Goal: Task Accomplishment & Management: Manage account settings

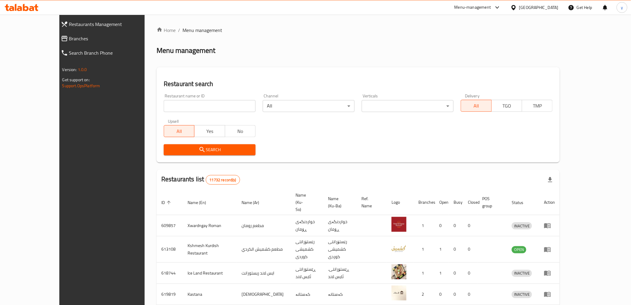
click at [171, 94] on div "Restaurant name or ID Restaurant name or ID" at bounding box center [210, 103] width 92 height 18
click at [175, 97] on div "Restaurant name or ID Restaurant name or ID" at bounding box center [210, 103] width 92 height 18
click at [180, 106] on input "search" at bounding box center [210, 106] width 92 height 12
paste input "628374"
type input "628374"
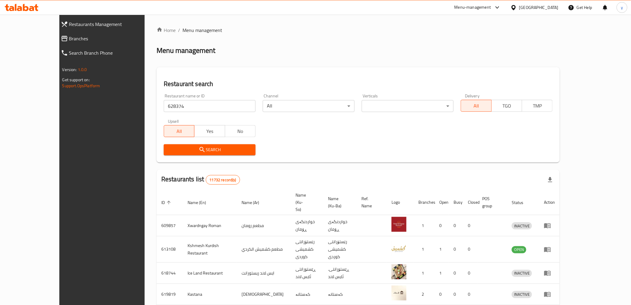
click at [183, 138] on div "Upsell All Yes No" at bounding box center [209, 127] width 99 height 25
click at [183, 142] on div "Search" at bounding box center [209, 150] width 99 height 18
click at [183, 146] on span "Search" at bounding box center [210, 149] width 82 height 7
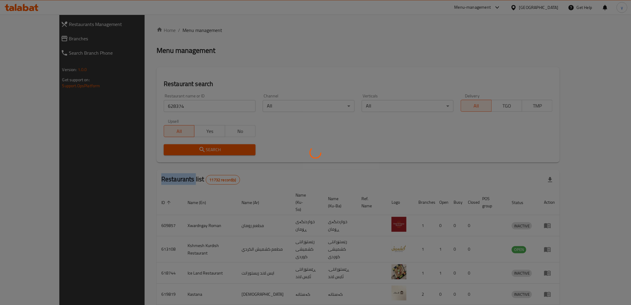
click at [183, 145] on div at bounding box center [315, 152] width 631 height 305
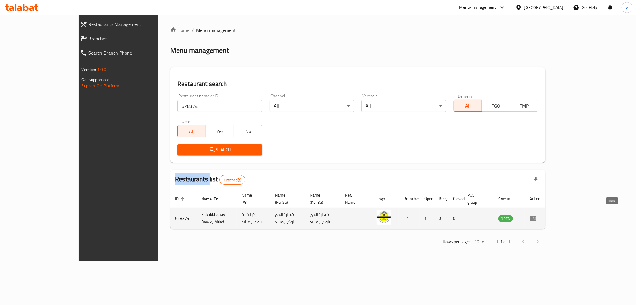
click at [537, 216] on icon "enhanced table" at bounding box center [533, 218] width 7 height 5
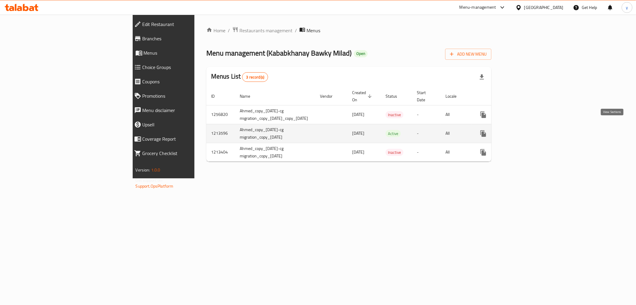
click at [530, 130] on icon "enhanced table" at bounding box center [526, 133] width 7 height 7
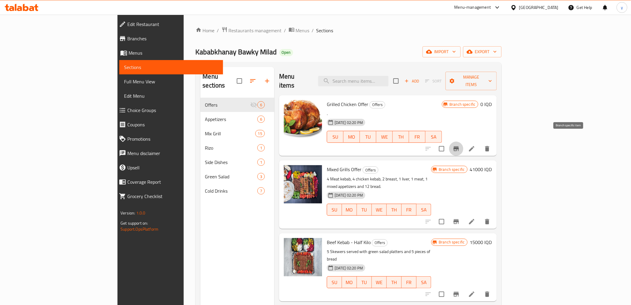
click at [460, 145] on icon "Branch-specific-item" at bounding box center [456, 148] width 7 height 7
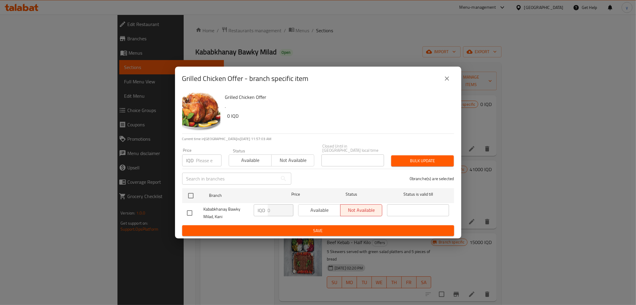
click at [445, 79] on icon "close" at bounding box center [447, 78] width 7 height 7
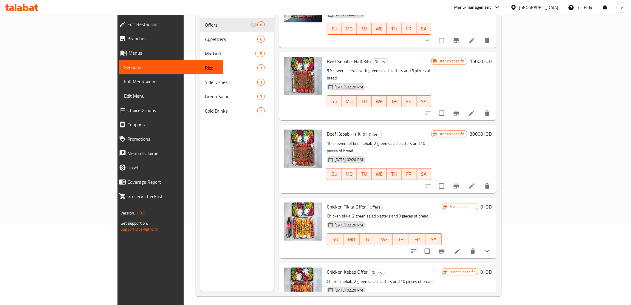
scroll to position [84, 0]
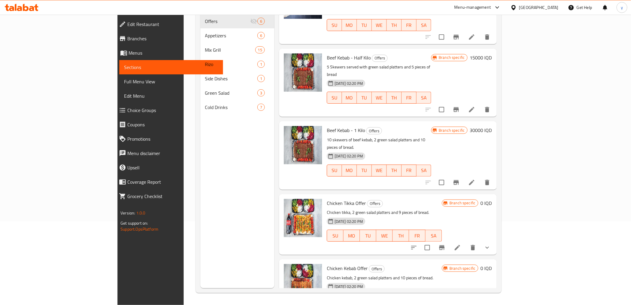
click at [495, 240] on div at bounding box center [451, 247] width 88 height 14
click at [491, 244] on icon "show more" at bounding box center [487, 247] width 7 height 7
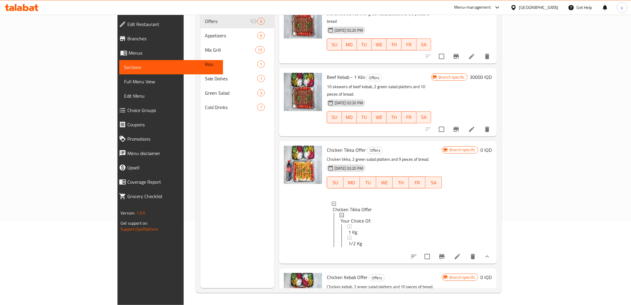
scroll to position [167, 0]
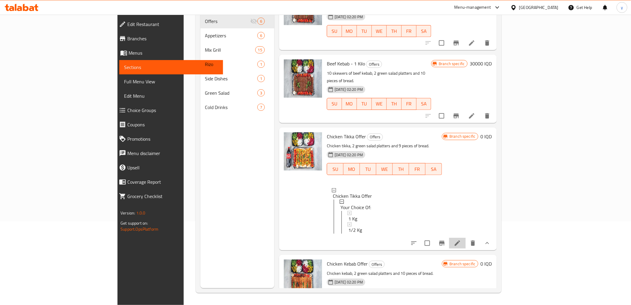
click at [466, 237] on li at bounding box center [457, 242] width 17 height 11
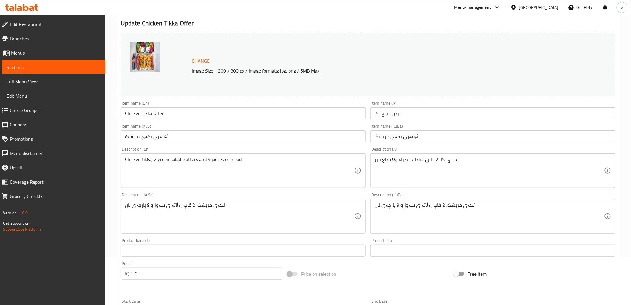
scroll to position [218, 0]
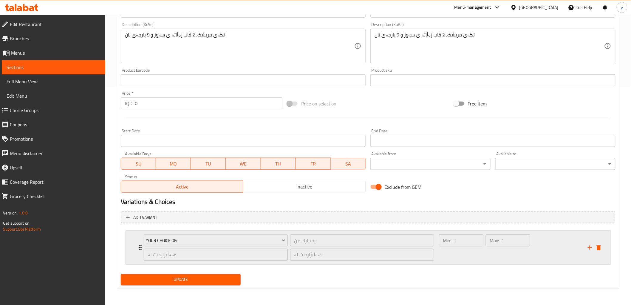
click at [448, 257] on div "Min: 1 ​" at bounding box center [461, 247] width 47 height 29
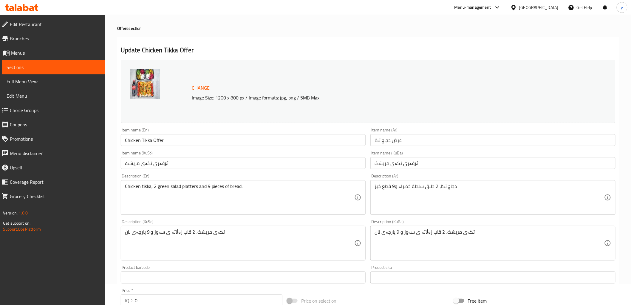
scroll to position [0, 0]
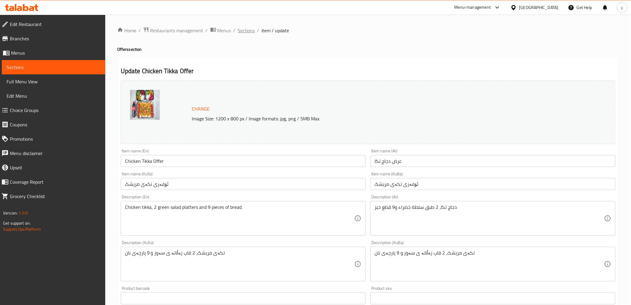
click at [243, 31] on span "Sections" at bounding box center [246, 30] width 17 height 7
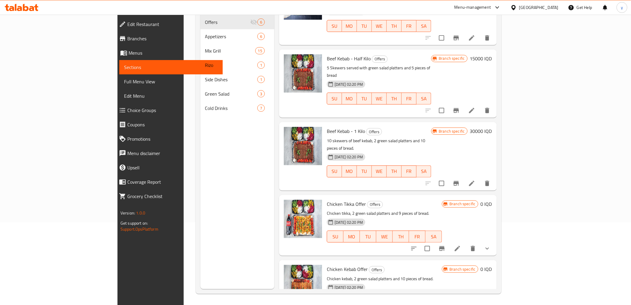
scroll to position [84, 0]
click at [497, 282] on div "Chicken Kebab Offer Offers Chicken kebab, 2 green salad platters and 10 pieces …" at bounding box center [388, 289] width 218 height 61
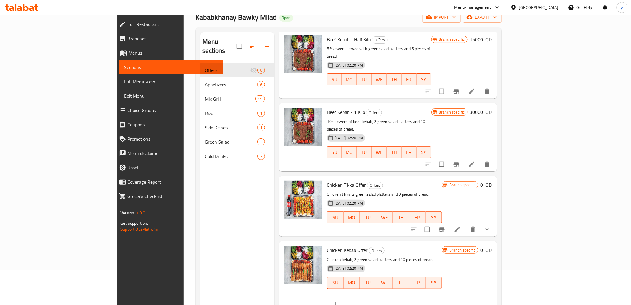
scroll to position [0, 0]
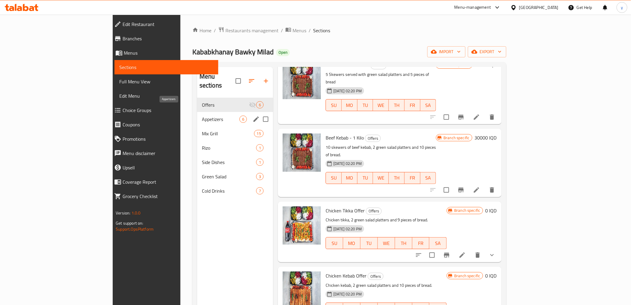
click at [202, 115] on span "Appetizers" at bounding box center [221, 118] width 38 height 7
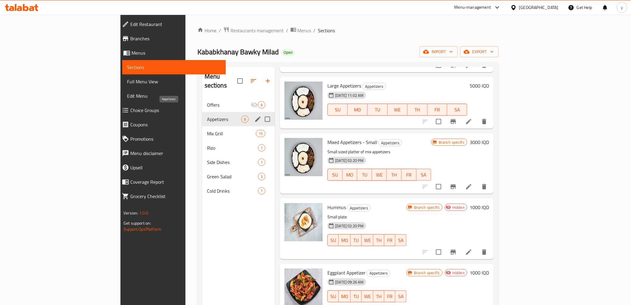
scroll to position [74, 0]
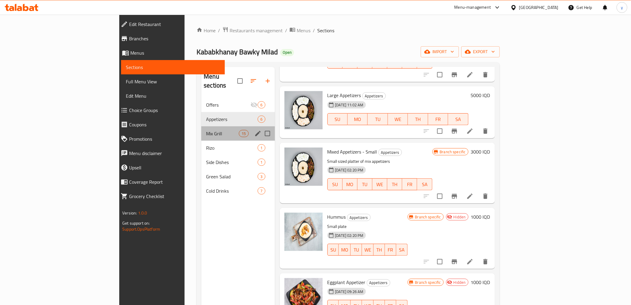
click at [201, 126] on div "Mix Grill 15" at bounding box center [237, 133] width 73 height 14
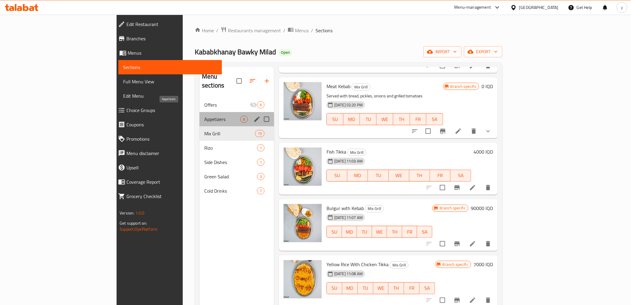
click at [204, 115] on span "Appetizers" at bounding box center [222, 118] width 36 height 7
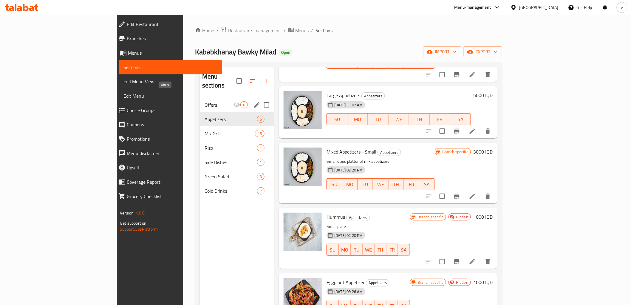
click at [205, 101] on span "Offers" at bounding box center [219, 104] width 29 height 7
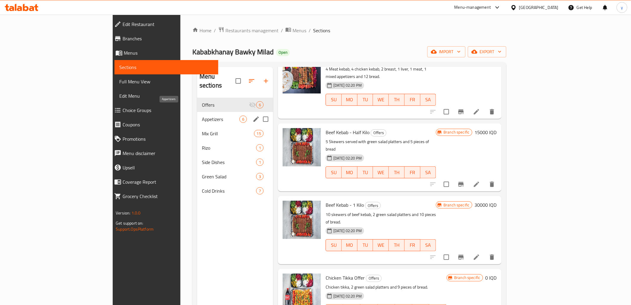
click at [202, 115] on span "Appetizers" at bounding box center [221, 118] width 38 height 7
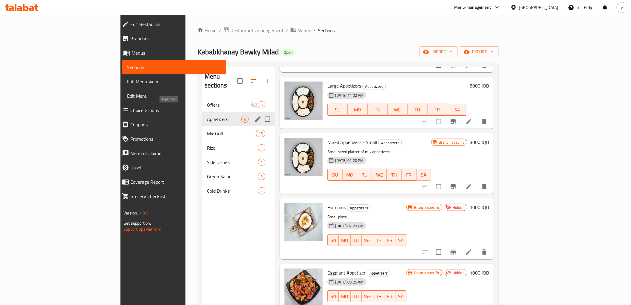
scroll to position [74, 0]
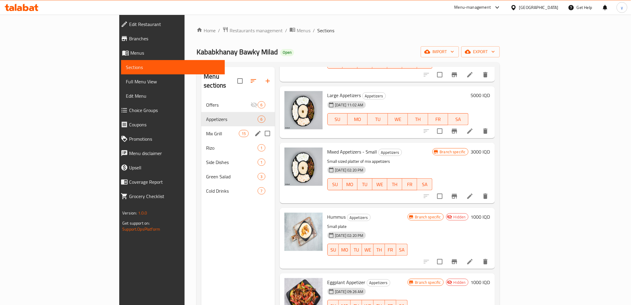
click at [201, 126] on div "Mix Grill 15" at bounding box center [237, 133] width 73 height 14
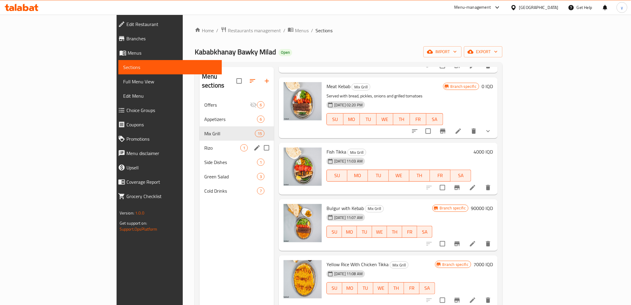
click at [200, 141] on div "Rizo 1" at bounding box center [237, 148] width 75 height 14
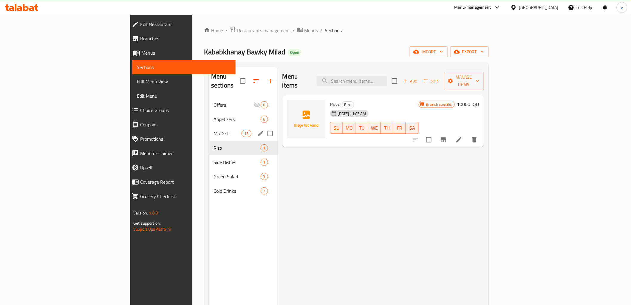
click at [209, 128] on div "Mix Grill 15" at bounding box center [243, 133] width 69 height 14
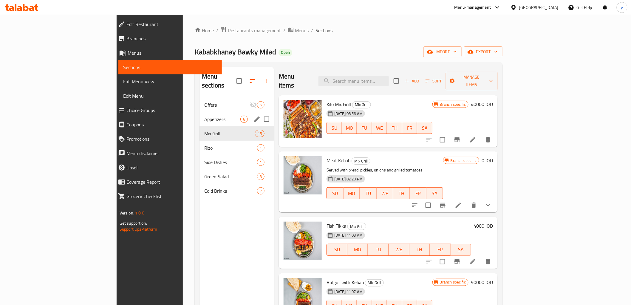
click at [200, 116] on div "Appetizers 6" at bounding box center [237, 119] width 75 height 14
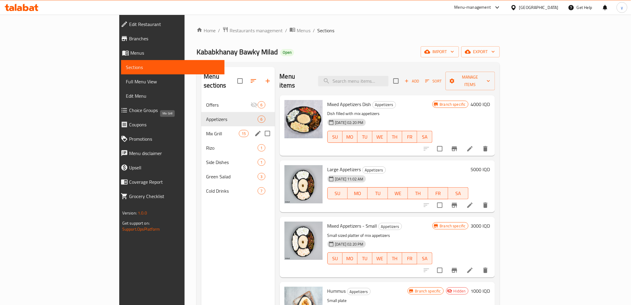
click at [206, 130] on span "Mix Grill" at bounding box center [222, 133] width 33 height 7
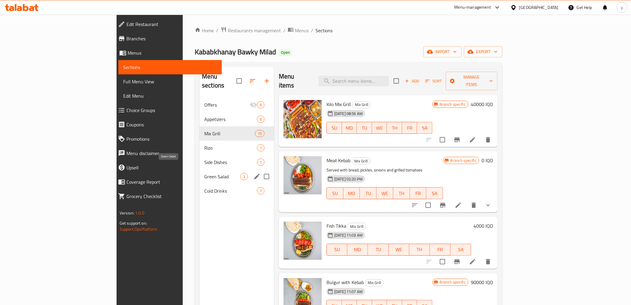
click at [204, 173] on span "Green Salad" at bounding box center [222, 176] width 36 height 7
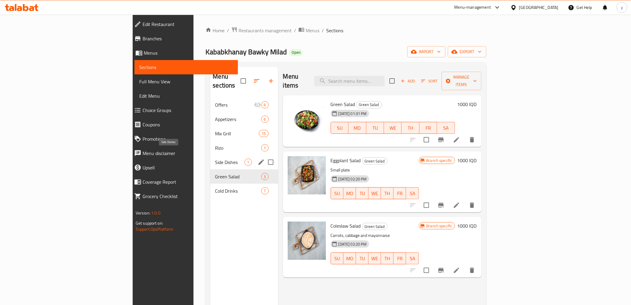
click at [215, 158] on span "Side Dishes" at bounding box center [229, 161] width 29 height 7
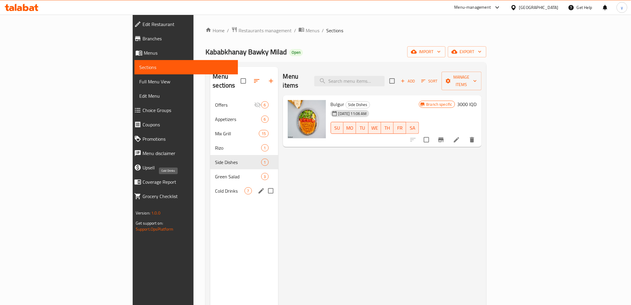
click at [215, 187] on span "Cold Drinks" at bounding box center [229, 190] width 29 height 7
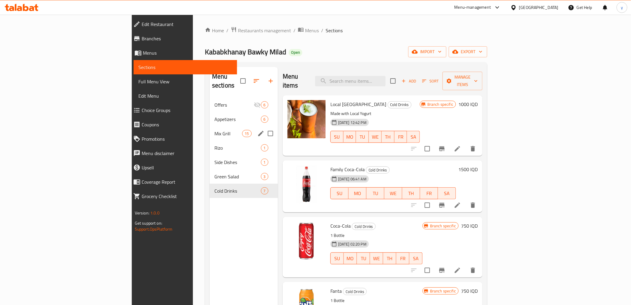
click at [210, 126] on div "Mix Grill 15" at bounding box center [244, 133] width 68 height 14
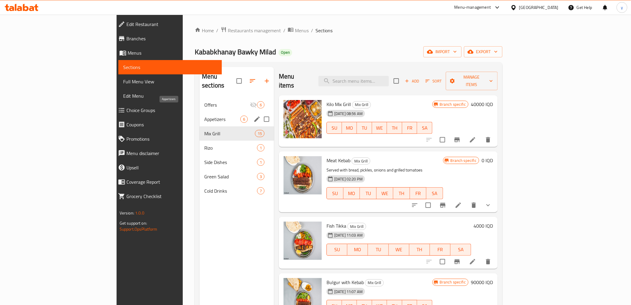
click at [204, 115] on span "Appetizers" at bounding box center [222, 118] width 36 height 7
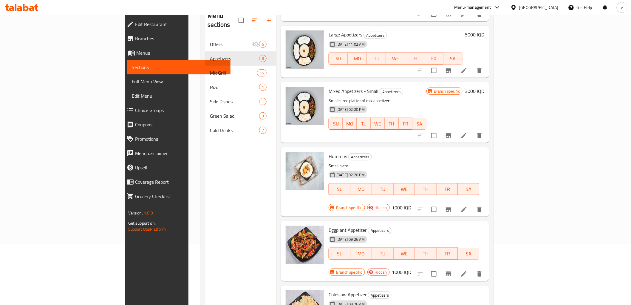
scroll to position [84, 0]
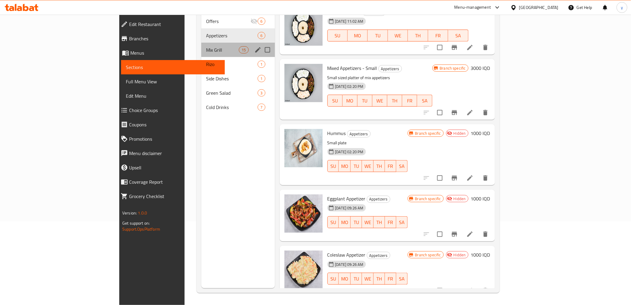
click at [201, 43] on div "Mix Grill 15" at bounding box center [237, 50] width 73 height 14
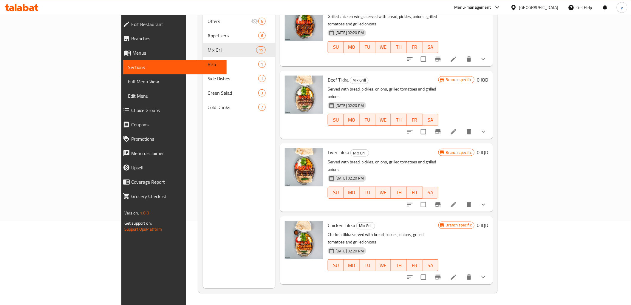
scroll to position [634, 0]
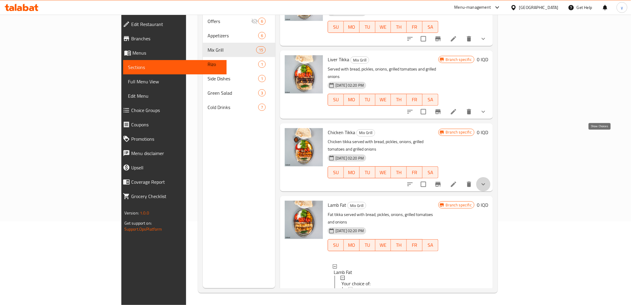
click at [487, 180] on icon "show more" at bounding box center [483, 183] width 7 height 7
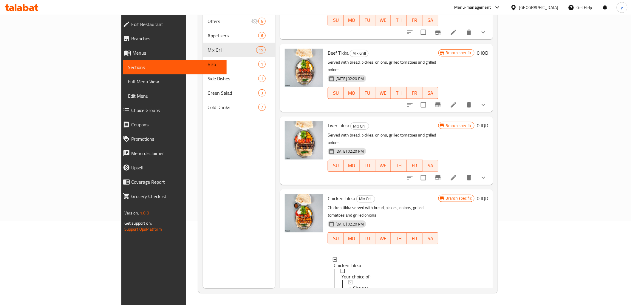
scroll to position [646, 0]
click at [491, 171] on button "show more" at bounding box center [483, 178] width 14 height 14
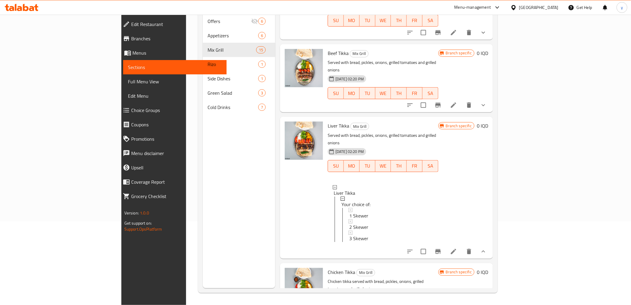
scroll to position [580, 0]
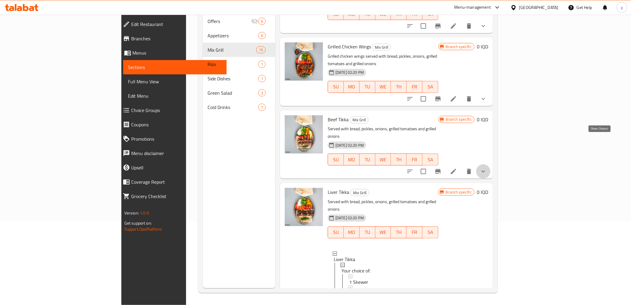
click at [487, 168] on icon "show more" at bounding box center [483, 171] width 7 height 7
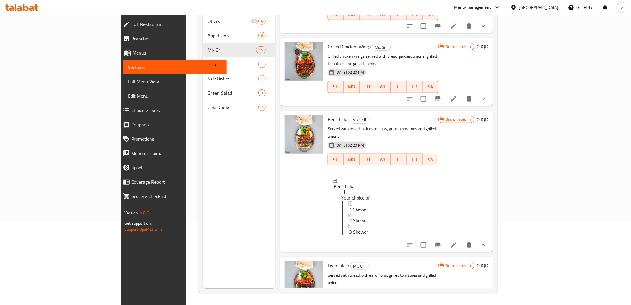
scroll to position [447, 0]
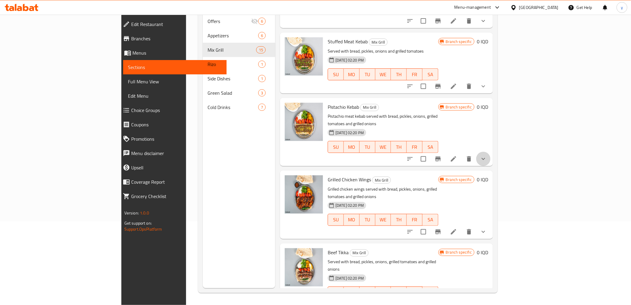
click at [491, 152] on button "show more" at bounding box center [483, 159] width 14 height 14
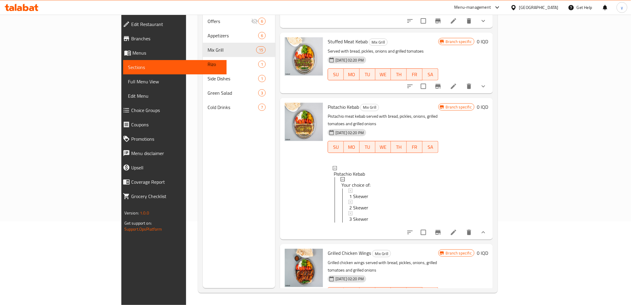
scroll to position [314, 0]
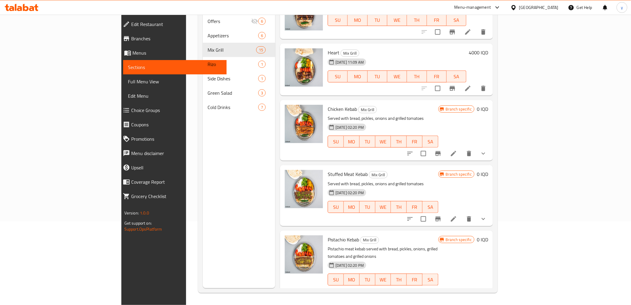
click at [487, 215] on icon "show more" at bounding box center [483, 218] width 7 height 7
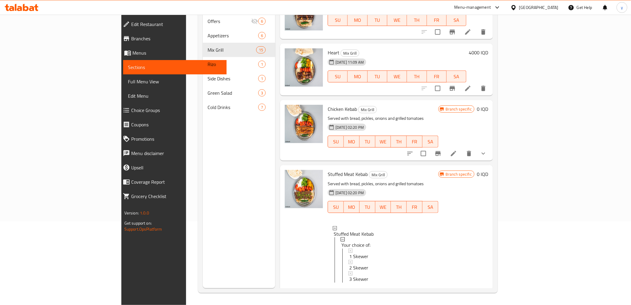
click at [487, 150] on icon "show more" at bounding box center [483, 153] width 7 height 7
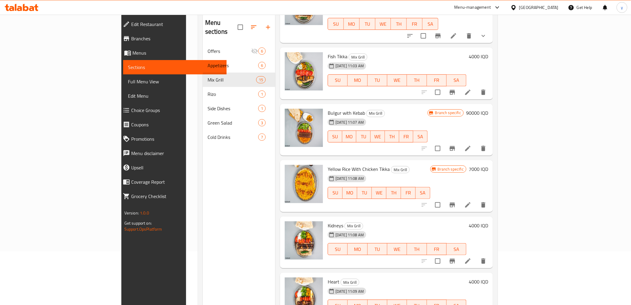
scroll to position [17, 0]
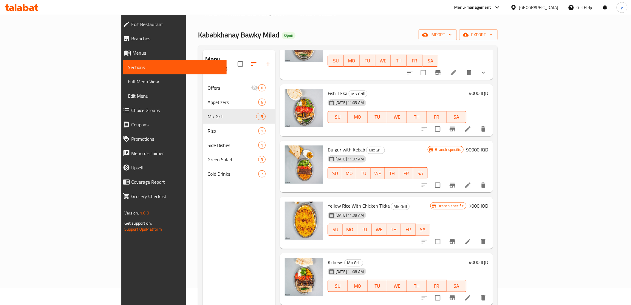
click at [131, 111] on span "Choice Groups" at bounding box center [176, 110] width 91 height 7
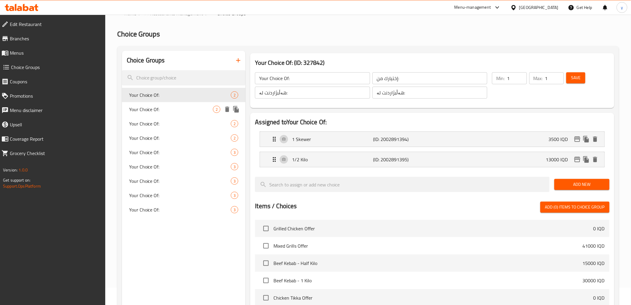
click at [178, 112] on span "Your Choice Of:" at bounding box center [171, 109] width 84 height 7
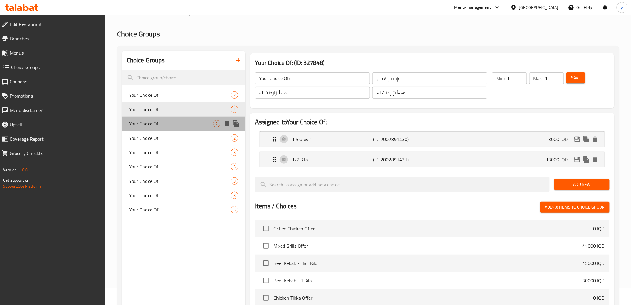
click at [174, 122] on span "Your Choice Of:" at bounding box center [171, 123] width 84 height 7
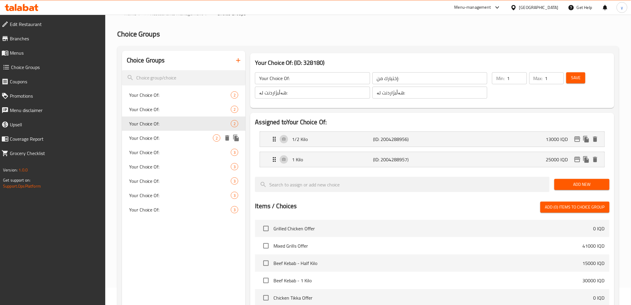
click at [171, 133] on div "Your Choice Of: 2" at bounding box center [184, 138] width 124 height 14
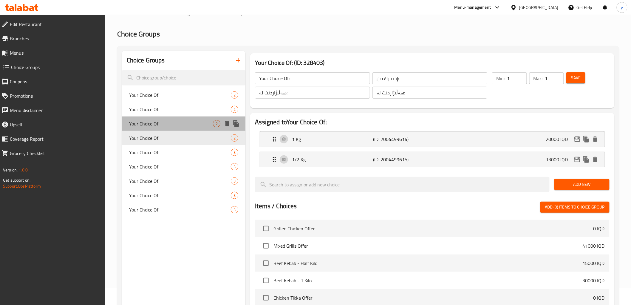
click at [176, 118] on div "Your Choice Of: 2" at bounding box center [184, 123] width 124 height 14
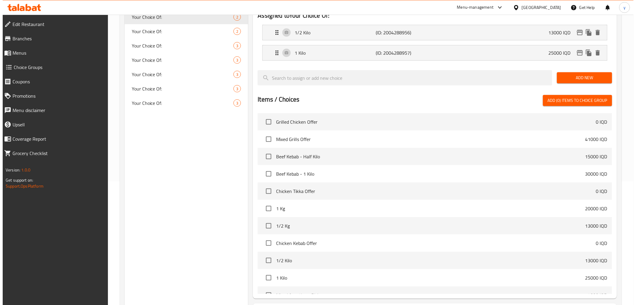
scroll to position [178, 0]
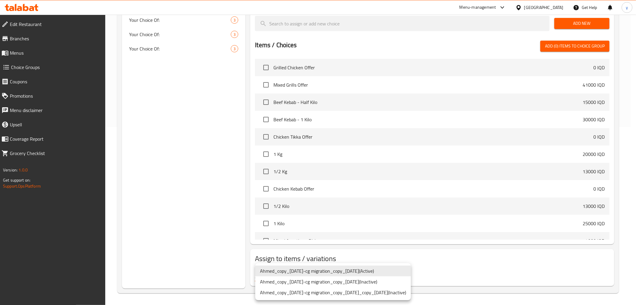
click at [336, 279] on li "Ahmed_copy_17/09/2023-cg migration_copy_20/12/2023 ( Inactive )" at bounding box center [333, 281] width 156 height 11
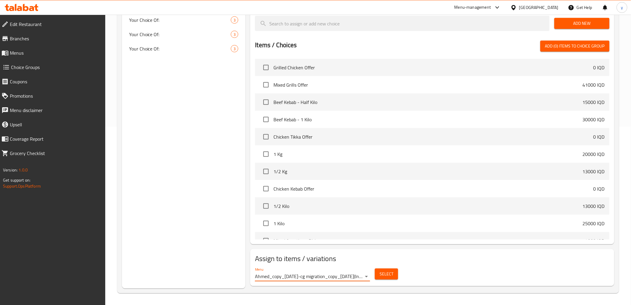
click at [346, 269] on div "Menu Ahmed_copy_17/09/2023-cg migration_copy_20/12/2023 ( Inactive )" at bounding box center [312, 274] width 115 height 14
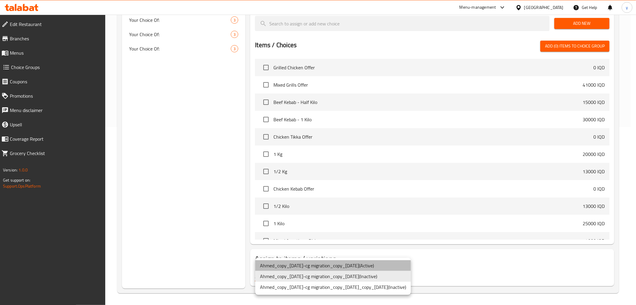
click at [371, 263] on li "Ahmed_copy_17/09/2023-cg migration_copy_21/12/2023 ( Active )" at bounding box center [333, 265] width 156 height 11
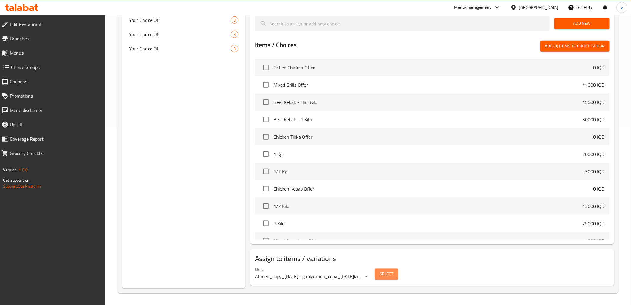
click at [394, 271] on button "Select" at bounding box center [386, 273] width 23 height 11
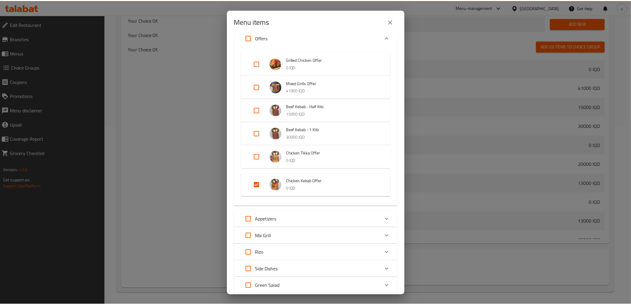
scroll to position [0, 0]
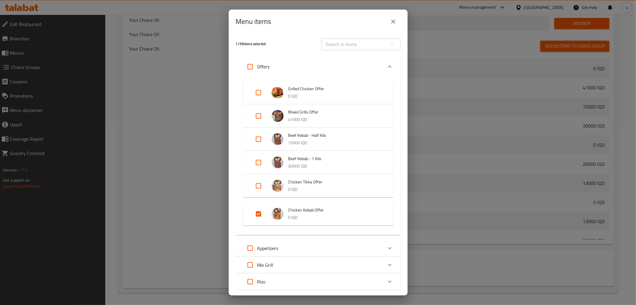
click at [388, 24] on button "close" at bounding box center [393, 21] width 14 height 14
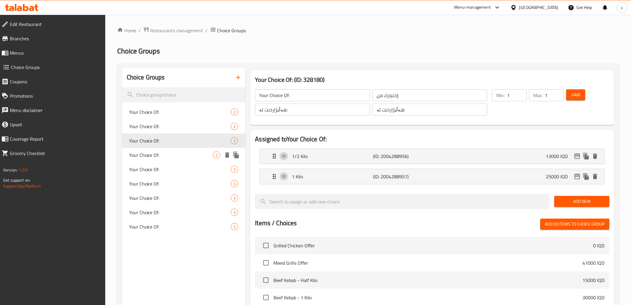
click at [166, 151] on div "Your Choice Of: 2" at bounding box center [184, 155] width 124 height 14
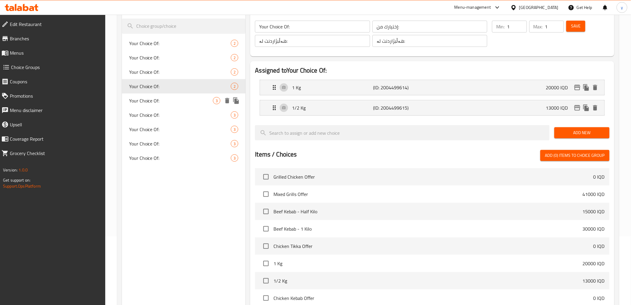
scroll to position [178, 0]
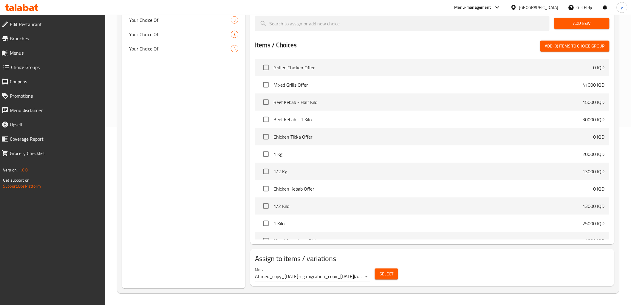
click at [344, 271] on div "Menu Ahmed_copy_17/09/2023-cg migration_copy_21/12/2023 ( Active )" at bounding box center [312, 274] width 115 height 14
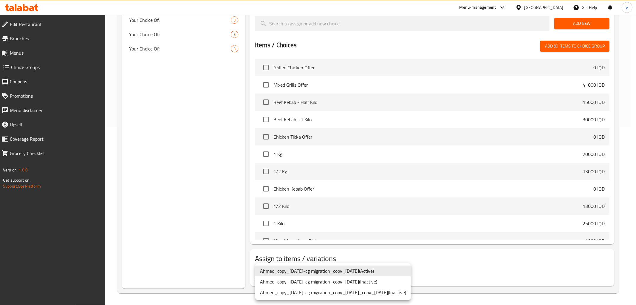
click at [400, 262] on div at bounding box center [318, 152] width 636 height 305
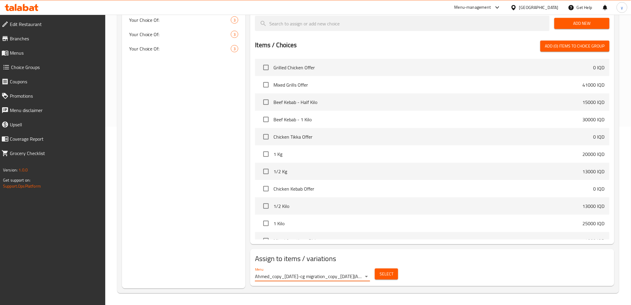
click at [395, 275] on button "Select" at bounding box center [386, 273] width 23 height 11
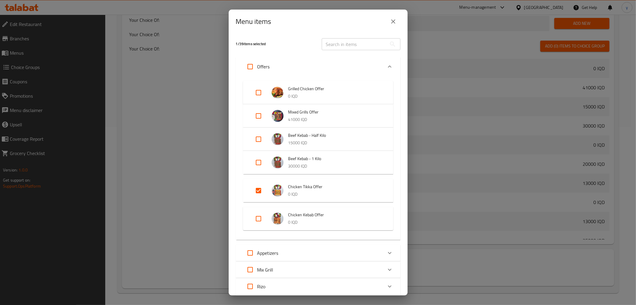
click at [397, 23] on button "close" at bounding box center [393, 21] width 14 height 14
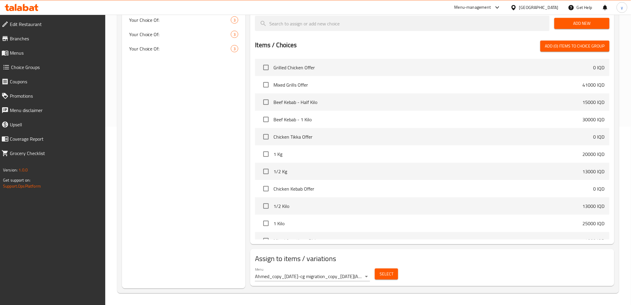
scroll to position [45, 0]
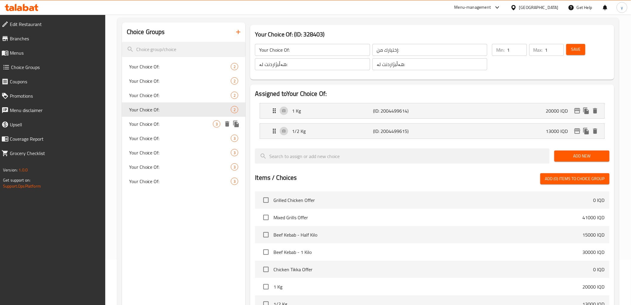
click at [164, 121] on span "Your Choice Of:" at bounding box center [171, 123] width 84 height 7
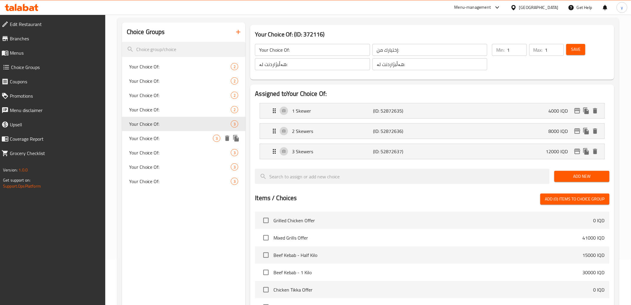
click at [165, 133] on div "Your Choice Of: 3" at bounding box center [184, 138] width 124 height 14
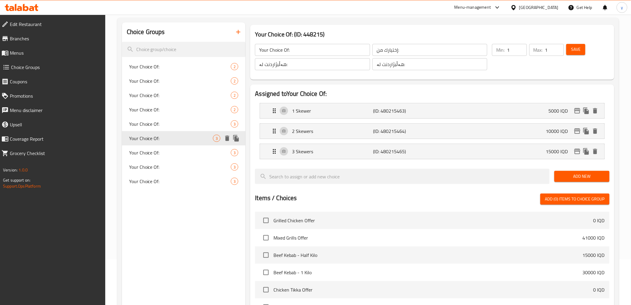
click at [165, 146] on div "Your Choice Of: 3" at bounding box center [184, 152] width 124 height 14
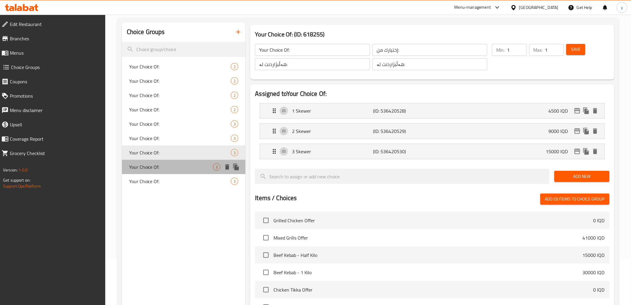
click at [168, 162] on div "Your Choice Of: 3" at bounding box center [184, 167] width 124 height 14
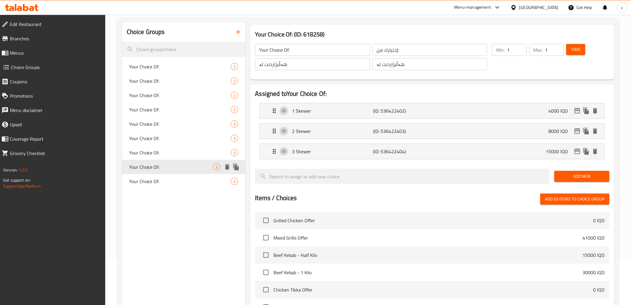
click at [169, 168] on span "Your Choice Of:" at bounding box center [171, 166] width 84 height 7
click at [168, 178] on span "Your Choice Of:" at bounding box center [171, 181] width 84 height 7
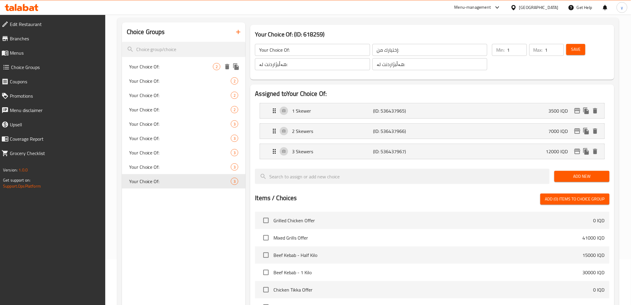
click at [163, 68] on span "Your Choice Of:" at bounding box center [171, 66] width 84 height 7
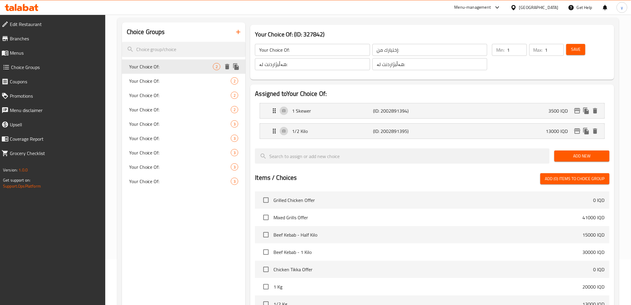
click at [163, 73] on div "Your Choice Of: 2" at bounding box center [184, 66] width 124 height 14
click at [163, 80] on span "Your Choice Of:" at bounding box center [171, 80] width 84 height 7
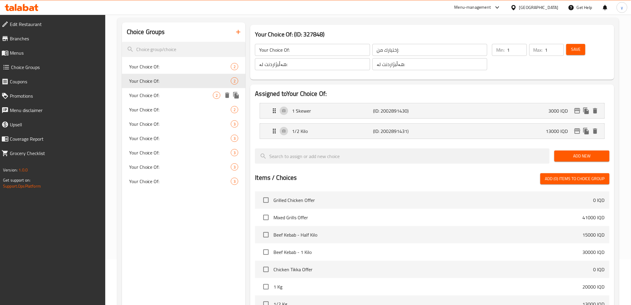
click at [163, 89] on div "Your Choice Of: 2" at bounding box center [184, 95] width 124 height 14
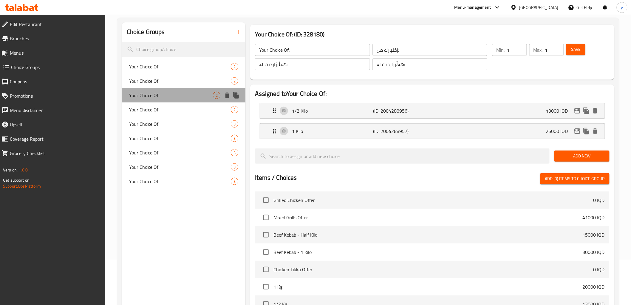
click at [163, 97] on span "Your Choice Of:" at bounding box center [171, 95] width 84 height 7
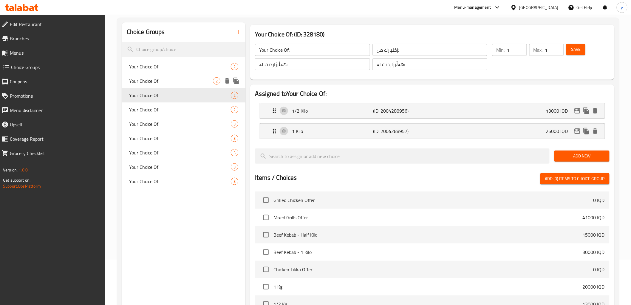
click at [167, 86] on div "Your Choice Of: 2" at bounding box center [184, 81] width 124 height 14
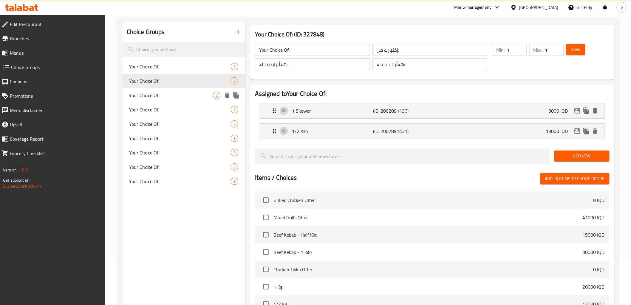
click at [167, 94] on span "Your Choice Of:" at bounding box center [171, 95] width 84 height 7
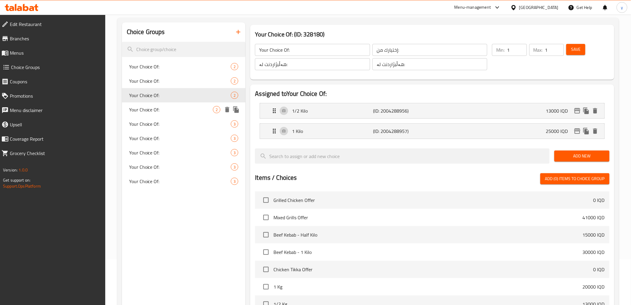
click at [163, 107] on span "Your Choice Of:" at bounding box center [171, 109] width 84 height 7
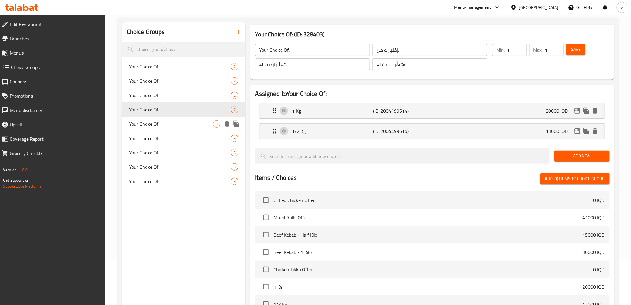
click at [168, 125] on span "Your Choice Of:" at bounding box center [171, 123] width 84 height 7
type input "Your Choice Of:"
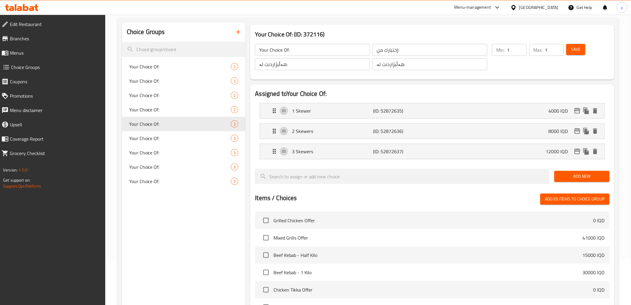
click at [61, 54] on span "Menus" at bounding box center [55, 52] width 91 height 7
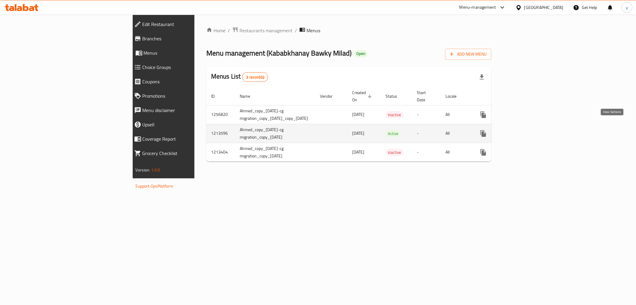
click at [529, 131] on icon "enhanced table" at bounding box center [526, 133] width 5 height 5
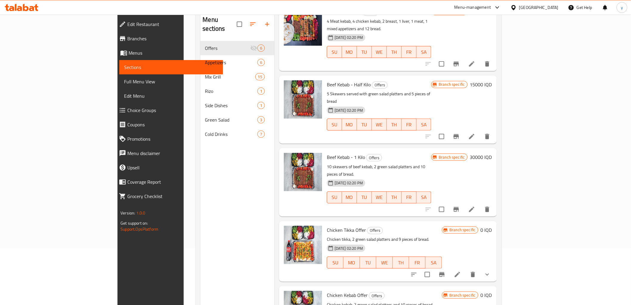
scroll to position [84, 0]
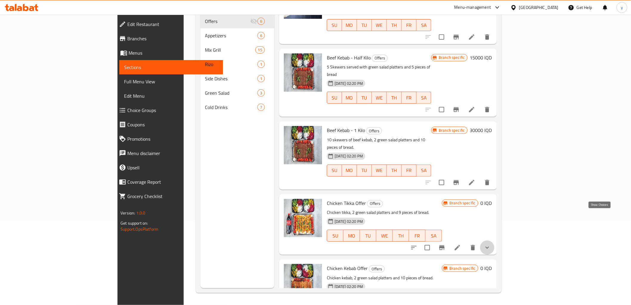
click at [491, 244] on icon "show more" at bounding box center [487, 247] width 7 height 7
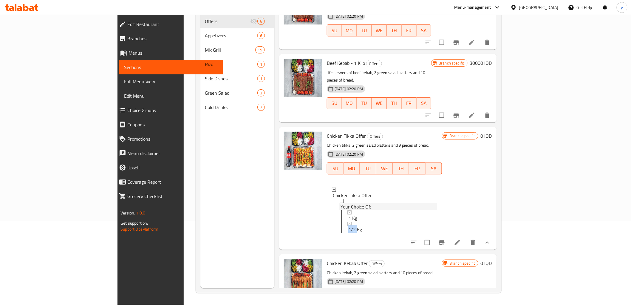
scroll to position [1, 0]
drag, startPoint x: 327, startPoint y: 197, endPoint x: 372, endPoint y: 202, distance: 45.1
click at [372, 202] on ul "Chicken Tikka Offer Your Choice Of: 1 Kg 1/2 Kg" at bounding box center [385, 209] width 106 height 45
click at [359, 219] on div "Chicken Tikka Offer Offers Chicken tikka, 2 green salad platters and 9 pieces o…" at bounding box center [385, 188] width 120 height 118
drag, startPoint x: 340, startPoint y: 198, endPoint x: 314, endPoint y: 194, distance: 26.8
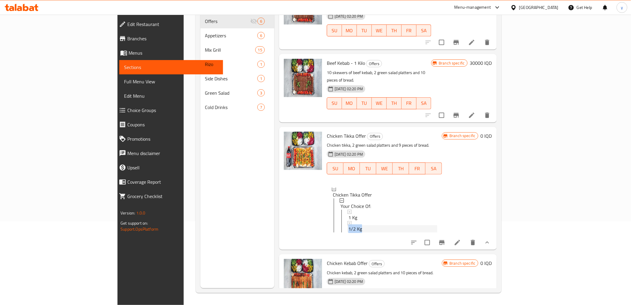
click at [342, 209] on ul "1 Kg 1/2 Kg" at bounding box center [390, 220] width 96 height 23
drag, startPoint x: 330, startPoint y: 185, endPoint x: 320, endPoint y: 184, distance: 10.8
click at [348, 214] on div "1 Kg" at bounding box center [392, 217] width 89 height 7
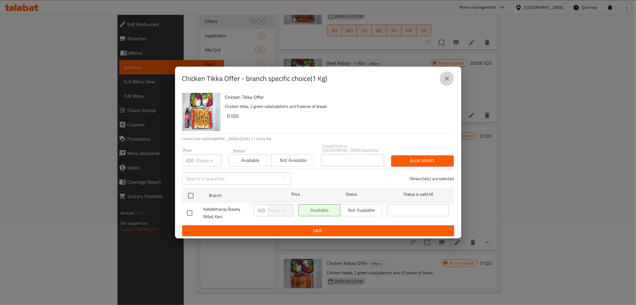
click at [445, 78] on icon "close" at bounding box center [447, 78] width 7 height 7
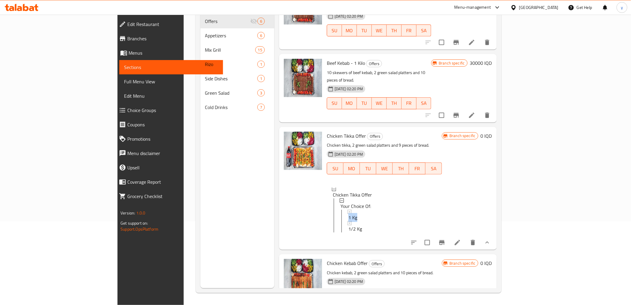
click at [497, 215] on div "Chicken Tikka Offer Offers Chicken tikka, 2 green salad platters and 9 pieces o…" at bounding box center [388, 188] width 218 height 123
click at [495, 235] on button "show more" at bounding box center [487, 242] width 14 height 14
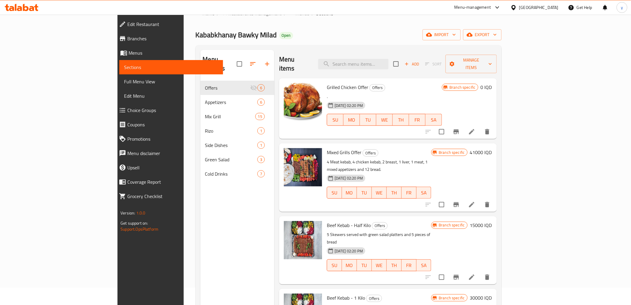
scroll to position [101, 0]
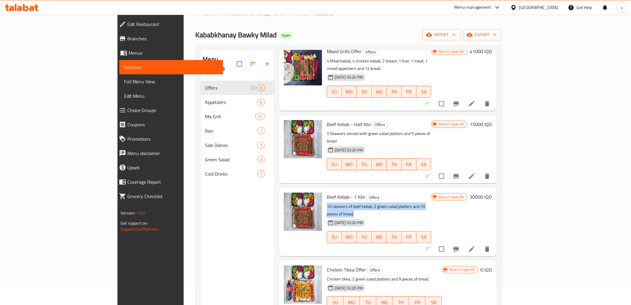
drag, startPoint x: 425, startPoint y: 182, endPoint x: 297, endPoint y: 181, distance: 127.4
click at [327, 203] on p "10 skewers of beef kebab, 2 green salad platters and 10 pieces of bread." at bounding box center [379, 210] width 104 height 15
click at [327, 120] on span "Beef Kebab - Half Kilo" at bounding box center [349, 124] width 44 height 9
drag, startPoint x: 325, startPoint y: 108, endPoint x: 344, endPoint y: 109, distance: 18.5
click at [344, 120] on h6 "Beef Kebab - Half Kilo Offers" at bounding box center [379, 124] width 104 height 8
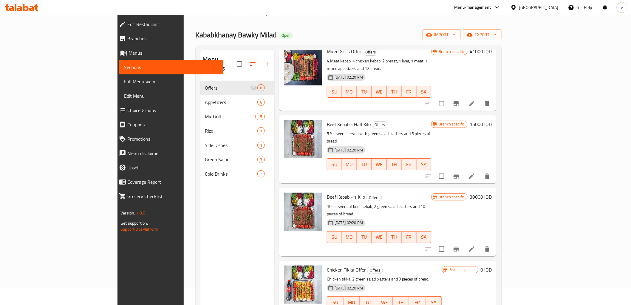
click at [352, 130] on p "5 Skewers served with green salad platters and 5 pieces of bread" at bounding box center [379, 137] width 104 height 15
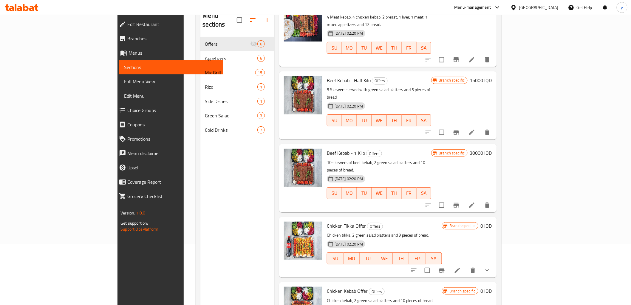
scroll to position [84, 0]
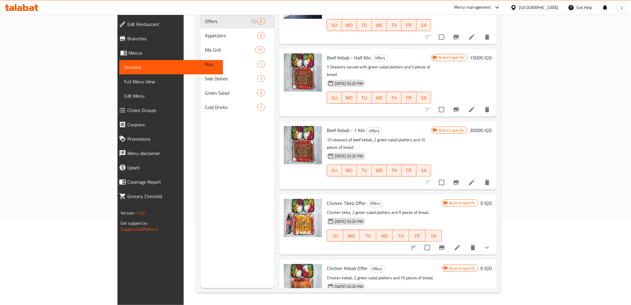
click at [491, 244] on icon "show more" at bounding box center [487, 247] width 7 height 7
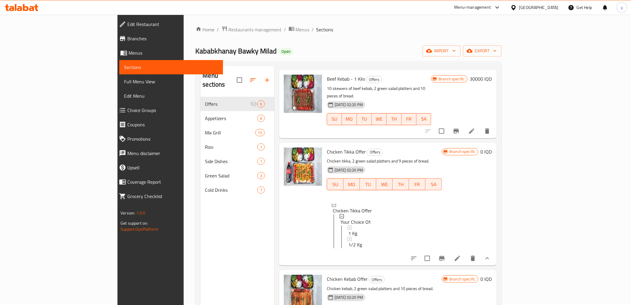
scroll to position [0, 0]
click at [29, 4] on icon at bounding box center [22, 7] width 34 height 7
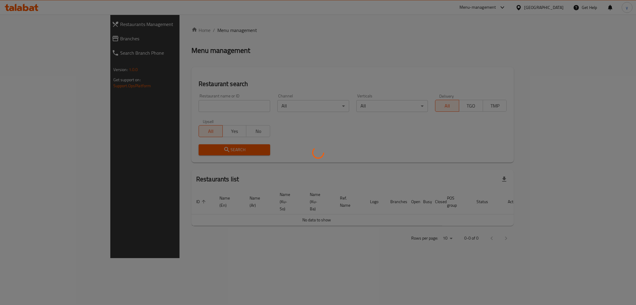
click at [196, 105] on div at bounding box center [318, 152] width 636 height 305
click at [199, 103] on div at bounding box center [318, 152] width 636 height 305
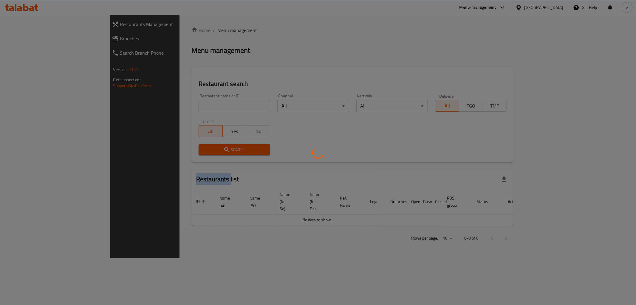
click at [199, 103] on div at bounding box center [318, 152] width 636 height 305
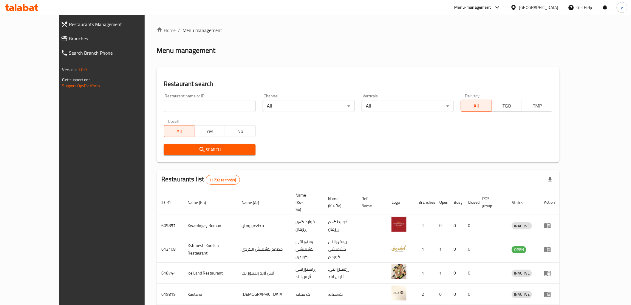
click at [183, 106] on input "search" at bounding box center [210, 106] width 92 height 12
paste input "678228"
type input "678228"
click at [195, 139] on div "Upsell All Yes No" at bounding box center [209, 127] width 99 height 25
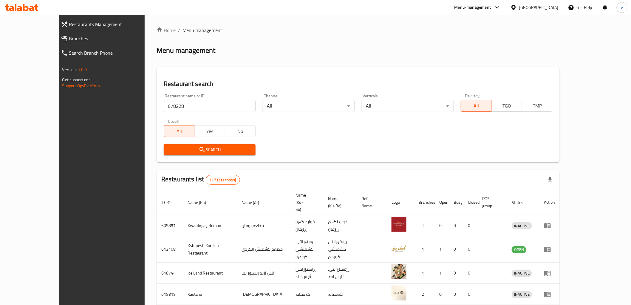
click at [195, 144] on button "Search" at bounding box center [210, 149] width 92 height 11
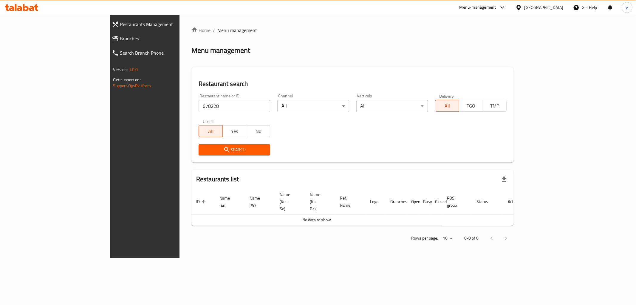
click at [209, 112] on div "Restaurant name or ID 678228 Restaurant name or ID" at bounding box center [234, 102] width 79 height 25
click at [120, 41] on span "Branches" at bounding box center [166, 38] width 92 height 7
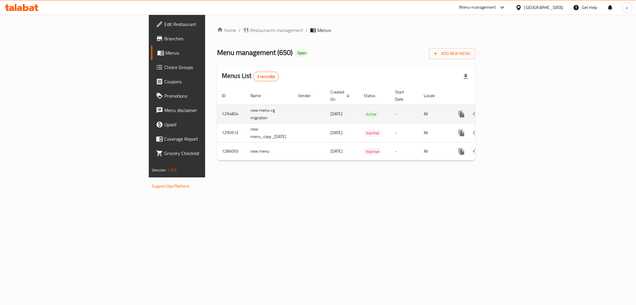
click at [512, 107] on div "enhanced table" at bounding box center [483, 114] width 57 height 14
click at [512, 107] on link "enhanced table" at bounding box center [505, 114] width 14 height 14
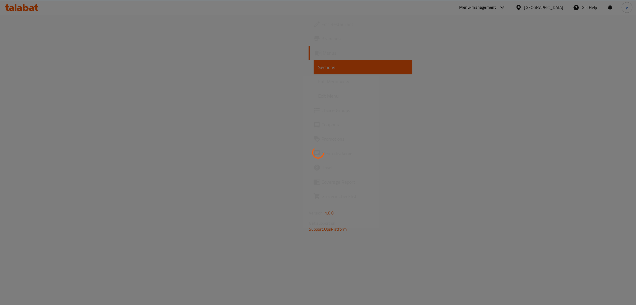
click at [616, 106] on div at bounding box center [318, 152] width 636 height 305
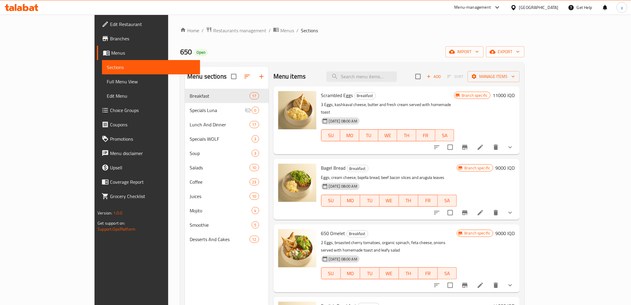
click at [514, 143] on icon "show more" at bounding box center [510, 146] width 7 height 7
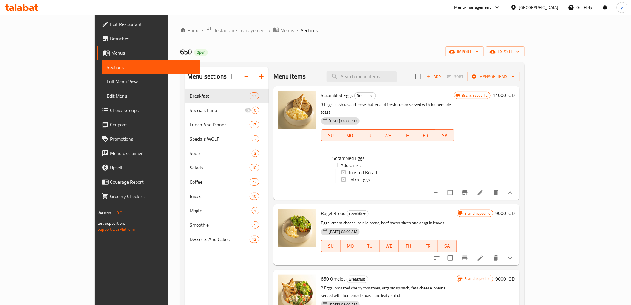
click at [110, 107] on span "Choice Groups" at bounding box center [152, 110] width 85 height 7
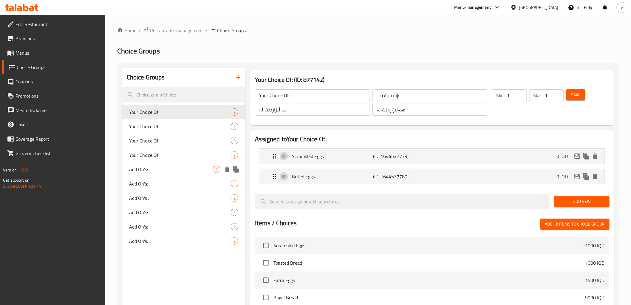
click at [201, 173] on div "Add On's: 2" at bounding box center [184, 169] width 124 height 14
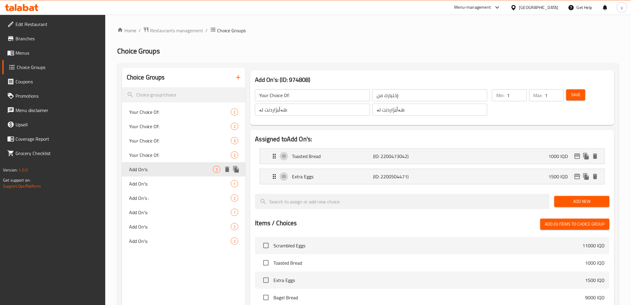
type input "Add On's:"
type input "الإضافات:"
type input "زیادە:"
type input "0"
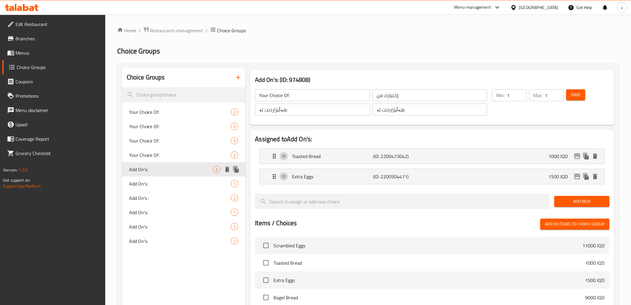
type input "2"
click at [198, 186] on span "Add On's:" at bounding box center [171, 183] width 84 height 7
type input "Add On's:"
type input "الإضافات:"
type input "زیادە:"
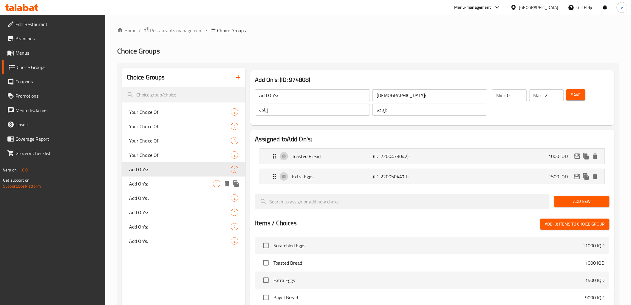
type input "زیادە:"
type input "1"
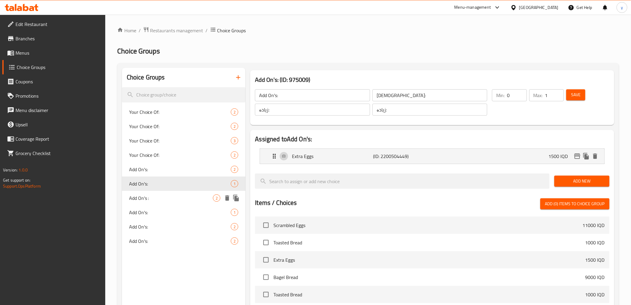
click at [198, 194] on span "Add On's :" at bounding box center [171, 197] width 84 height 7
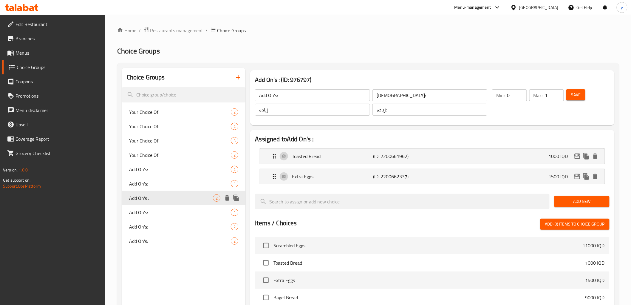
type input "Add On's :"
type input "الإضافات :"
type input "زیادە :"
type input "2"
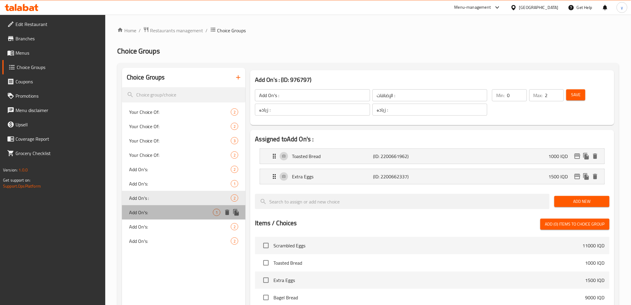
click at [177, 210] on span "Add On's:" at bounding box center [171, 212] width 84 height 7
type input "Add On's:"
type input "الإضافات:"
type input "زیادە:"
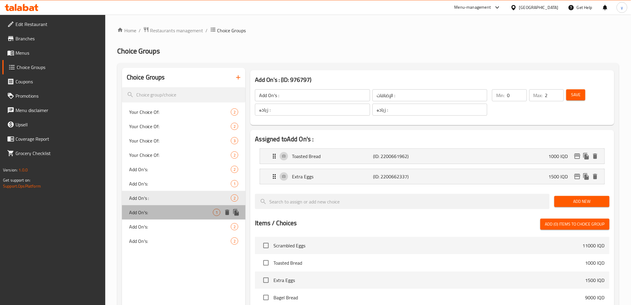
type input "1"
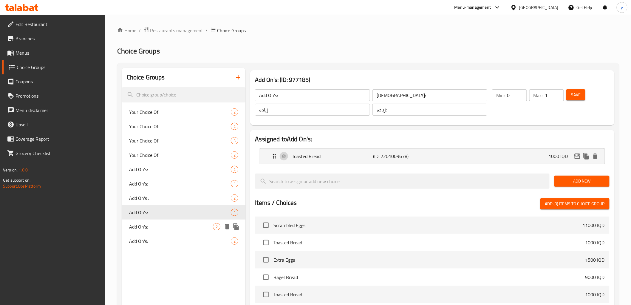
click at [174, 229] on span "Add On's:" at bounding box center [171, 226] width 84 height 7
type input "Add On's:"
type input "2"
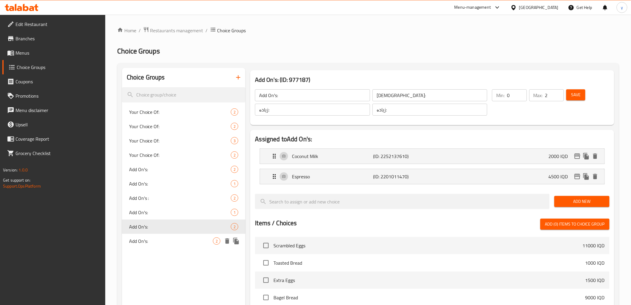
click at [173, 247] on div "Add On's: 2" at bounding box center [184, 241] width 124 height 14
type input "Add On's:"
type input "0"
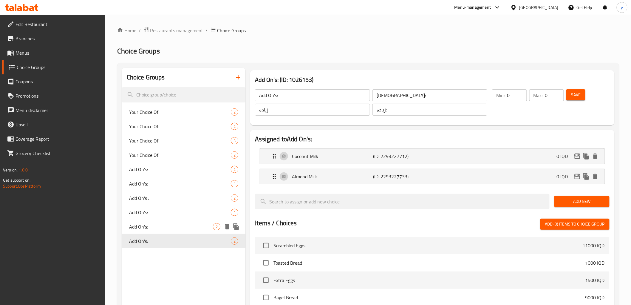
click at [174, 230] on span "Add On's:" at bounding box center [171, 226] width 84 height 7
type input "Add On's:"
type input "2"
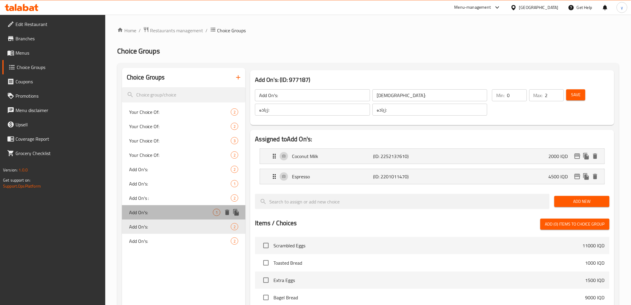
click at [172, 214] on span "Add On's:" at bounding box center [171, 212] width 84 height 7
type input "Add On's:"
type input "1"
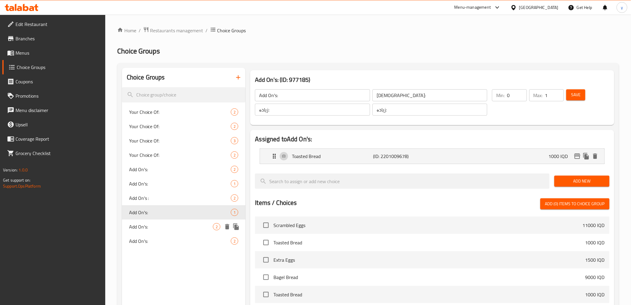
click at [169, 221] on div "Add On's: 2" at bounding box center [184, 226] width 124 height 14
type input "Add On's:"
type input "2"
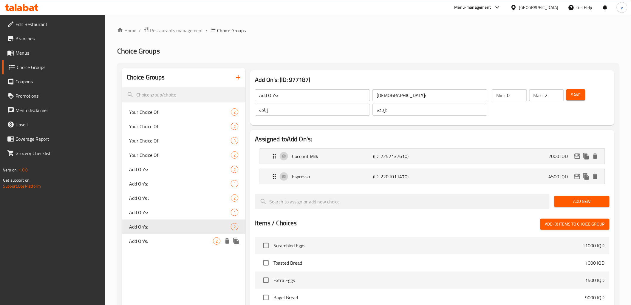
click at [169, 243] on span "Add On's:" at bounding box center [171, 240] width 84 height 7
type input "Add On's:"
type input "0"
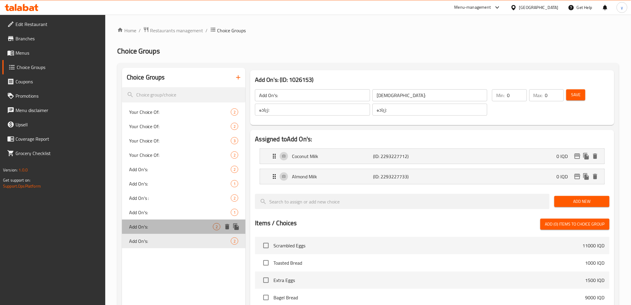
click at [172, 231] on div "Add On's: 2" at bounding box center [184, 226] width 124 height 14
type input "Add On's:"
type input "2"
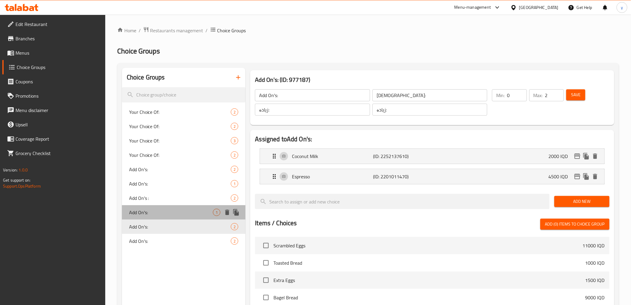
click at [173, 217] on div "Add On's: 1" at bounding box center [184, 212] width 124 height 14
type input "Add On's:"
type input "1"
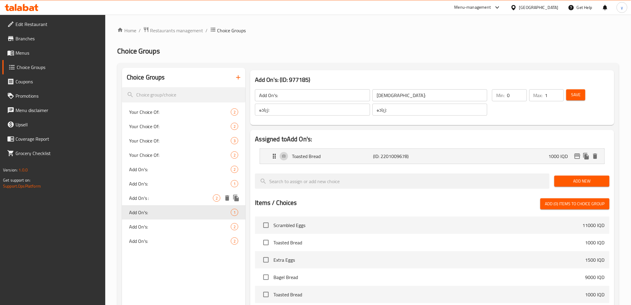
click at [173, 202] on div "Add On's : 2" at bounding box center [184, 198] width 124 height 14
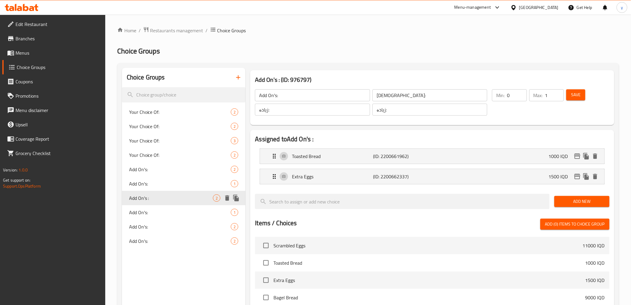
type input "Add On's :"
type input "الإضافات :"
type input "زیادە :"
type input "2"
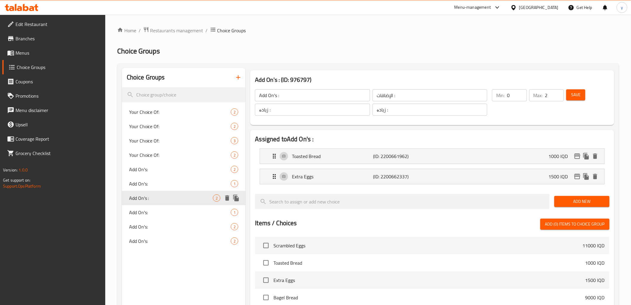
click at [174, 193] on div "Add On's : 2" at bounding box center [184, 198] width 124 height 14
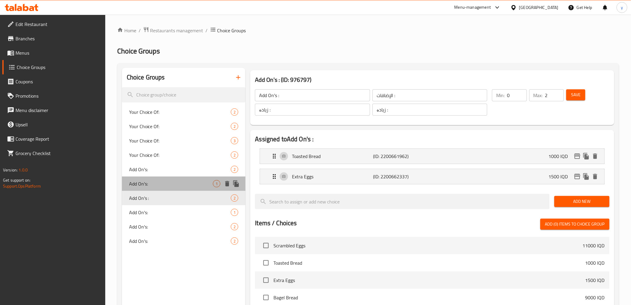
click at [174, 186] on span "Add On's:" at bounding box center [171, 183] width 84 height 7
type input "Add On's:"
type input "الإضافات:"
type input "زیادە:"
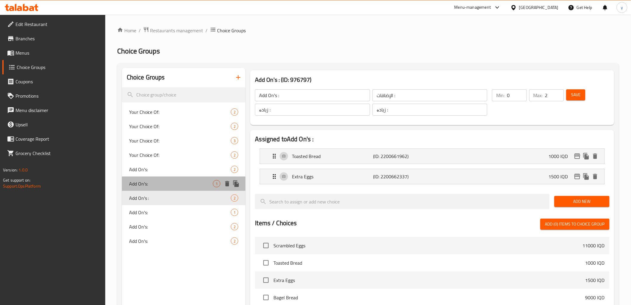
type input "1"
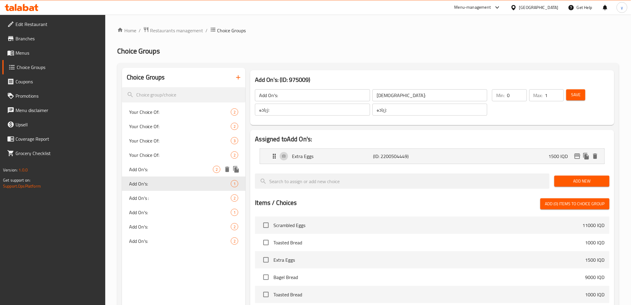
click at [174, 169] on span "Add On's:" at bounding box center [171, 169] width 84 height 7
type input "Add On's:"
type input "الإضافات:"
type input "زیادە:"
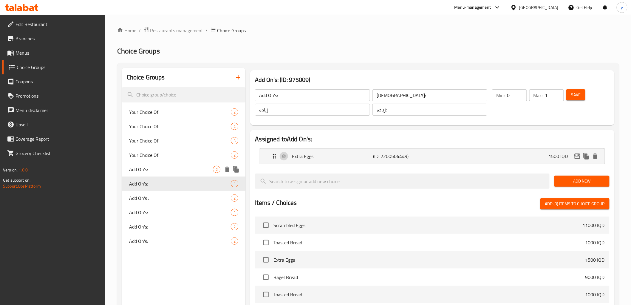
type input "2"
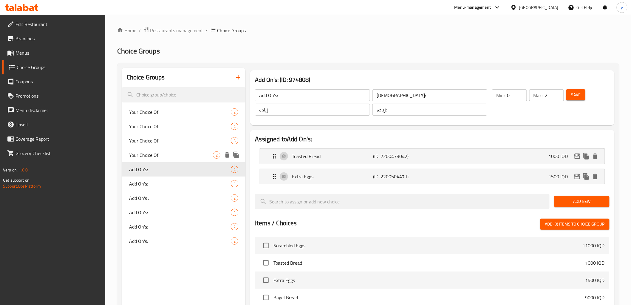
click at [175, 153] on span "Your Choice Of:" at bounding box center [171, 154] width 84 height 7
type input "Your Choice Of:"
type input "إختيارك من:"
type input "هەڵبژاردنت لە:"
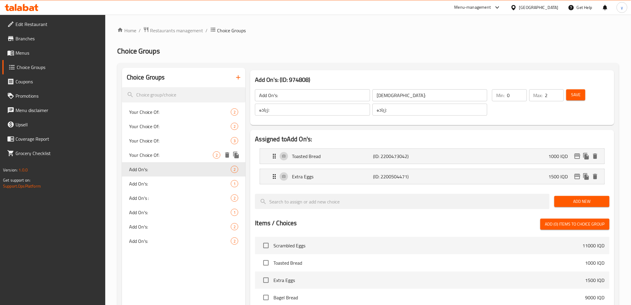
type input "1"
click at [175, 153] on span "Your Choice Of:" at bounding box center [171, 154] width 84 height 7
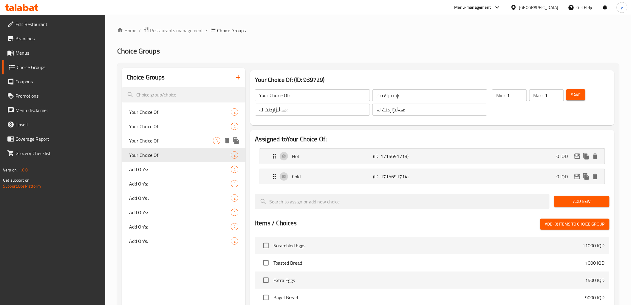
click at [177, 139] on span "Your Choice Of:" at bounding box center [171, 140] width 84 height 7
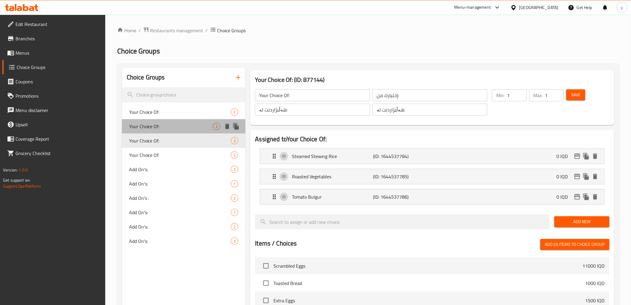
click at [179, 127] on span "Your Choice Of:" at bounding box center [171, 126] width 84 height 7
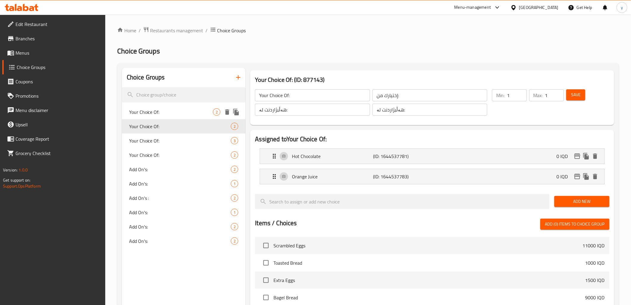
click at [179, 109] on span "Your Choice Of:" at bounding box center [171, 111] width 84 height 7
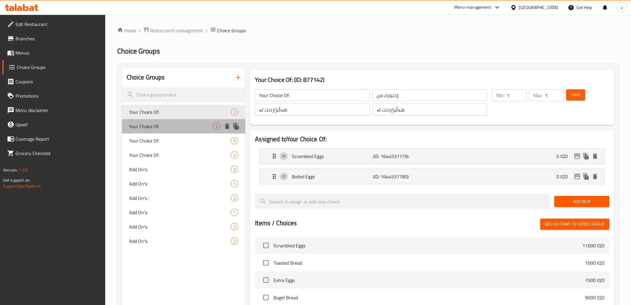
click at [179, 119] on div "Your Choice Of: 2" at bounding box center [184, 126] width 124 height 14
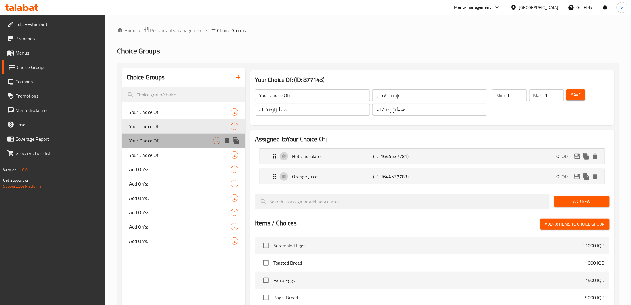
click at [180, 133] on div "Your Choice Of: 3" at bounding box center [184, 140] width 124 height 14
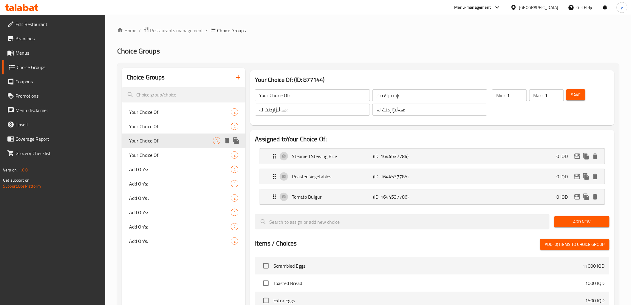
click at [181, 144] on span "Your Choice Of:" at bounding box center [171, 140] width 84 height 7
click at [179, 161] on div "Your Choice Of: 2" at bounding box center [184, 155] width 124 height 14
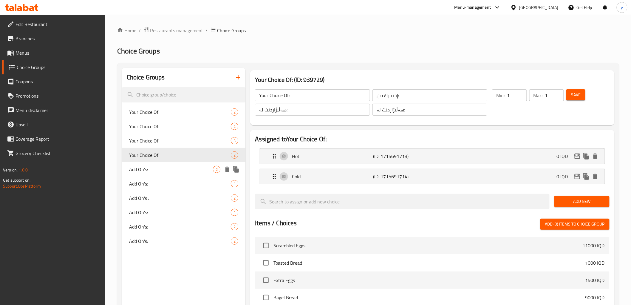
click at [176, 177] on div "Add On's: 1" at bounding box center [184, 183] width 124 height 14
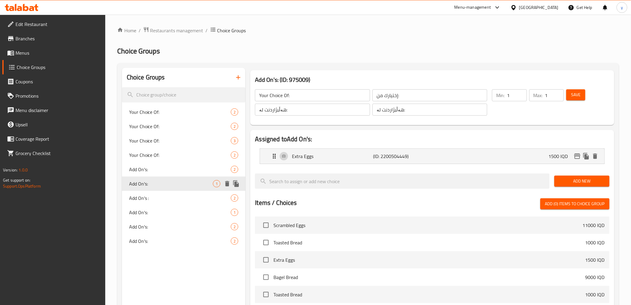
type input "Add On's:"
type input "الإضافات:"
type input "زیادە:"
type input "0"
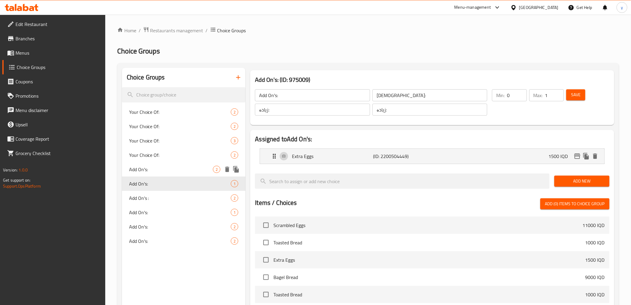
click at [180, 166] on span "Add On's:" at bounding box center [171, 169] width 84 height 7
type input "Add On's:"
type input "الإضافات:"
type input "زیادە:"
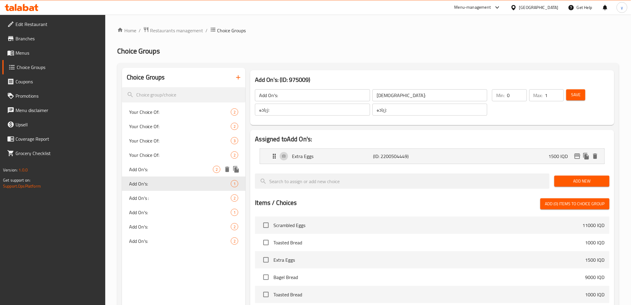
type input "زیادە:"
type input "2"
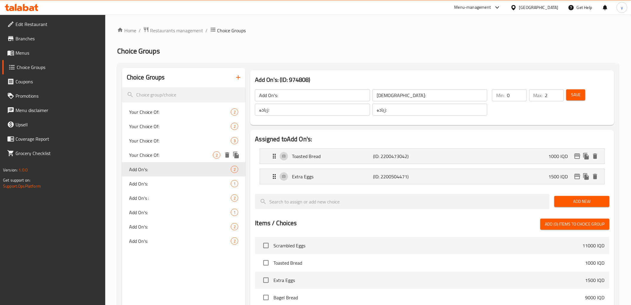
click at [175, 155] on span "Your Choice Of:" at bounding box center [171, 154] width 84 height 7
type input "Your Choice Of:"
type input "إختيارك من:"
type input "هەڵبژاردنت لە:"
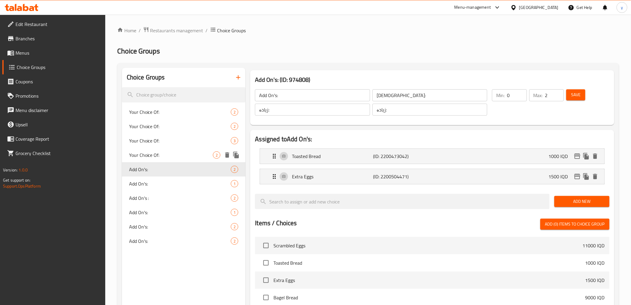
type input "1"
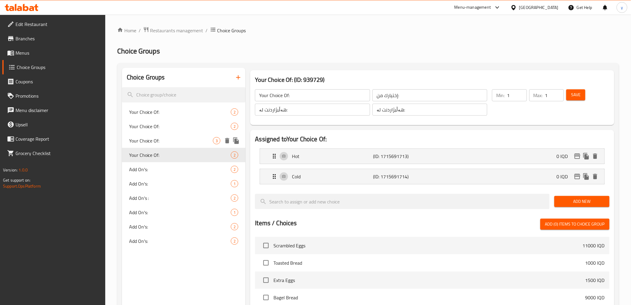
click at [178, 140] on span "Your Choice Of:" at bounding box center [171, 140] width 84 height 7
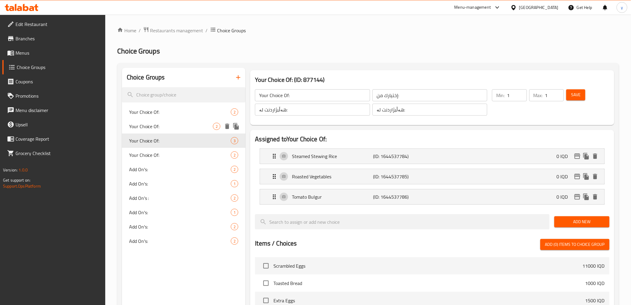
click at [178, 124] on span "Your Choice Of:" at bounding box center [171, 126] width 84 height 7
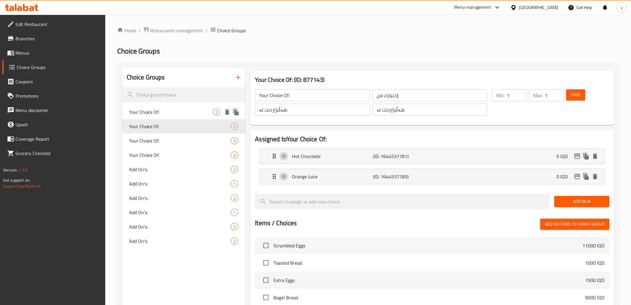
click at [179, 109] on span "Your Choice Of:" at bounding box center [171, 111] width 84 height 7
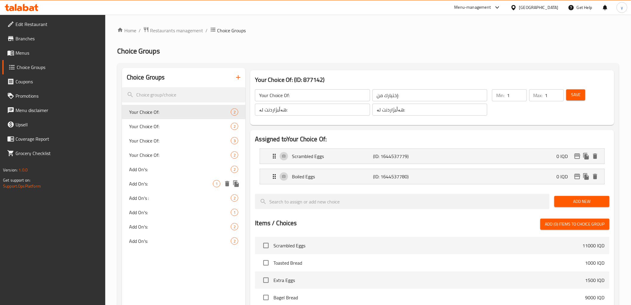
click at [172, 180] on span "Add On's:" at bounding box center [171, 183] width 84 height 7
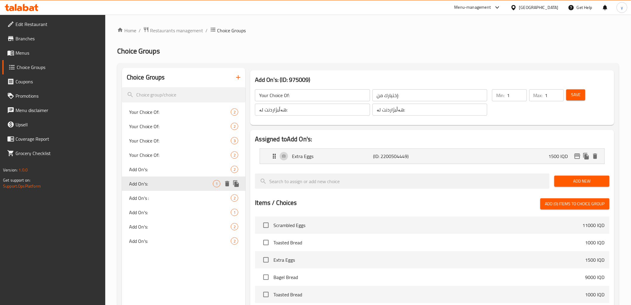
type input "Add On's:"
type input "الإضافات:"
type input "زیادە:"
type input "0"
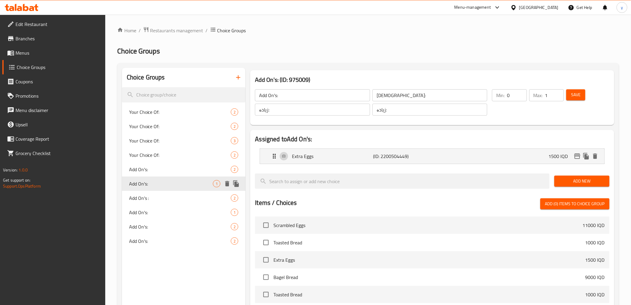
click at [177, 166] on span "Add On's:" at bounding box center [180, 169] width 102 height 7
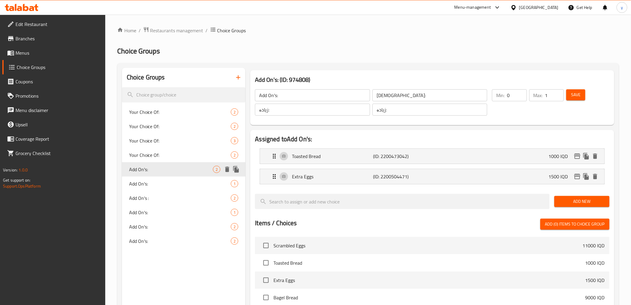
type input "Add On's:"
type input "الإضافات:"
type input "زیادە:"
type input "2"
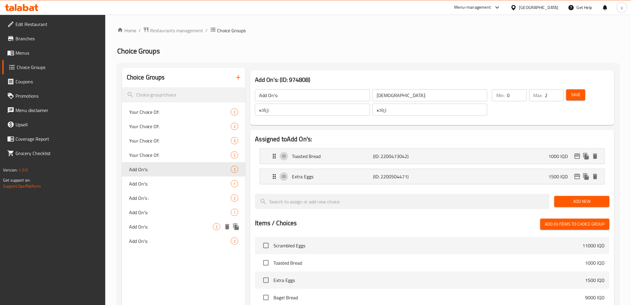
click at [195, 221] on div "Add On's: 2" at bounding box center [184, 226] width 124 height 14
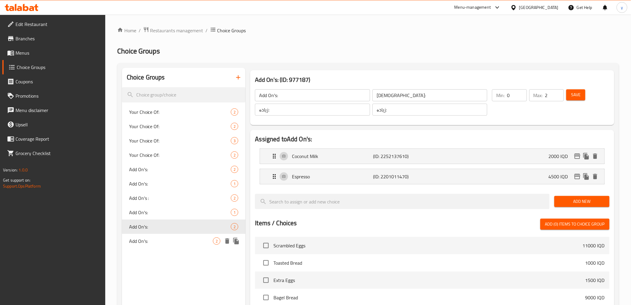
click at [185, 247] on div "Add On's: 2" at bounding box center [184, 241] width 124 height 14
type input "Add On's:"
type input "0"
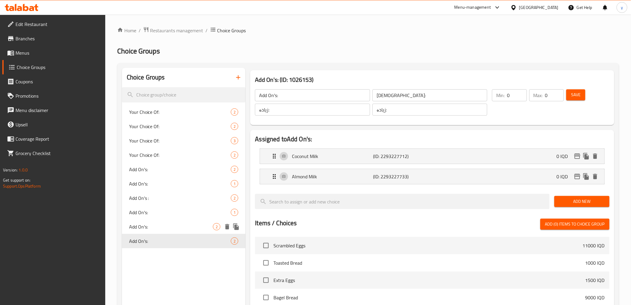
click at [187, 232] on div "Add On's: 2" at bounding box center [184, 226] width 124 height 14
type input "Add On's:"
type input "2"
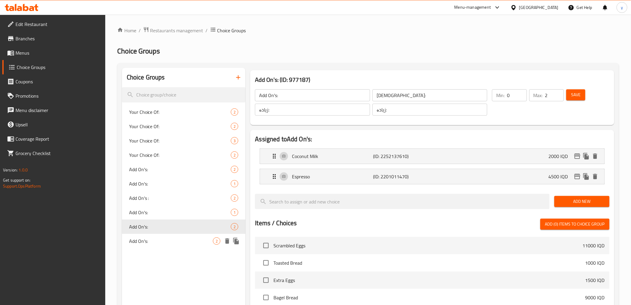
click at [187, 244] on span "Add On's:" at bounding box center [171, 240] width 84 height 7
type input "Add On's:"
type input "0"
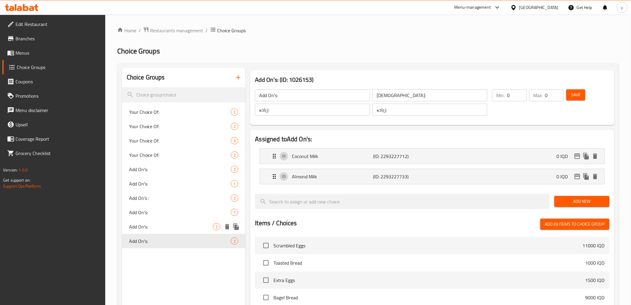
click at [190, 229] on span "Add On's:" at bounding box center [171, 226] width 84 height 7
type input "Add On's:"
type input "2"
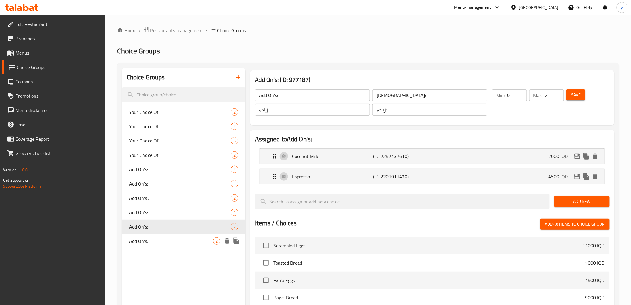
click at [186, 245] on div "Add On's: 2" at bounding box center [184, 241] width 124 height 14
type input "Add On's:"
type input "0"
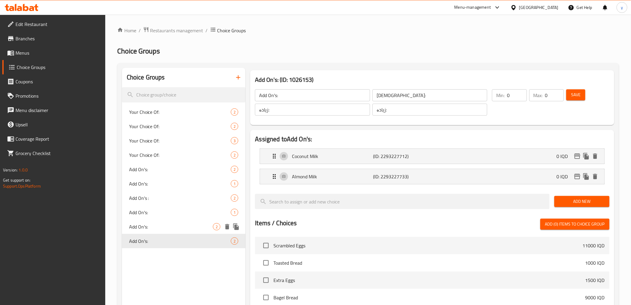
click at [186, 231] on div "Add On's: 2" at bounding box center [184, 226] width 124 height 14
type input "Add On's:"
type input "2"
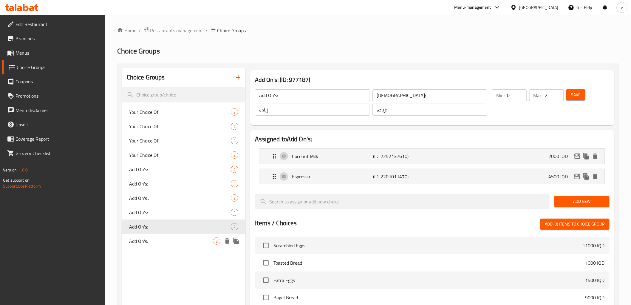
click at [183, 246] on div "Add On's: 2" at bounding box center [184, 241] width 124 height 14
type input "Add On's:"
type input "0"
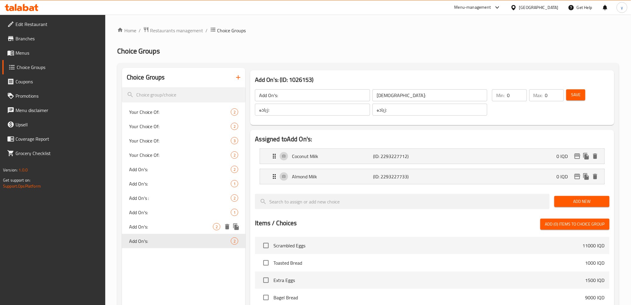
click at [186, 231] on div "Add On's: 2" at bounding box center [184, 226] width 124 height 14
type input "Add On's:"
type input "2"
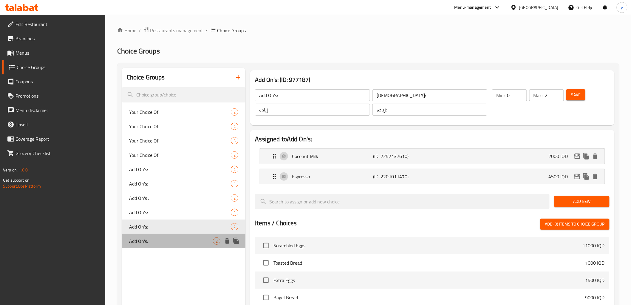
click at [183, 242] on span "Add On's:" at bounding box center [171, 240] width 84 height 7
type input "Add On's:"
type input "0"
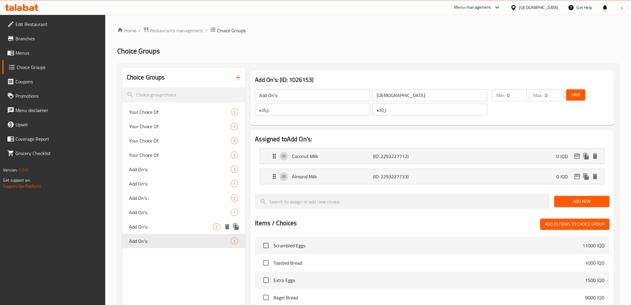
click at [186, 229] on span "Add On's:" at bounding box center [171, 226] width 84 height 7
type input "Add On's:"
type input "2"
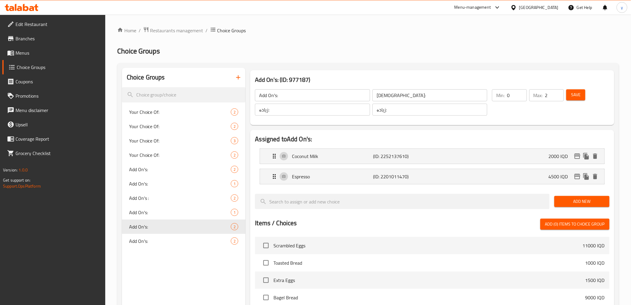
click at [60, 53] on span "Menus" at bounding box center [58, 52] width 85 height 7
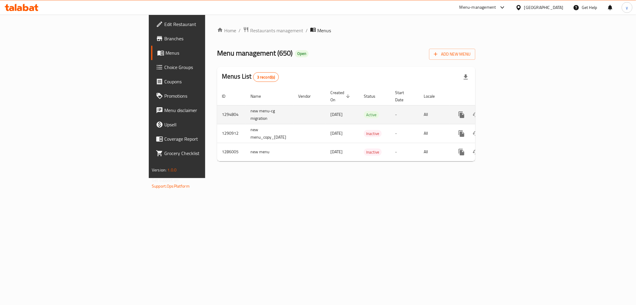
click at [512, 110] on link "enhanced table" at bounding box center [505, 114] width 14 height 14
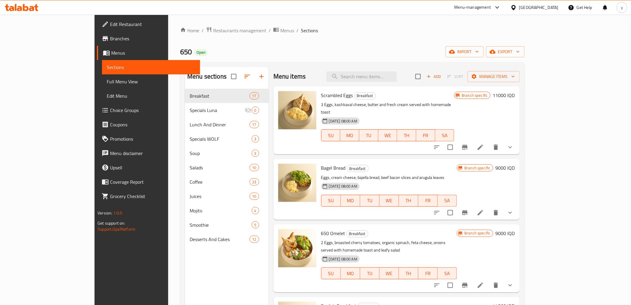
click at [518, 142] on button "show more" at bounding box center [510, 147] width 14 height 14
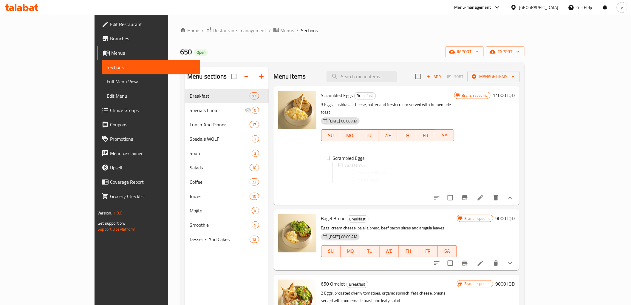
click at [518, 142] on div "Scrambled Eggs Breakfast 3 Eggs, kashkaval cheese, butter and fresh cream serve…" at bounding box center [418, 146] width 199 height 114
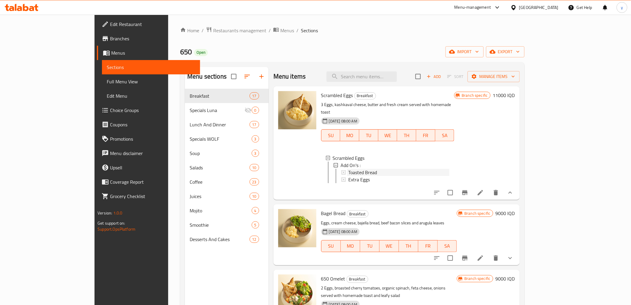
click at [348, 169] on span "Toasted Bread" at bounding box center [362, 172] width 29 height 7
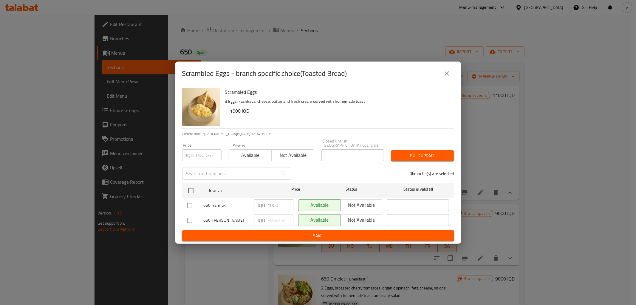
click at [446, 75] on icon "close" at bounding box center [447, 73] width 7 height 7
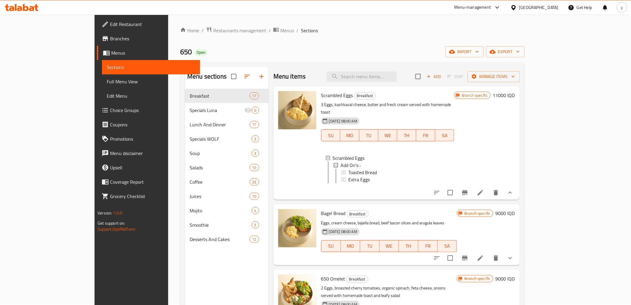
click at [102, 87] on link "Full Menu View" at bounding box center [151, 81] width 98 height 14
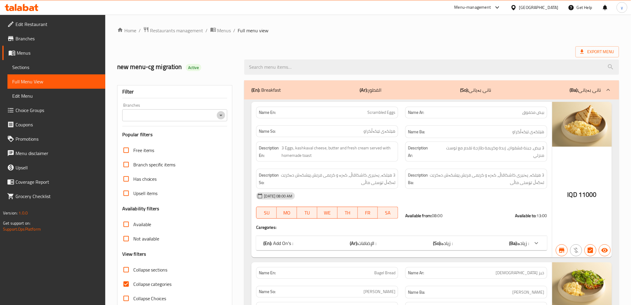
click at [220, 117] on icon "Open" at bounding box center [220, 115] width 7 height 7
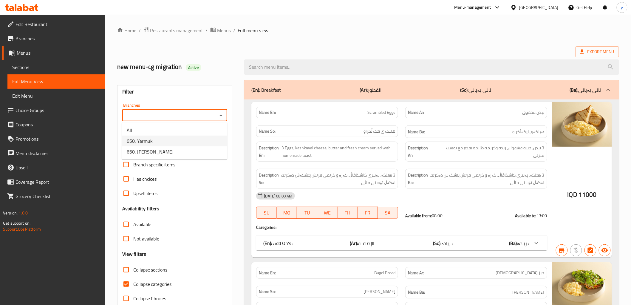
click at [201, 143] on li "650, Yarmuk" at bounding box center [174, 140] width 105 height 11
type input "650, Yarmuk"
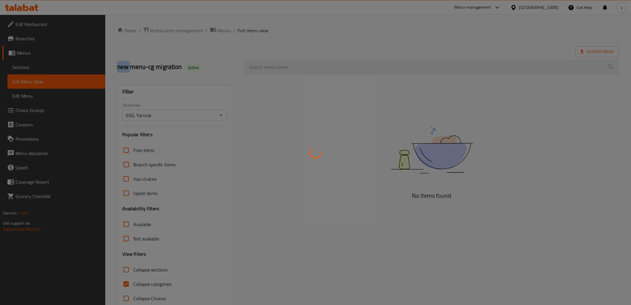
click at [201, 143] on div at bounding box center [315, 152] width 631 height 305
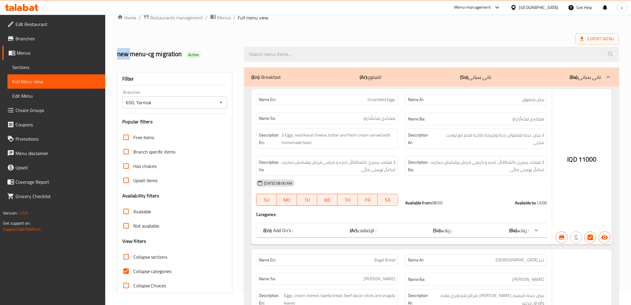
click at [123, 268] on div at bounding box center [315, 152] width 631 height 305
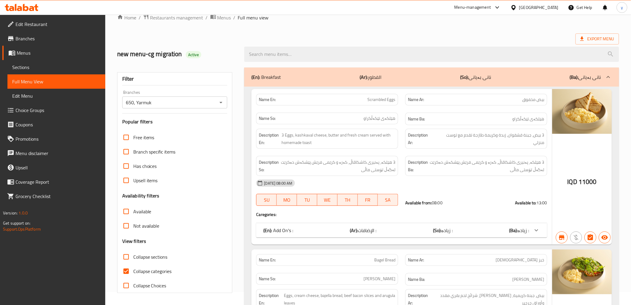
click at [126, 268] on input "Collapse categories" at bounding box center [126, 271] width 14 height 14
checkbox input "false"
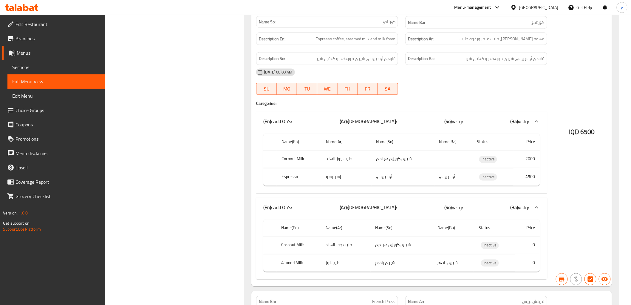
scroll to position [11813, 0]
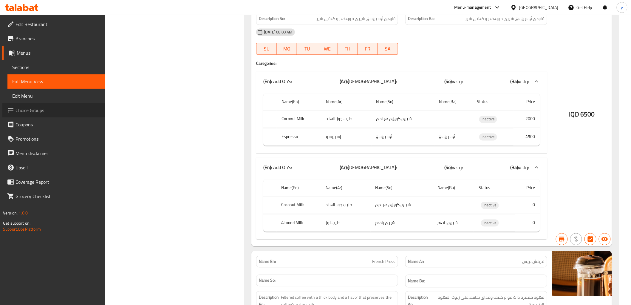
click at [84, 108] on span "Choice Groups" at bounding box center [58, 110] width 85 height 7
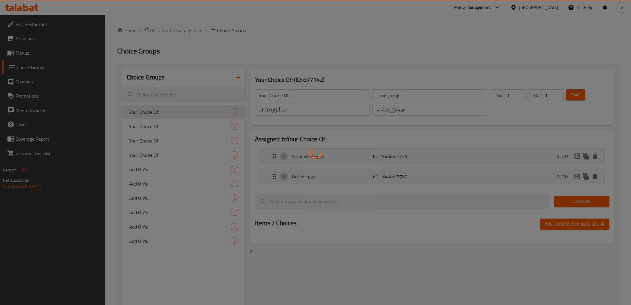
click at [170, 166] on div at bounding box center [315, 152] width 631 height 305
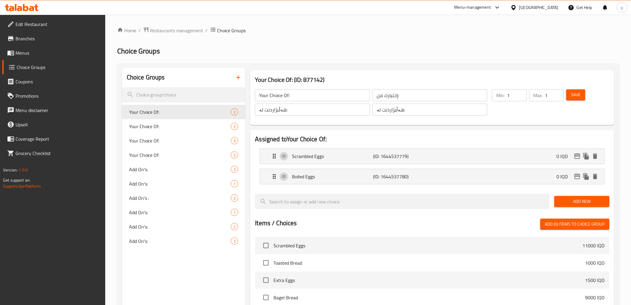
click at [170, 166] on div at bounding box center [315, 152] width 631 height 305
click at [170, 166] on span "Add On's:" at bounding box center [171, 169] width 84 height 7
type input "Add On's:"
type input "الإضافات:"
type input "زیادە:"
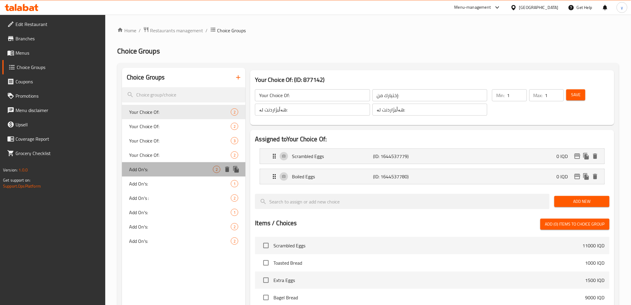
type input "زیادە:"
type input "0"
type input "2"
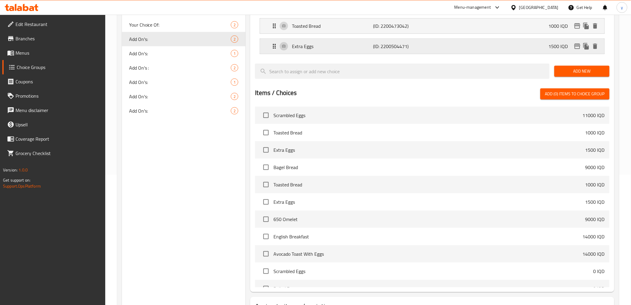
scroll to position [178, 0]
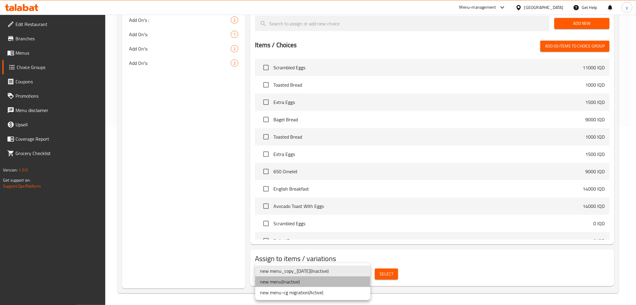
click at [342, 282] on li "new menu ( Inactive )" at bounding box center [312, 281] width 115 height 11
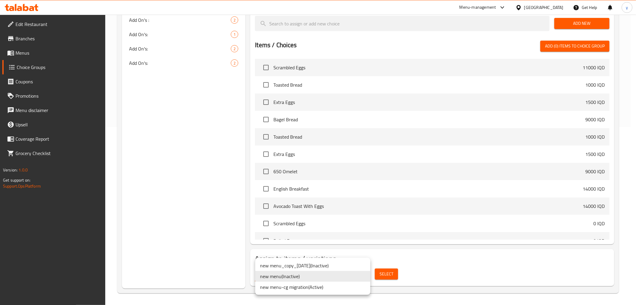
click at [341, 288] on li "new menu-cg migration ( Active )" at bounding box center [312, 286] width 115 height 11
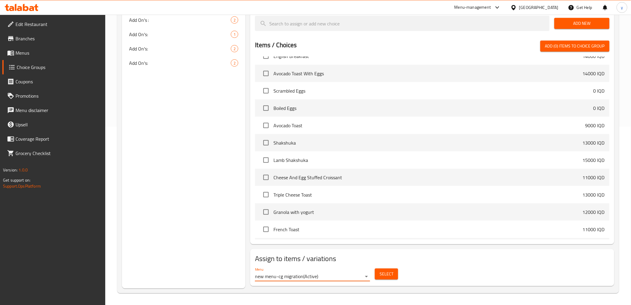
click at [396, 279] on button "Select" at bounding box center [386, 273] width 23 height 11
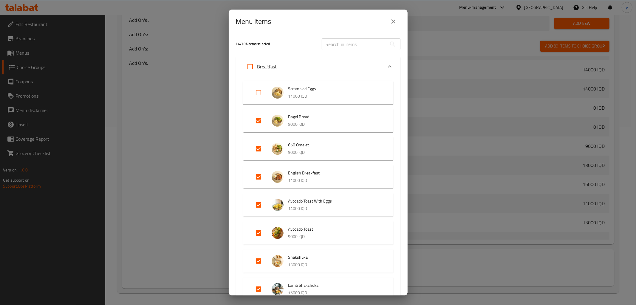
click at [392, 25] on icon "close" at bounding box center [393, 21] width 7 height 7
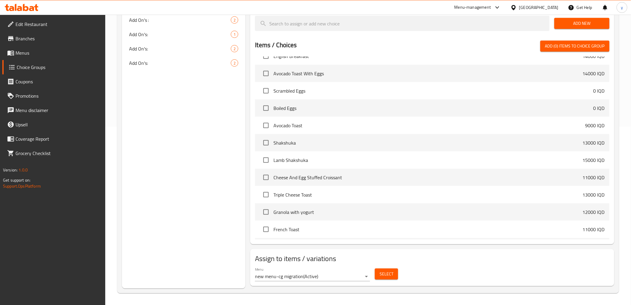
click at [391, 271] on span "Select" at bounding box center [387, 273] width 14 height 7
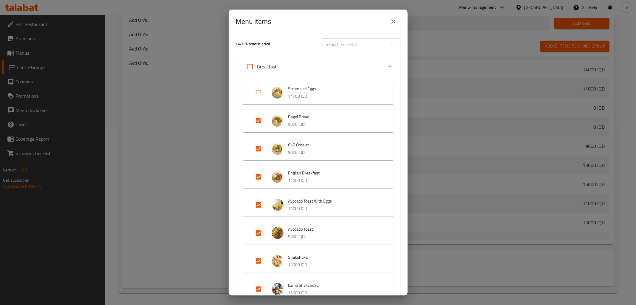
click at [251, 71] on input "Expand" at bounding box center [250, 66] width 14 height 14
checkbox input "true"
click at [251, 71] on input "Expand" at bounding box center [250, 66] width 14 height 14
checkbox input "false"
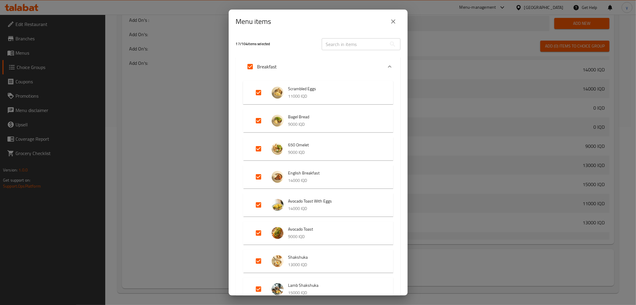
checkbox input "false"
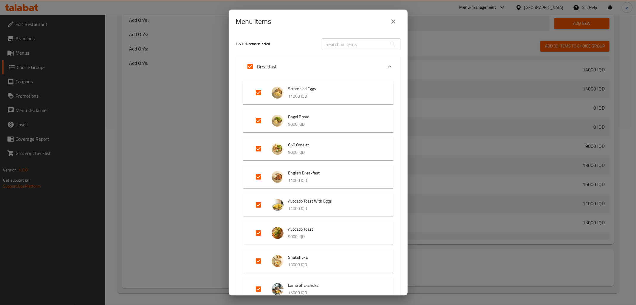
checkbox input "false"
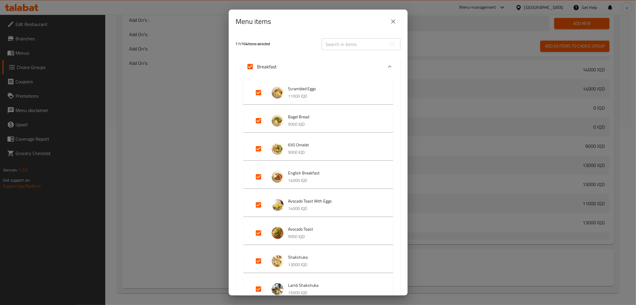
checkbox input "false"
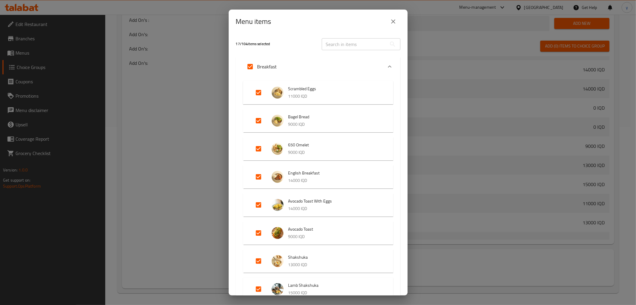
checkbox input "false"
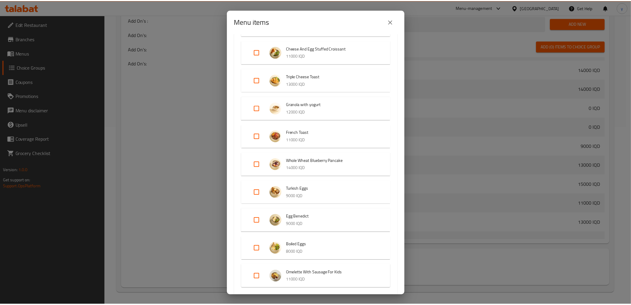
scroll to position [0, 0]
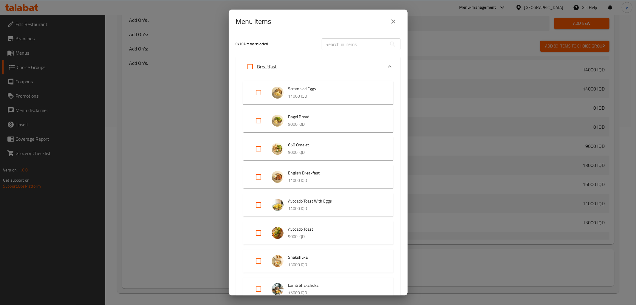
click at [323, 61] on div "Breakfast" at bounding box center [313, 66] width 140 height 14
click at [321, 69] on div "Breakfast" at bounding box center [313, 66] width 140 height 14
click at [386, 70] on icon "Expand" at bounding box center [389, 66] width 7 height 7
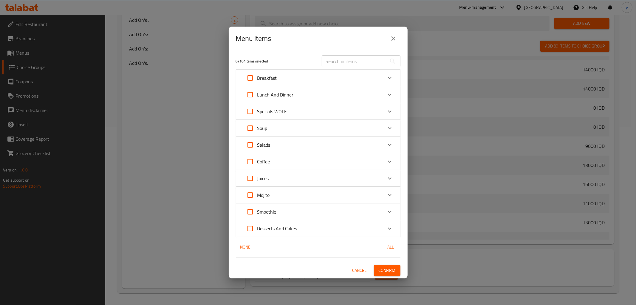
click at [388, 275] on button "Confirm" at bounding box center [387, 270] width 27 height 11
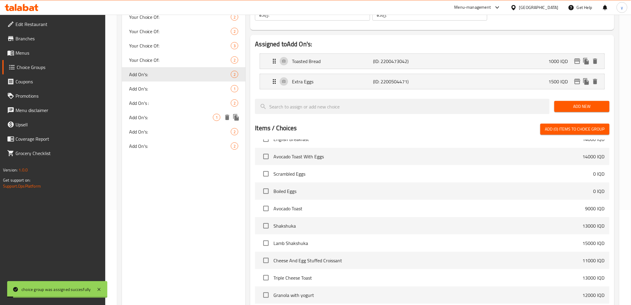
scroll to position [45, 0]
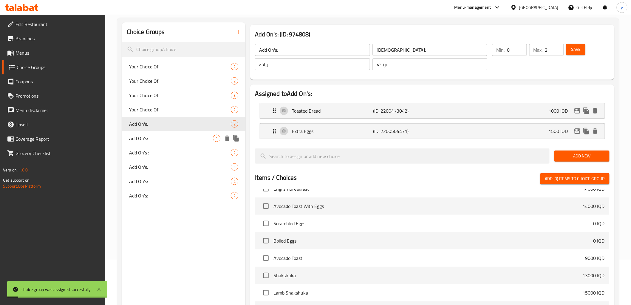
click at [163, 138] on span "Add On's:" at bounding box center [171, 138] width 84 height 7
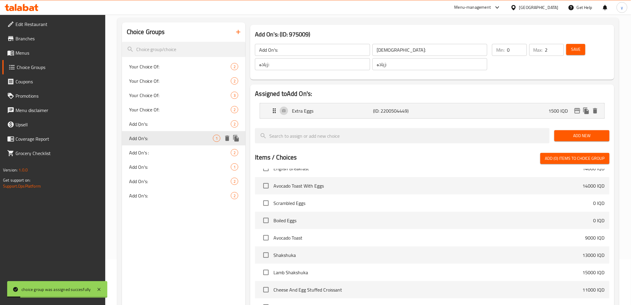
type input "Add On's:"
type input "الإضافات:"
type input "زیادە:"
type input "1"
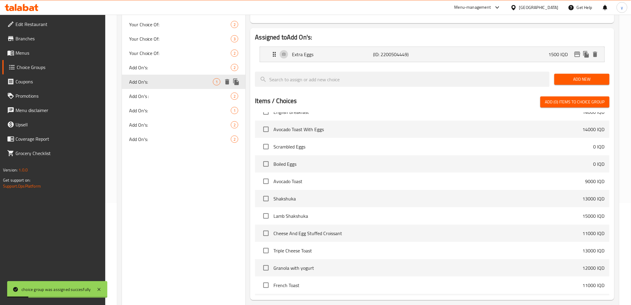
scroll to position [158, 0]
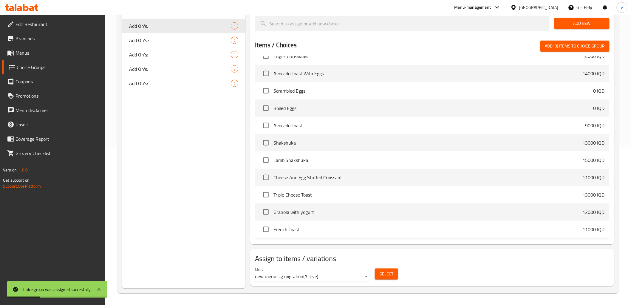
click at [380, 271] on span "Select" at bounding box center [387, 273] width 14 height 7
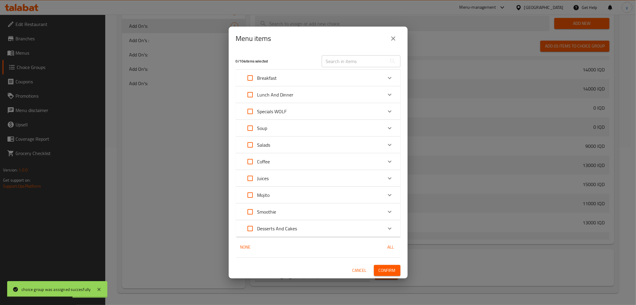
click at [393, 43] on button "close" at bounding box center [393, 38] width 14 height 14
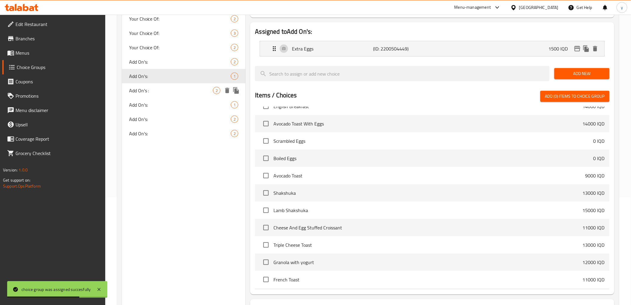
scroll to position [91, 0]
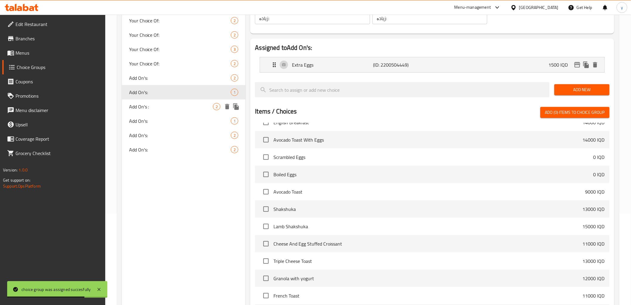
click at [163, 101] on div "Add On's : 2" at bounding box center [184, 106] width 124 height 14
type input "Add On's :"
type input "الإضافات :"
type input "زیادە :"
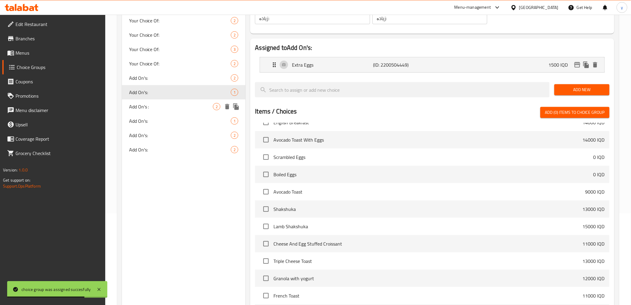
type input "2"
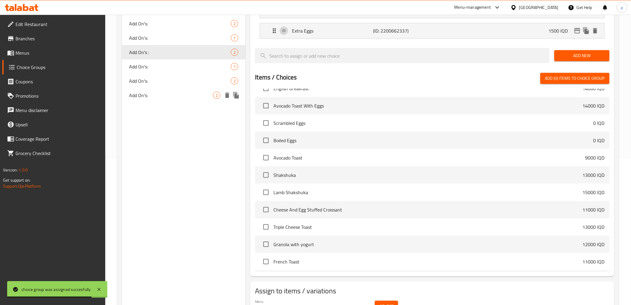
scroll to position [178, 0]
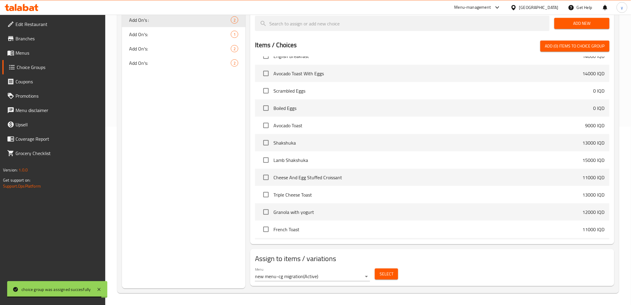
click at [395, 276] on button "Select" at bounding box center [386, 273] width 23 height 11
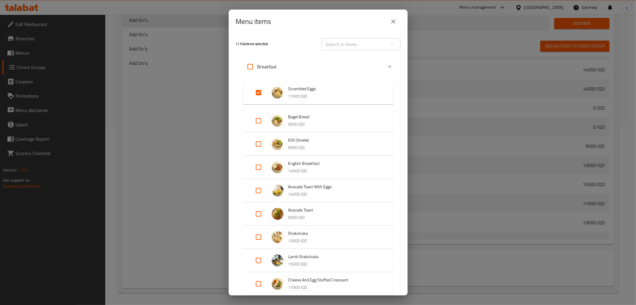
click at [259, 98] on input "Expand" at bounding box center [258, 92] width 14 height 14
checkbox input "false"
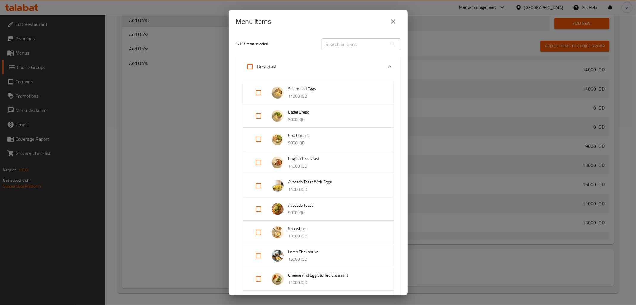
click at [387, 67] on icon "Expand" at bounding box center [389, 66] width 7 height 7
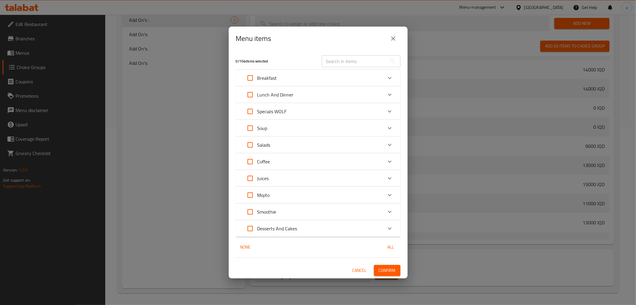
click at [396, 273] on button "Confirm" at bounding box center [387, 270] width 27 height 11
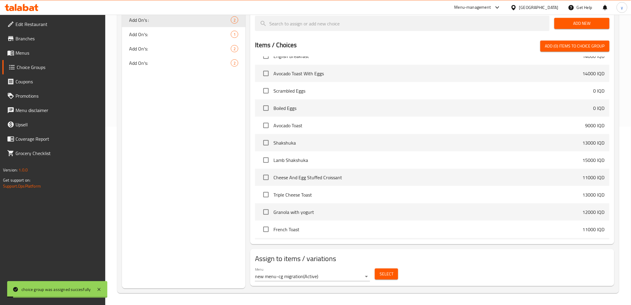
click at [395, 272] on button "Select" at bounding box center [386, 273] width 23 height 11
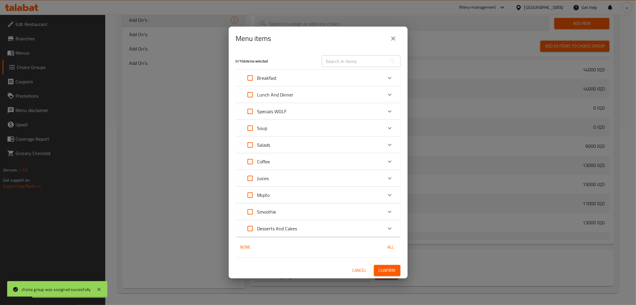
click at [395, 40] on icon "close" at bounding box center [393, 38] width 4 height 4
click at [395, 40] on div at bounding box center [432, 38] width 354 height 5
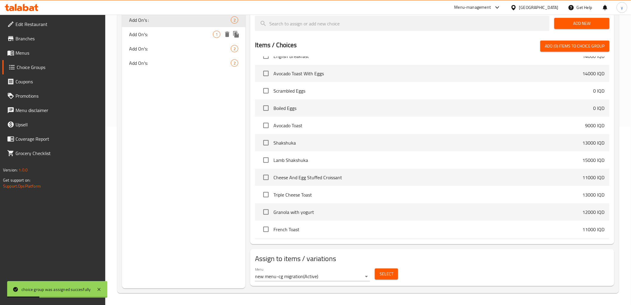
click at [196, 27] on div "Add On's: 1" at bounding box center [184, 34] width 124 height 14
type input "Add On's:"
type input "الإضافات:"
type input "زیادە:"
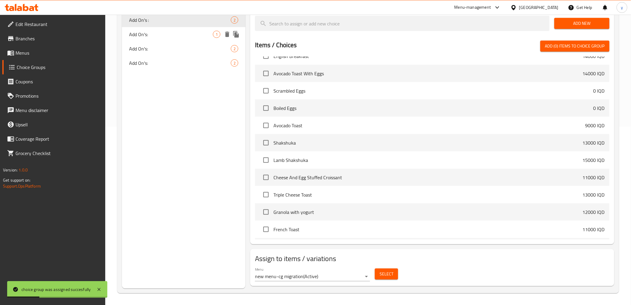
type input "زیادە:"
type input "1"
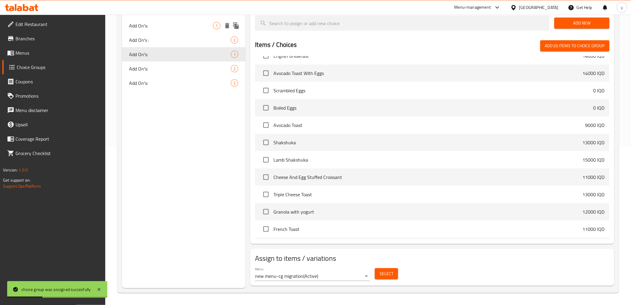
scroll to position [158, 0]
click at [197, 40] on span "Add On's :" at bounding box center [171, 40] width 84 height 7
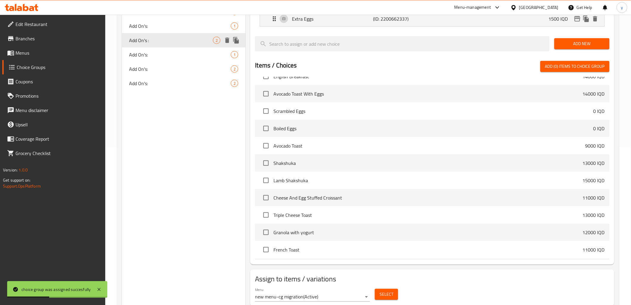
type input "Add On's :"
type input "الإضافات :"
type input "زیادە :"
type input "2"
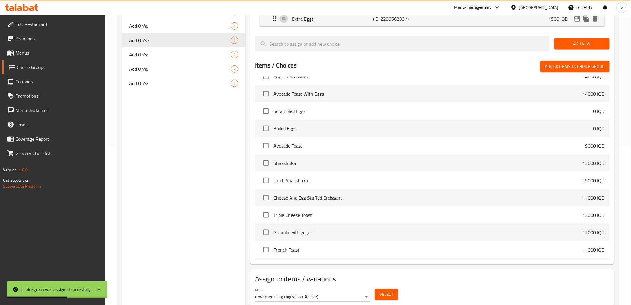
click at [377, 289] on button "Select" at bounding box center [386, 293] width 23 height 11
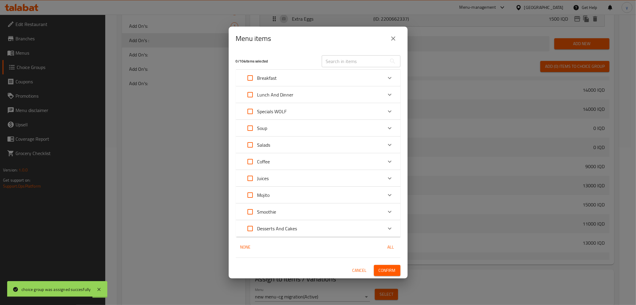
click at [397, 36] on icon "close" at bounding box center [393, 38] width 7 height 7
click at [397, 36] on input "search" at bounding box center [402, 43] width 295 height 15
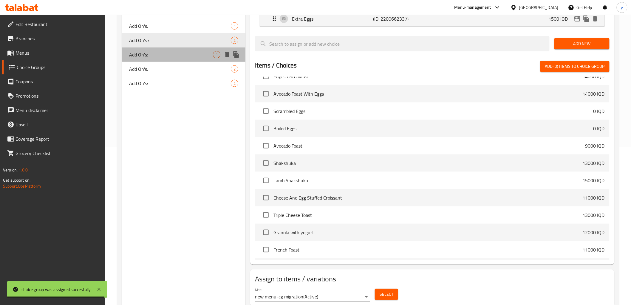
click at [204, 51] on span "Add On's:" at bounding box center [171, 54] width 84 height 7
type input "Add On's:"
type input "الإضافات:"
type input "زیادە:"
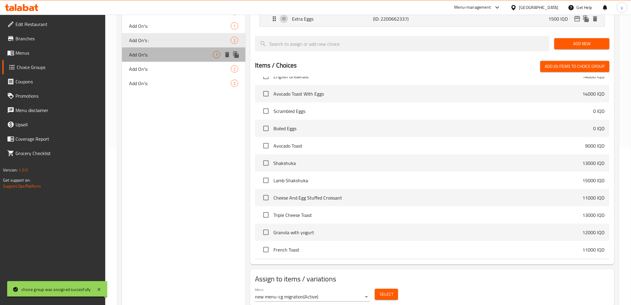
type input "1"
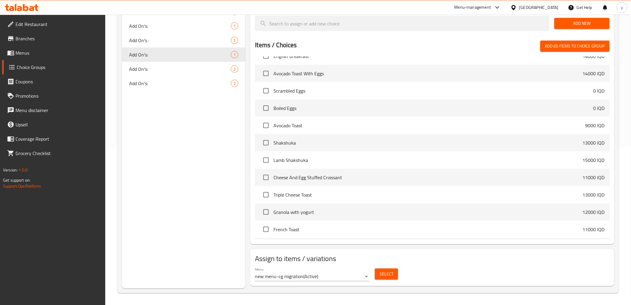
click at [383, 275] on span "Select" at bounding box center [387, 273] width 14 height 7
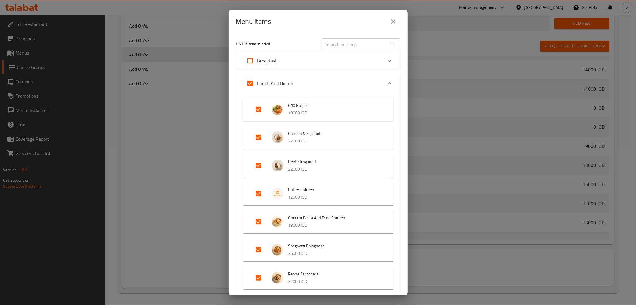
click at [254, 83] on input "Expand" at bounding box center [250, 83] width 14 height 14
checkbox input "false"
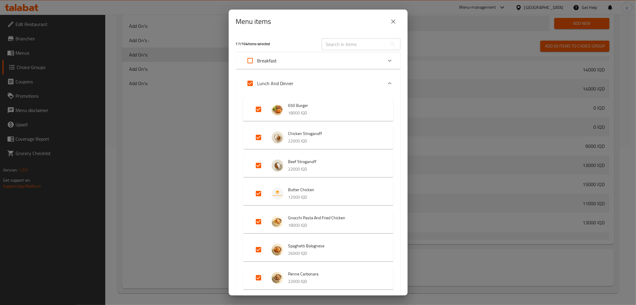
checkbox input "false"
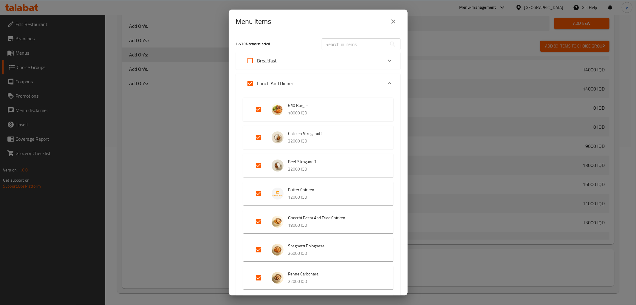
checkbox input "false"
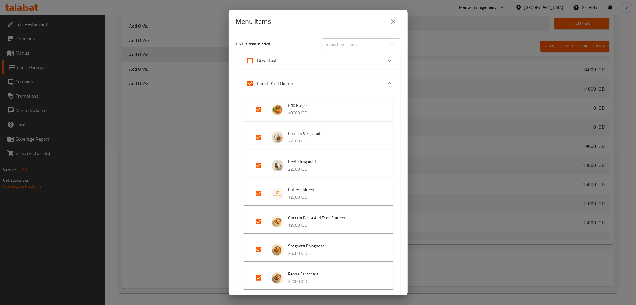
checkbox input "false"
click at [254, 83] on input "Expand" at bounding box center [250, 83] width 14 height 14
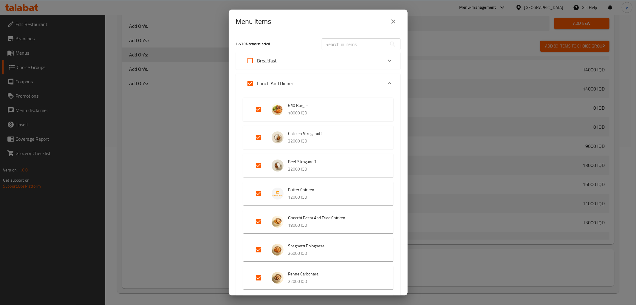
checkbox input "true"
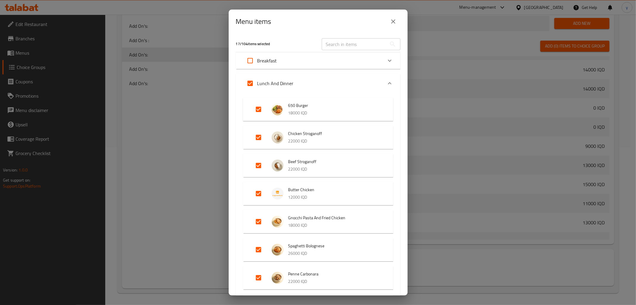
checkbox input "true"
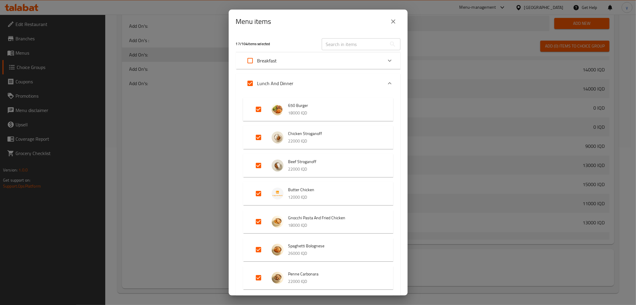
checkbox input "true"
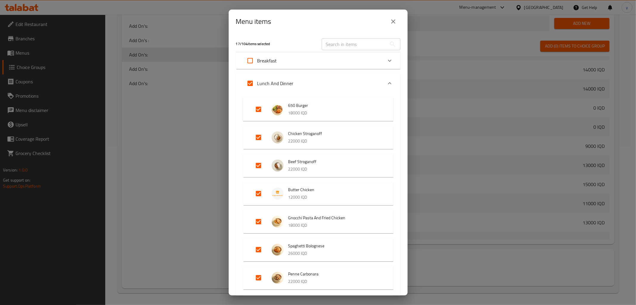
checkbox input "true"
click at [251, 81] on input "Expand" at bounding box center [250, 83] width 14 height 14
checkbox input "false"
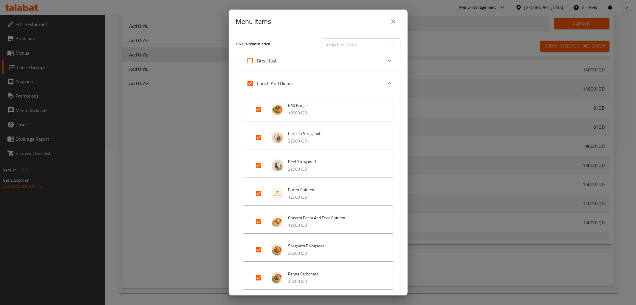
checkbox input "false"
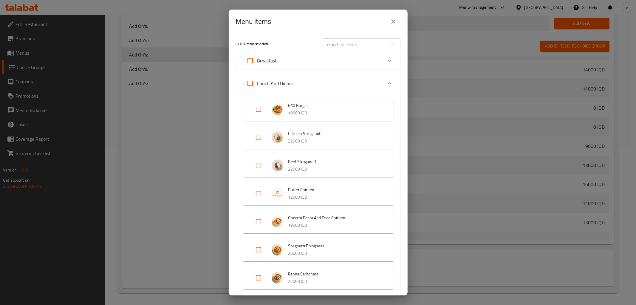
click at [290, 78] on div "Lunch And Dinner" at bounding box center [268, 83] width 51 height 14
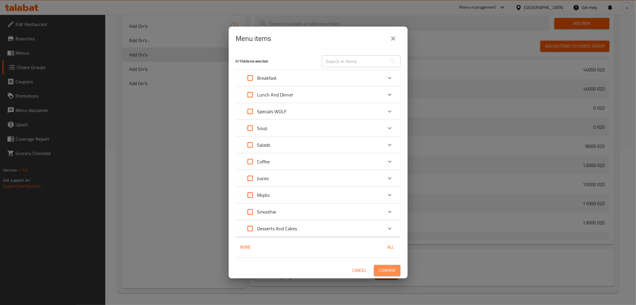
click at [379, 266] on span "Confirm" at bounding box center [387, 269] width 17 height 7
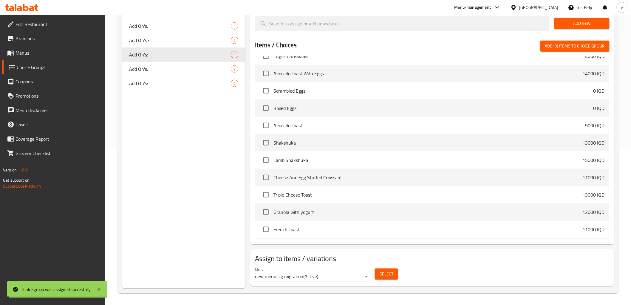
click at [176, 67] on span "Add On's:" at bounding box center [180, 68] width 102 height 7
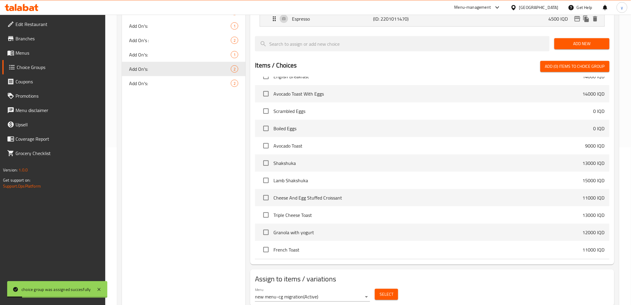
click at [398, 287] on div "Select" at bounding box center [387, 294] width 28 height 16
click at [396, 290] on button "Select" at bounding box center [386, 293] width 23 height 11
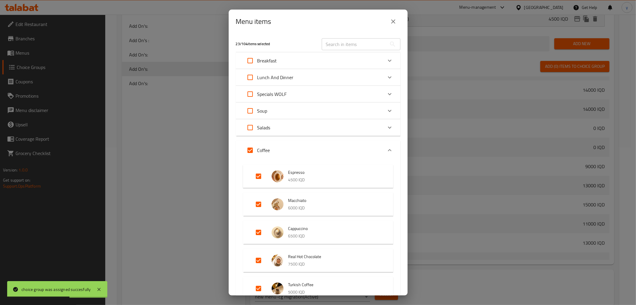
click at [247, 152] on input "Expand" at bounding box center [250, 150] width 14 height 14
click at [323, 148] on div "Coffee" at bounding box center [313, 150] width 140 height 14
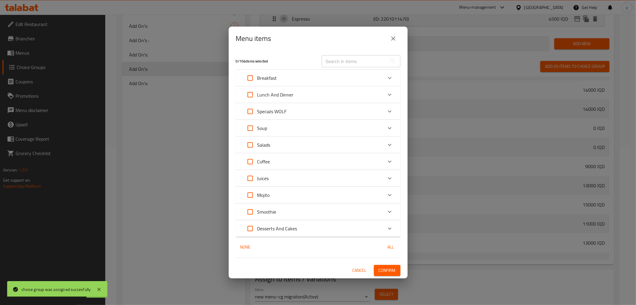
click at [380, 266] on span "Confirm" at bounding box center [387, 269] width 17 height 7
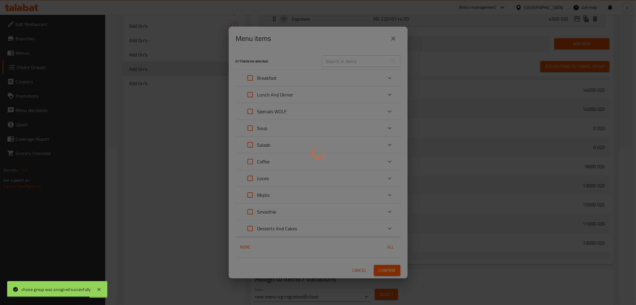
click at [380, 266] on div at bounding box center [318, 152] width 636 height 305
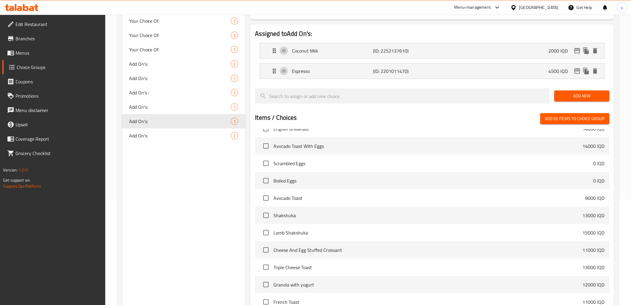
scroll to position [91, 0]
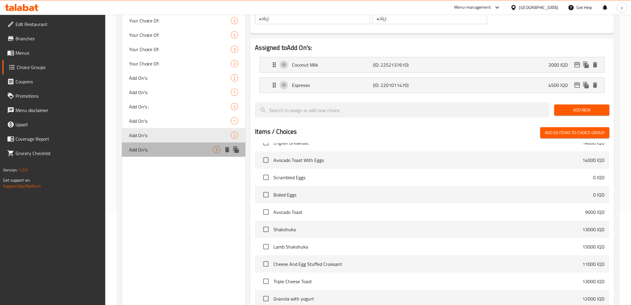
click at [191, 149] on span "Add On's:" at bounding box center [171, 149] width 84 height 7
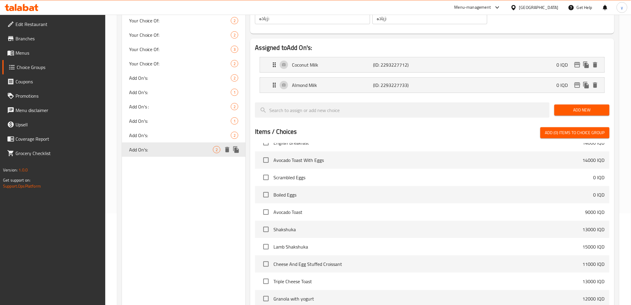
click at [189, 144] on div "Add On's: 2" at bounding box center [184, 149] width 124 height 14
click at [193, 136] on span "Add On's:" at bounding box center [171, 135] width 84 height 7
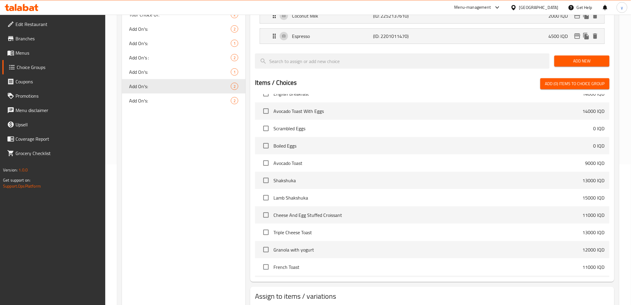
scroll to position [178, 0]
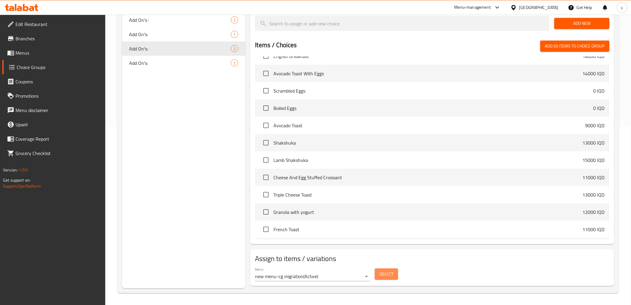
click at [386, 276] on span "Select" at bounding box center [387, 273] width 14 height 7
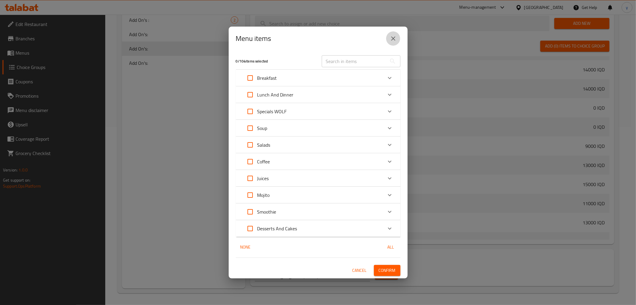
click at [395, 43] on button "close" at bounding box center [393, 38] width 14 height 14
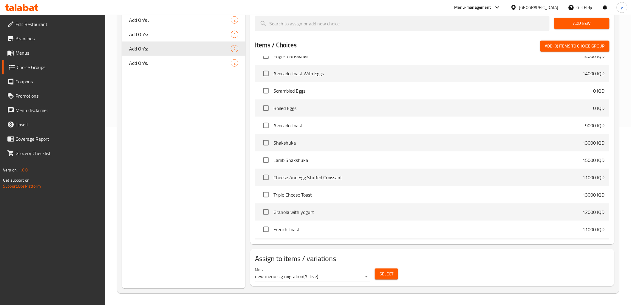
scroll to position [45, 0]
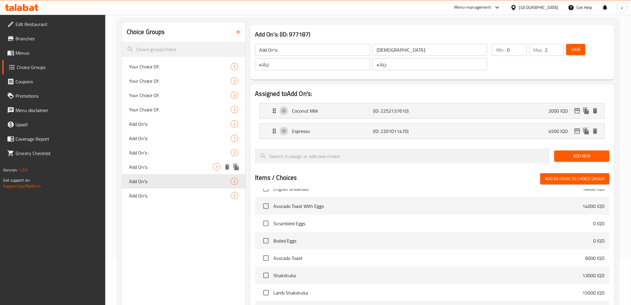
click at [178, 166] on span "Add On's:" at bounding box center [171, 166] width 84 height 7
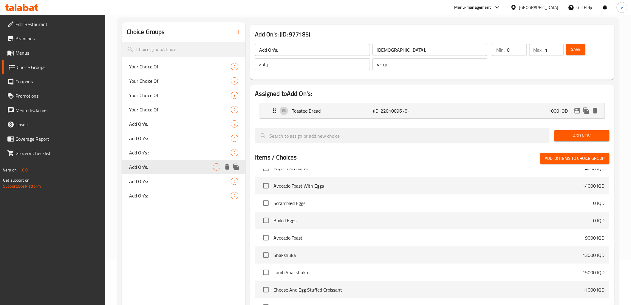
scroll to position [158, 0]
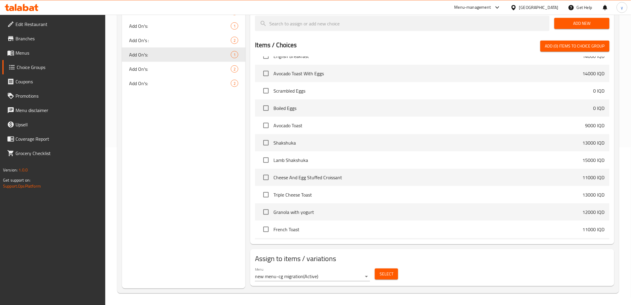
click at [397, 273] on button "Select" at bounding box center [386, 273] width 23 height 11
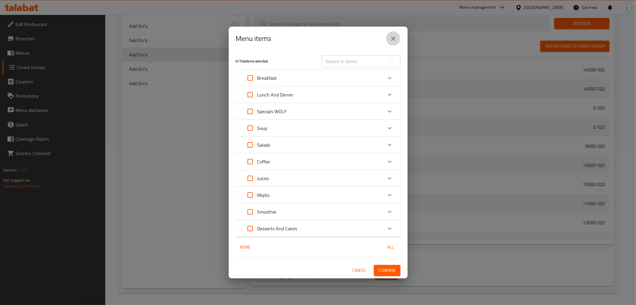
click at [393, 42] on icon "close" at bounding box center [393, 38] width 7 height 7
click at [393, 42] on div "Items / Choices Add (0) items to choice group" at bounding box center [432, 46] width 354 height 11
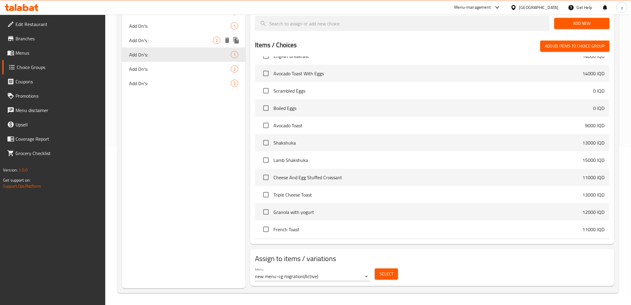
click at [173, 42] on span "Add On's :" at bounding box center [171, 40] width 84 height 7
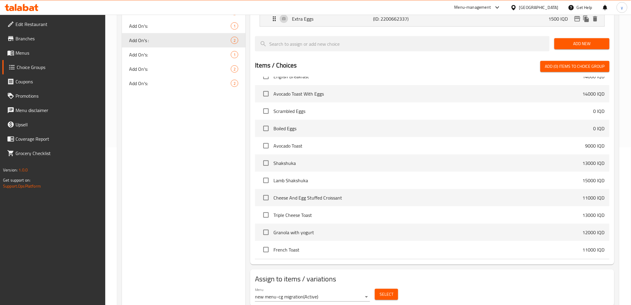
click at [384, 295] on span "Select" at bounding box center [387, 293] width 14 height 7
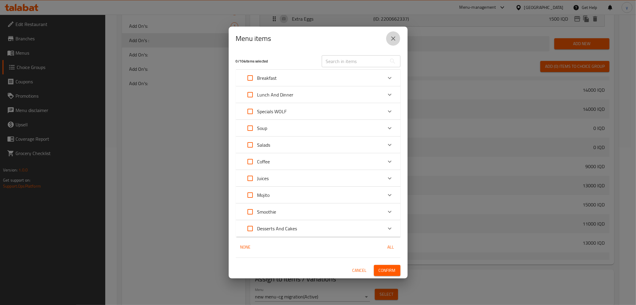
click at [394, 39] on icon "close" at bounding box center [393, 38] width 4 height 4
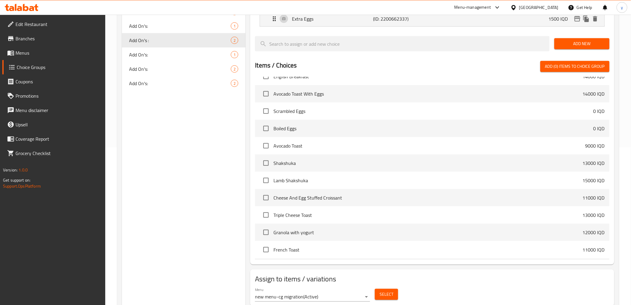
scroll to position [91, 0]
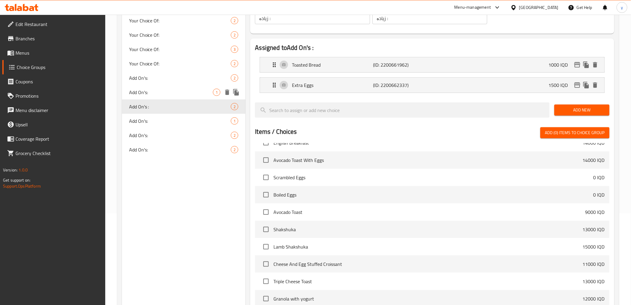
click at [165, 96] on div "Add On's: 1" at bounding box center [184, 92] width 124 height 14
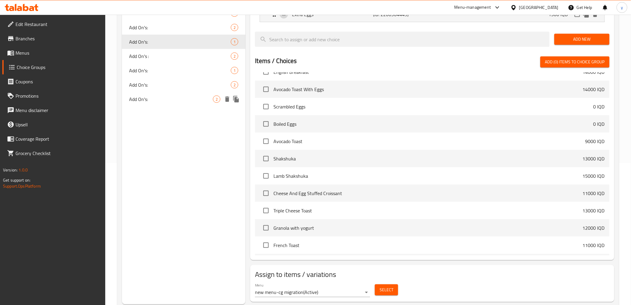
scroll to position [158, 0]
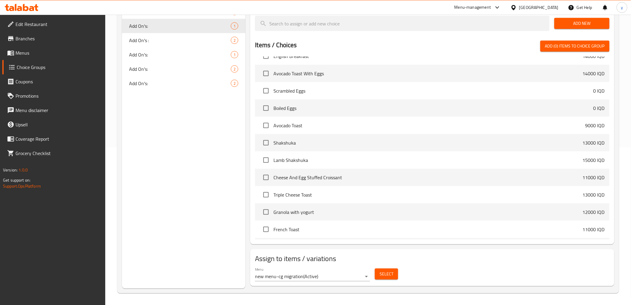
click at [378, 269] on button "Select" at bounding box center [386, 273] width 23 height 11
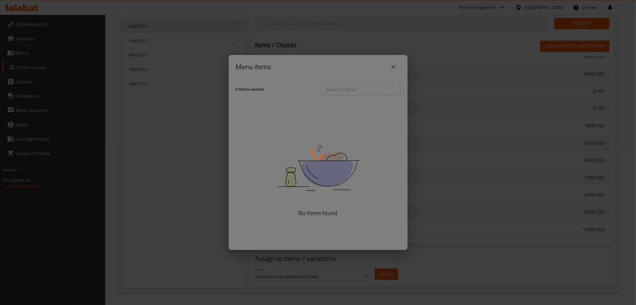
click at [378, 269] on div at bounding box center [318, 152] width 636 height 305
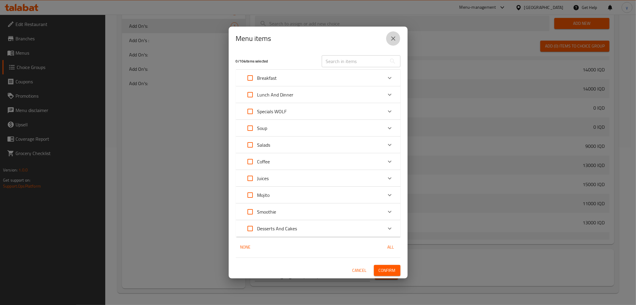
click at [393, 43] on button "close" at bounding box center [393, 38] width 14 height 14
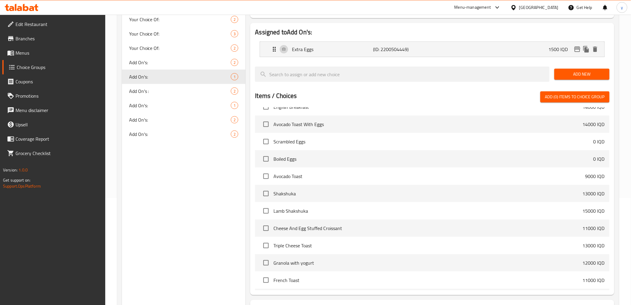
scroll to position [91, 0]
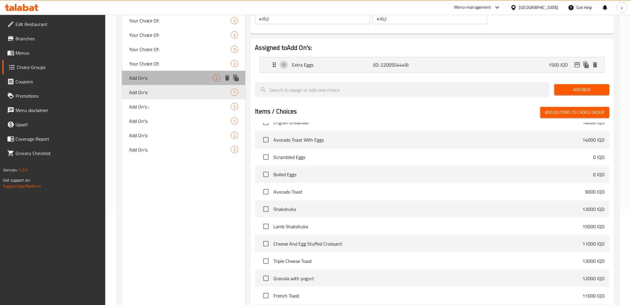
click at [202, 79] on span "Add On's:" at bounding box center [171, 77] width 84 height 7
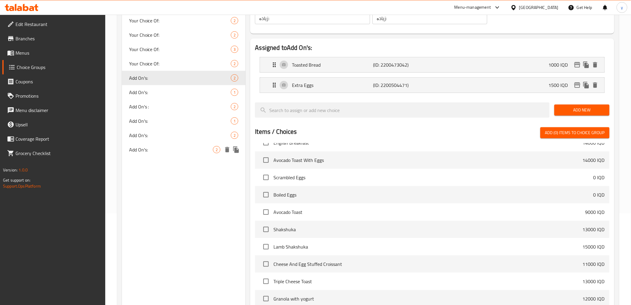
scroll to position [178, 0]
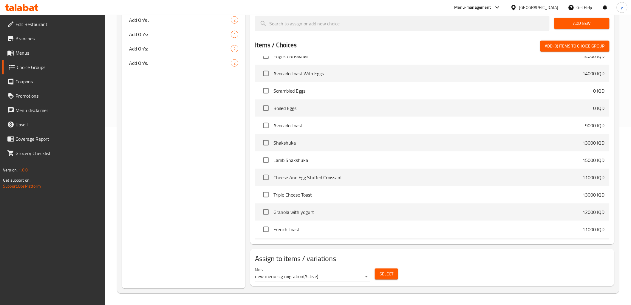
click at [383, 270] on span "Select" at bounding box center [387, 273] width 14 height 7
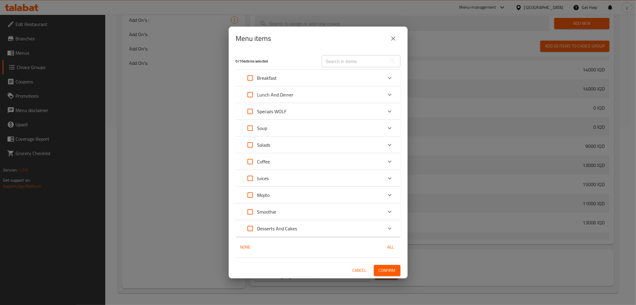
click at [394, 42] on button "close" at bounding box center [393, 38] width 14 height 14
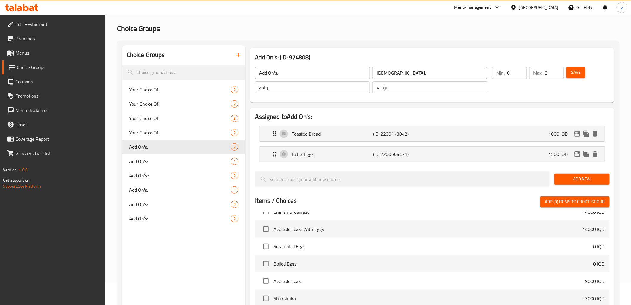
scroll to position [0, 0]
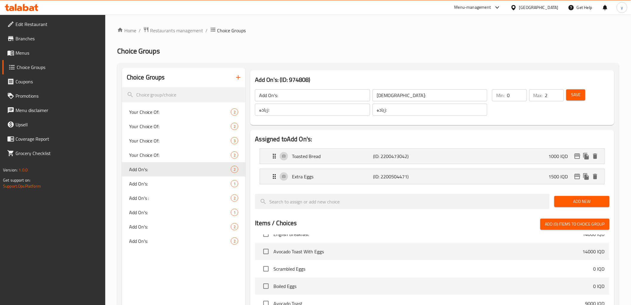
click at [83, 59] on link "Menus" at bounding box center [53, 53] width 103 height 14
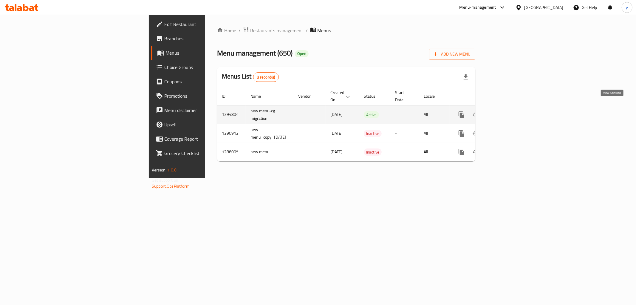
click at [508, 111] on icon "enhanced table" at bounding box center [504, 114] width 7 height 7
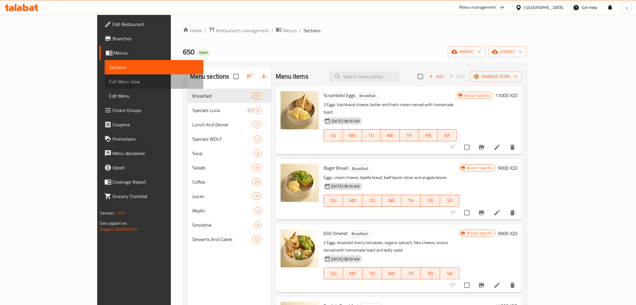
click at [109, 81] on span "Full Menu View" at bounding box center [153, 81] width 89 height 7
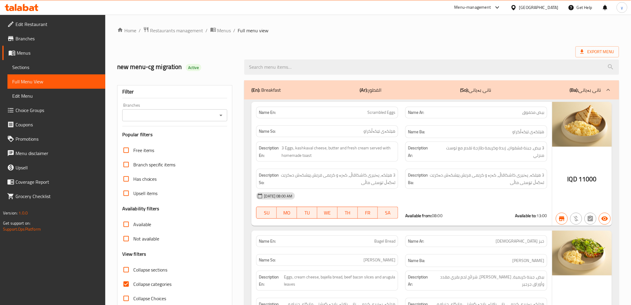
click at [221, 118] on icon "Open" at bounding box center [220, 115] width 7 height 7
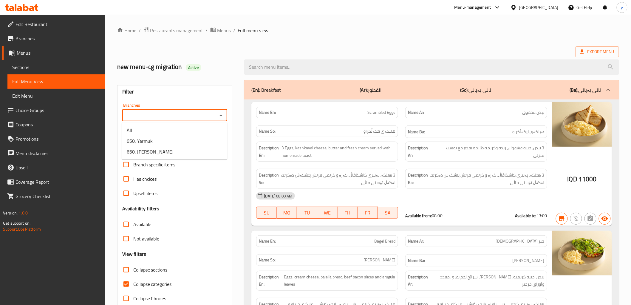
click at [221, 118] on icon "Close" at bounding box center [220, 115] width 7 height 7
click at [220, 114] on icon "Open" at bounding box center [220, 115] width 7 height 7
click at [219, 114] on icon "Open" at bounding box center [220, 115] width 7 height 7
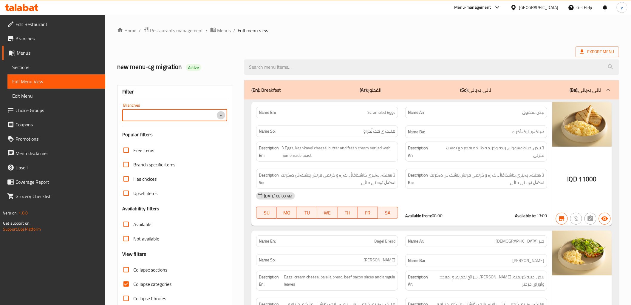
click at [223, 115] on icon "Open" at bounding box center [220, 115] width 7 height 7
click at [223, 115] on icon "Close" at bounding box center [220, 115] width 7 height 7
click at [223, 115] on icon "Open" at bounding box center [220, 115] width 7 height 7
drag, startPoint x: 223, startPoint y: 115, endPoint x: 242, endPoint y: 99, distance: 24.6
click at [231, 100] on div "Filter Branches Branches Popular filters Free items Branch specific items Has c…" at bounding box center [174, 195] width 115 height 220
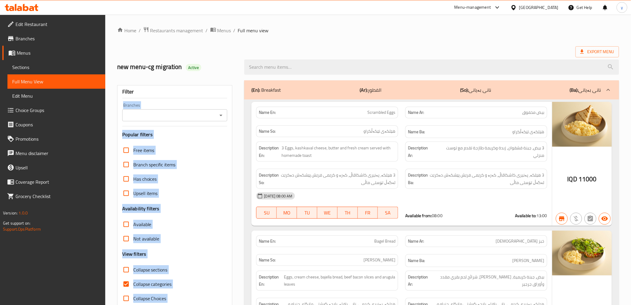
drag, startPoint x: 242, startPoint y: 99, endPoint x: 243, endPoint y: 103, distance: 4.7
click at [221, 115] on icon "Open" at bounding box center [221, 115] width 3 height 1
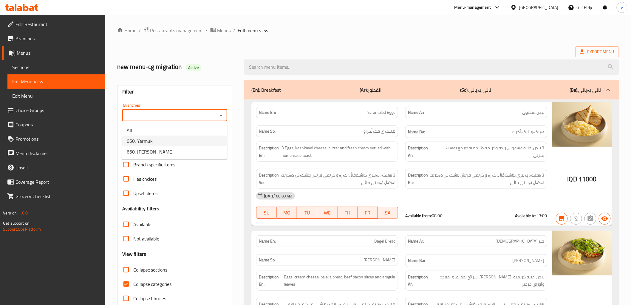
click at [202, 145] on li "650, Yarmuk" at bounding box center [174, 140] width 105 height 11
click at [198, 144] on div "Free items" at bounding box center [174, 150] width 105 height 14
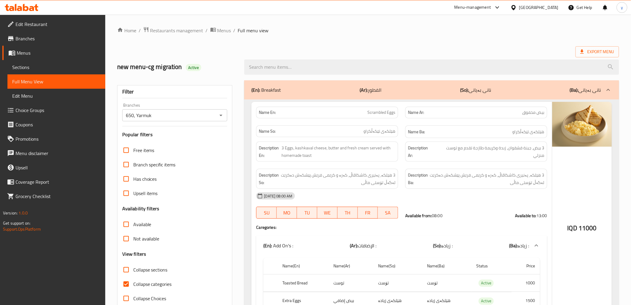
scroll to position [132, 0]
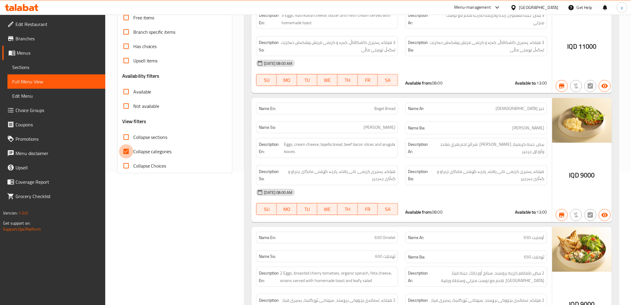
click at [128, 154] on input "Collapse categories" at bounding box center [126, 151] width 14 height 14
click at [126, 142] on input "Collapse sections" at bounding box center [126, 137] width 14 height 14
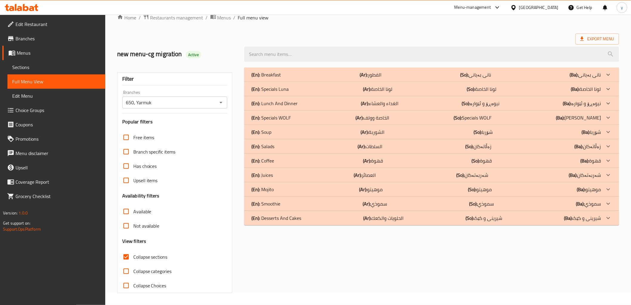
scroll to position [13, 0]
click at [126, 252] on input "Collapse sections" at bounding box center [126, 256] width 14 height 14
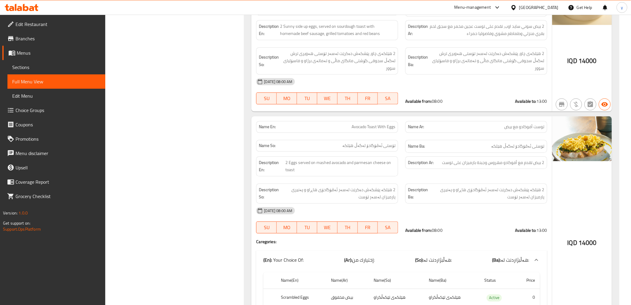
scroll to position [597, 0]
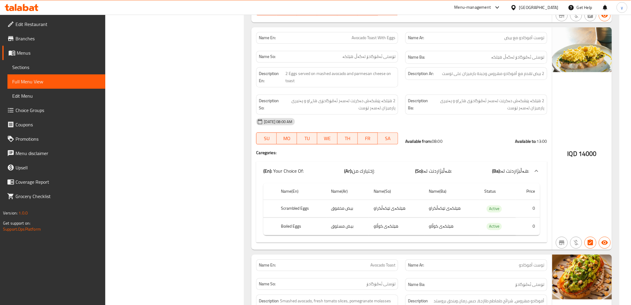
click at [84, 112] on span "Choice Groups" at bounding box center [58, 110] width 85 height 7
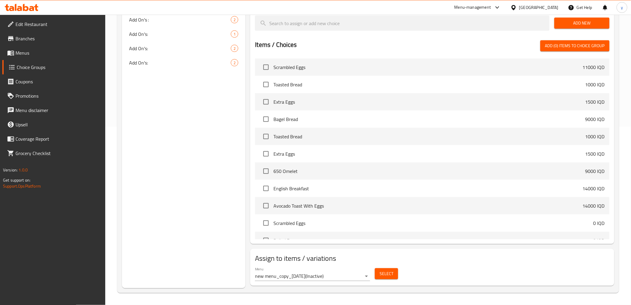
scroll to position [84, 0]
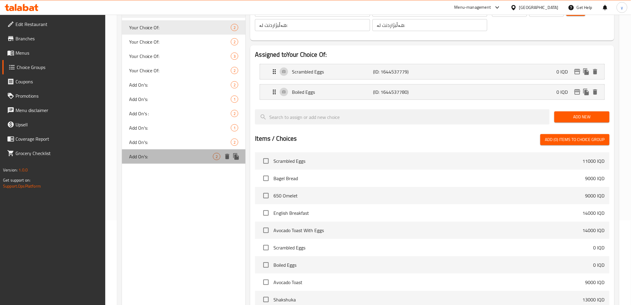
click at [145, 158] on span "Add On's:" at bounding box center [171, 156] width 84 height 7
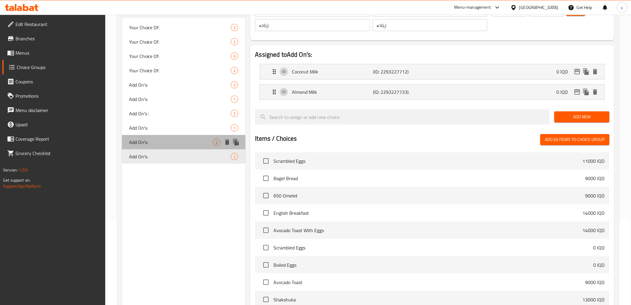
click at [150, 141] on span "Add On's:" at bounding box center [171, 141] width 84 height 7
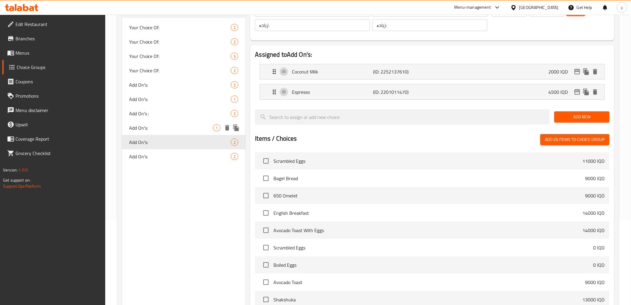
click at [151, 129] on span "Add On's:" at bounding box center [171, 127] width 84 height 7
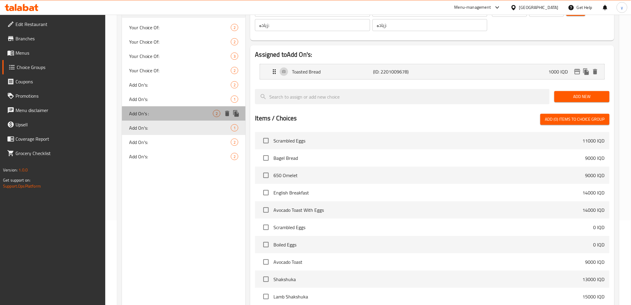
click at [153, 115] on span "Add On's :" at bounding box center [171, 113] width 84 height 7
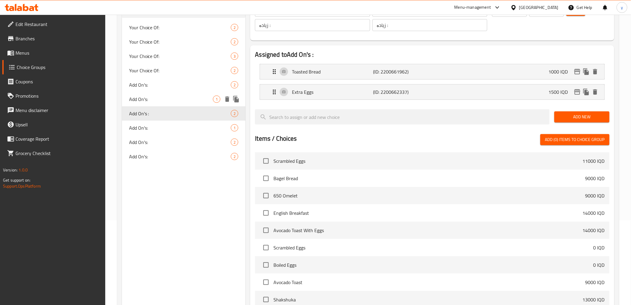
click at [160, 99] on span "Add On's:" at bounding box center [171, 98] width 84 height 7
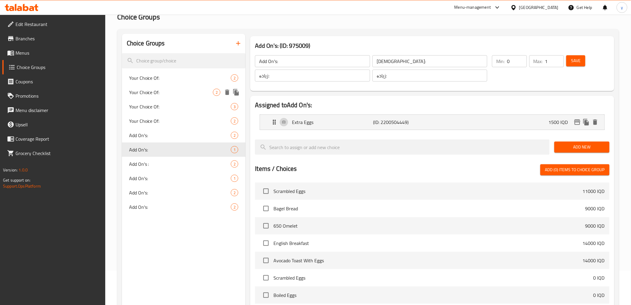
scroll to position [18, 0]
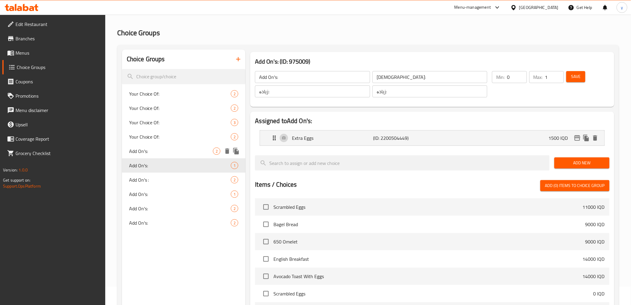
click at [151, 151] on span "Add On's:" at bounding box center [171, 150] width 84 height 7
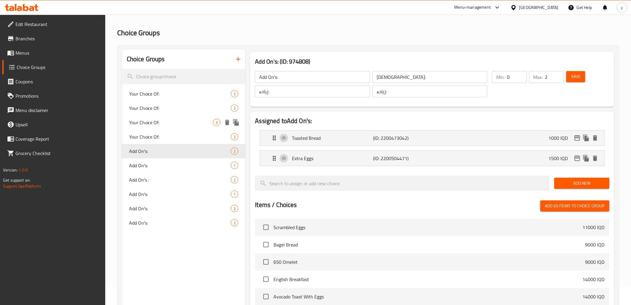
click at [157, 126] on span "Your Choice Of:" at bounding box center [171, 122] width 84 height 7
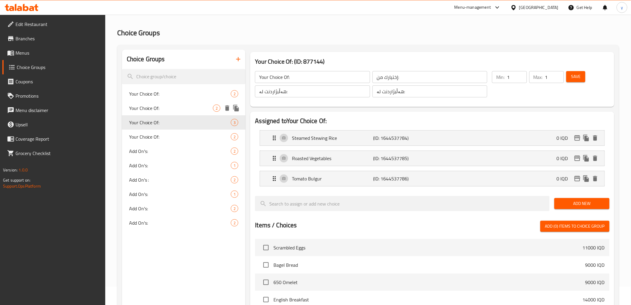
click at [159, 111] on span "Your Choice Of:" at bounding box center [171, 107] width 84 height 7
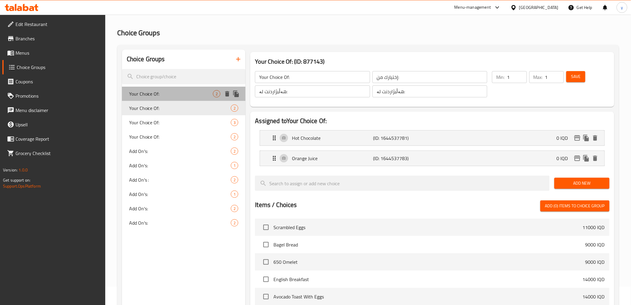
click at [165, 93] on span "Your Choice Of:" at bounding box center [171, 93] width 84 height 7
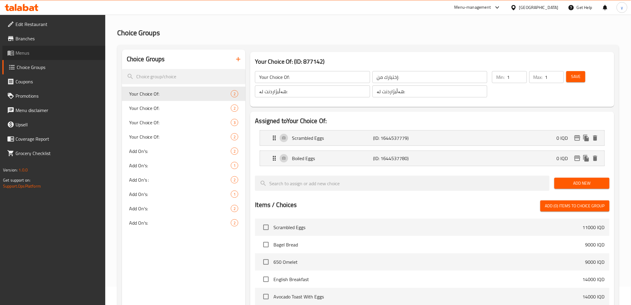
click at [44, 48] on link "Menus" at bounding box center [53, 53] width 103 height 14
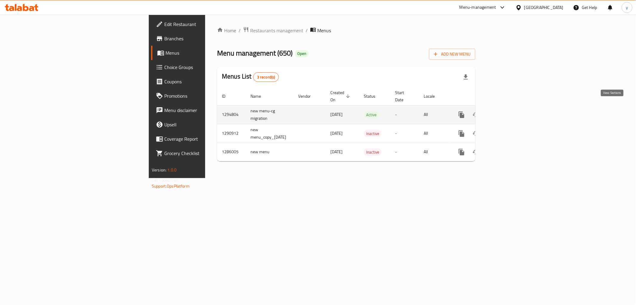
click at [512, 112] on link "enhanced table" at bounding box center [505, 114] width 14 height 14
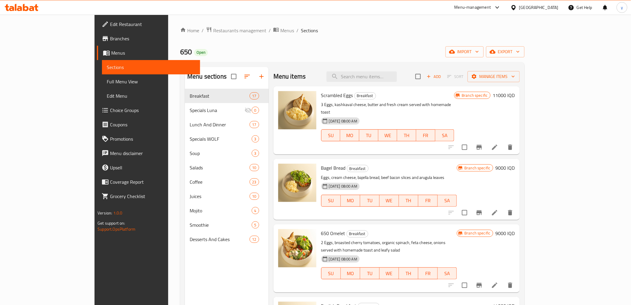
click at [107, 81] on span "Full Menu View" at bounding box center [151, 81] width 88 height 7
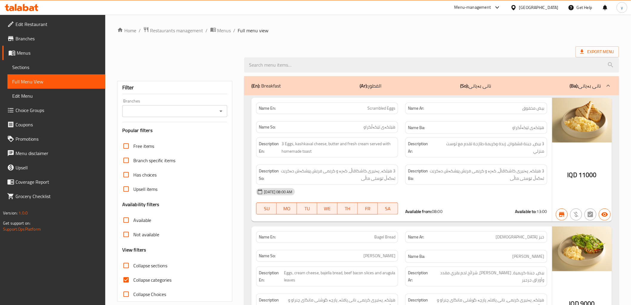
click at [222, 113] on icon "Open" at bounding box center [220, 110] width 7 height 7
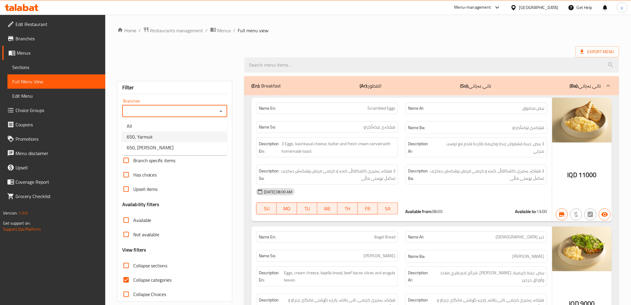
click at [192, 139] on li "650, Yarmuk" at bounding box center [174, 136] width 105 height 11
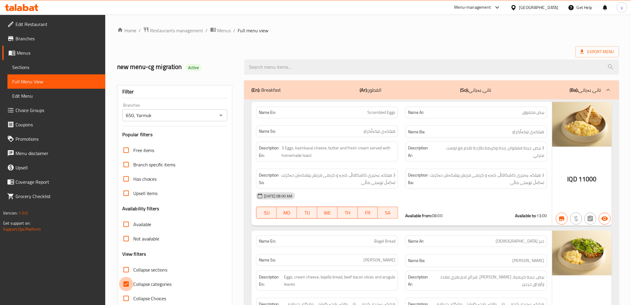
drag, startPoint x: 129, startPoint y: 282, endPoint x: 145, endPoint y: 267, distance: 21.7
click at [129, 282] on input "Collapse categories" at bounding box center [126, 284] width 14 height 14
click at [222, 117] on icon "Open" at bounding box center [220, 115] width 7 height 7
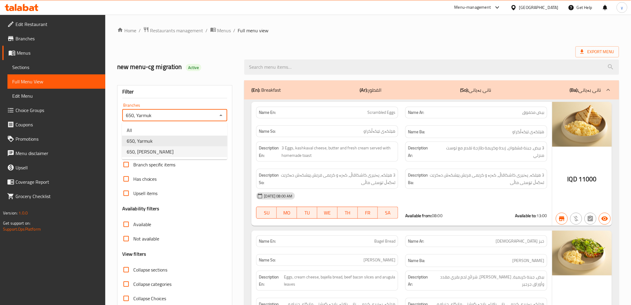
click at [201, 149] on li "650, Karadah Kharij" at bounding box center [174, 151] width 105 height 11
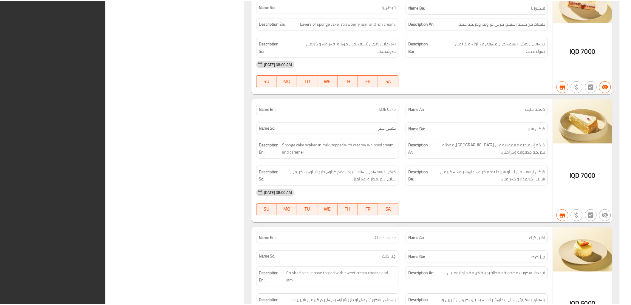
scroll to position [14926, 0]
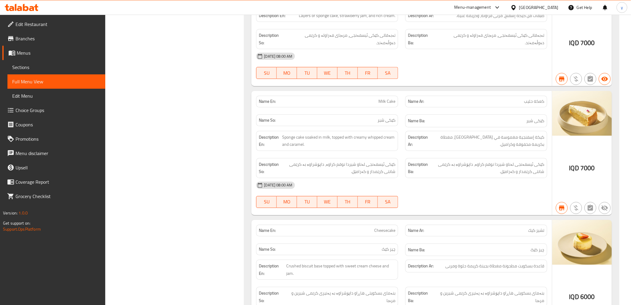
click at [16, 10] on icon at bounding box center [22, 7] width 34 height 7
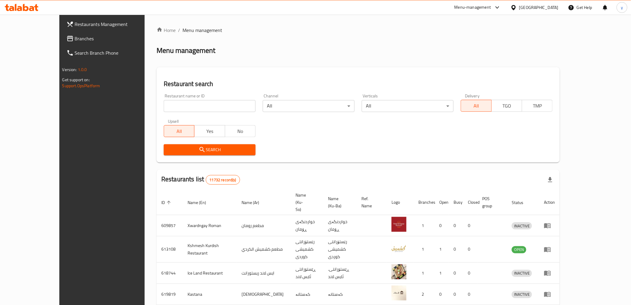
click at [192, 102] on input "search" at bounding box center [210, 106] width 92 height 12
paste input "Philia Sweets & Pastries"
type input "Philia Sweets & Pastries"
click at [222, 149] on span "Search" at bounding box center [210, 149] width 82 height 7
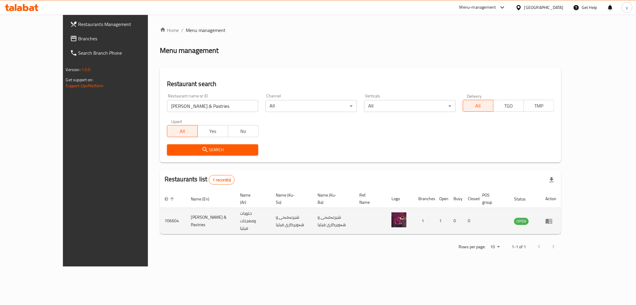
click at [561, 212] on td "enhanced table" at bounding box center [551, 221] width 21 height 26
click at [561, 211] on td "enhanced table" at bounding box center [551, 221] width 21 height 26
click at [552, 218] on icon "enhanced table" at bounding box center [549, 220] width 7 height 5
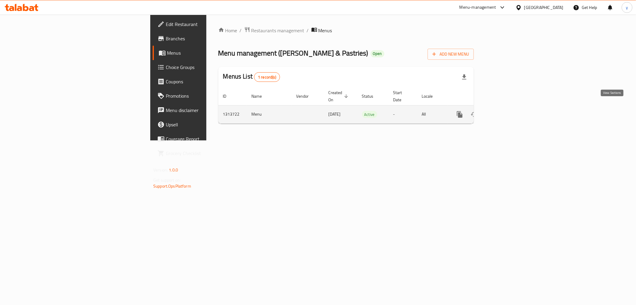
click at [510, 112] on link "enhanced table" at bounding box center [503, 114] width 14 height 14
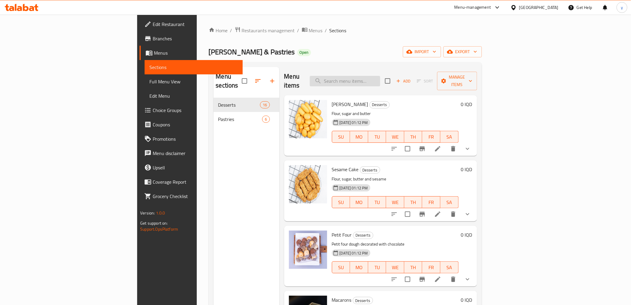
click at [369, 76] on input "search" at bounding box center [345, 81] width 70 height 10
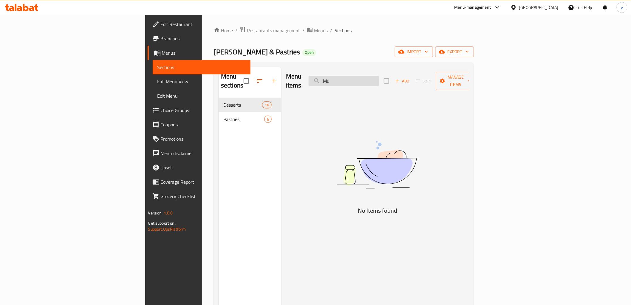
type input "M"
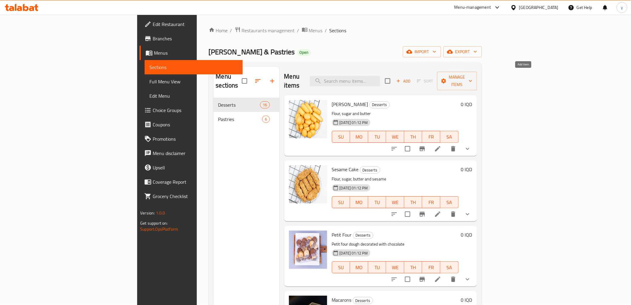
click at [412, 78] on span "Add" at bounding box center [404, 81] width 16 height 7
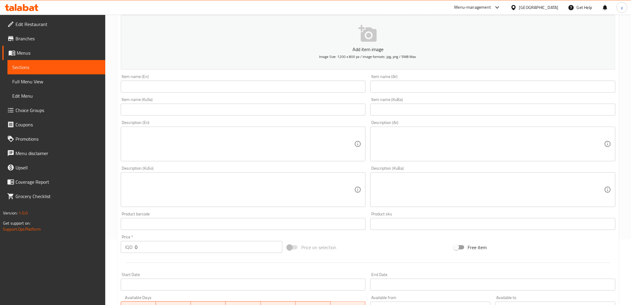
scroll to position [132, 0]
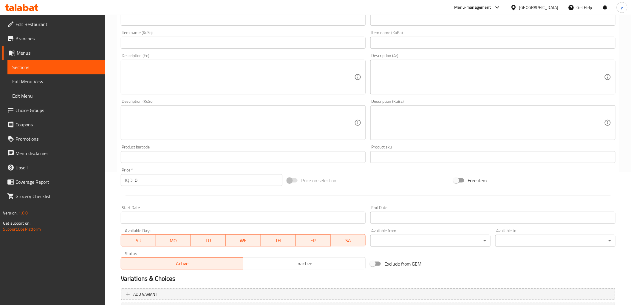
click at [185, 186] on div "Price   * IQD 0 Price *" at bounding box center [201, 176] width 166 height 23
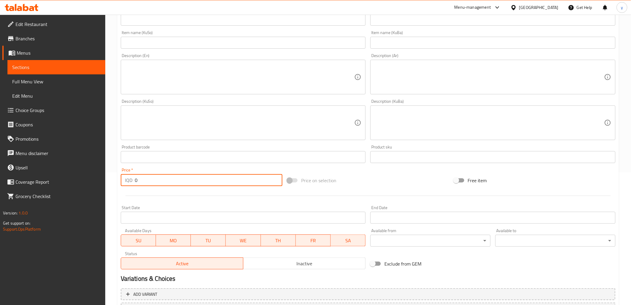
click at [186, 181] on input "0" at bounding box center [209, 180] width 148 height 12
paste input "600"
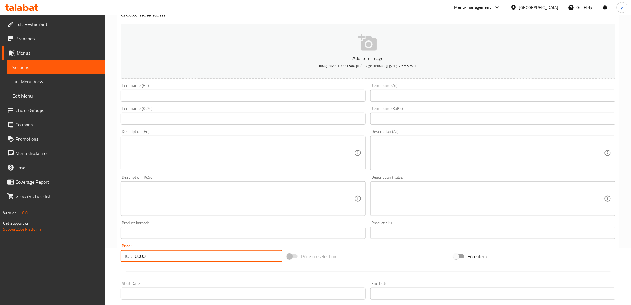
scroll to position [0, 0]
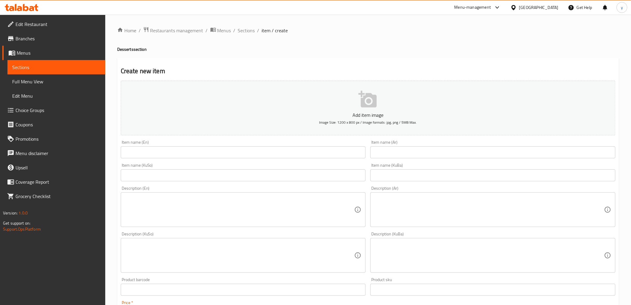
type input "6000"
drag, startPoint x: 406, startPoint y: 155, endPoint x: 402, endPoint y: 154, distance: 4.1
click at [406, 155] on input "text" at bounding box center [493, 152] width 245 height 12
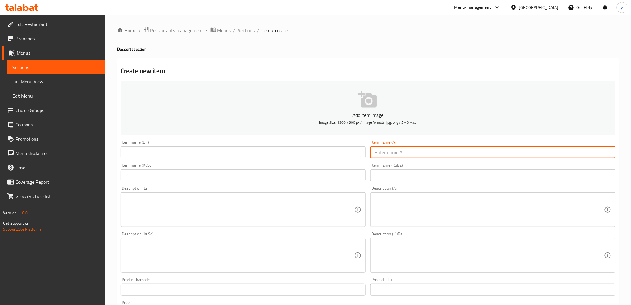
paste input "مافن كيك مغطى بالشوكولاتة"
type input "مافن كيك مغطى بالشوكولاتة"
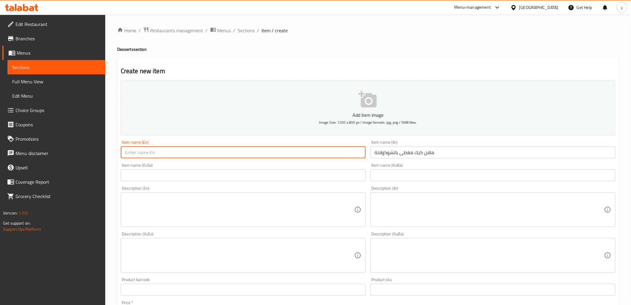
click at [340, 152] on input "text" at bounding box center [243, 152] width 245 height 12
paste input "Muffin Cake Topped with Chocolate"
type input "Muffin Cake Topped with Chocolate"
click at [300, 171] on input "text" at bounding box center [243, 175] width 245 height 12
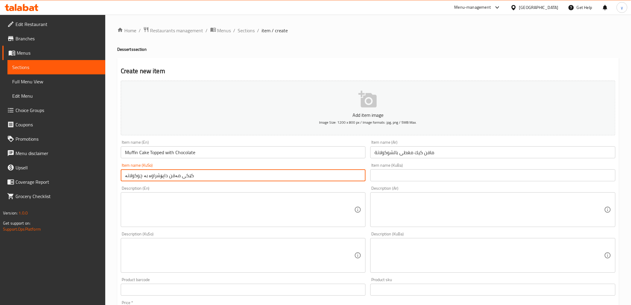
type input "کێکی مەفن داپۆشراوە بە چوکولاتە"
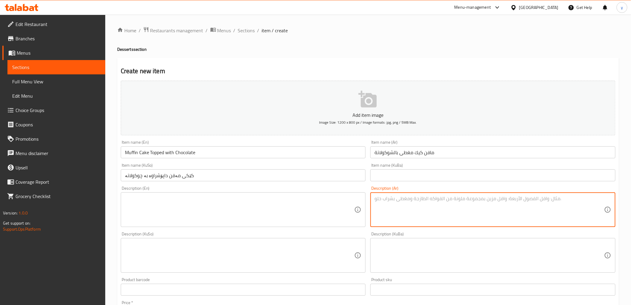
click at [425, 199] on textarea at bounding box center [490, 209] width 230 height 28
paste textarea "طحين، حليب، كاكاو وإضافات تكون من أختيارك"
type textarea "طحين، حليب، كاكاو وإضافات تكون من أختيارك"
click at [308, 204] on textarea at bounding box center [240, 209] width 230 height 28
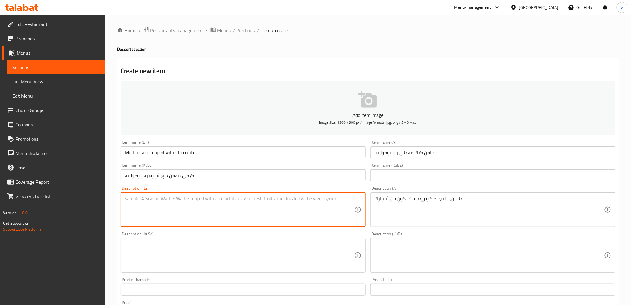
click at [308, 204] on textarea at bounding box center [240, 209] width 230 height 28
paste textarea "Flour, milk, cocoa and add on's of your choice"
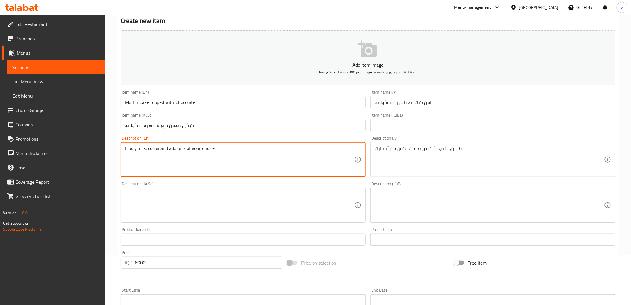
scroll to position [66, 0]
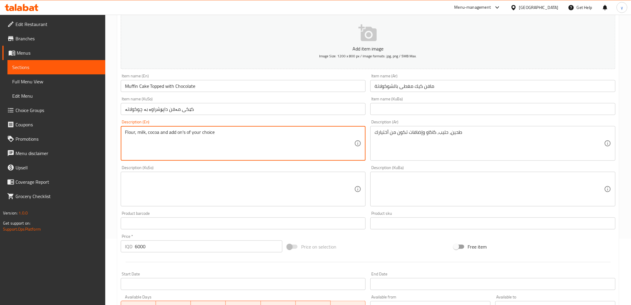
type textarea "Flour, milk, cocoa and add on's of your choice"
click at [411, 172] on div "Description (KuBa)" at bounding box center [493, 189] width 245 height 35
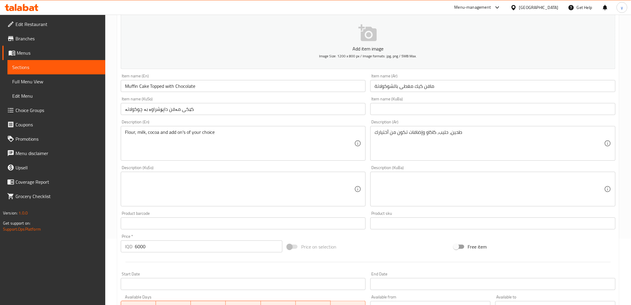
click at [290, 184] on textarea at bounding box center [240, 189] width 230 height 28
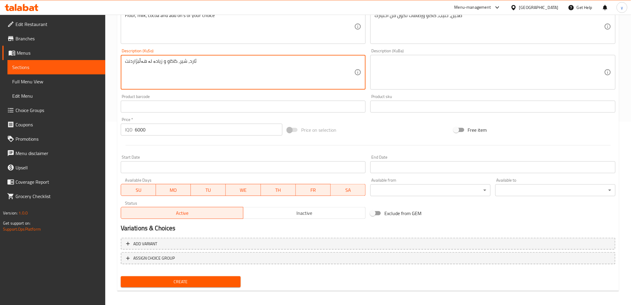
scroll to position [184, 0]
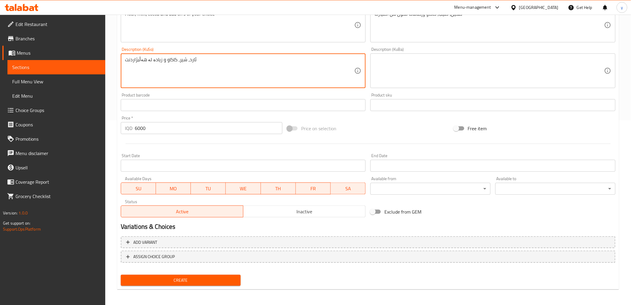
click at [215, 282] on span "Create" at bounding box center [181, 279] width 111 height 7
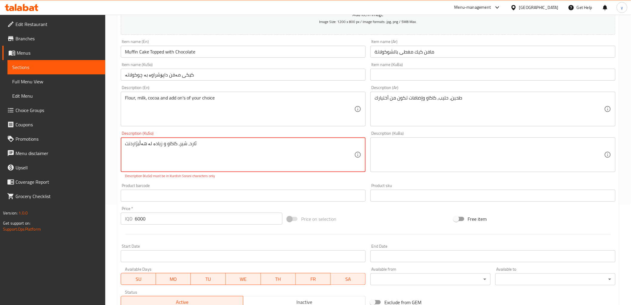
scroll to position [52, 0]
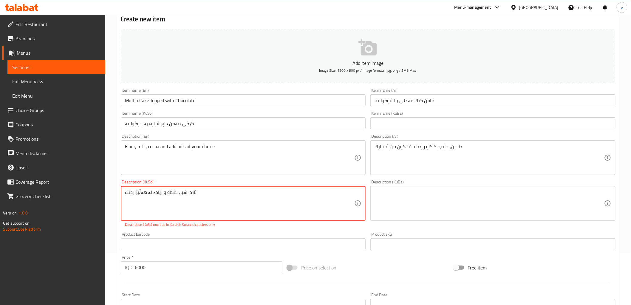
click at [237, 203] on textarea "ئارد، شیر، کاکاو و زیادە لە ‌هەڵبژاردنت" at bounding box center [240, 203] width 230 height 28
drag, startPoint x: 147, startPoint y: 191, endPoint x: 142, endPoint y: 192, distance: 5.2
click at [142, 192] on textarea "ئارد، شیر، کاکاو و زیادە لە ‌هەڵبژاردنت" at bounding box center [240, 203] width 230 height 28
click at [145, 193] on textarea "ئارد، شیر، کاکاو و زیادە لەهەڵبژاردنت" at bounding box center [240, 203] width 230 height 28
type textarea "ئارد، شیر، کاکاو و زیادە لە هەڵبژاردنت"
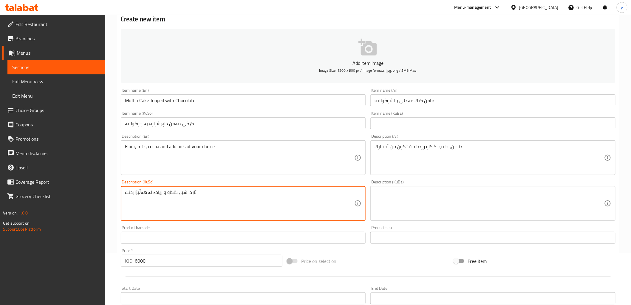
click at [197, 253] on div "Price   * IQD 6000 Price *" at bounding box center [202, 257] width 162 height 18
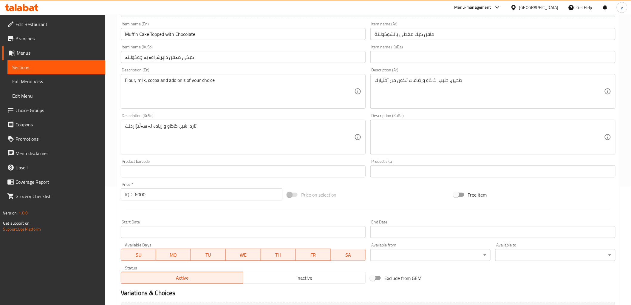
scroll to position [184, 0]
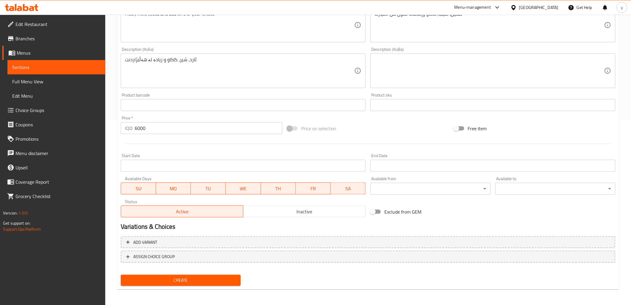
click at [228, 282] on span "Create" at bounding box center [181, 279] width 111 height 7
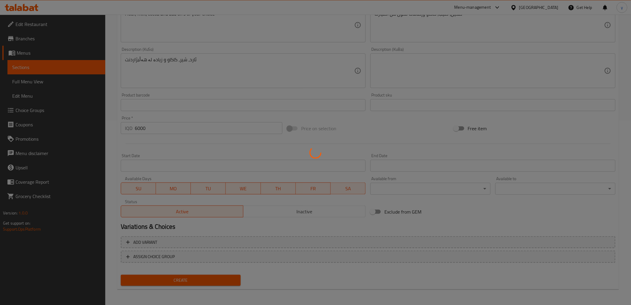
scroll to position [70, 0]
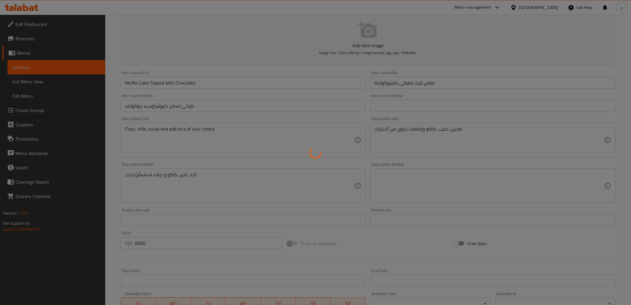
type input "0"
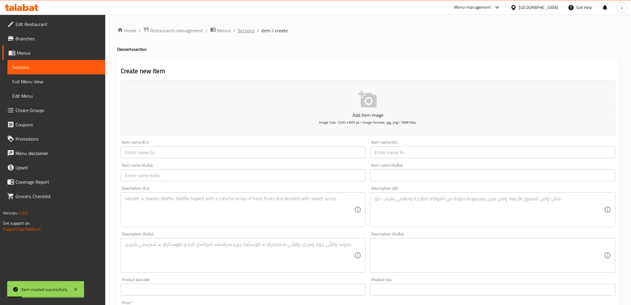
click at [247, 32] on span "Sections" at bounding box center [246, 30] width 17 height 7
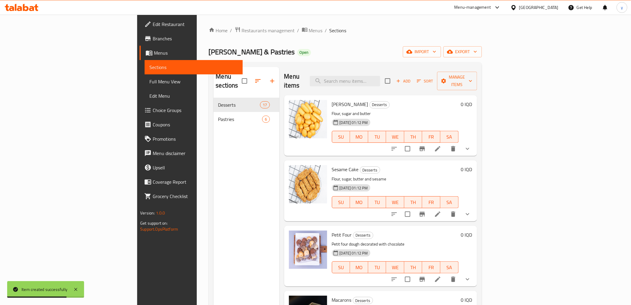
click at [153, 112] on span "Choice Groups" at bounding box center [195, 110] width 85 height 7
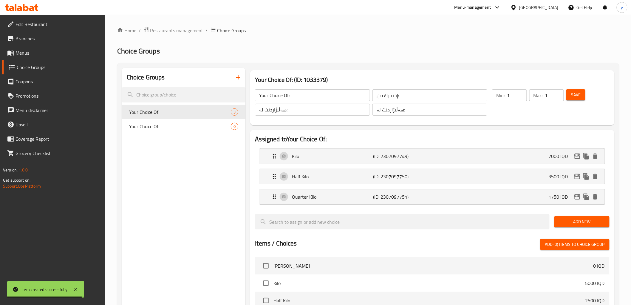
click at [240, 81] on icon "button" at bounding box center [238, 77] width 7 height 7
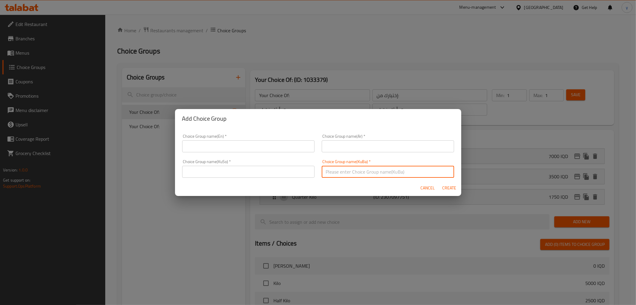
drag, startPoint x: 342, startPoint y: 170, endPoint x: 294, endPoint y: 170, distance: 47.4
click at [342, 170] on input "text" at bounding box center [388, 172] width 132 height 12
paste input "زیادە:"
type input "زیادە:"
click at [278, 170] on input "text" at bounding box center [248, 172] width 132 height 12
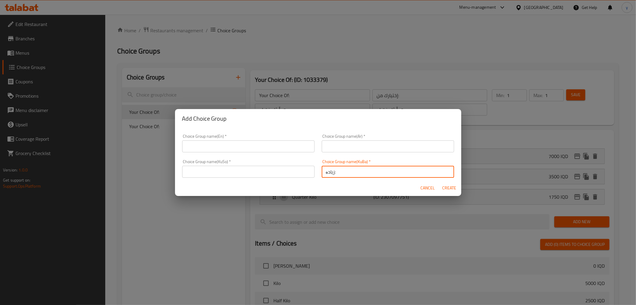
drag, startPoint x: 278, startPoint y: 170, endPoint x: 308, endPoint y: 154, distance: 34.3
click at [278, 170] on input "text" at bounding box center [248, 172] width 132 height 12
paste input "زیادە:"
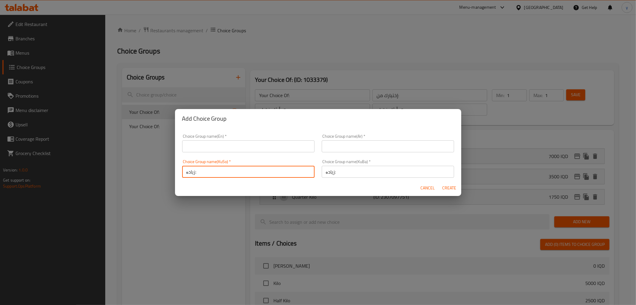
type input "زیادە:"
click at [322, 144] on input "text" at bounding box center [388, 146] width 132 height 12
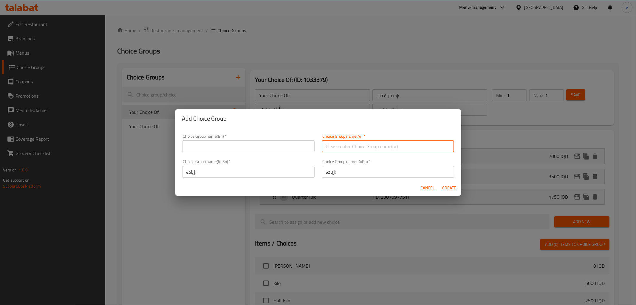
paste input "الإضافات:"
type input "الإضافات:"
click at [276, 148] on input "text" at bounding box center [248, 146] width 132 height 12
drag, startPoint x: 276, startPoint y: 148, endPoint x: 266, endPoint y: 152, distance: 10.4
click at [276, 148] on input "text" at bounding box center [248, 146] width 132 height 12
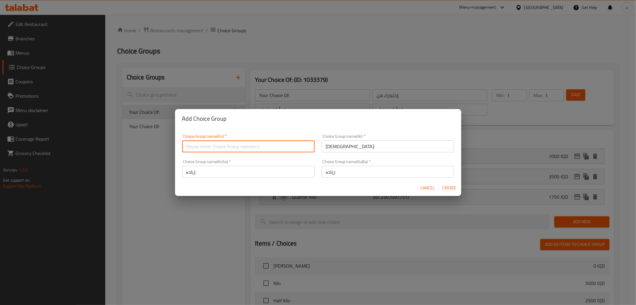
paste input "Add On's:"
type input "Add On's:"
click at [450, 185] on span "Create" at bounding box center [449, 187] width 14 height 7
type input "Add On's:"
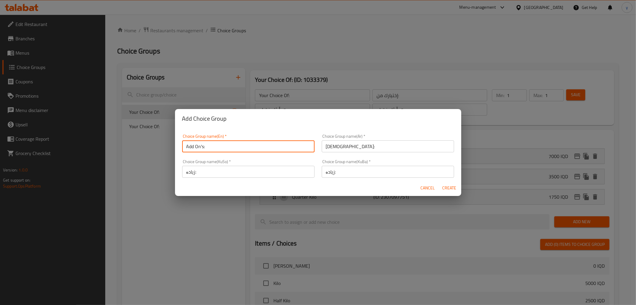
type input "الإضافات:"
type input "زیادە:"
type input "0"
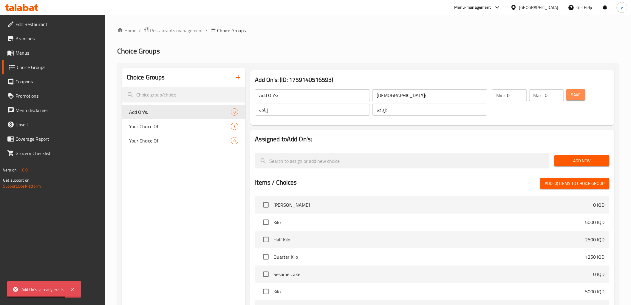
click at [570, 93] on button "Save" at bounding box center [576, 94] width 19 height 11
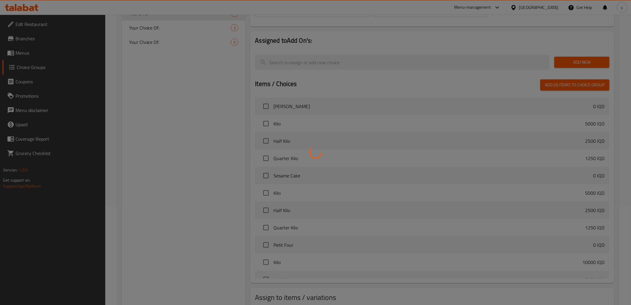
scroll to position [137, 0]
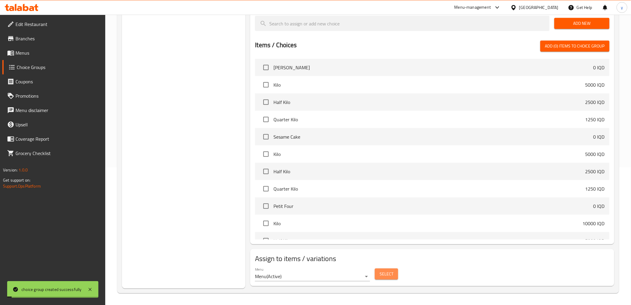
click at [384, 274] on span "Select" at bounding box center [387, 273] width 14 height 7
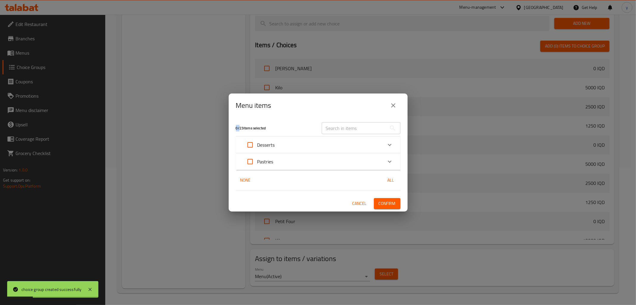
click at [397, 109] on button "close" at bounding box center [393, 105] width 14 height 14
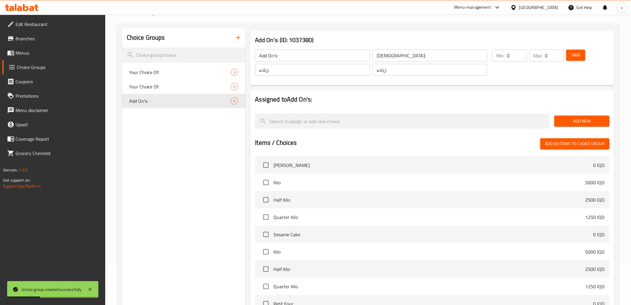
scroll to position [0, 0]
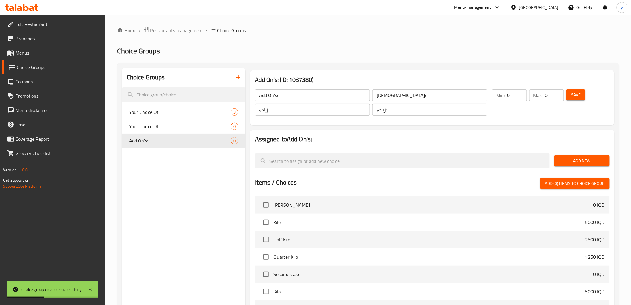
click at [580, 163] on span "Add New" at bounding box center [582, 160] width 46 height 7
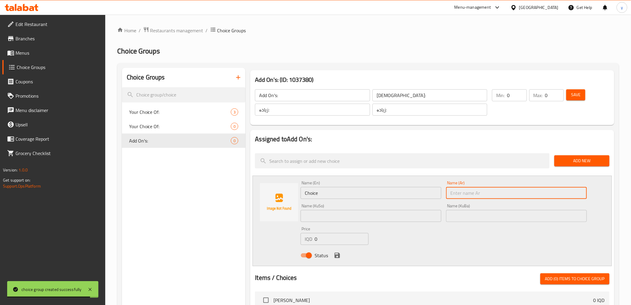
drag, startPoint x: 459, startPoint y: 187, endPoint x: 460, endPoint y: 190, distance: 3.0
click at [459, 187] on input "text" at bounding box center [516, 193] width 141 height 12
paste input "لب جوز"
click at [462, 194] on input "لب جوز" at bounding box center [516, 193] width 141 height 12
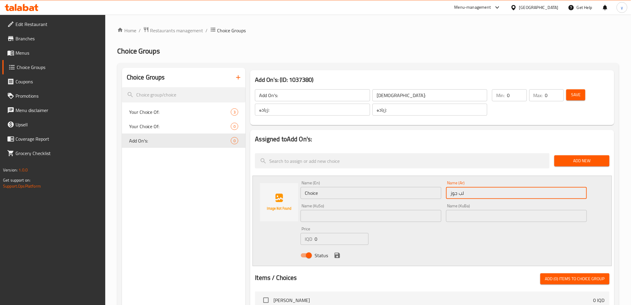
type input "لب جوز"
click at [334, 195] on input "Choice" at bounding box center [371, 193] width 141 height 12
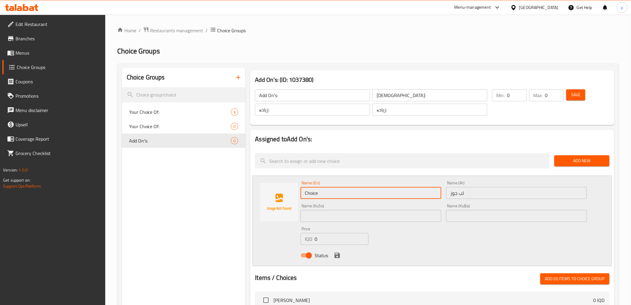
click at [334, 195] on input "Choice" at bounding box center [371, 193] width 141 height 12
paste input "Pulp"
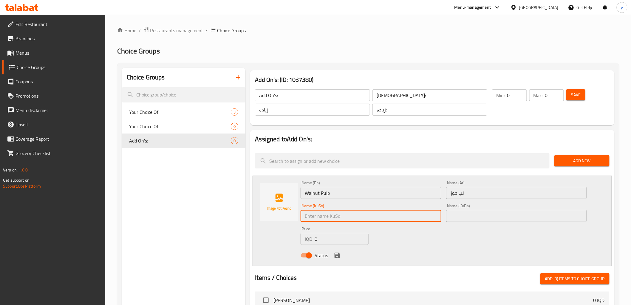
click at [494, 196] on input "لب جوز" at bounding box center [516, 193] width 141 height 12
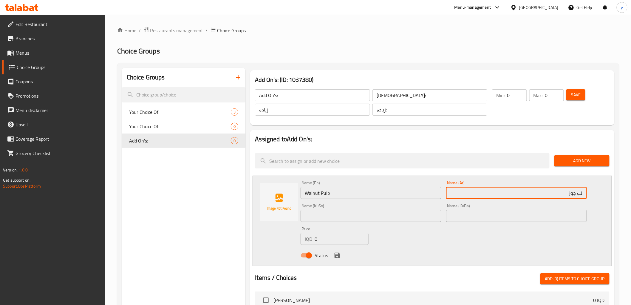
click at [322, 192] on input "Walnut Pulp" at bounding box center [371, 193] width 141 height 12
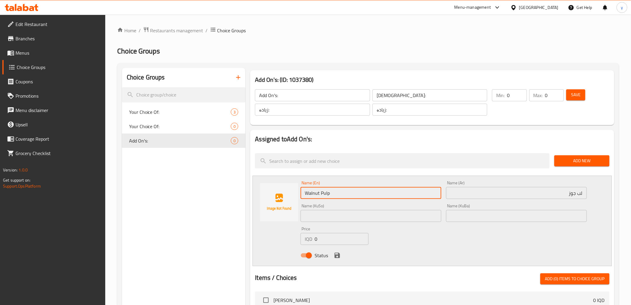
click at [322, 192] on input "Walnut Pulp" at bounding box center [371, 193] width 141 height 12
click at [306, 192] on input "Walnut" at bounding box center [371, 193] width 141 height 12
paste input "Pulp"
click at [341, 193] on input "Pulp Walnut" at bounding box center [371, 193] width 141 height 12
type input "Pulp Walnut"
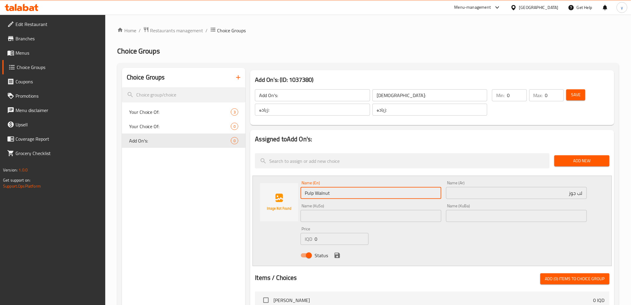
click at [359, 215] on input "text" at bounding box center [371, 216] width 141 height 12
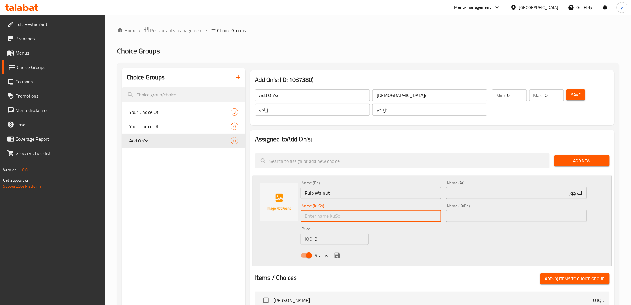
paste input "گلۆبەرۆژە"
drag, startPoint x: 383, startPoint y: 234, endPoint x: 395, endPoint y: 216, distance: 21.4
click at [395, 216] on input "گلۆبەرۆژە" at bounding box center [371, 216] width 141 height 12
click at [413, 218] on input "گلۆبەرۆژەی وگوێز" at bounding box center [371, 216] width 141 height 12
click at [417, 213] on input "گلۆبەرۆژەی گوێز" at bounding box center [371, 216] width 141 height 12
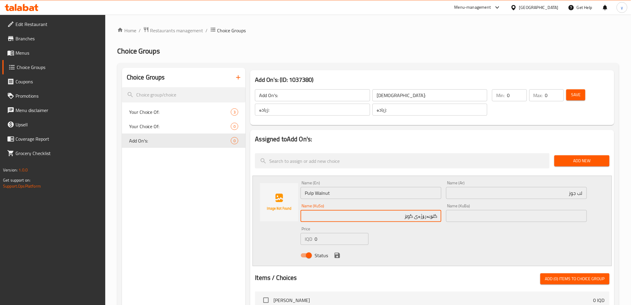
click at [417, 213] on input "گلۆبەرۆژەی گوێز" at bounding box center [371, 216] width 141 height 12
type input "گلۆبەرۆژەی گوێز"
click at [499, 213] on input "text" at bounding box center [516, 216] width 141 height 12
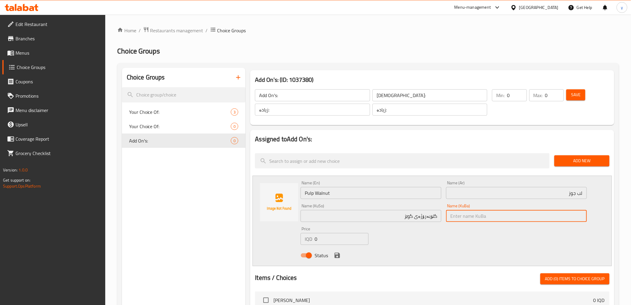
paste input "گلۆبەرۆژەی گوێز"
type input "گلۆبەرۆژەی گوێز"
click at [336, 256] on icon "save" at bounding box center [337, 254] width 5 height 5
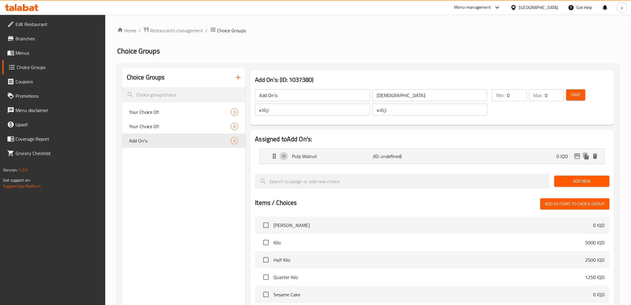
click at [565, 177] on span "Add New" at bounding box center [582, 180] width 46 height 7
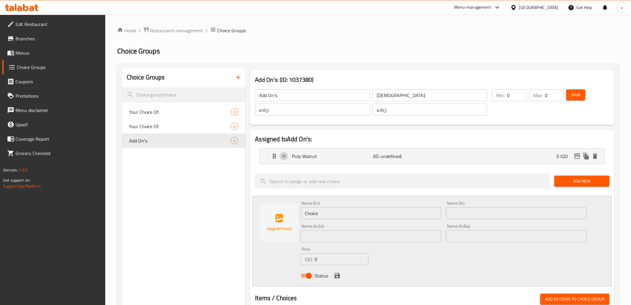
click at [339, 216] on input "Choice" at bounding box center [371, 213] width 141 height 12
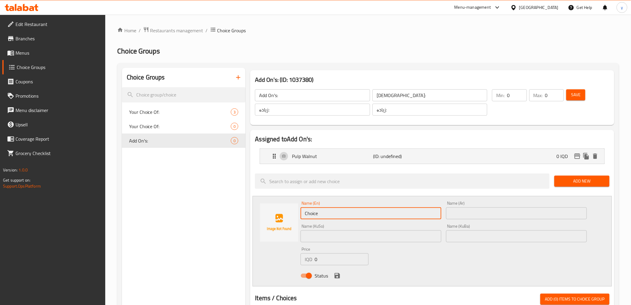
click at [339, 216] on input "Choice" at bounding box center [371, 213] width 141 height 12
paste input "Raisin"
paste input "زبيب"
click at [449, 211] on input "text" at bounding box center [516, 213] width 141 height 12
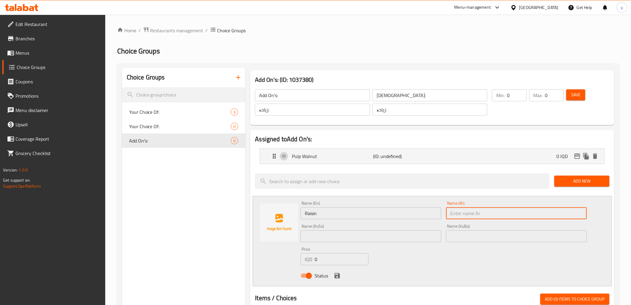
click at [387, 210] on input "Raisin" at bounding box center [371, 213] width 141 height 12
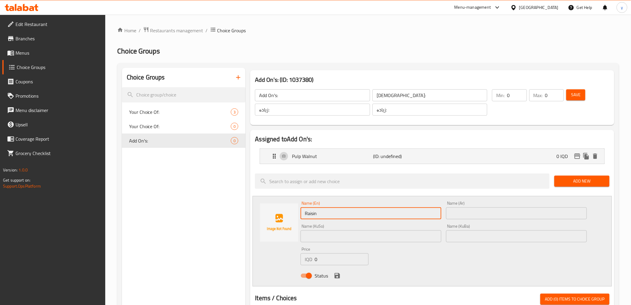
type input "Raisin"
click at [454, 213] on input "text" at bounding box center [516, 213] width 141 height 12
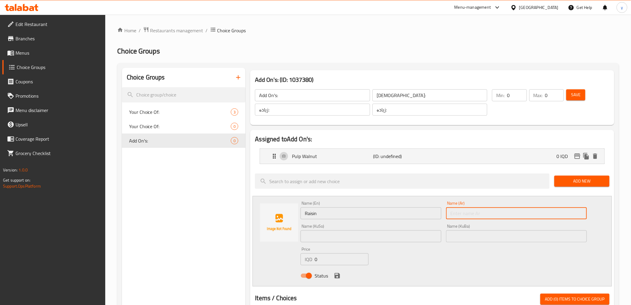
paste input "زبيب"
type input "زبيب"
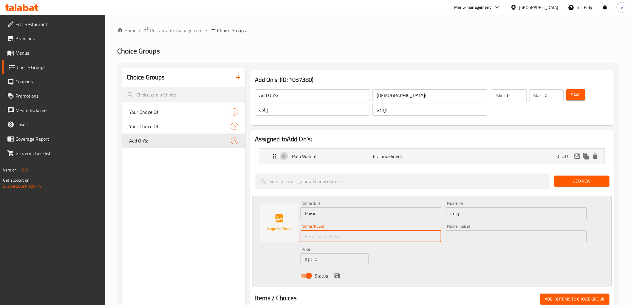
click at [416, 237] on input "text" at bounding box center [371, 236] width 141 height 12
paste input "مێوژ"
type input "مێوژ"
drag, startPoint x: 473, startPoint y: 231, endPoint x: 458, endPoint y: 240, distance: 17.1
click at [473, 231] on input "text" at bounding box center [516, 236] width 141 height 12
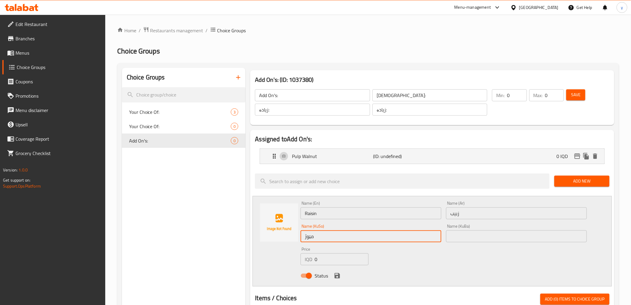
paste input "مێوژ"
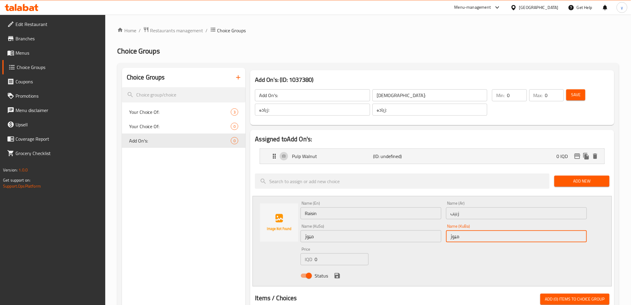
type input "مێوژ"
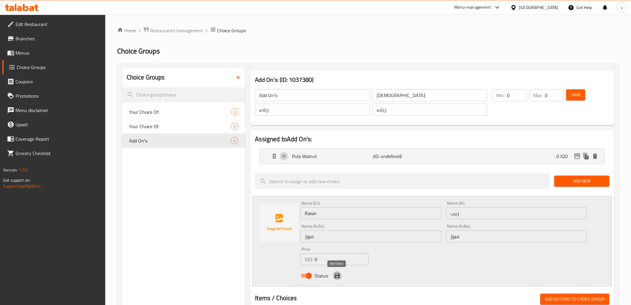
drag, startPoint x: 336, startPoint y: 274, endPoint x: 339, endPoint y: 272, distance: 3.1
click at [336, 274] on icon "save" at bounding box center [337, 275] width 7 height 7
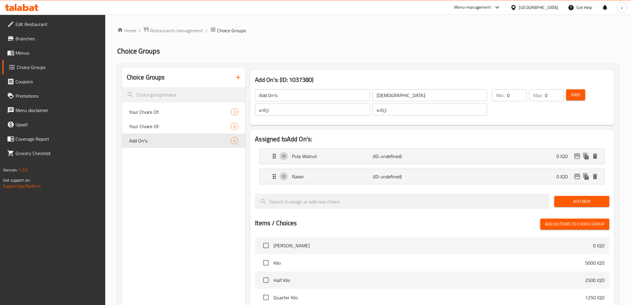
click at [577, 202] on span "Add New" at bounding box center [582, 200] width 46 height 7
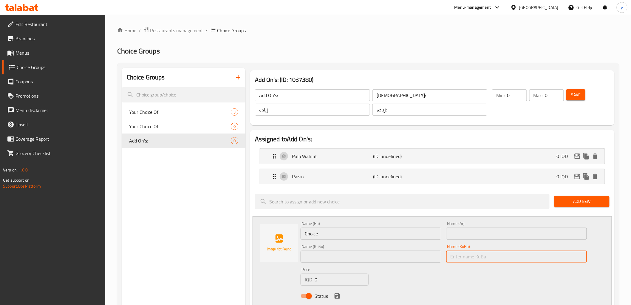
drag, startPoint x: 451, startPoint y: 262, endPoint x: 446, endPoint y: 261, distance: 5.4
click at [451, 262] on input "text" at bounding box center [516, 256] width 141 height 12
paste input "بوندق"
type input "بوندقبوندق"
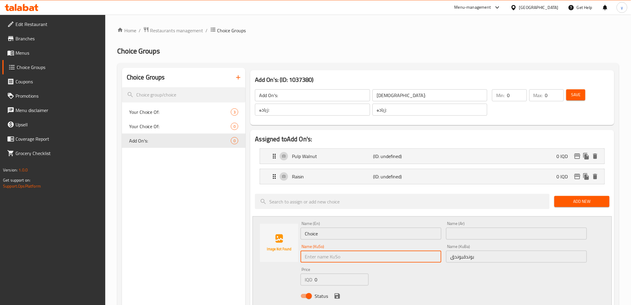
click at [430, 253] on input "text" at bounding box center [371, 256] width 141 height 12
paste input "بوندق"
type input "بوندق"
click at [459, 227] on div "Name (Ar) Name (Ar)" at bounding box center [516, 230] width 141 height 18
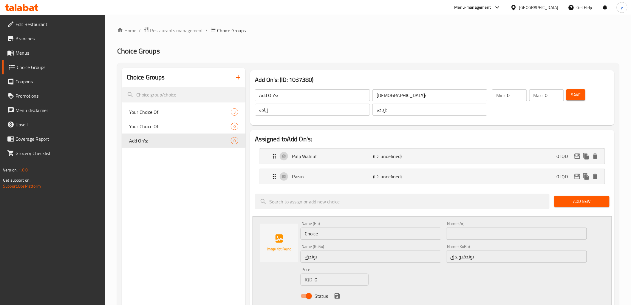
click at [461, 233] on input "text" at bounding box center [516, 233] width 141 height 12
paste input "بندق"
type input "بندق"
click at [373, 239] on input "Choice" at bounding box center [371, 233] width 141 height 12
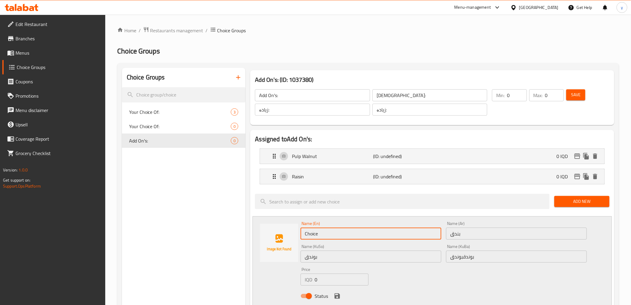
paste input "Hazelnut"
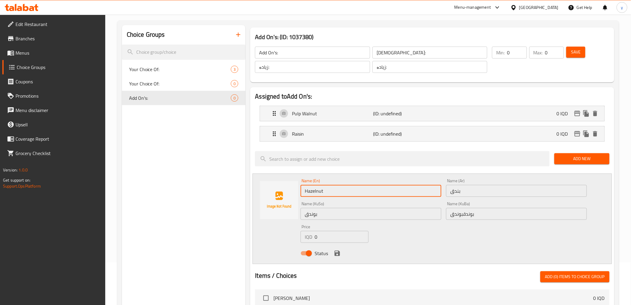
scroll to position [66, 0]
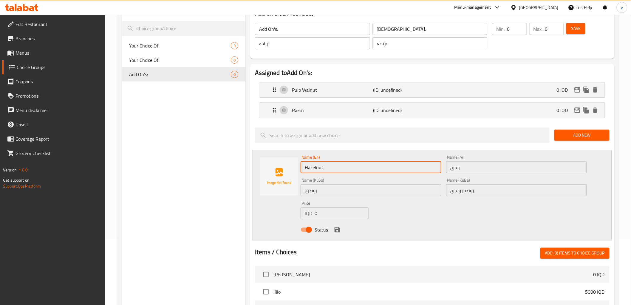
type input "Hazelnut"
click at [332, 226] on div "Status" at bounding box center [443, 229] width 291 height 16
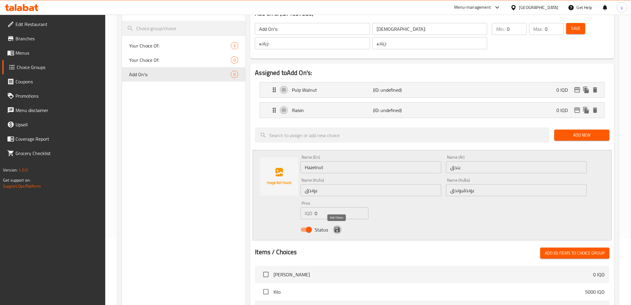
click at [335, 228] on icon "save" at bounding box center [337, 229] width 5 height 5
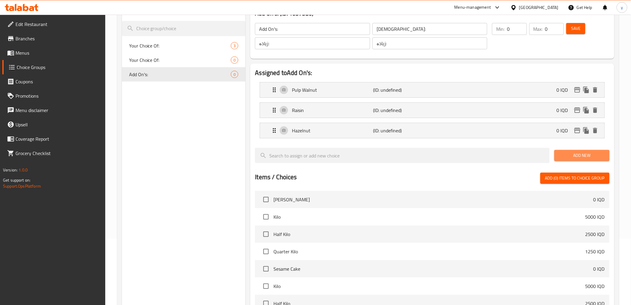
click at [594, 158] on span "Add New" at bounding box center [582, 155] width 46 height 7
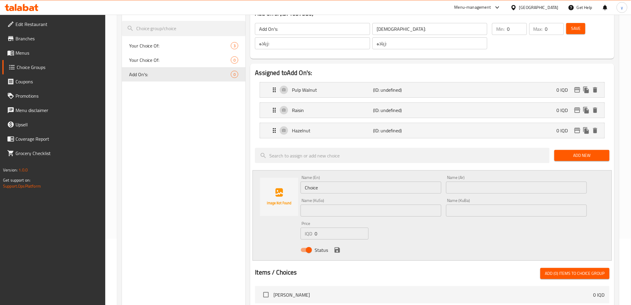
click at [351, 214] on input "text" at bounding box center [371, 210] width 141 height 12
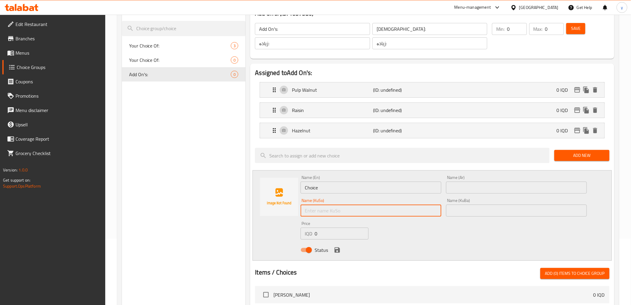
paste input "Corn Flakes"
type input "Corn Flakes"
click at [416, 184] on input "Choice" at bounding box center [371, 187] width 141 height 12
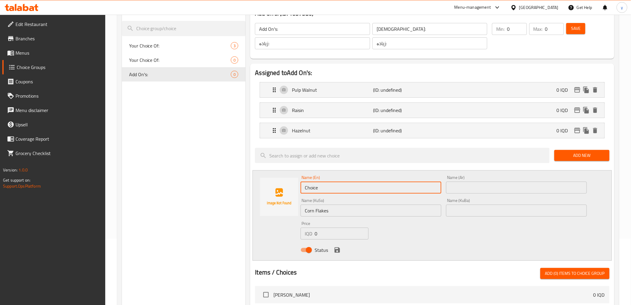
click at [416, 184] on input "Choice" at bounding box center [371, 187] width 141 height 12
paste input "orn Flakes"
type input "Corn Flakes"
click at [477, 190] on input "text" at bounding box center [516, 187] width 141 height 12
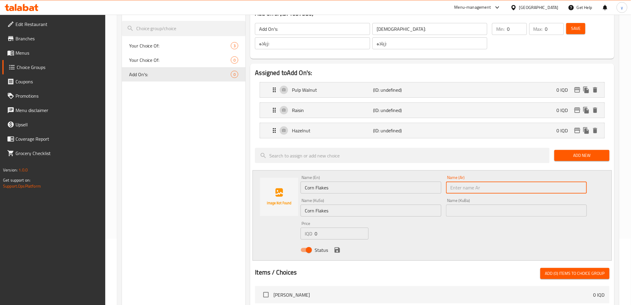
paste input "كورن فليكس"
type input "كورن فليكس"
click at [399, 212] on input "Corn Flakes" at bounding box center [371, 210] width 141 height 12
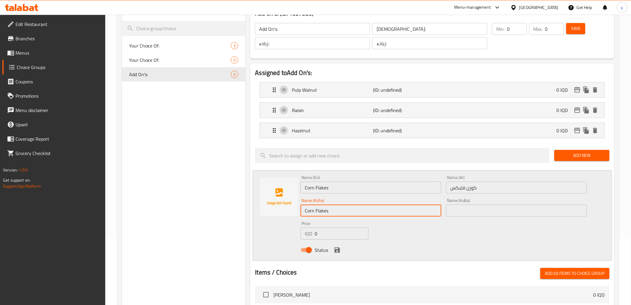
click at [399, 212] on input "Corn Flakes" at bounding box center [371, 210] width 141 height 12
click at [347, 211] on input "Corn Flakes" at bounding box center [371, 210] width 141 height 12
paste input "كۆرن فلێكس"
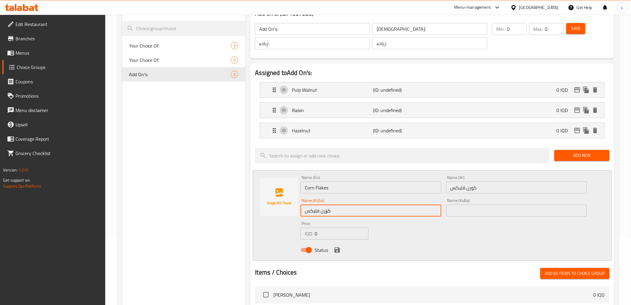
type input "كۆرن فلێكس"
click at [478, 203] on div "Name (KuBa) Name (KuBa)" at bounding box center [516, 207] width 141 height 18
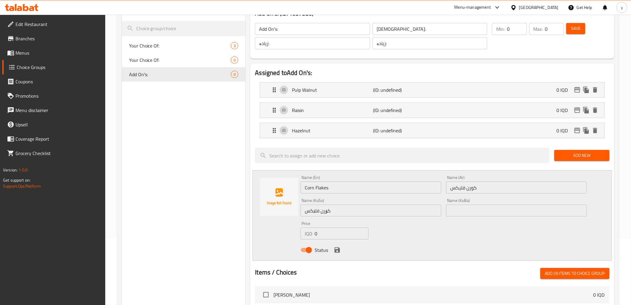
click at [477, 206] on input "text" at bounding box center [516, 210] width 141 height 12
paste input "كۆرن فلێكس"
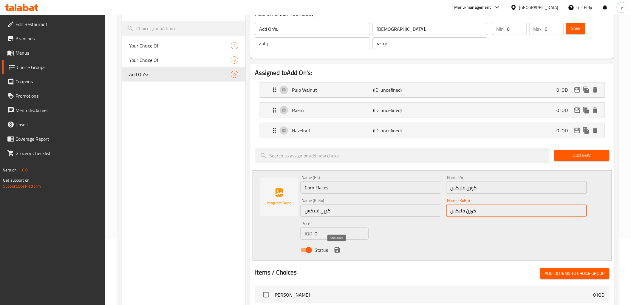
type input "كۆرن فلێكس"
click at [335, 251] on icon "save" at bounding box center [337, 249] width 5 height 5
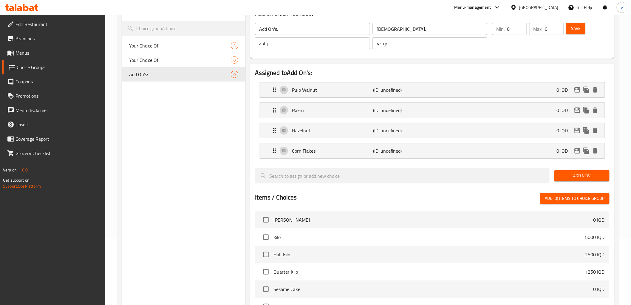
click at [579, 30] on span "Save" at bounding box center [576, 28] width 10 height 7
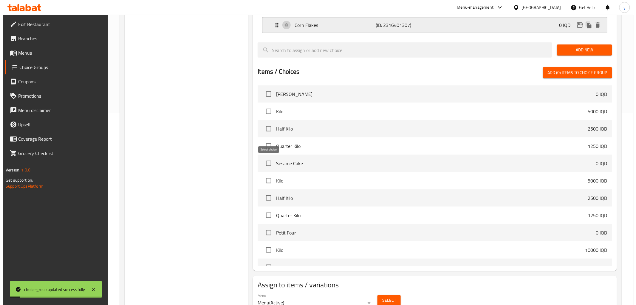
scroll to position [219, 0]
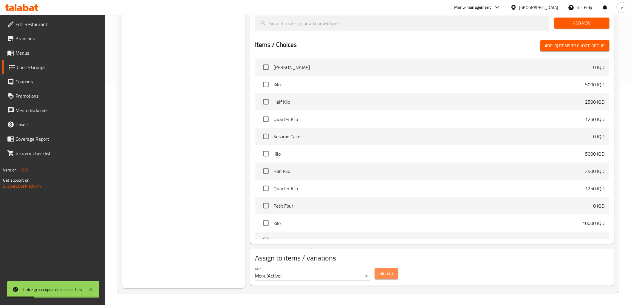
click at [388, 275] on span "Select" at bounding box center [387, 273] width 14 height 7
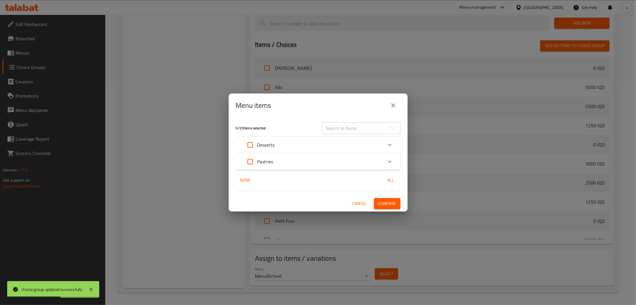
click at [298, 146] on div "Desserts" at bounding box center [313, 145] width 140 height 14
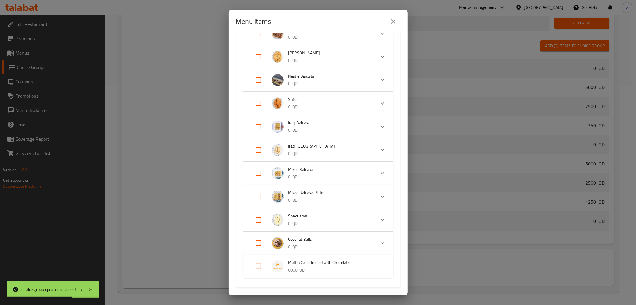
scroll to position [253, 0]
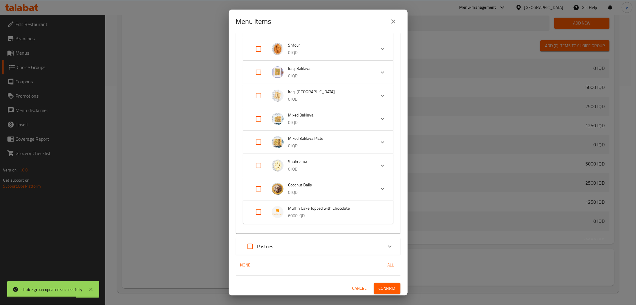
click at [260, 212] on input "Expand" at bounding box center [258, 212] width 14 height 14
checkbox input "true"
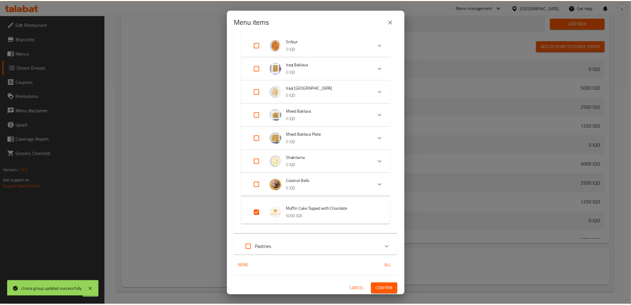
scroll to position [258, 0]
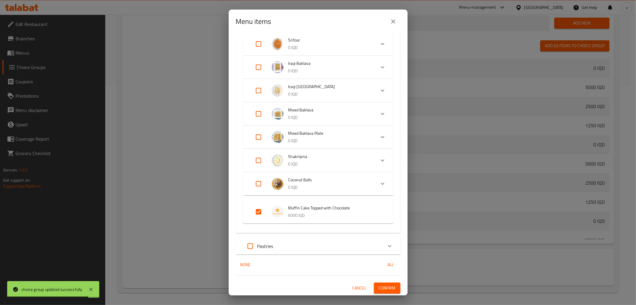
click at [388, 290] on span "Confirm" at bounding box center [387, 287] width 17 height 7
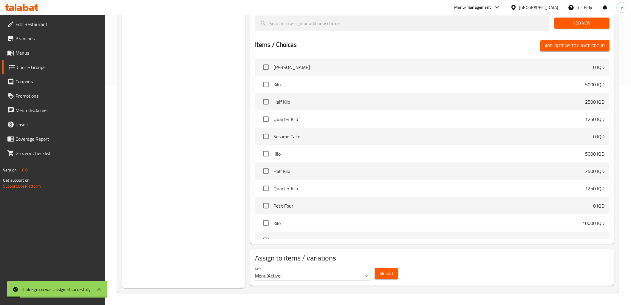
click at [60, 57] on link "Menus" at bounding box center [53, 53] width 103 height 14
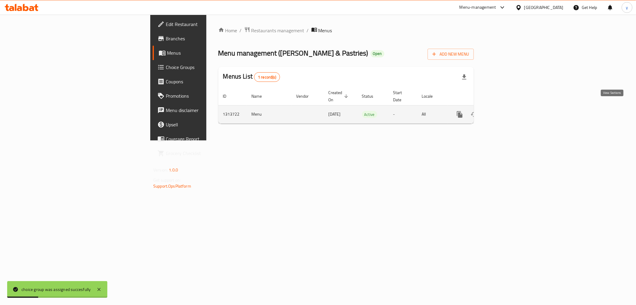
click at [510, 114] on link "enhanced table" at bounding box center [503, 114] width 14 height 14
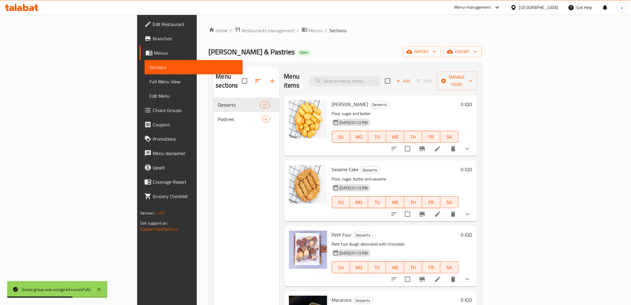
click at [140, 114] on link "Choice Groups" at bounding box center [191, 110] width 103 height 14
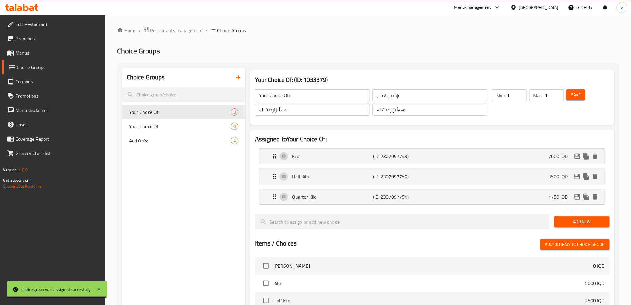
click at [237, 83] on button "button" at bounding box center [238, 77] width 14 height 14
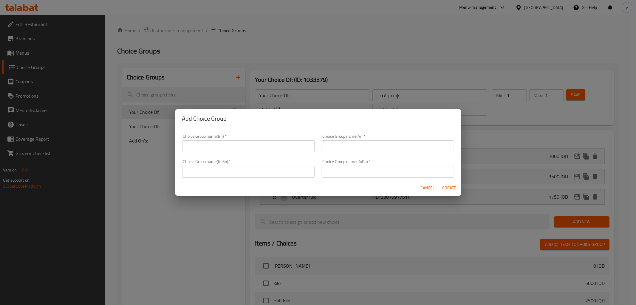
click at [268, 169] on input "text" at bounding box center [248, 172] width 132 height 12
paste input "هەڵبژاردنت لە کێش:"
type input "هەڵبژاردنت لە کێش:"
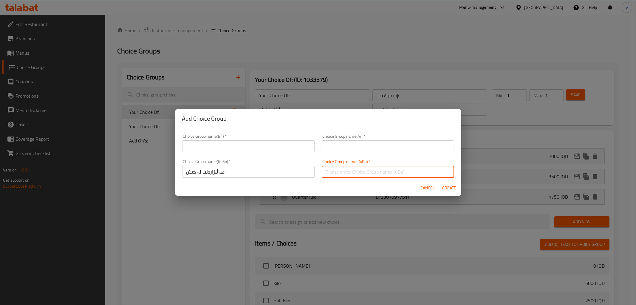
drag, startPoint x: 341, startPoint y: 174, endPoint x: 346, endPoint y: 155, distance: 20.0
click at [341, 174] on input "text" at bounding box center [388, 172] width 132 height 12
paste input "هەڵبژاردنت لە کێش:"
type input "هەڵبژاردنت لە کێش:"
click at [347, 152] on input "text" at bounding box center [388, 146] width 132 height 12
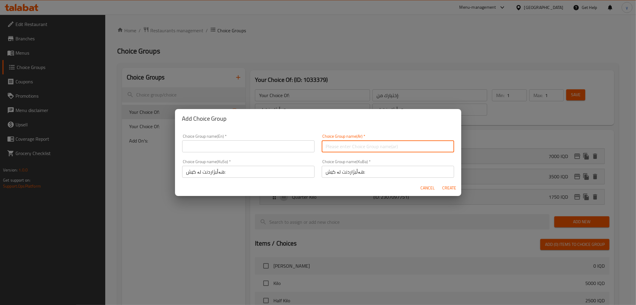
paste input "إختيارك من الوزن:"
type input "إختيارك من الوزن:"
drag, startPoint x: 280, startPoint y: 136, endPoint x: 263, endPoint y: 147, distance: 19.9
click at [280, 136] on div "Choice Group name(En)   * Choice Group name(En) *" at bounding box center [248, 143] width 132 height 18
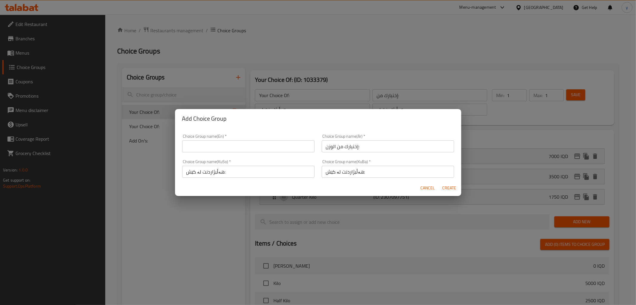
drag, startPoint x: 263, startPoint y: 147, endPoint x: 254, endPoint y: 152, distance: 9.7
click at [263, 147] on input "text" at bounding box center [248, 146] width 132 height 12
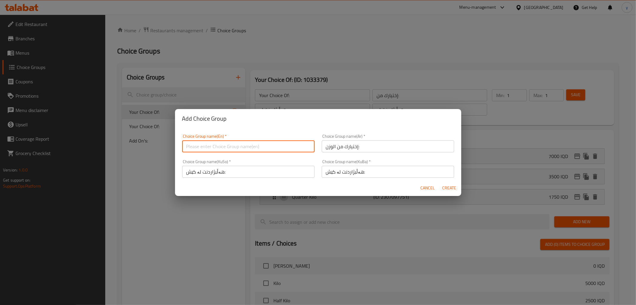
paste input "Your Choice Of Weight:"
type input "Your Choice Of Weight:"
click at [453, 191] on span "Create" at bounding box center [449, 187] width 14 height 7
type input "Your Choice Of Weight:"
type input "إختيارك من الوزن:"
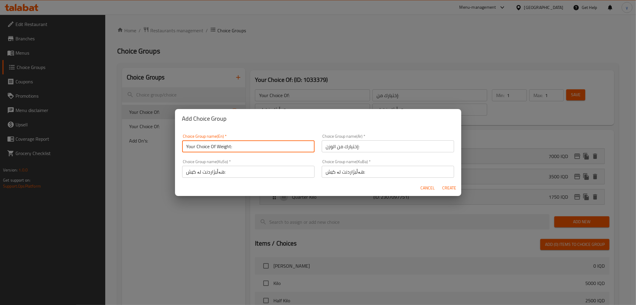
type input "هەڵبژاردنت لە کێش:"
type input "0"
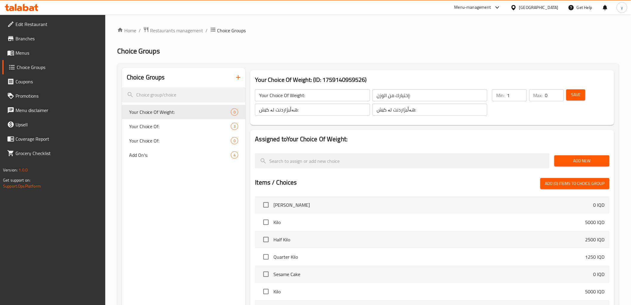
type input "1"
click at [522, 93] on input "1" at bounding box center [517, 95] width 20 height 12
type input "1"
click at [557, 93] on input "1" at bounding box center [554, 95] width 19 height 12
click at [572, 94] on span "Save" at bounding box center [576, 94] width 10 height 7
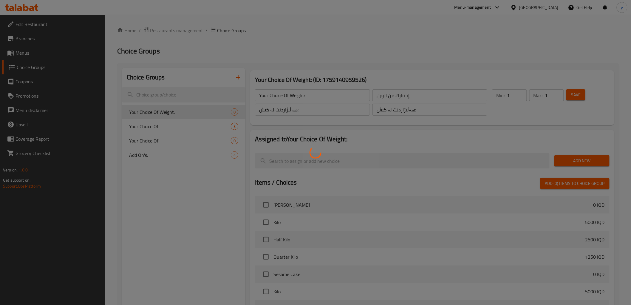
click at [572, 94] on div at bounding box center [315, 152] width 631 height 305
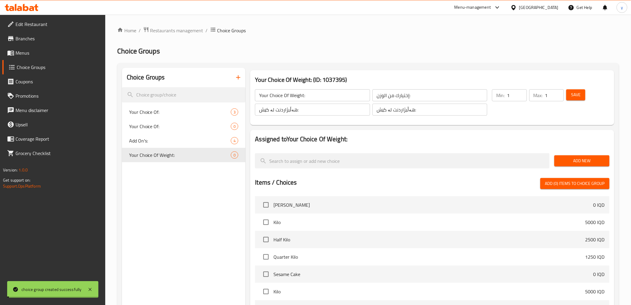
click at [571, 157] on span "Add New" at bounding box center [582, 160] width 46 height 7
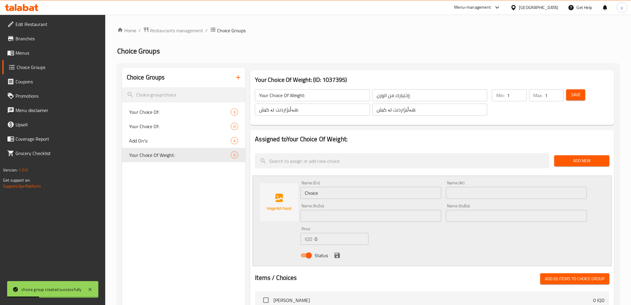
drag, startPoint x: 514, startPoint y: 189, endPoint x: 489, endPoint y: 193, distance: 25.5
click at [514, 189] on input "text" at bounding box center [516, 193] width 141 height 12
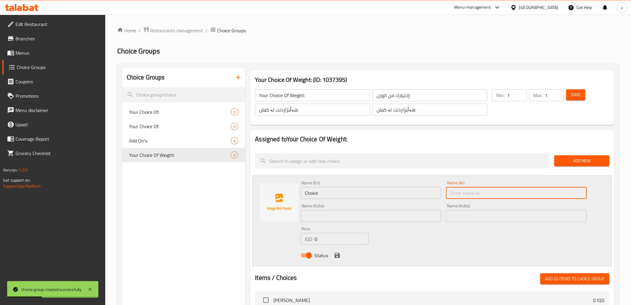
paste input "كيلو"
type input "كيلو"
click at [402, 195] on input "Choice" at bounding box center [371, 193] width 141 height 12
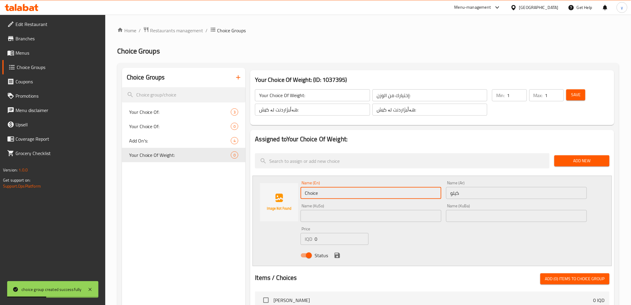
click at [402, 195] on input "Choice" at bounding box center [371, 193] width 141 height 12
type input "Kilo"
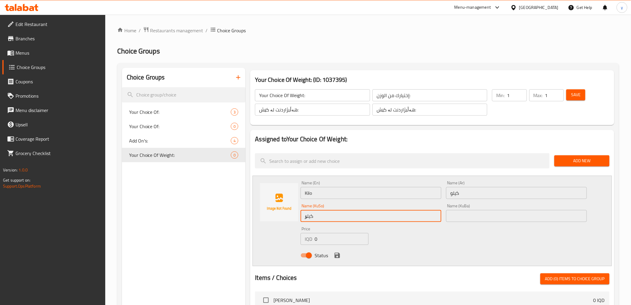
type input "کیلۆ"
click at [476, 216] on input "text" at bounding box center [516, 216] width 141 height 12
paste input "کیلۆ"
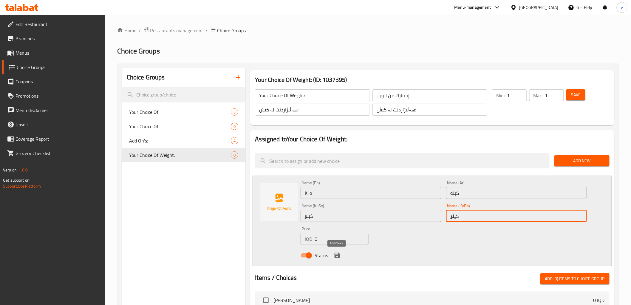
type input "کیلۆ"
click at [340, 257] on icon "save" at bounding box center [337, 254] width 7 height 7
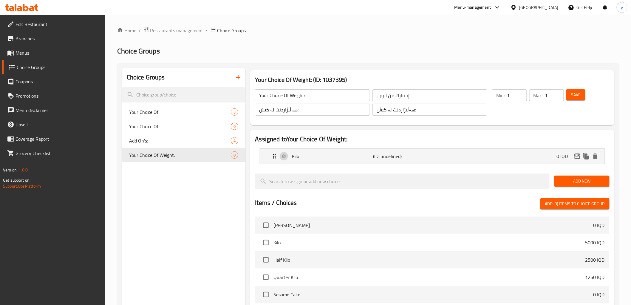
click at [577, 176] on button "Add New" at bounding box center [582, 180] width 55 height 11
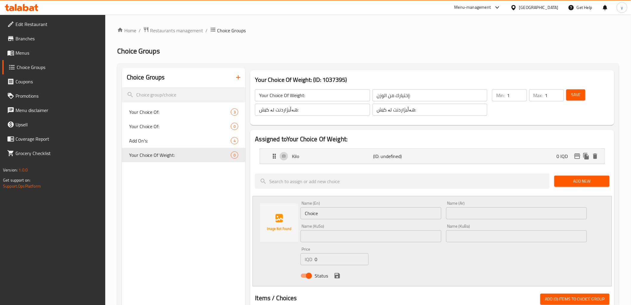
click at [454, 209] on input "text" at bounding box center [516, 213] width 141 height 12
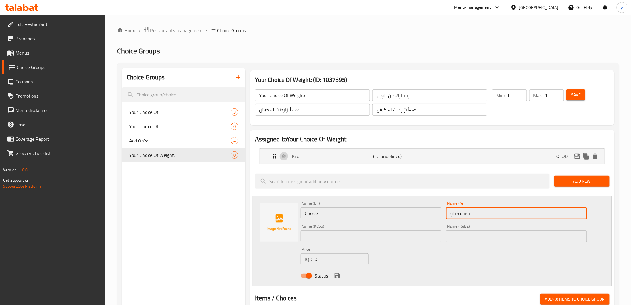
type input "نصف كيلو"
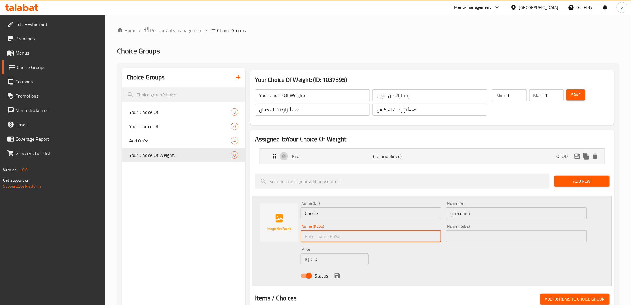
click at [416, 233] on input "text" at bounding box center [371, 236] width 141 height 12
type input "نیو کیلۆ"
click at [327, 235] on input "نیو کیلۆ" at bounding box center [371, 236] width 141 height 12
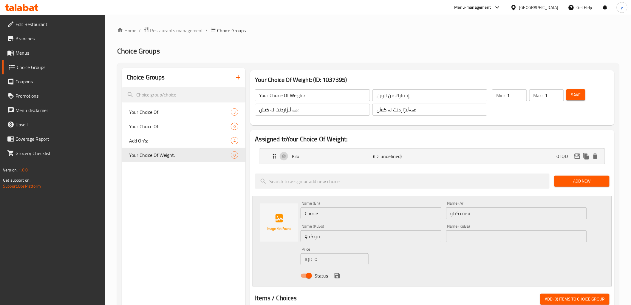
click at [445, 232] on div "Name (KuBa) Name (KuBa)" at bounding box center [517, 232] width 146 height 23
click at [452, 234] on input "text" at bounding box center [516, 236] width 141 height 12
paste input "نیو کیلۆ"
type input "نیو کیلۆ"
click at [339, 278] on icon "save" at bounding box center [337, 275] width 5 height 5
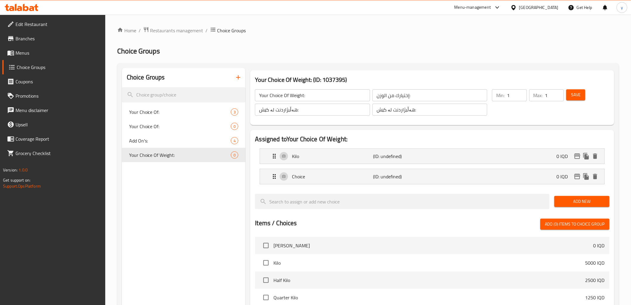
click at [572, 199] on span "Add New" at bounding box center [582, 200] width 46 height 7
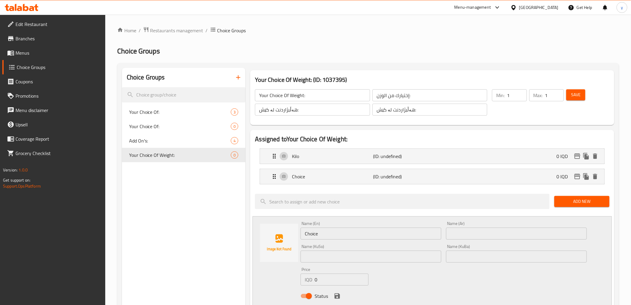
click at [526, 234] on input "text" at bounding box center [516, 233] width 141 height 12
type input "ربع كيلو"
click at [458, 229] on input "ربع كيلو" at bounding box center [516, 233] width 141 height 12
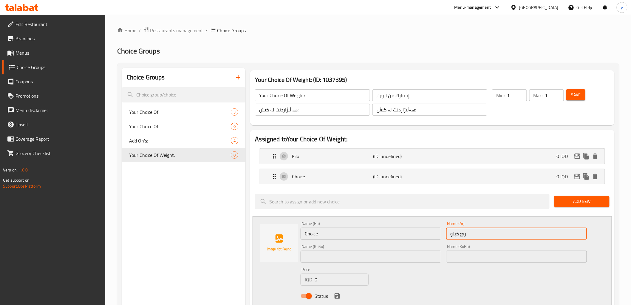
click at [331, 231] on input "Choice" at bounding box center [371, 233] width 141 height 12
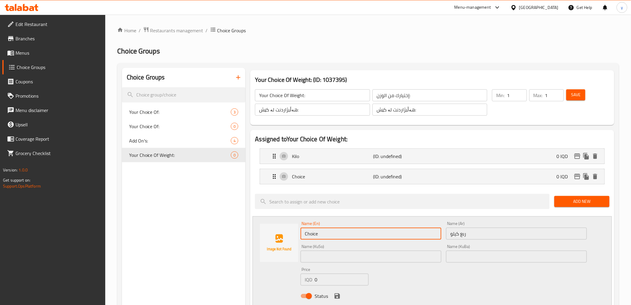
click at [331, 231] on input "Choice" at bounding box center [371, 233] width 141 height 12
paste input "Quarter Kilo"
type input "Quarter Kilo"
drag, startPoint x: 445, startPoint y: 258, endPoint x: 434, endPoint y: 256, distance: 11.5
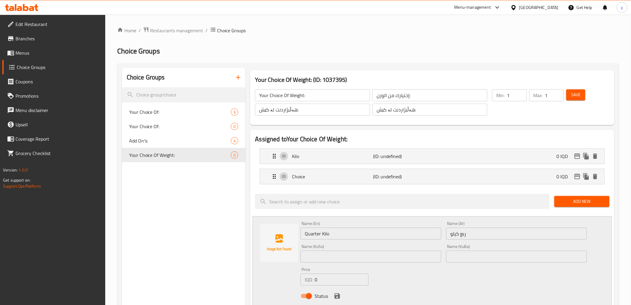
click at [445, 258] on div "Name (KuBa) Name (KuBa)" at bounding box center [517, 253] width 146 height 23
click at [424, 255] on input "text" at bounding box center [371, 256] width 141 height 12
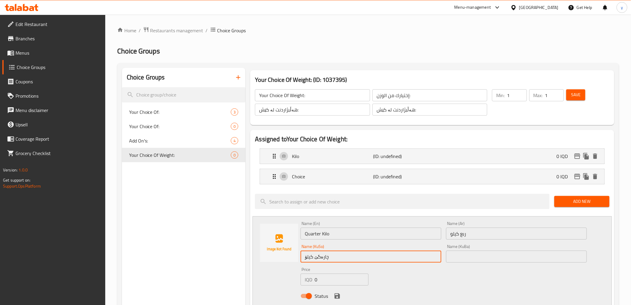
type input "چارەگێ کیلۆ"
click at [464, 259] on input "text" at bounding box center [516, 256] width 141 height 12
paste input "چارەگێ کیلۆ"
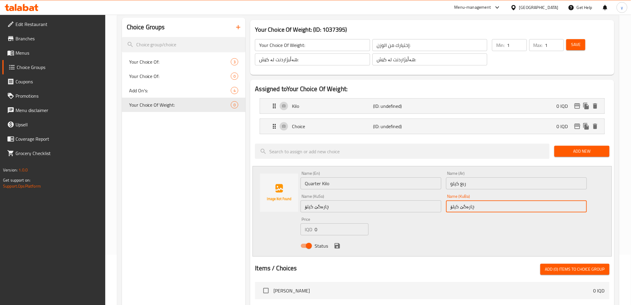
scroll to position [66, 0]
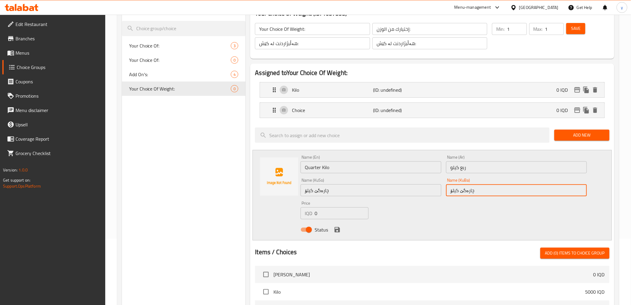
type input "چارەگێ کیلۆ"
click at [318, 214] on input "0" at bounding box center [342, 213] width 54 height 12
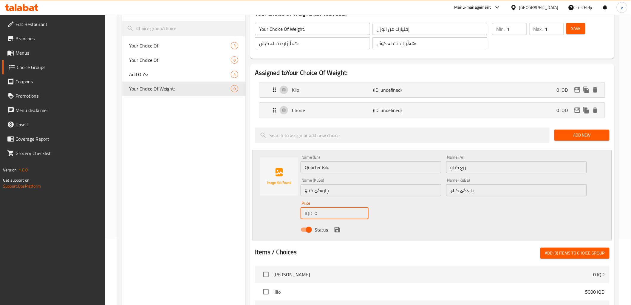
click at [318, 214] on input "0" at bounding box center [342, 213] width 54 height 12
paste input "300"
type input "3000"
click at [339, 232] on icon "save" at bounding box center [337, 229] width 5 height 5
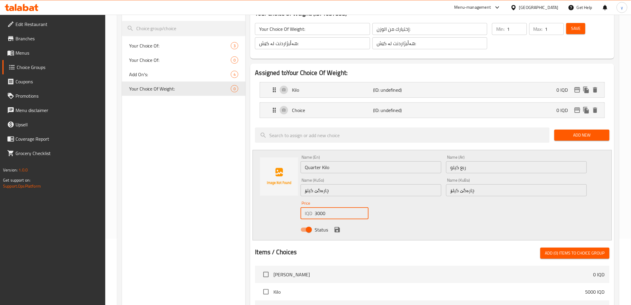
click at [339, 304] on span "Half Kilo" at bounding box center [430, 308] width 312 height 7
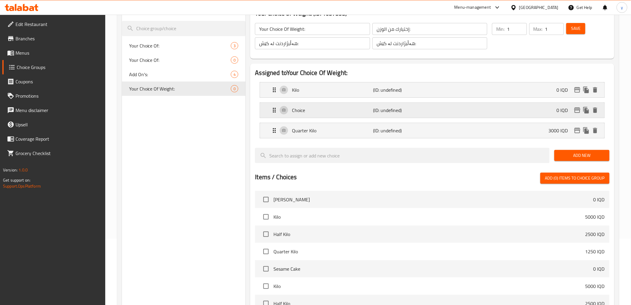
click at [487, 115] on div "Choice (ID: undefined) 0 IQD" at bounding box center [434, 110] width 326 height 15
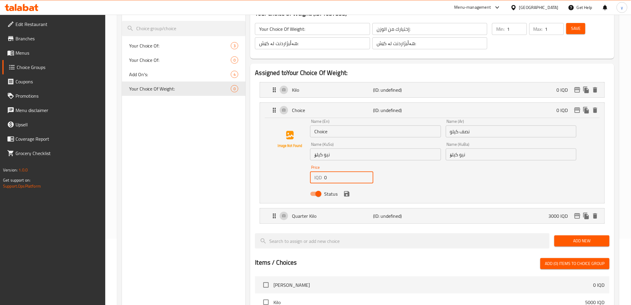
click at [324, 178] on input "0" at bounding box center [348, 177] width 49 height 12
click at [325, 178] on input "0" at bounding box center [348, 177] width 49 height 12
paste input "600"
type input "6000"
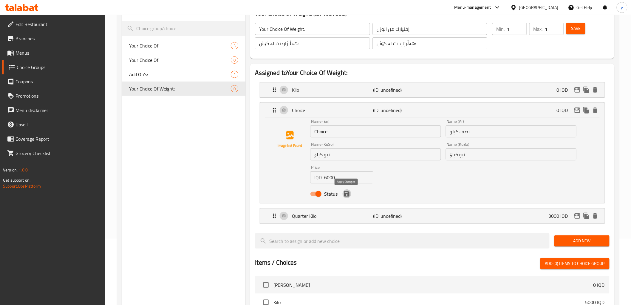
click at [347, 198] on button "save" at bounding box center [346, 193] width 9 height 9
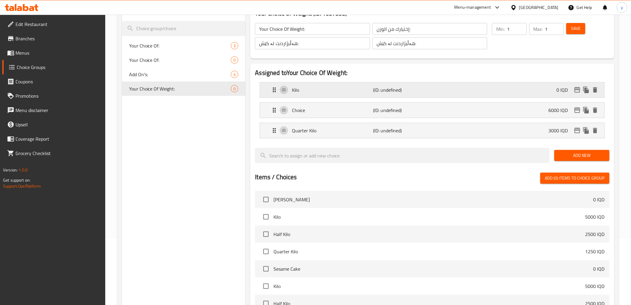
click at [344, 92] on p "Kilo" at bounding box center [332, 89] width 81 height 7
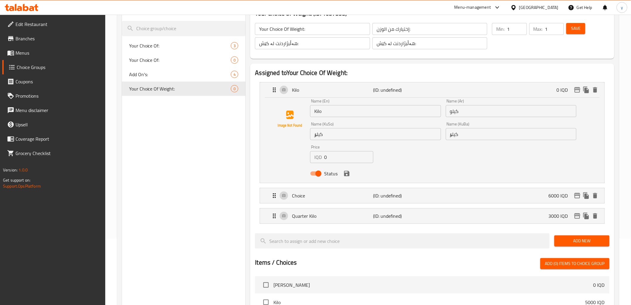
click at [330, 156] on input "0" at bounding box center [348, 157] width 49 height 12
paste input "1200"
click at [348, 171] on icon "save" at bounding box center [346, 173] width 5 height 5
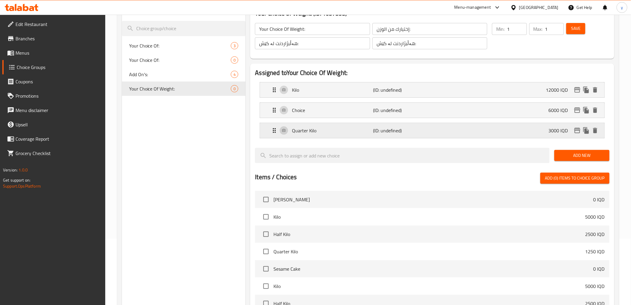
type input "12000"
click at [579, 31] on span "Save" at bounding box center [576, 28] width 10 height 7
click at [84, 51] on span "Menus" at bounding box center [58, 52] width 85 height 7
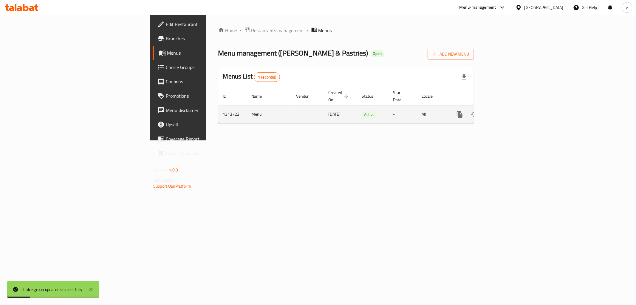
click at [507, 111] on icon "enhanced table" at bounding box center [502, 114] width 7 height 7
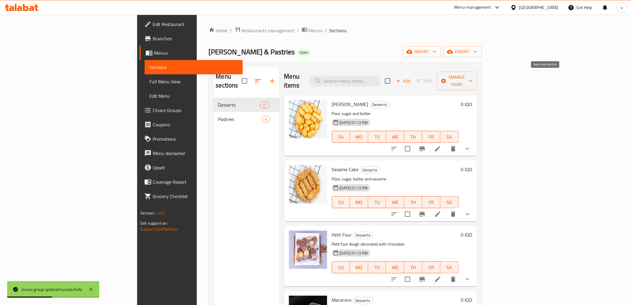
click at [437, 76] on span "Sort" at bounding box center [425, 80] width 24 height 9
click at [412, 78] on span "Add" at bounding box center [404, 81] width 16 height 7
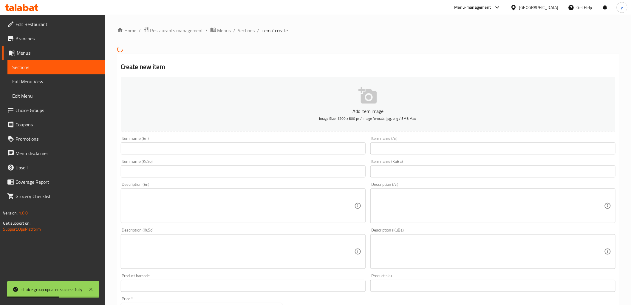
click at [529, 76] on div "Add item image Image Size: 1200 x 800 px / Image formats: jpg, png / 5MB Max." at bounding box center [368, 103] width 500 height 59
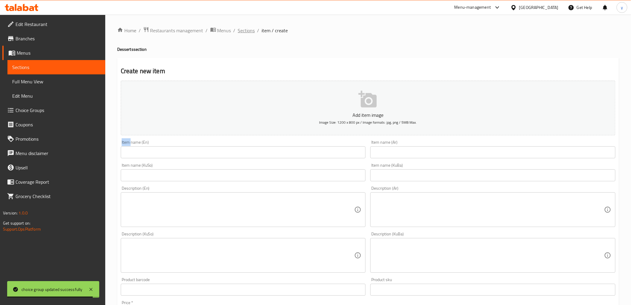
click at [242, 34] on span "Sections" at bounding box center [246, 30] width 17 height 7
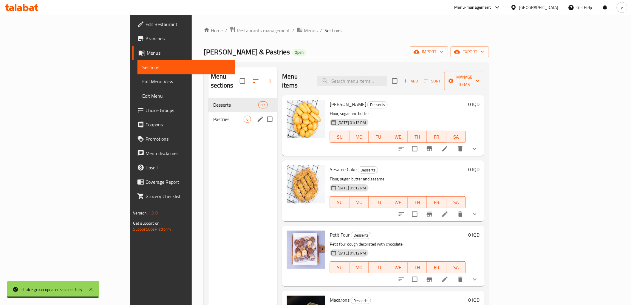
click at [213, 115] on span "Pastries" at bounding box center [228, 118] width 30 height 7
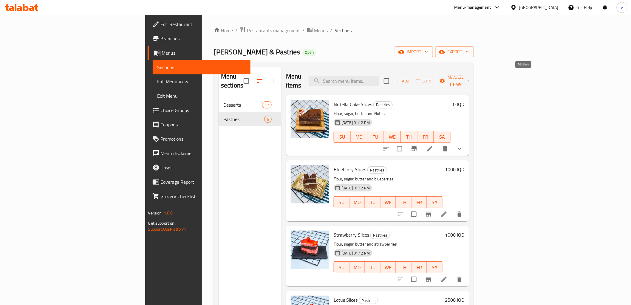
click at [410, 78] on span "Add" at bounding box center [402, 81] width 16 height 7
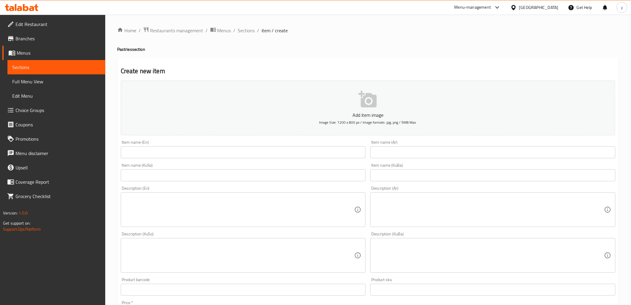
click at [418, 151] on input "text" at bounding box center [493, 152] width 245 height 12
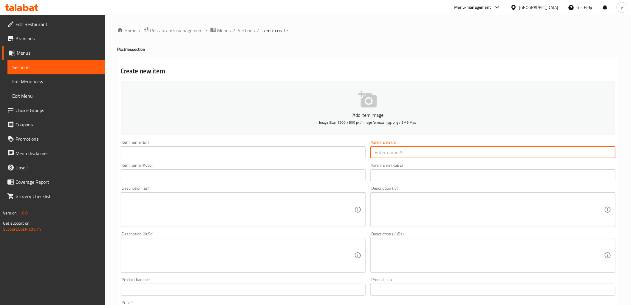
paste input "كوكيز بالشوكولاته"
type input "كوكيز بالشوكولاته"
click at [332, 152] on input "text" at bounding box center [243, 152] width 245 height 12
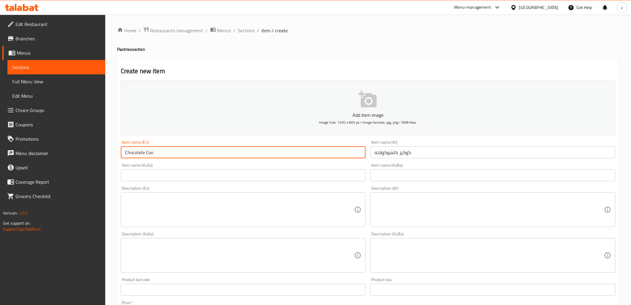
type input "Chocolate Cookies"
click at [187, 177] on input "text" at bounding box center [243, 175] width 245 height 12
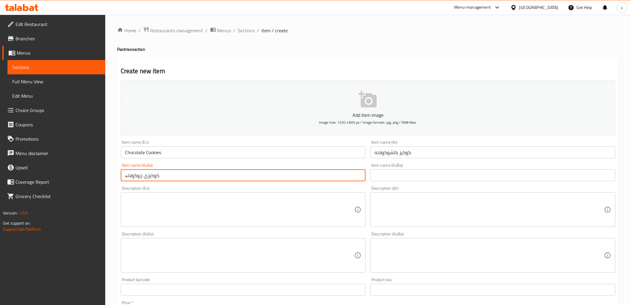
click at [141, 174] on input "کوکیزی چوکولاتە" at bounding box center [243, 175] width 245 height 12
type input "کوکیزی بە چوکولاتە"
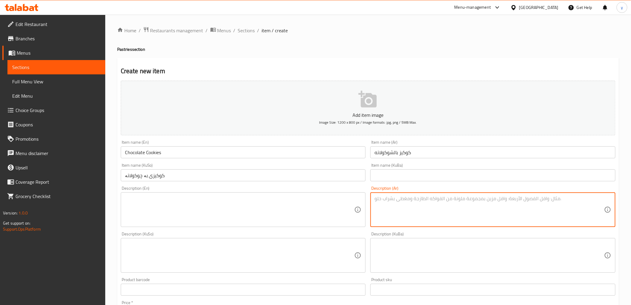
click at [397, 209] on textarea at bounding box center [490, 209] width 230 height 28
paste textarea "طحين، حليب، كاكاو ووزن يكون من أختيارك"
type textarea "طحين، حليب، كاكاو ووزن يكون من أختيارك"
click at [310, 206] on textarea at bounding box center [240, 209] width 230 height 28
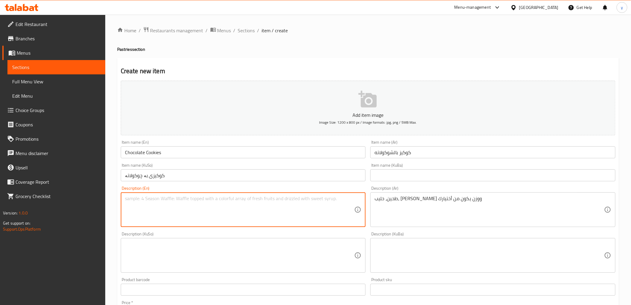
paste textarea "Flour, milk, cocoa and weight of your choice"
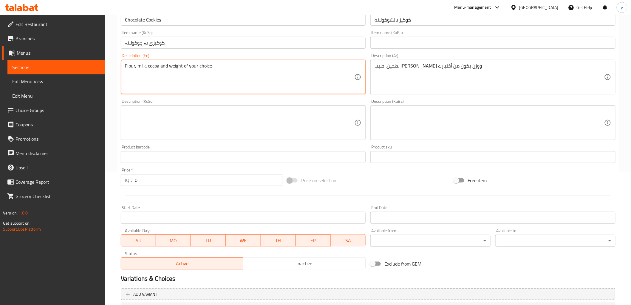
type textarea "Flour, milk, cocoa and weight of your choice"
click at [312, 127] on textarea at bounding box center [240, 123] width 230 height 28
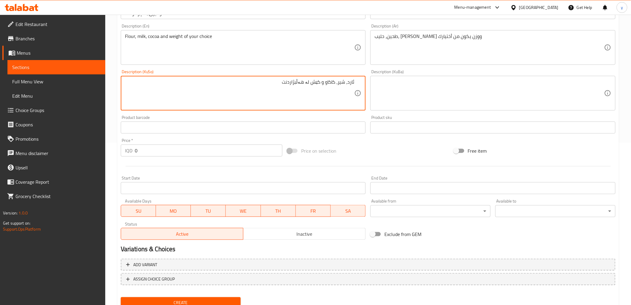
scroll to position [184, 0]
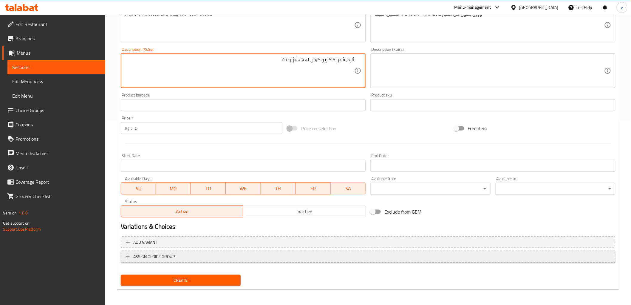
type textarea "ئارد، شیر، کاکاو و کێش لە هەڵبژاردنت"
click at [199, 257] on span "ASSIGN CHOICE GROUP" at bounding box center [368, 256] width 484 height 7
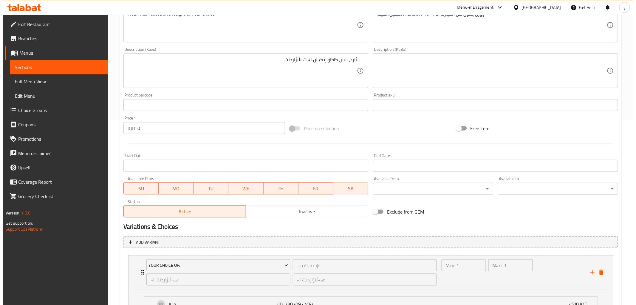
scroll to position [251, 0]
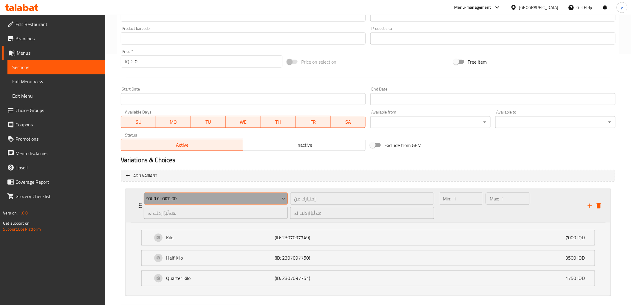
click at [242, 193] on button "Your Choice Of:" at bounding box center [216, 198] width 144 height 12
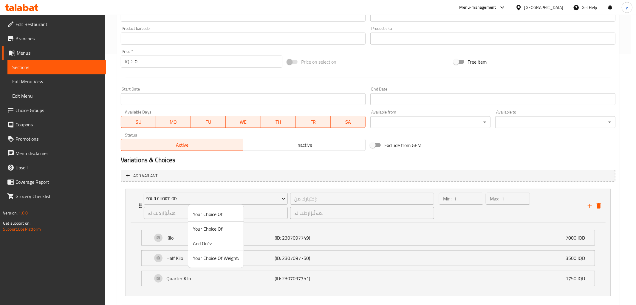
click at [208, 263] on li "Your Choice Of Weight:" at bounding box center [215, 258] width 55 height 14
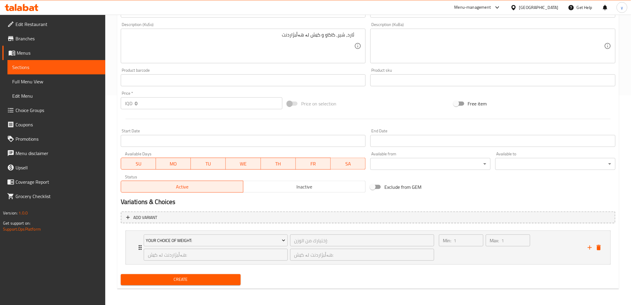
click at [210, 260] on div "هەڵبژاردنت لە کێش: ​" at bounding box center [216, 254] width 146 height 14
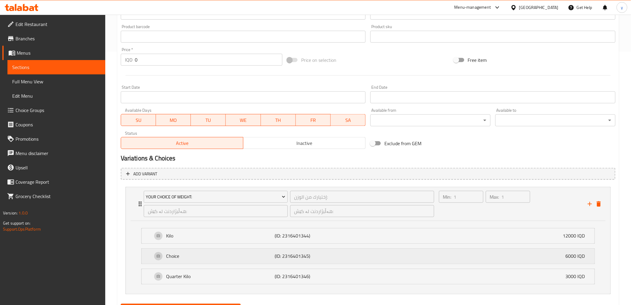
scroll to position [282, 0]
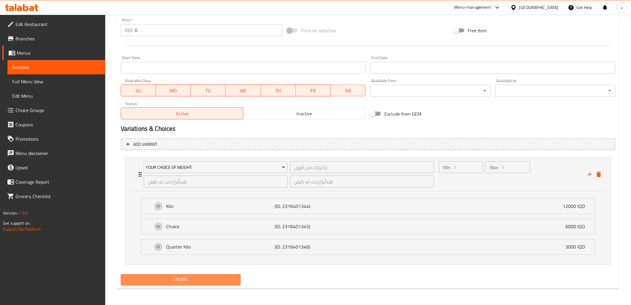
click at [207, 276] on span "Create" at bounding box center [181, 279] width 111 height 7
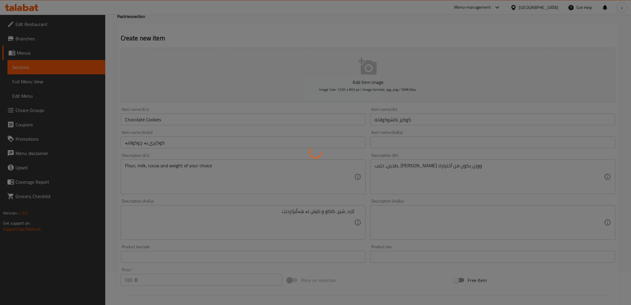
scroll to position [0, 0]
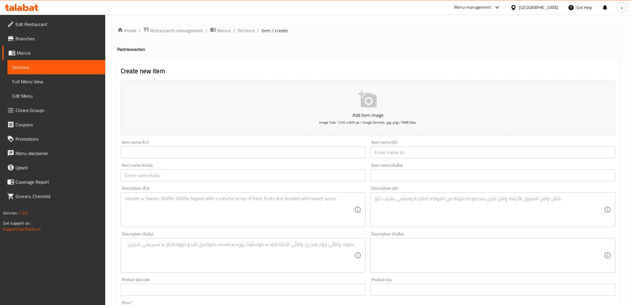
click at [396, 154] on input "text" at bounding box center [493, 152] width 245 height 12
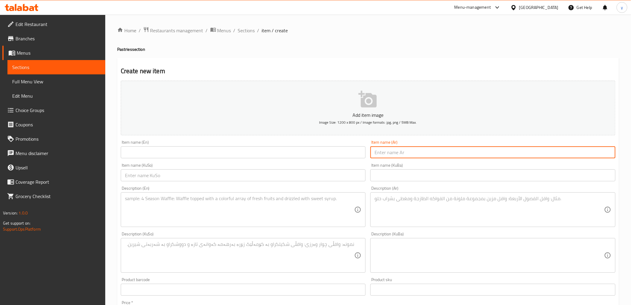
paste input "سلة هدايا"
type input "سلة هدايا"
click at [395, 206] on textarea at bounding box center [490, 209] width 230 height 28
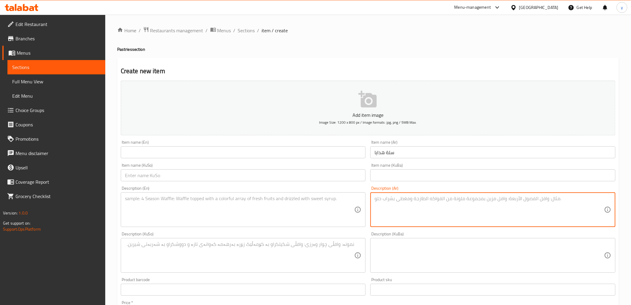
paste textarea "علبة جكليت منوع والحجم يكون اختيار"
type textarea "علبة جكليت منوع والحجم يكون اختيار"
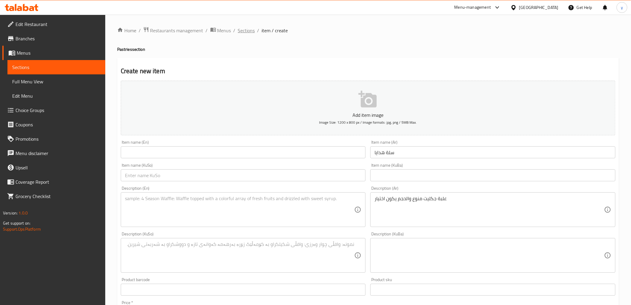
click at [251, 34] on span "Sections" at bounding box center [246, 30] width 17 height 7
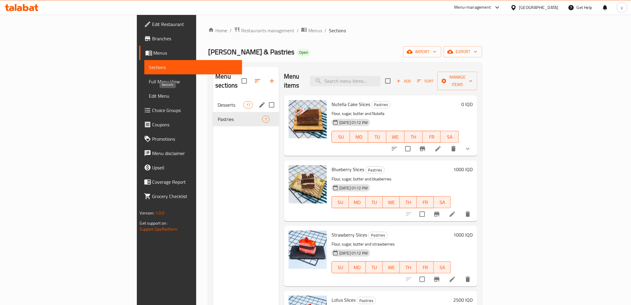
click at [218, 101] on span "Desserts" at bounding box center [230, 104] width 25 height 7
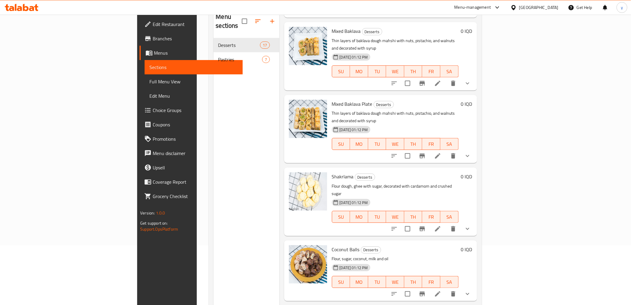
scroll to position [84, 0]
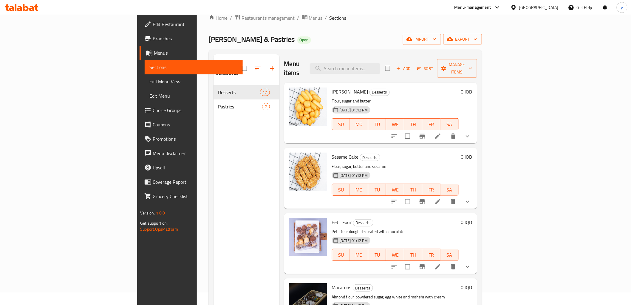
scroll to position [0, 0]
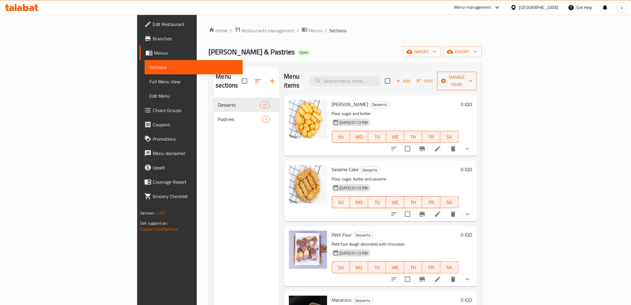
click at [473, 78] on span "Manage items" at bounding box center [457, 80] width 30 height 15
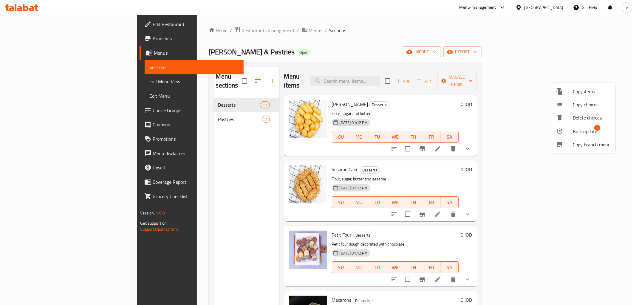
click at [580, 125] on li "Bulk update 1" at bounding box center [584, 131] width 64 height 14
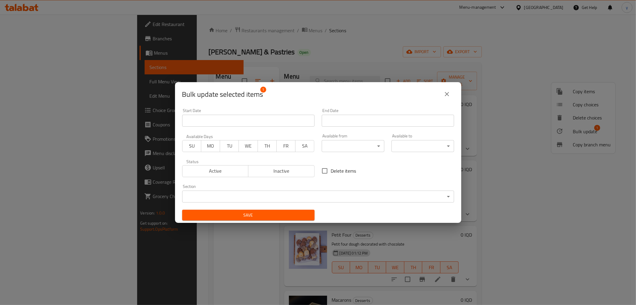
click at [356, 189] on div "Section ​ ​" at bounding box center [318, 193] width 272 height 18
click at [335, 202] on div "Section ​ ​" at bounding box center [318, 192] width 279 height 25
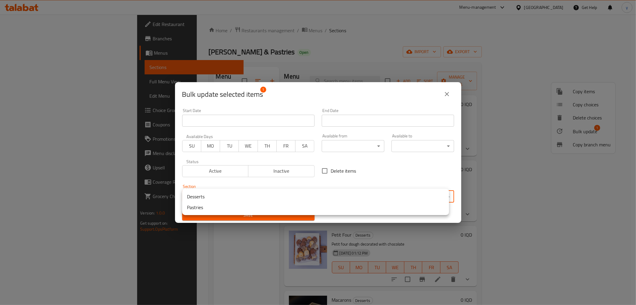
click at [338, 199] on body "​ Menu-management Iraq Get Help y Edit Restaurant Branches Menus Sections Full …" at bounding box center [318, 160] width 636 height 290
click at [309, 204] on li "Pastries" at bounding box center [315, 207] width 267 height 11
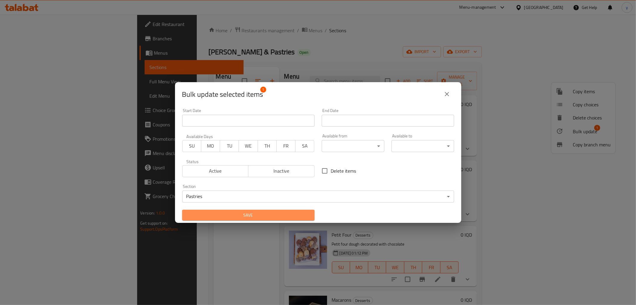
click at [275, 214] on span "Save" at bounding box center [248, 214] width 123 height 7
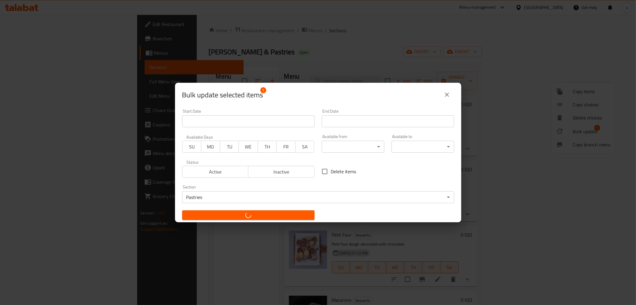
checkbox input "false"
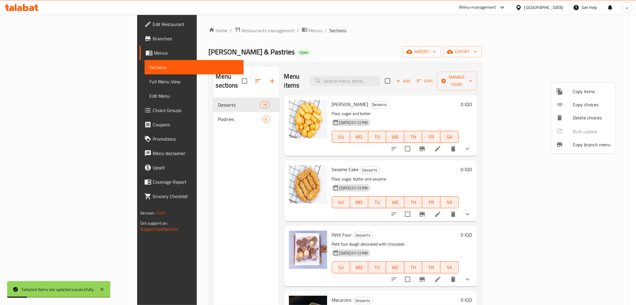
click at [525, 78] on div at bounding box center [318, 152] width 636 height 305
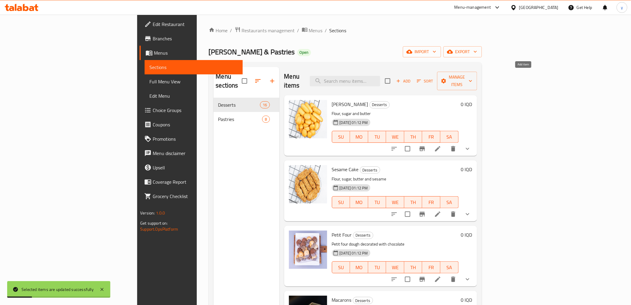
click at [412, 78] on span "Add" at bounding box center [404, 81] width 16 height 7
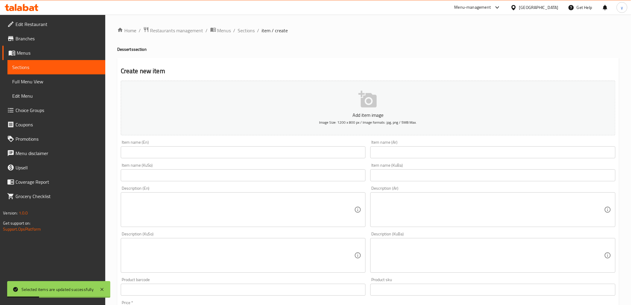
click at [372, 151] on input "text" at bounding box center [493, 152] width 245 height 12
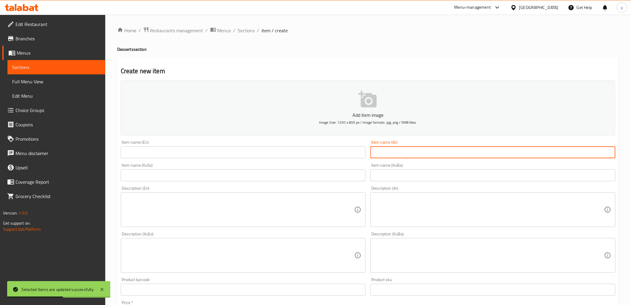
paste input "سلة هدايا"
type input "سلة هدايا"
click at [400, 209] on textarea at bounding box center [490, 209] width 230 height 28
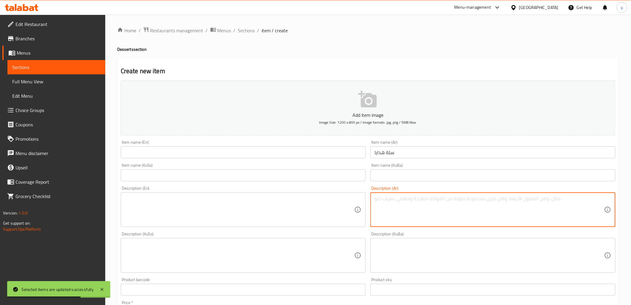
paste textarea "علبة جكليت منوع والحجم يكون اختيار"
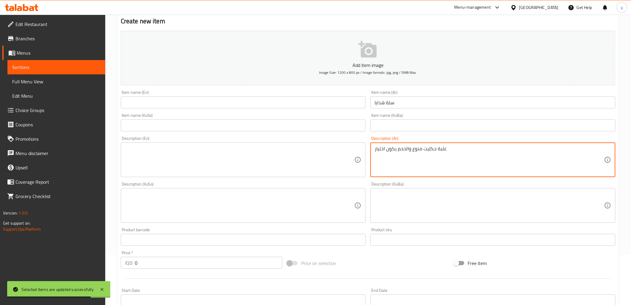
scroll to position [66, 0]
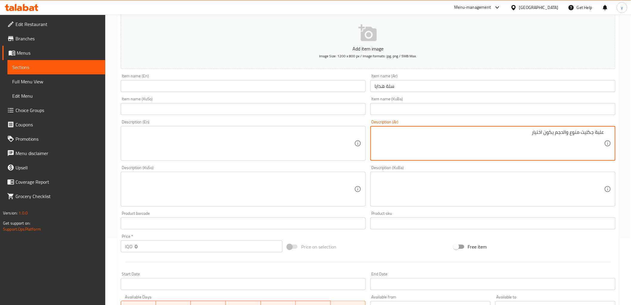
click at [565, 133] on textarea "علبة جكليت منوع والحجم يكون اختيار" at bounding box center [490, 143] width 230 height 28
click at [563, 134] on textarea "علبة جكليت منوع والحجم يكون اختيار" at bounding box center [490, 143] width 230 height 28
click at [546, 132] on textarea "علبة جكليت منوع وحجم يكون اختيار" at bounding box center [490, 143] width 230 height 28
click at [537, 133] on textarea "علبة جكليت منوع وحجم يكون من اختيار" at bounding box center [490, 143] width 230 height 28
click at [528, 134] on textarea "علبة جكليت منوع وحجم يكون من أختيار" at bounding box center [490, 143] width 230 height 28
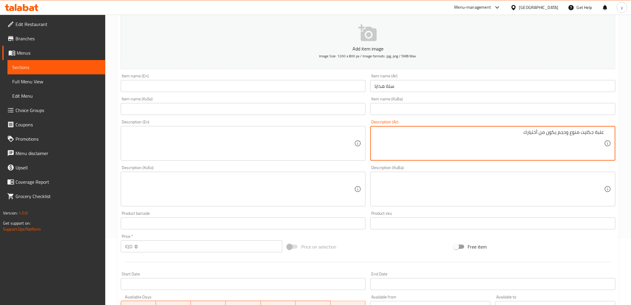
type textarea "علبة جكليت منوع وحجم يكون من أختيارك"
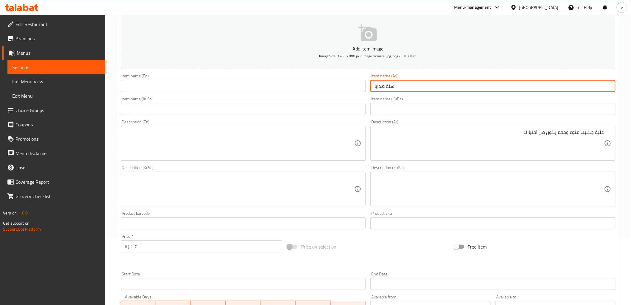
click at [375, 85] on input "سلة هدايا" at bounding box center [493, 86] width 245 height 12
click at [344, 86] on input "text" at bounding box center [243, 86] width 245 height 12
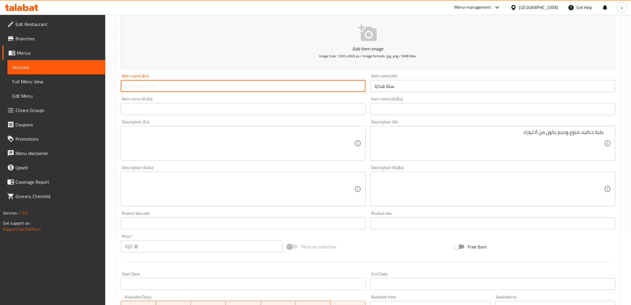
paste input "Gift Basket"
type input "Gift Basket"
click at [383, 86] on input "سلة هدايا" at bounding box center [493, 86] width 245 height 12
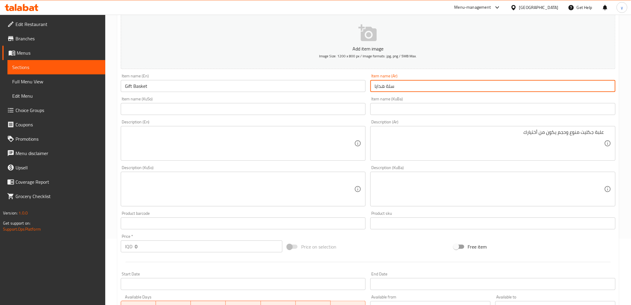
click at [383, 86] on input "سلة هدايا" at bounding box center [493, 86] width 245 height 12
click at [266, 109] on input "text" at bounding box center [243, 109] width 245 height 12
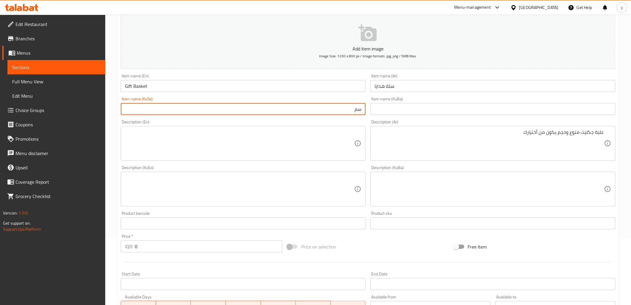
type input "س"
type input "سەبەتەێکی دیاری"
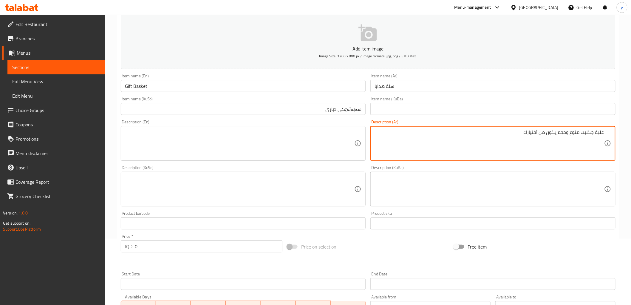
click at [470, 144] on textarea "علبة جكليت منوع وحجم يكون من أختيارك" at bounding box center [490, 143] width 230 height 28
click at [268, 135] on textarea at bounding box center [240, 143] width 230 height 28
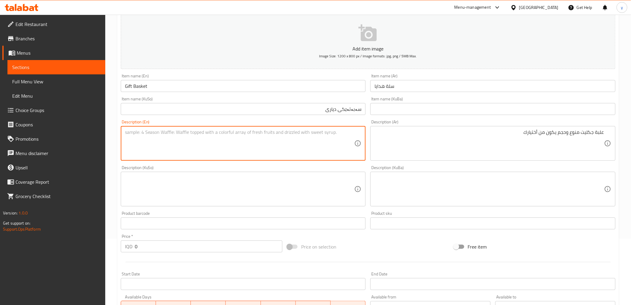
click at [217, 149] on textarea at bounding box center [240, 143] width 230 height 28
paste textarea "Assorted chocolate box and size of your choice"
type textarea "Assorted chocolate box and size of your choice"
click at [253, 183] on textarea at bounding box center [240, 189] width 230 height 28
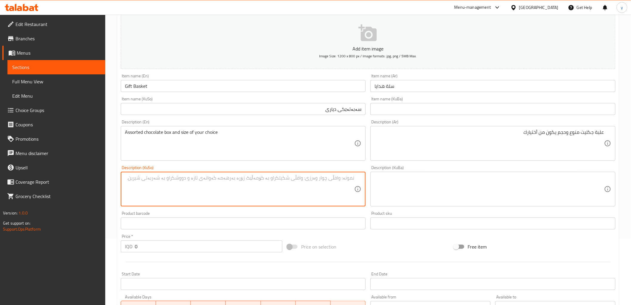
paste textarea "سندووق"
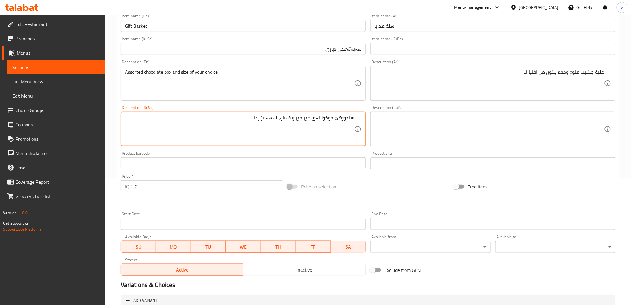
scroll to position [184, 0]
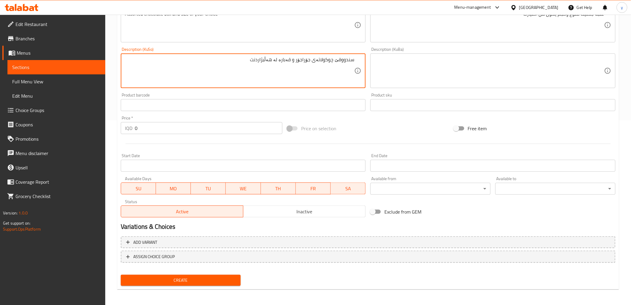
type textarea "سندووقێ چوکولاتەی جۆراجۆر و قەبارە لە هەڵبژاردنت"
click at [182, 276] on span "Create" at bounding box center [181, 279] width 111 height 7
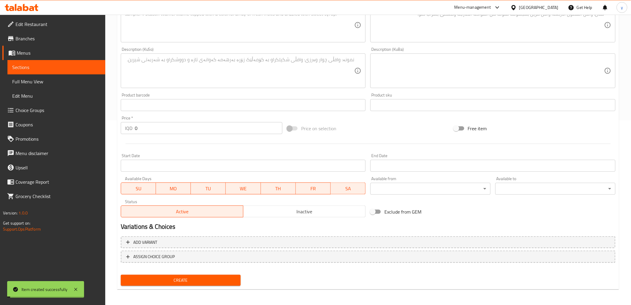
click at [68, 107] on span "Choice Groups" at bounding box center [58, 110] width 85 height 7
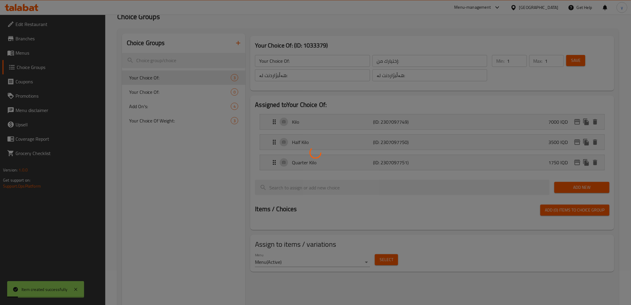
scroll to position [18, 0]
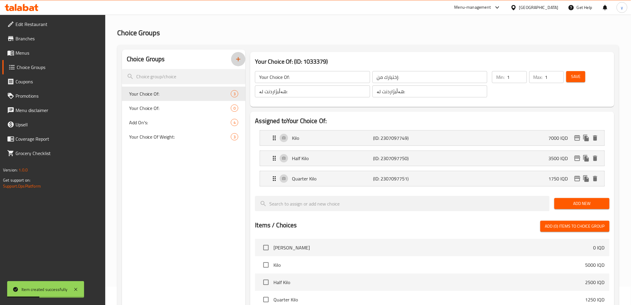
click at [237, 59] on icon "button" at bounding box center [238, 59] width 4 height 4
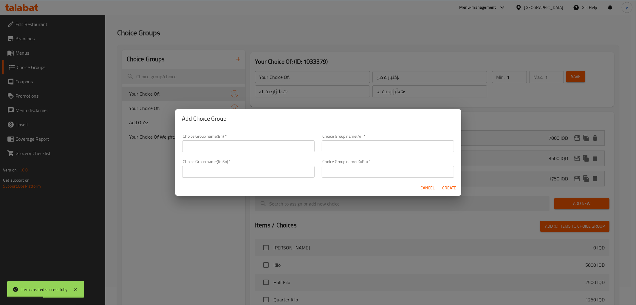
drag, startPoint x: 286, startPoint y: 172, endPoint x: 291, endPoint y: 170, distance: 5.2
click at [286, 172] on input "text" at bounding box center [248, 172] width 132 height 12
paste input "هەڵبژاردنت لە قەبارە:"
type input "هەڵبژاردنت لە قەبارە:"
click at [336, 170] on input "text" at bounding box center [388, 172] width 132 height 12
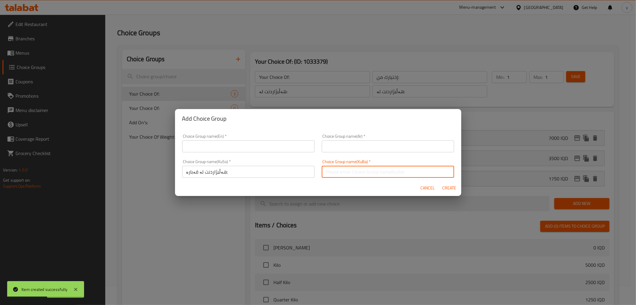
paste input "هەڵبژاردنت لە قەبارە:"
type input "هەڵبژاردنت لە قەبارە:"
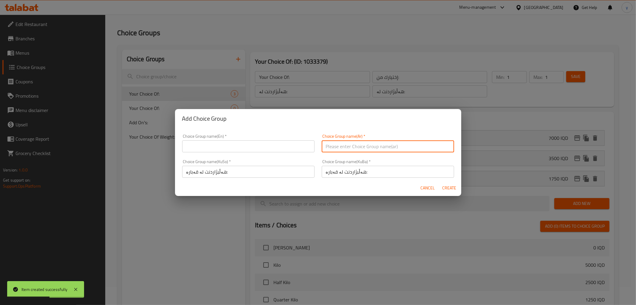
click at [347, 140] on input "text" at bounding box center [388, 146] width 132 height 12
paste input "إختيارك من الحجم:"
type input "إختيارك من الحجم:"
click at [297, 140] on div "Choice Group name(En)   * Choice Group name(En) *" at bounding box center [248, 143] width 132 height 18
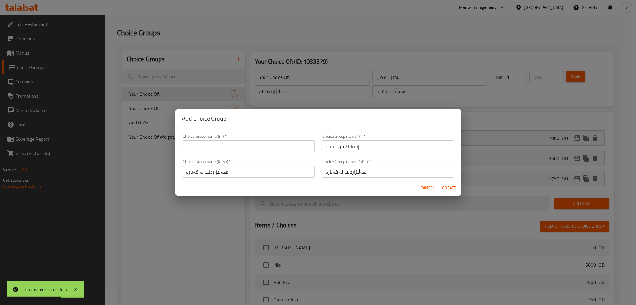
drag, startPoint x: 289, startPoint y: 149, endPoint x: 281, endPoint y: 155, distance: 10.6
click at [289, 149] on input "text" at bounding box center [248, 146] width 132 height 12
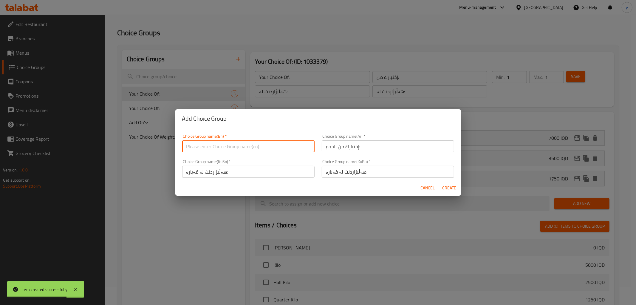
paste input "Your Choice Of Size:"
type input "Your Choice Of Size:"
click at [448, 185] on span "Create" at bounding box center [449, 187] width 14 height 7
type input "Your Choice Of Size:"
type input "إختيارك من الحجم:"
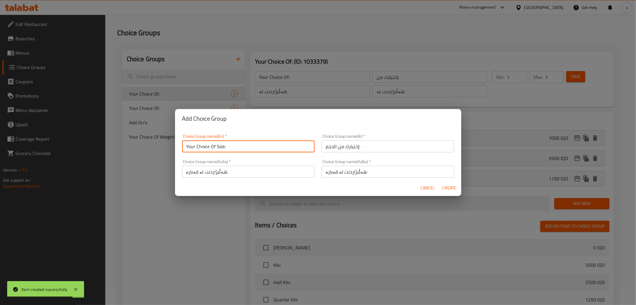
type input "هەڵبژاردنت لە قەبارە:"
type input "0"
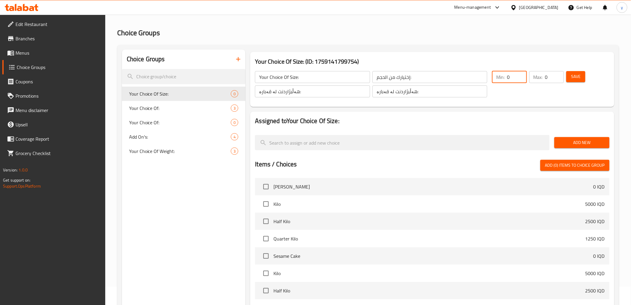
click at [521, 71] on input "0" at bounding box center [517, 77] width 20 height 12
click at [521, 72] on input "1" at bounding box center [517, 77] width 20 height 12
click at [521, 72] on input "2" at bounding box center [517, 77] width 20 height 12
type input "1"
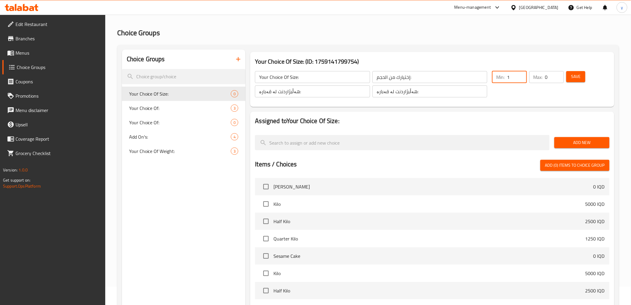
click at [521, 79] on input "1" at bounding box center [517, 77] width 20 height 12
type input "1"
click at [558, 72] on input "1" at bounding box center [554, 77] width 19 height 12
click at [575, 73] on span "Save" at bounding box center [576, 76] width 10 height 7
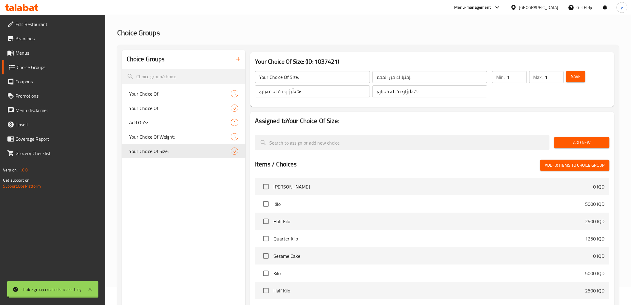
click at [578, 143] on span "Add New" at bounding box center [582, 142] width 46 height 7
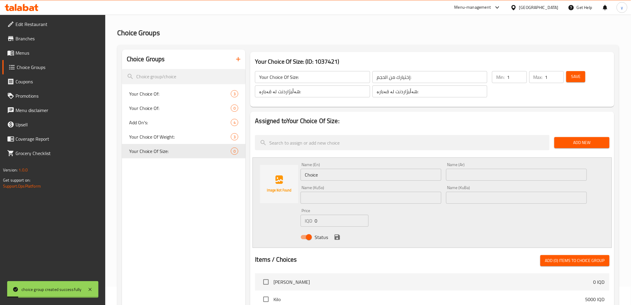
click at [395, 182] on div "Name (En) Choice Name (En)" at bounding box center [371, 171] width 146 height 23
click at [396, 172] on input "Choice" at bounding box center [371, 175] width 141 height 12
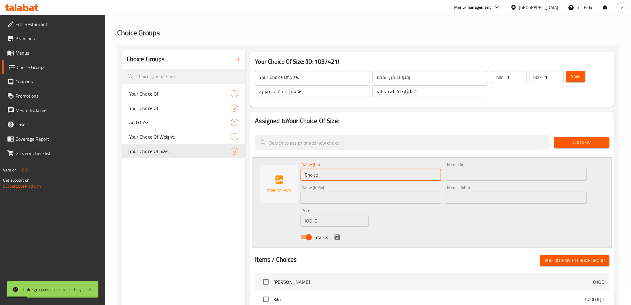
click at [396, 172] on input "Choice" at bounding box center [371, 175] width 141 height 12
paste input "Your Choice Of Size:"
type input "Your Choice Of Size:"
click at [384, 178] on input "Your Choice Of Size:" at bounding box center [371, 175] width 141 height 12
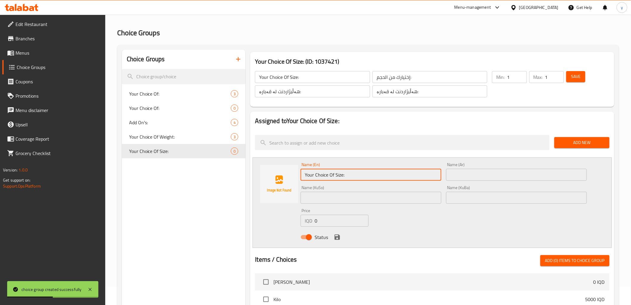
click at [386, 174] on input "Your Choice Of Size:" at bounding box center [371, 175] width 141 height 12
click at [208, 301] on div "Choice Groups Your Choice Of: 3 Your Choice Of: 0 Add On's: 4 Your Choice Of We…" at bounding box center [184, 276] width 124 height 453
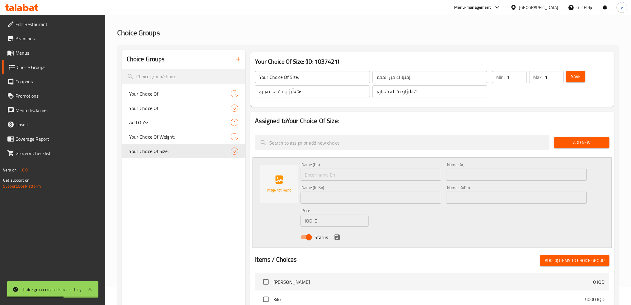
click at [208, 304] on div "Choice Groups Your Choice Of: 3 Your Choice Of: 0 Add On's: 4 Your Choice Of We…" at bounding box center [184, 276] width 124 height 453
click at [315, 224] on input "0" at bounding box center [342, 220] width 54 height 12
paste input "1500"
type input "15000"
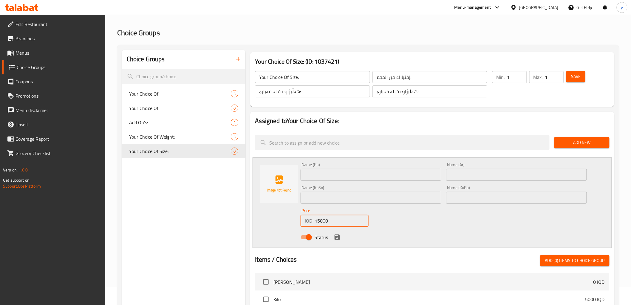
click at [354, 198] on input "text" at bounding box center [371, 198] width 141 height 12
paste input "بچووک"
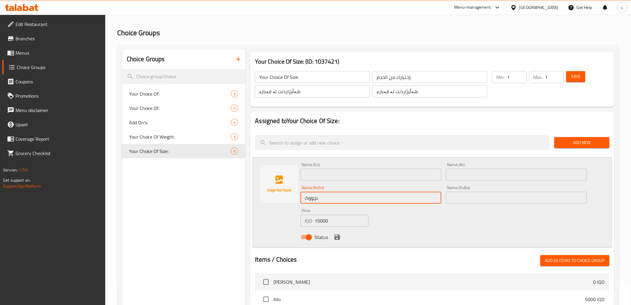
type input "بچووک"
click at [462, 194] on input "text" at bounding box center [516, 198] width 141 height 12
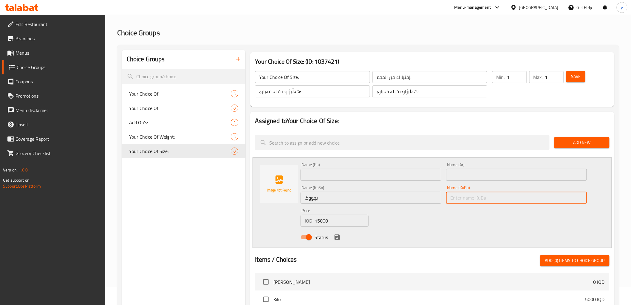
drag, startPoint x: 462, startPoint y: 194, endPoint x: 462, endPoint y: 188, distance: 6.3
click at [462, 194] on input "text" at bounding box center [516, 198] width 141 height 12
paste input "بچووک"
type input "بچووک"
click at [462, 178] on input "text" at bounding box center [516, 175] width 141 height 12
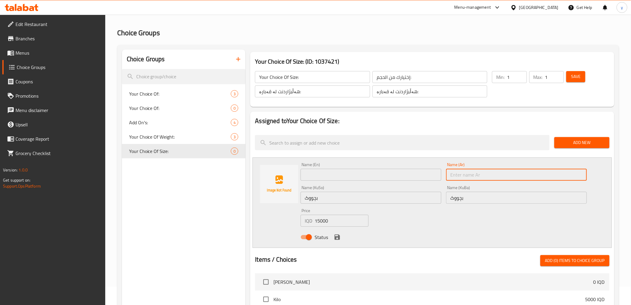
paste input "صغير"
type input "صغير"
drag, startPoint x: 409, startPoint y: 180, endPoint x: 397, endPoint y: 184, distance: 13.2
click at [409, 180] on input "text" at bounding box center [371, 175] width 141 height 12
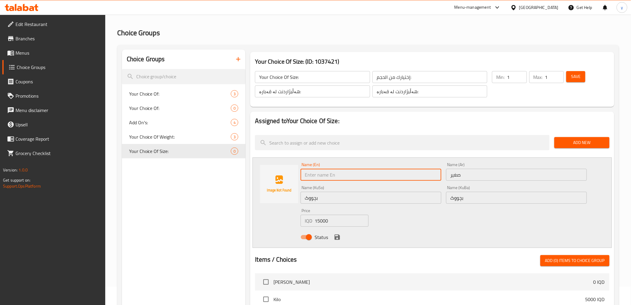
paste input "Small"
type input "Small"
click at [325, 239] on span "Status" at bounding box center [321, 236] width 13 height 7
click at [325, 239] on input "Status" at bounding box center [309, 236] width 34 height 11
checkbox input "false"
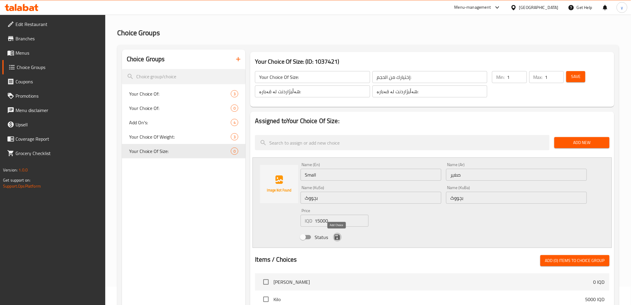
click at [339, 237] on icon "save" at bounding box center [337, 236] width 5 height 5
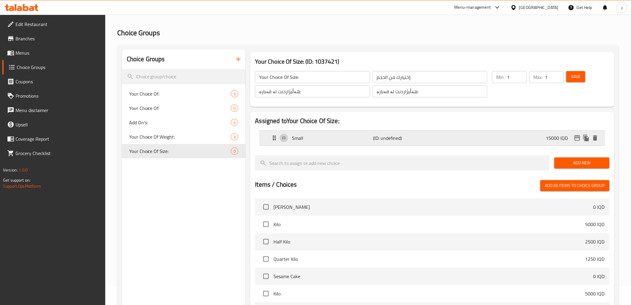
click at [332, 139] on p "Small" at bounding box center [332, 137] width 81 height 7
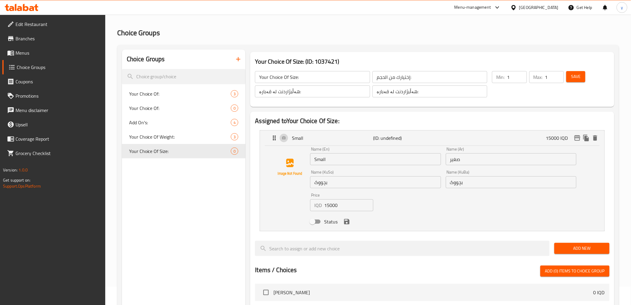
click at [320, 228] on div "Status" at bounding box center [443, 221] width 271 height 16
click at [320, 222] on input "Status" at bounding box center [313, 221] width 34 height 11
checkbox input "true"
click at [344, 220] on icon "save" at bounding box center [346, 221] width 5 height 5
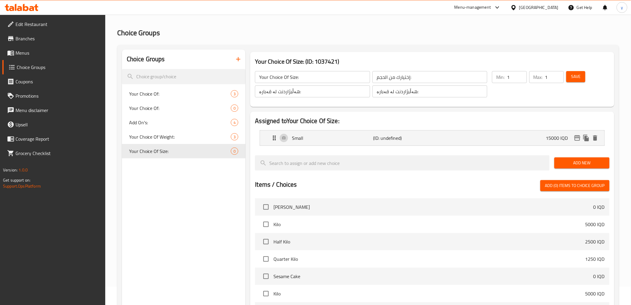
click at [555, 164] on button "Add New" at bounding box center [582, 162] width 55 height 11
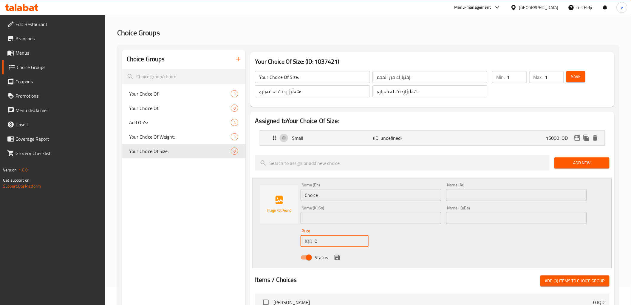
click at [342, 246] on input "0" at bounding box center [342, 241] width 54 height 12
click at [343, 242] on input "0" at bounding box center [342, 241] width 54 height 12
paste input "2000"
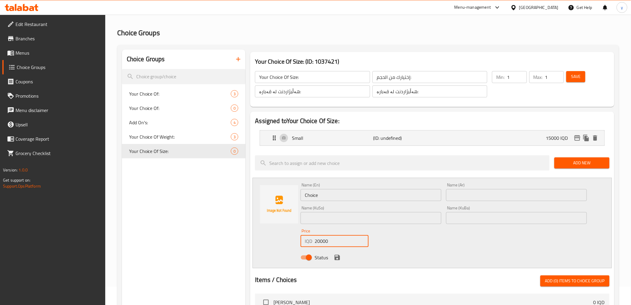
type input "20000"
drag, startPoint x: 337, startPoint y: 215, endPoint x: 374, endPoint y: 215, distance: 36.1
click at [337, 215] on input "text" at bounding box center [371, 218] width 141 height 12
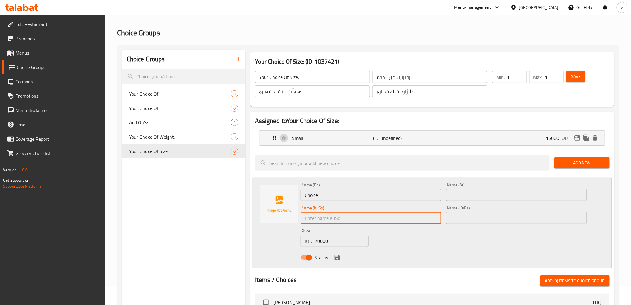
paste input "ناوەند"
type input "ناوەند"
click at [473, 220] on input "text" at bounding box center [516, 218] width 141 height 12
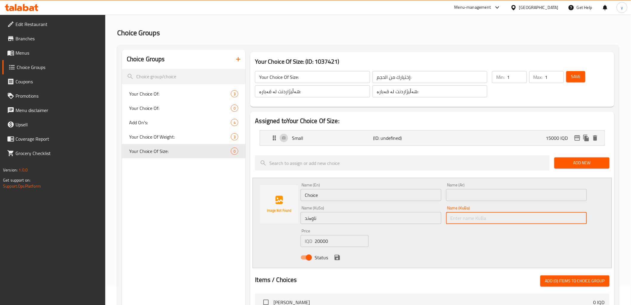
click at [473, 220] on input "text" at bounding box center [516, 218] width 141 height 12
paste input "ناوەند"
type input "ناوەند"
click at [472, 202] on div "Name (Ar) Name (Ar)" at bounding box center [517, 191] width 146 height 23
drag, startPoint x: 472, startPoint y: 202, endPoint x: 470, endPoint y: 192, distance: 9.4
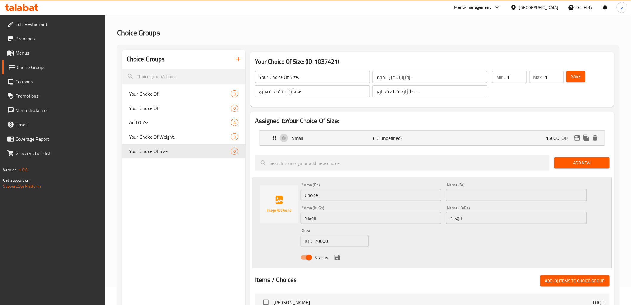
click at [470, 192] on input "text" at bounding box center [516, 195] width 141 height 12
paste input "وسط"
type input "وسط"
click at [415, 198] on input "Choice" at bounding box center [371, 195] width 141 height 12
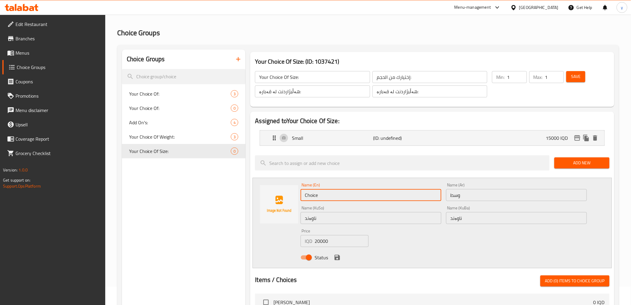
click at [415, 198] on input "Choice" at bounding box center [371, 195] width 141 height 12
paste input "Medium"
type input "Medium"
click at [276, 243] on div at bounding box center [279, 223] width 43 height 80
click at [341, 256] on button "save" at bounding box center [337, 257] width 9 height 9
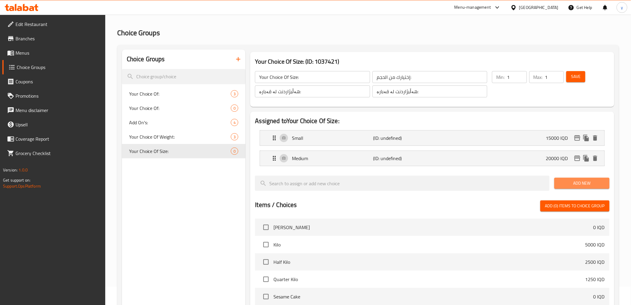
click at [576, 179] on span "Add New" at bounding box center [582, 182] width 46 height 7
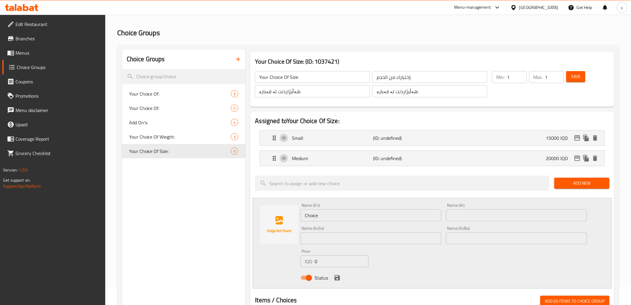
click at [342, 242] on input "text" at bounding box center [371, 238] width 141 height 12
paste input "گەورە"
type input "گەورە"
click at [442, 240] on div "Name (KuSo) گەورە Name (KuSo)" at bounding box center [371, 234] width 146 height 23
click at [454, 236] on input "text" at bounding box center [516, 238] width 141 height 12
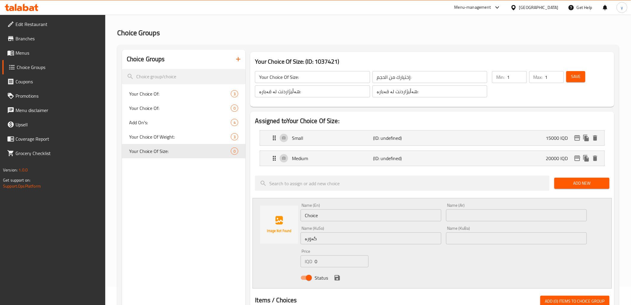
paste input "گەورە"
type input "گەورە"
click at [459, 220] on input "text" at bounding box center [516, 215] width 141 height 12
paste input "كبير"
type input "كبير"
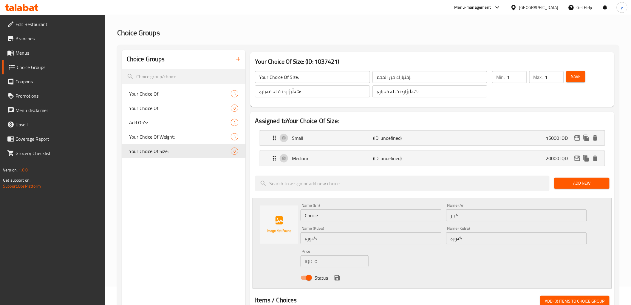
click at [408, 208] on div "Name (En) Choice Name (En)" at bounding box center [371, 212] width 141 height 18
click at [406, 212] on input "Choice" at bounding box center [371, 215] width 141 height 12
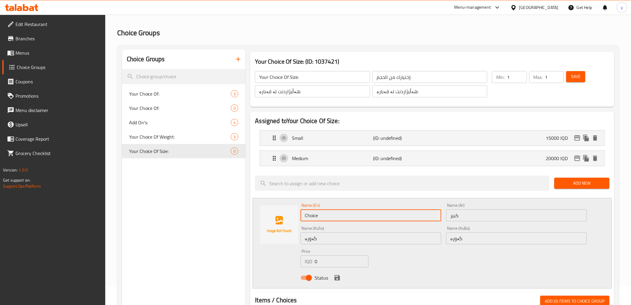
click at [406, 212] on input "Choice" at bounding box center [371, 215] width 141 height 12
paste input "Larg"
type input "Large"
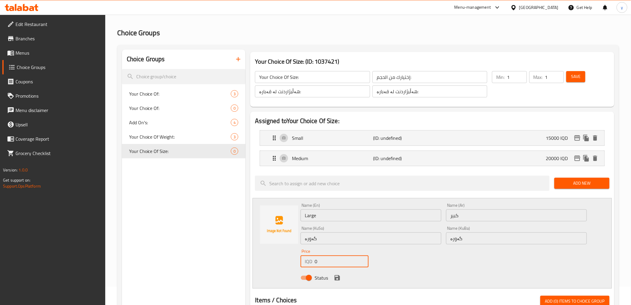
click at [324, 265] on input "0" at bounding box center [342, 261] width 54 height 12
click at [326, 262] on input "0" at bounding box center [342, 261] width 54 height 12
paste input "2500"
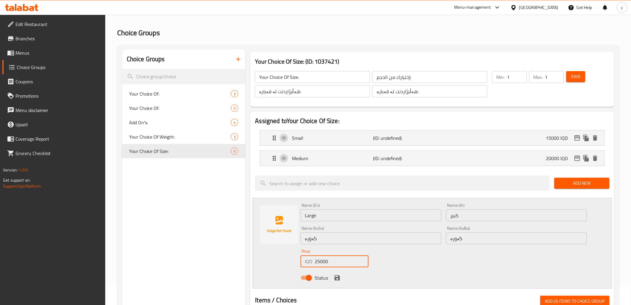
type input "25000"
click at [342, 279] on div "Status" at bounding box center [443, 277] width 291 height 16
click at [339, 276] on icon "save" at bounding box center [337, 277] width 5 height 5
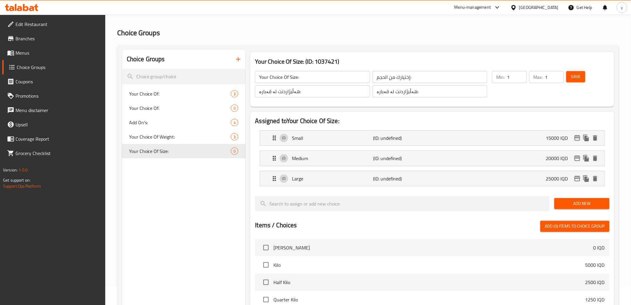
click at [578, 76] on span "Save" at bounding box center [576, 76] width 10 height 7
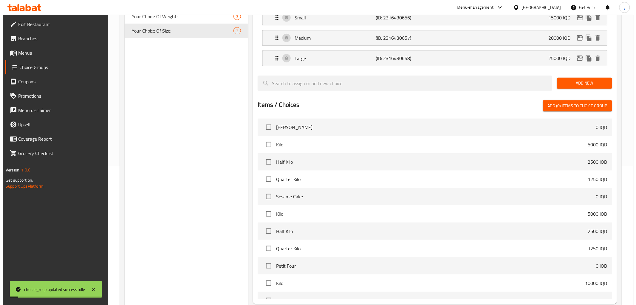
scroll to position [198, 0]
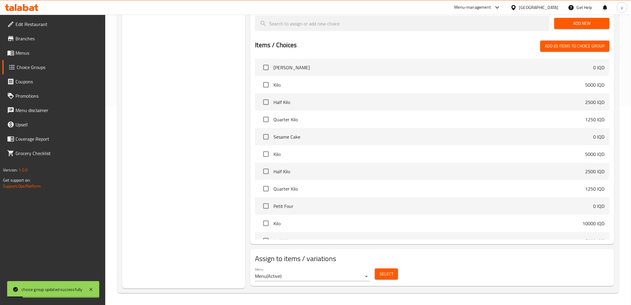
click at [384, 276] on span "Select" at bounding box center [387, 273] width 14 height 7
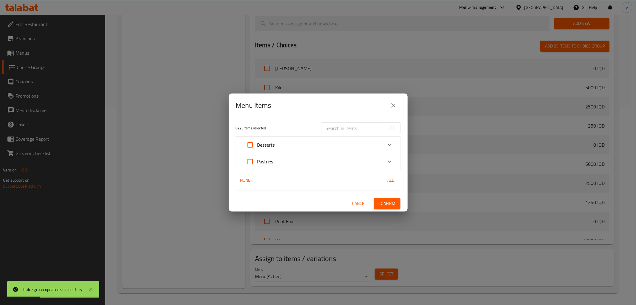
click at [323, 146] on div "Desserts" at bounding box center [313, 145] width 140 height 14
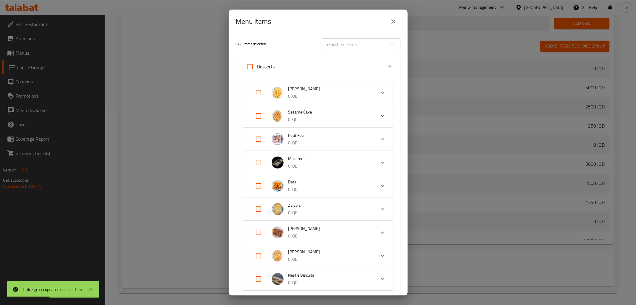
scroll to position [253, 0]
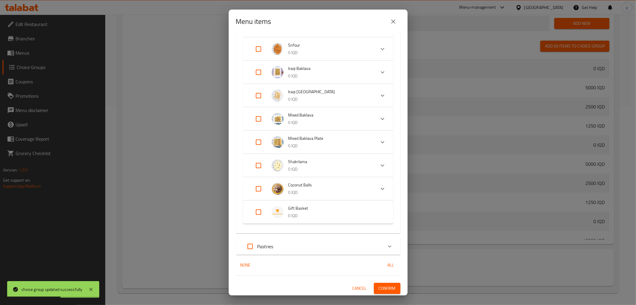
click at [292, 240] on div "Pastries" at bounding box center [313, 246] width 140 height 14
click at [260, 209] on input "Expand" at bounding box center [258, 212] width 14 height 14
checkbox input "true"
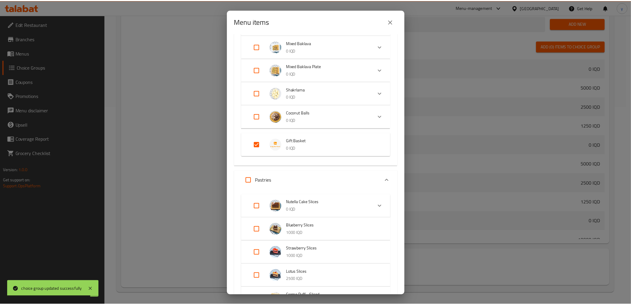
scroll to position [461, 0]
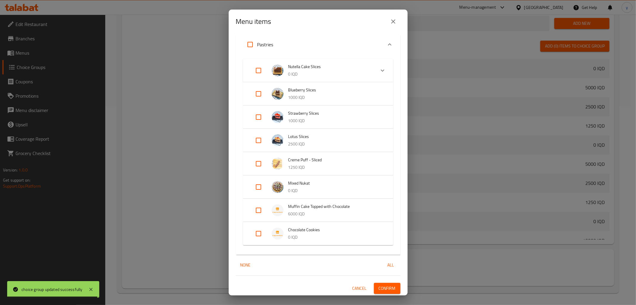
click at [384, 287] on span "Confirm" at bounding box center [387, 287] width 17 height 7
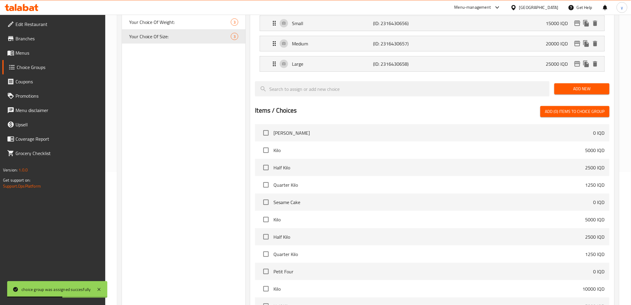
scroll to position [66, 0]
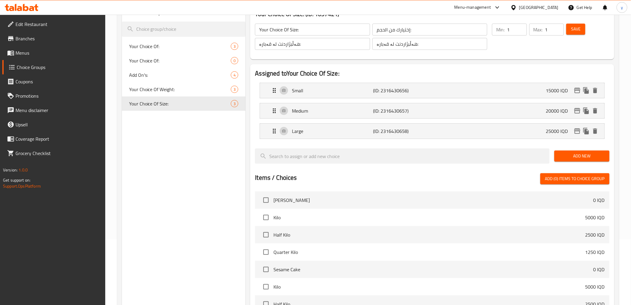
click at [62, 53] on span "Menus" at bounding box center [58, 52] width 85 height 7
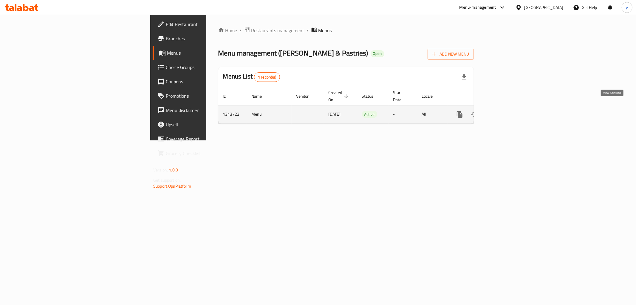
click at [510, 111] on link "enhanced table" at bounding box center [503, 114] width 14 height 14
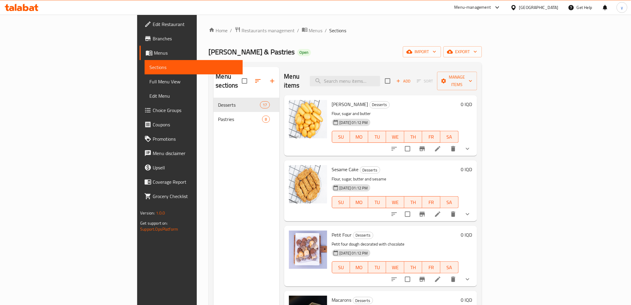
click at [149, 84] on span "Full Menu View" at bounding box center [193, 81] width 88 height 7
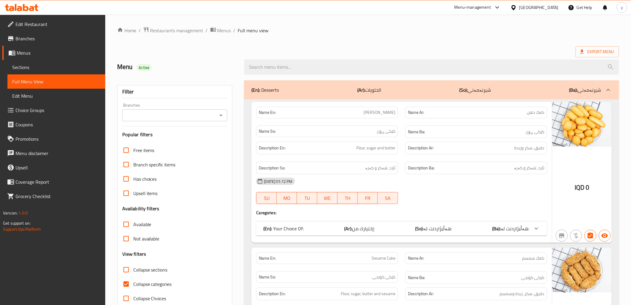
click at [219, 115] on icon "Open" at bounding box center [220, 115] width 7 height 7
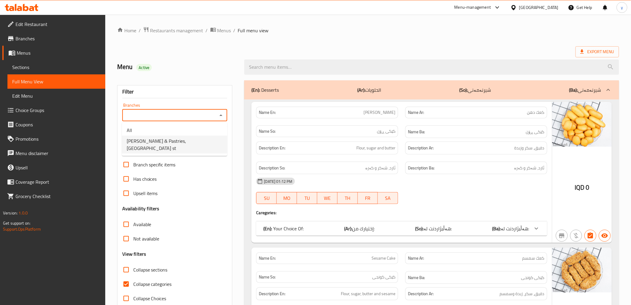
click at [193, 139] on span "Philia Sweets & Pastries, palestine st" at bounding box center [175, 144] width 96 height 14
type input "Philia Sweets & Pastries, palestine st"
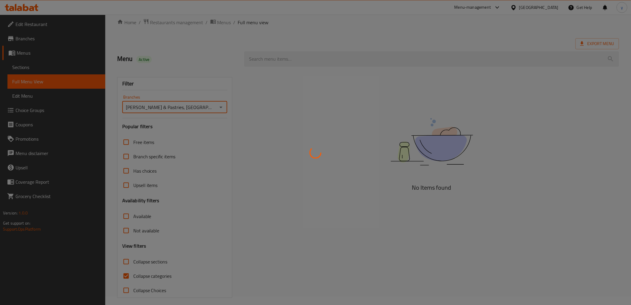
scroll to position [13, 0]
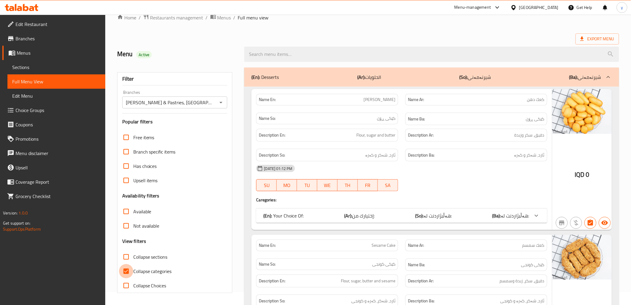
click at [127, 274] on input "Collapse categories" at bounding box center [126, 271] width 14 height 14
checkbox input "false"
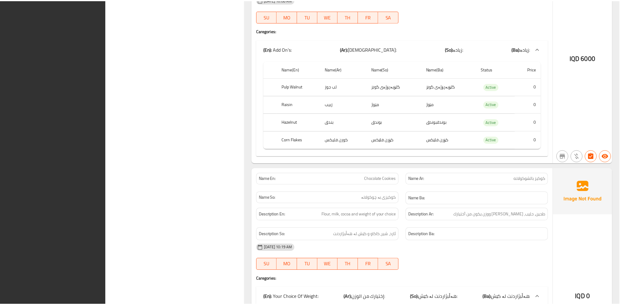
scroll to position [5238, 0]
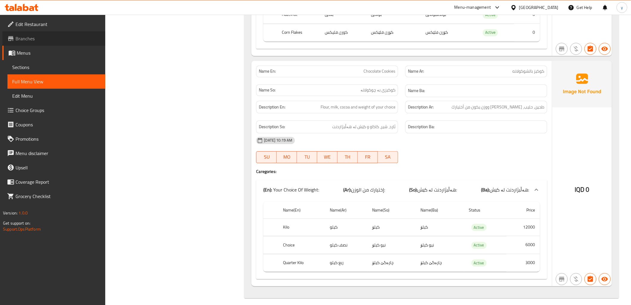
click at [35, 38] on span "Branches" at bounding box center [58, 38] width 85 height 7
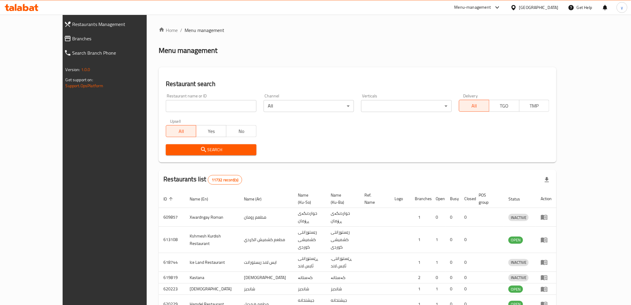
click at [221, 102] on div at bounding box center [315, 152] width 631 height 305
drag, startPoint x: 0, startPoint y: 0, endPoint x: 221, endPoint y: 102, distance: 243.2
click at [221, 102] on input "search" at bounding box center [211, 106] width 91 height 12
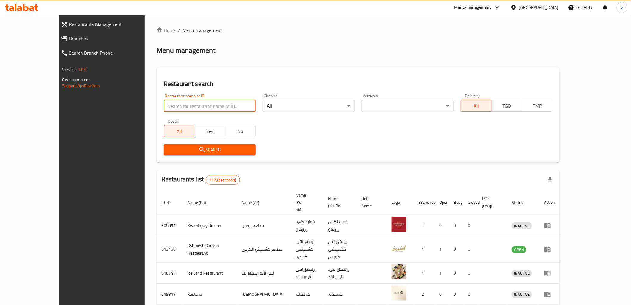
click at [221, 102] on input "search" at bounding box center [210, 106] width 92 height 12
paste input "Mr meer sweets"
type input "Mr meer sweets"
click at [224, 145] on button "Search" at bounding box center [210, 149] width 92 height 11
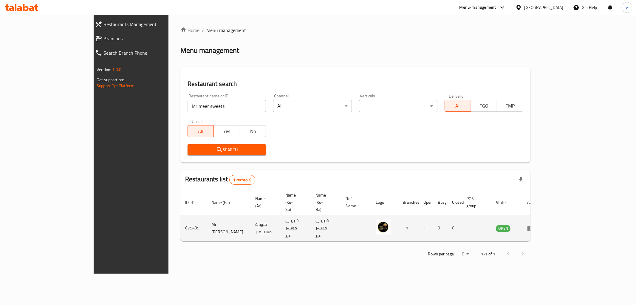
click at [533, 227] on icon "enhanced table" at bounding box center [532, 228] width 2 height 2
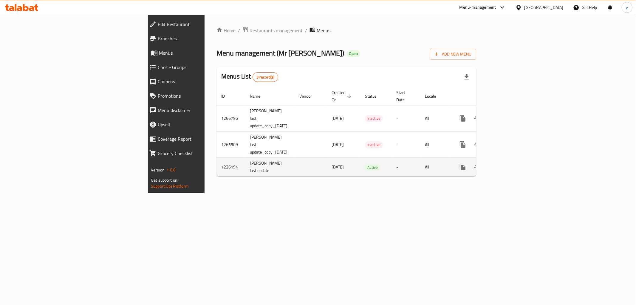
click at [513, 160] on div "enhanced table" at bounding box center [484, 167] width 57 height 14
click at [513, 160] on link "enhanced table" at bounding box center [506, 167] width 14 height 14
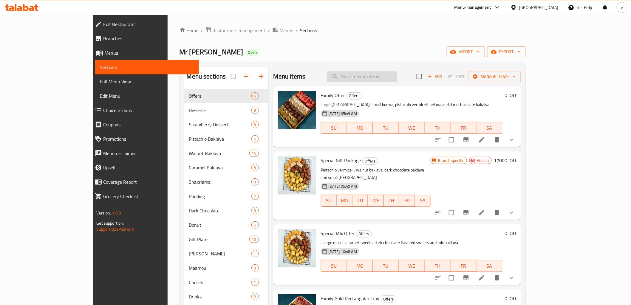
click at [397, 77] on input "search" at bounding box center [362, 76] width 70 height 10
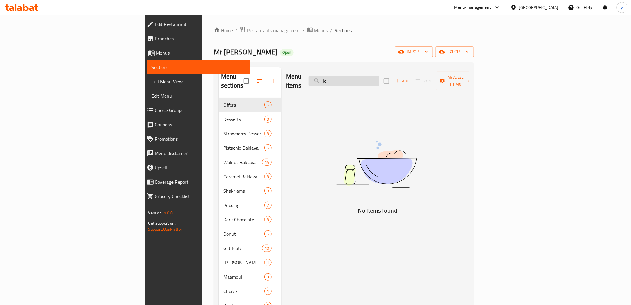
type input "I"
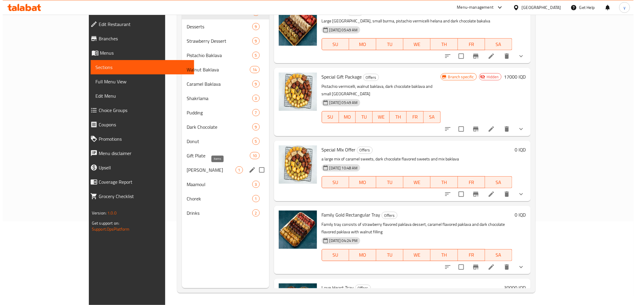
scroll to position [17, 0]
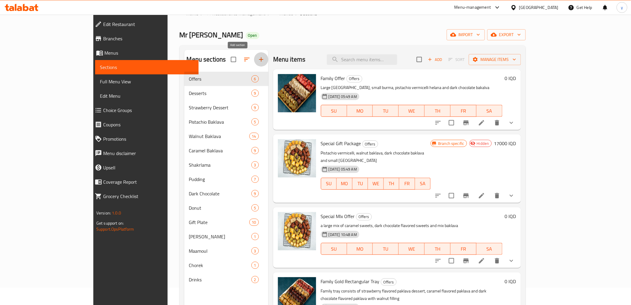
click at [254, 61] on button "button" at bounding box center [261, 59] width 14 height 14
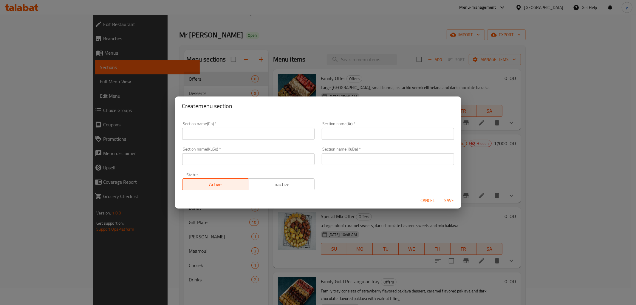
click at [276, 138] on input "text" at bounding box center [248, 134] width 132 height 12
type input "Latte"
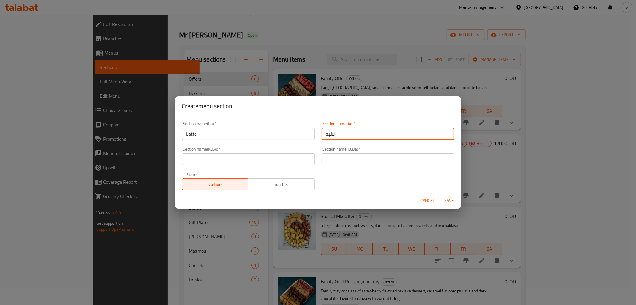
type input "الاتيه"
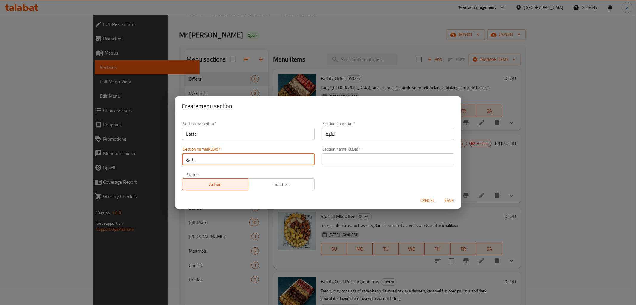
type input "لاتێ"
click at [348, 169] on div "Section name(En)   * Latte Section name(En) * Section name(Ar)   * الاتيه Secti…" at bounding box center [318, 156] width 279 height 76
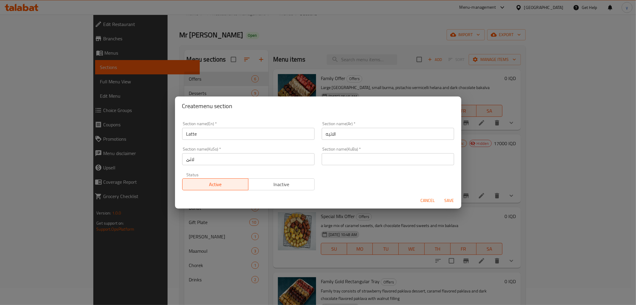
click at [348, 166] on div "Section name(KuBa)   * Section name(KuBa) *" at bounding box center [388, 155] width 140 height 25
drag, startPoint x: 352, startPoint y: 160, endPoint x: 367, endPoint y: 162, distance: 14.7
click at [352, 160] on input "text" at bounding box center [388, 159] width 132 height 12
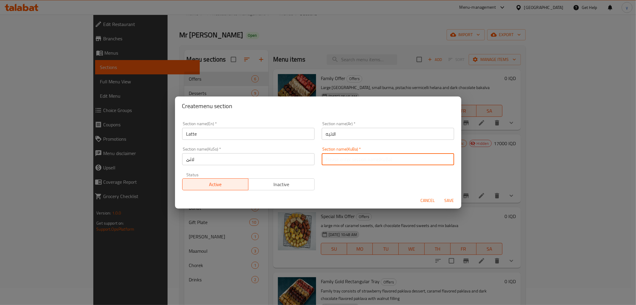
paste input "لاتێ"
type input "لاتێ"
click at [449, 202] on span "Save" at bounding box center [449, 200] width 14 height 7
click at [449, 202] on div at bounding box center [318, 152] width 636 height 305
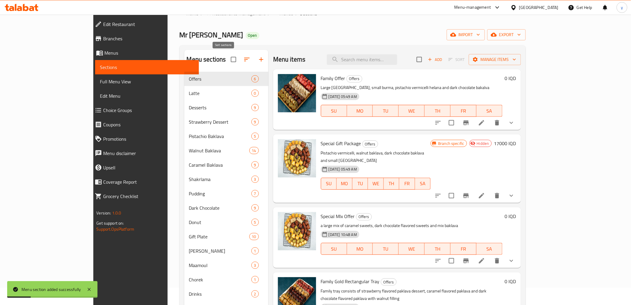
click at [243, 63] on icon "button" at bounding box center [246, 59] width 7 height 7
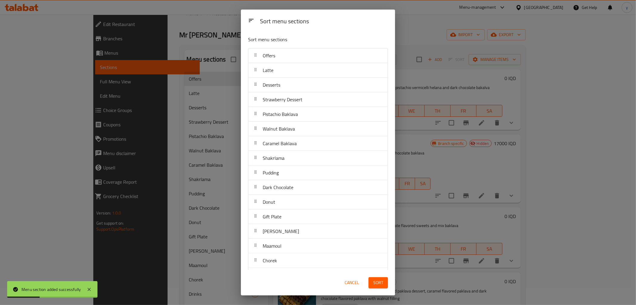
click at [283, 65] on div "Latte" at bounding box center [318, 70] width 135 height 14
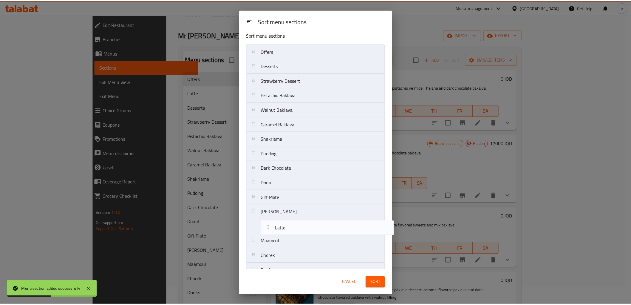
scroll to position [16, 0]
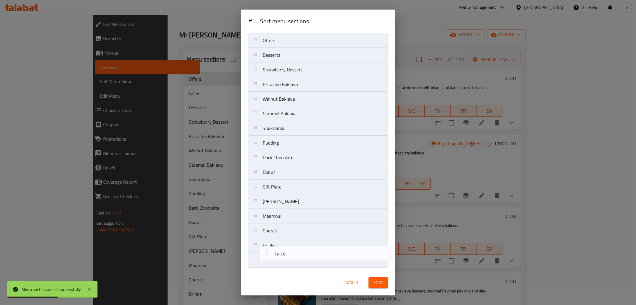
drag, startPoint x: 283, startPoint y: 65, endPoint x: 294, endPoint y: 237, distance: 172.5
click at [294, 237] on nav "Offers Latte Desserts Strawberry Dessert Pistachio Baklava Walnut Baklava Caram…" at bounding box center [318, 150] width 140 height 234
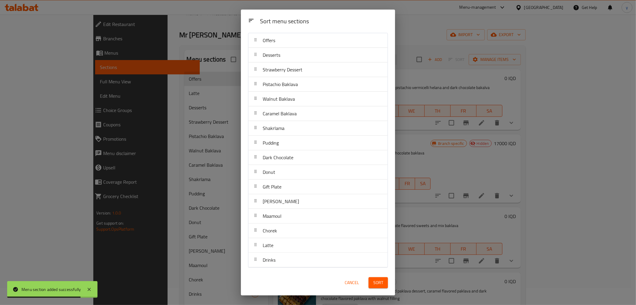
click at [378, 286] on span "Sort" at bounding box center [379, 282] width 10 height 7
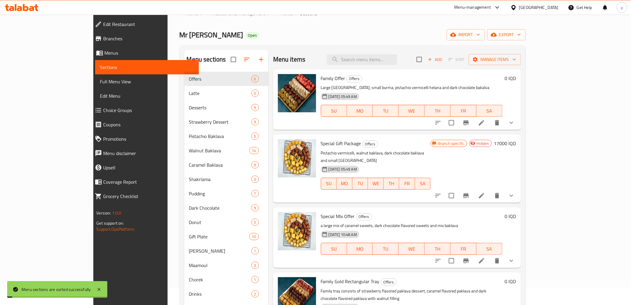
scroll to position [84, 0]
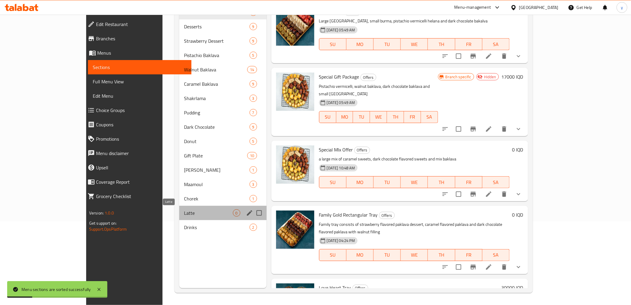
click at [184, 210] on span "Latte" at bounding box center [208, 212] width 49 height 7
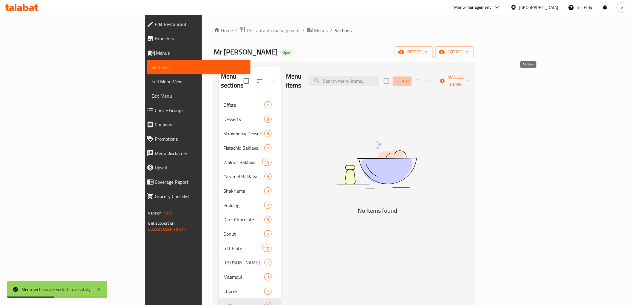
click at [412, 80] on button "Add" at bounding box center [402, 80] width 19 height 9
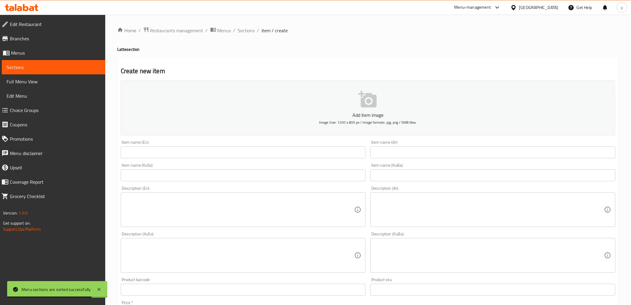
click at [385, 149] on input "text" at bounding box center [493, 152] width 245 height 12
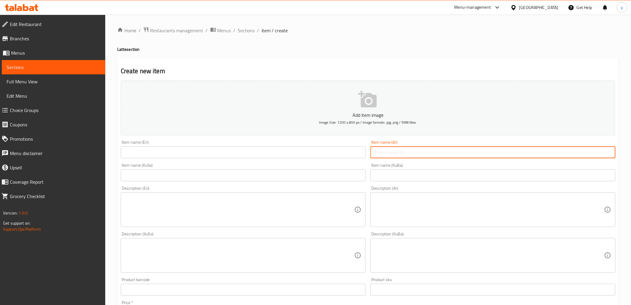
paste input "ئایس لاتی"
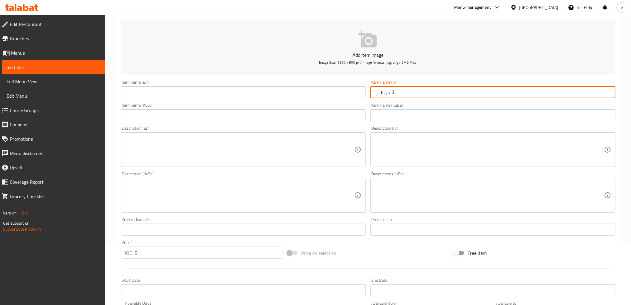
scroll to position [132, 0]
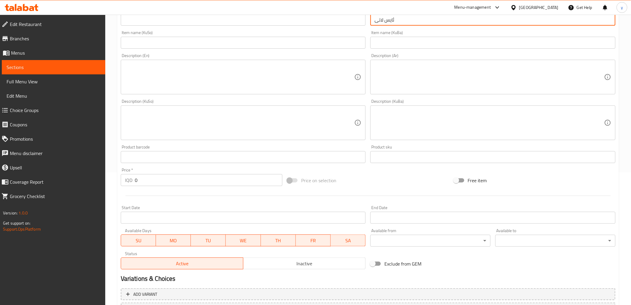
type input "ئایس لاتی"
click at [149, 183] on input "0" at bounding box center [209, 180] width 148 height 12
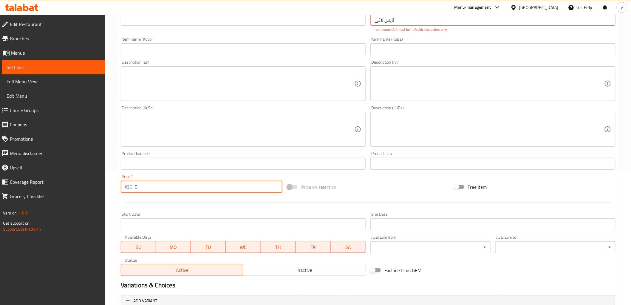
click at [149, 183] on input "0" at bounding box center [209, 186] width 148 height 12
paste input "575"
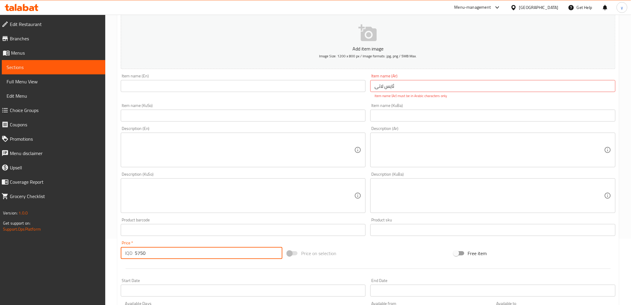
type input "5750"
click at [397, 84] on input "ئایس لاتی" at bounding box center [493, 86] width 245 height 12
click at [324, 112] on input "text" at bounding box center [243, 115] width 245 height 12
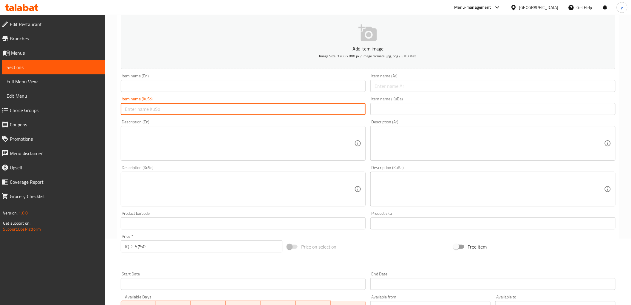
paste input "ئایس لاتی"
drag, startPoint x: 129, startPoint y: 110, endPoint x: 120, endPoint y: 112, distance: 8.8
click at [120, 112] on div "Item name (KuSo) ئایس لاتی Item name (KuSo)" at bounding box center [243, 105] width 250 height 23
type input "ئایس لاتێ"
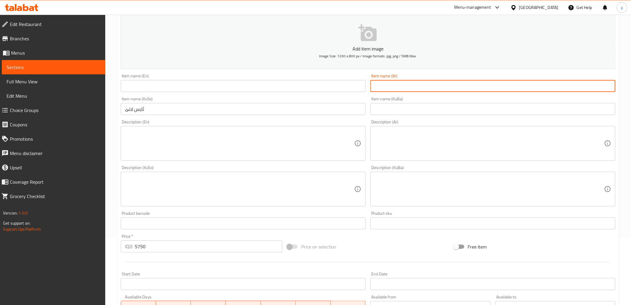
click at [401, 84] on input "text" at bounding box center [493, 86] width 245 height 12
type input "ِ"
click at [150, 112] on input "ئایس لاتێ" at bounding box center [243, 109] width 245 height 12
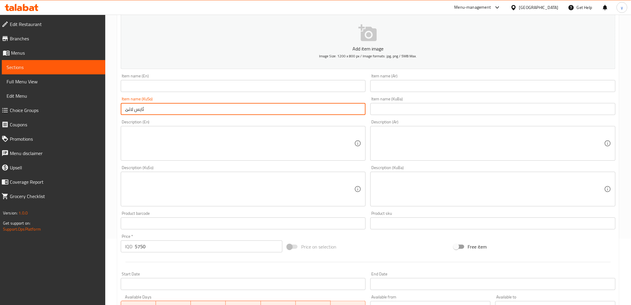
click at [150, 112] on input "ئایس لاتێ" at bounding box center [243, 109] width 245 height 12
click at [172, 82] on input "text" at bounding box center [243, 86] width 245 height 12
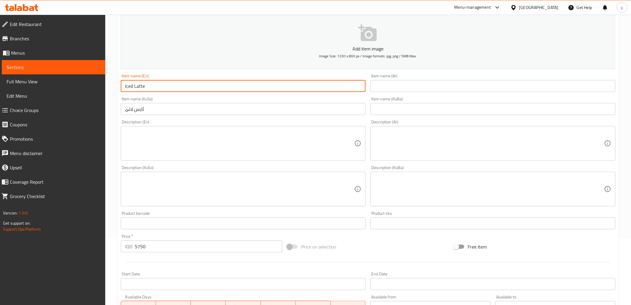
type input "Iced Latte"
click at [390, 82] on input "text" at bounding box center [493, 86] width 245 height 12
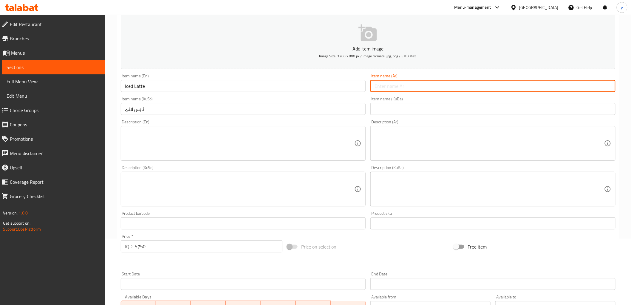
paste input "آيس لاتيه"
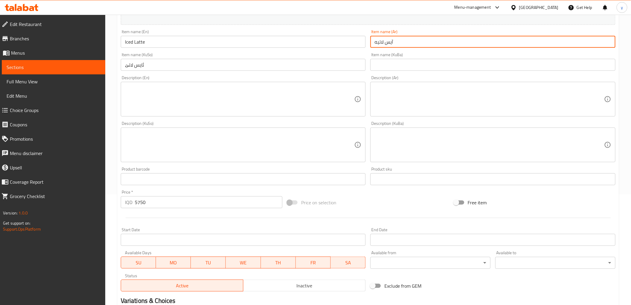
scroll to position [184, 0]
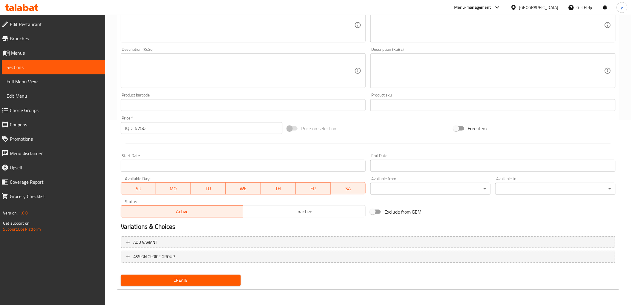
type input "آيس لاتيه"
click at [142, 131] on input "5750" at bounding box center [209, 128] width 148 height 12
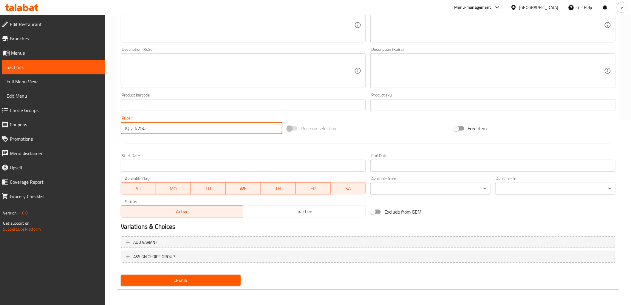
click at [142, 131] on input "5750" at bounding box center [209, 128] width 148 height 12
click at [159, 150] on div at bounding box center [368, 143] width 500 height 15
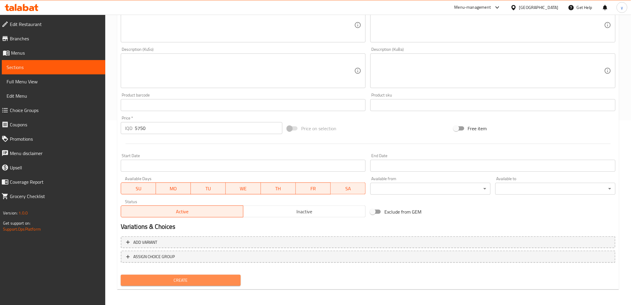
click at [199, 278] on span "Create" at bounding box center [181, 279] width 111 height 7
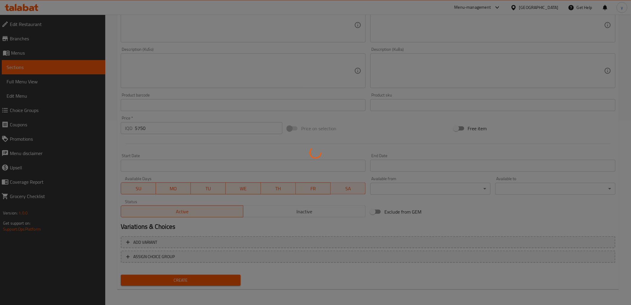
type input "0"
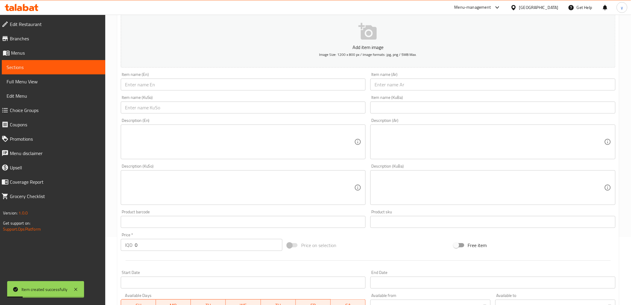
scroll to position [52, 0]
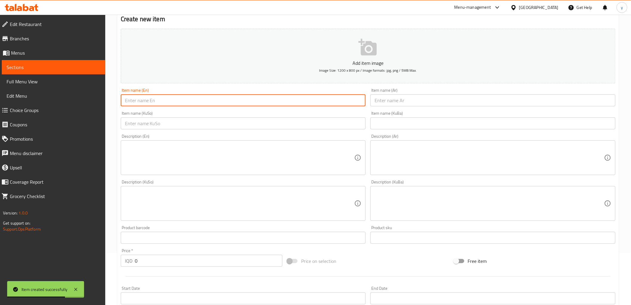
click at [189, 104] on input "text" at bounding box center [243, 100] width 245 height 12
paste input "Caramel Iced Latte"
type input "Caramel Iced Latte"
click at [401, 97] on input "text" at bounding box center [493, 100] width 245 height 12
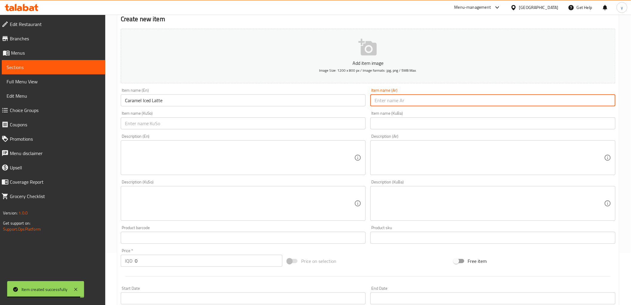
paste input "آيس لاتيه بالكراميل"
type input "آيس لاتيه بالكراميل"
click at [342, 121] on input "text" at bounding box center [243, 123] width 245 height 12
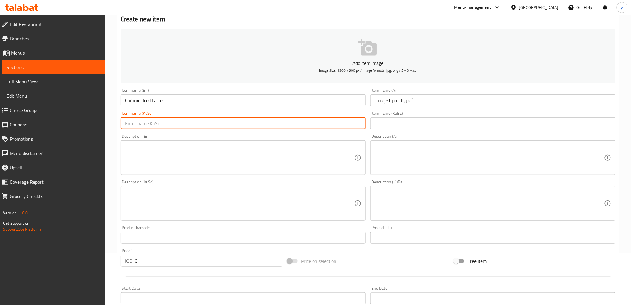
paste input "ئایس لاتێ کەرەمێڵ"
click at [138, 124] on input "ئایس لاتێ کەرەمێڵ" at bounding box center [243, 123] width 245 height 12
drag, startPoint x: 129, startPoint y: 123, endPoint x: 126, endPoint y: 124, distance: 4.0
click at [126, 124] on input "ئایس لاتێ بە کەرەمێڵ" at bounding box center [243, 123] width 245 height 12
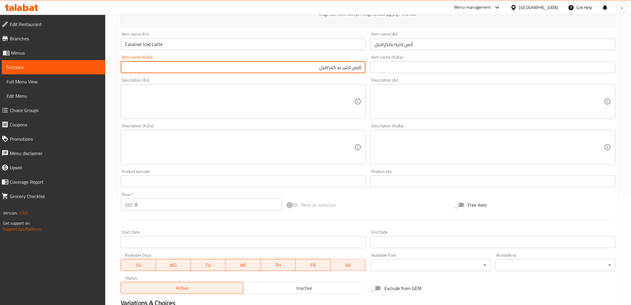
scroll to position [184, 0]
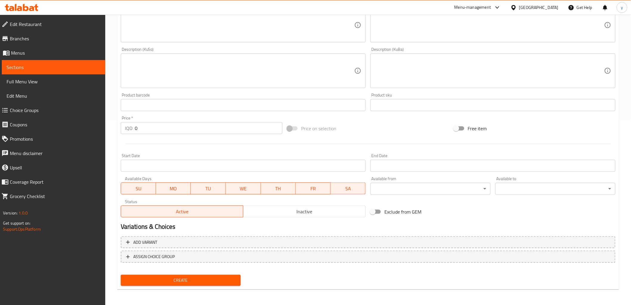
type input "ئایس لاتێ بە کەرامیل"
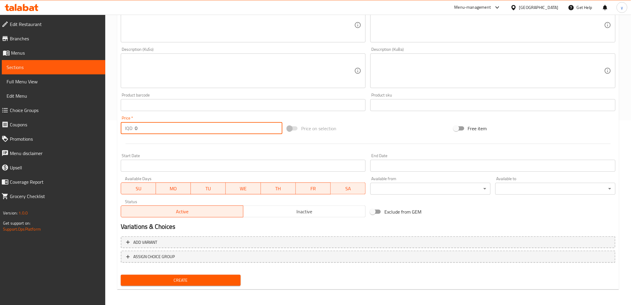
drag, startPoint x: 144, startPoint y: 126, endPoint x: 135, endPoint y: 129, distance: 8.9
click at [135, 129] on input "0" at bounding box center [209, 128] width 148 height 12
paste input "575"
type input "5750"
click at [210, 277] on span "Create" at bounding box center [181, 279] width 111 height 7
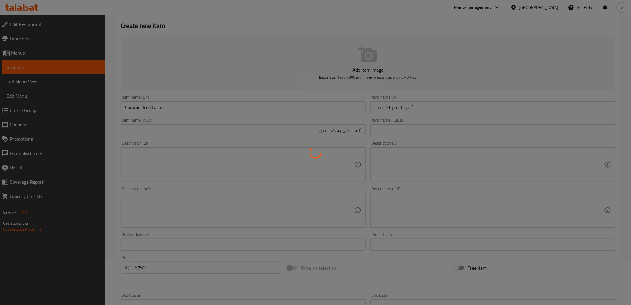
scroll to position [0, 0]
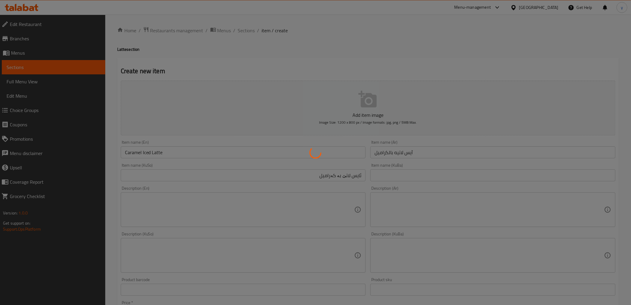
type input "0"
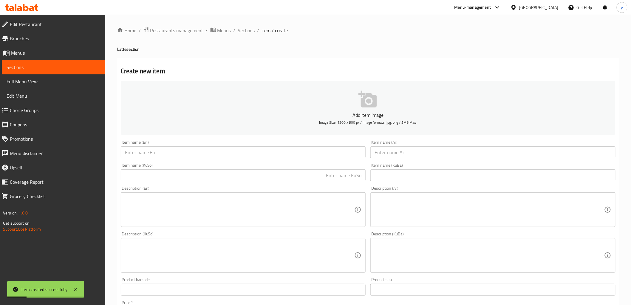
click at [250, 167] on div "Item name (KuSo) Item name (KuSo)" at bounding box center [243, 172] width 245 height 18
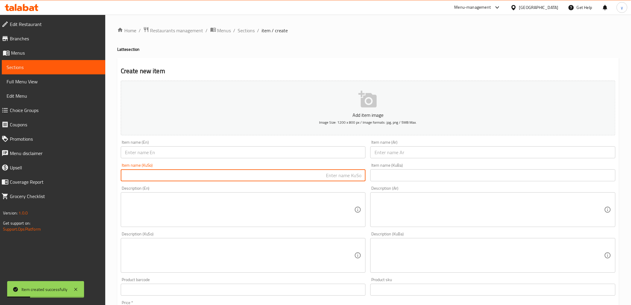
click at [279, 172] on input "text" at bounding box center [243, 175] width 245 height 12
paste input "ئایس لاتێ داڕک چۆکلێت"
type input "ئایس لاتێ داڕک چۆکلێت"
click at [438, 155] on input "text" at bounding box center [493, 152] width 245 height 12
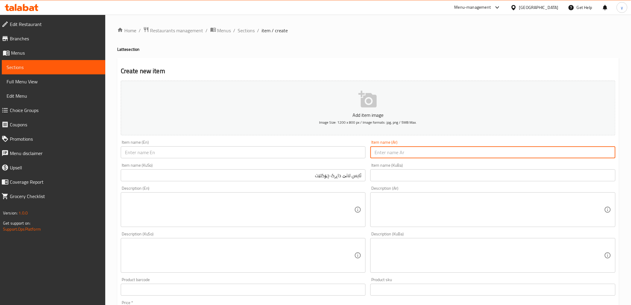
click at [344, 159] on div "Item name (En) Item name (En)" at bounding box center [243, 149] width 250 height 23
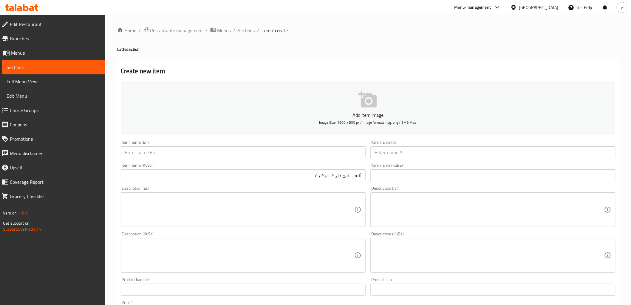
click at [347, 156] on input "text" at bounding box center [243, 152] width 245 height 12
paste input "لاتيه مثلج بالشوكولاتة داكنة"
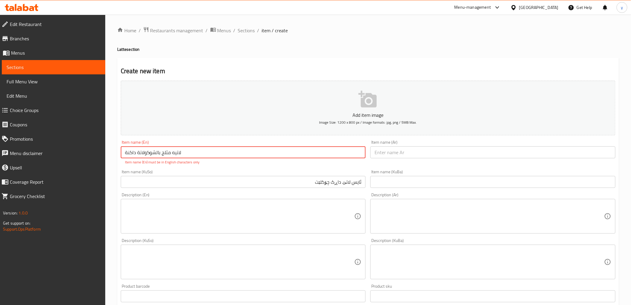
type input "لاتيه مثلج بالشوكولاتة داكنة"
click at [375, 147] on input "text" at bounding box center [493, 152] width 245 height 12
click at [345, 152] on input "لاتيه مثلج بالشوكولاتة داكنة" at bounding box center [243, 152] width 245 height 12
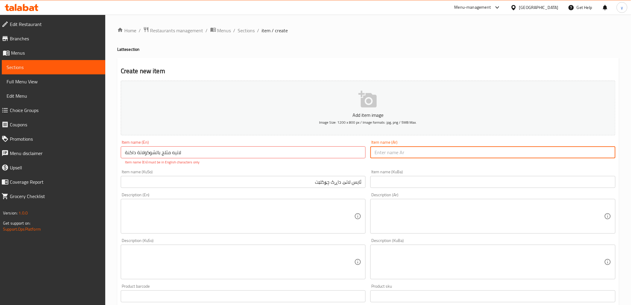
click at [401, 148] on input "text" at bounding box center [493, 152] width 245 height 12
paste input "لاتيه مثلج بالشوكولاتة داكنة"
type input "لاتيه مثلج بالشوكولاتة داكنة"
click at [329, 156] on input "لاتيه مثلج بالشوكولاتة داكنة" at bounding box center [243, 152] width 245 height 12
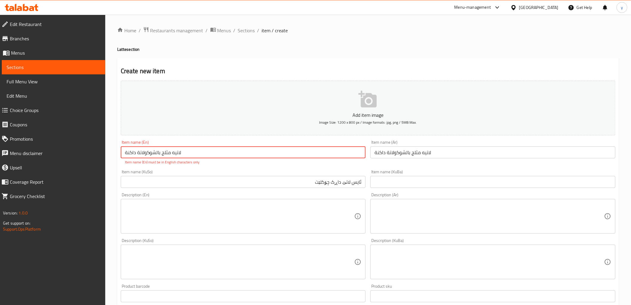
click at [329, 156] on input "لاتيه مثلج بالشوكولاتة داكنة" at bounding box center [243, 152] width 245 height 12
paste input "Dark Chocolate Iced Latte"
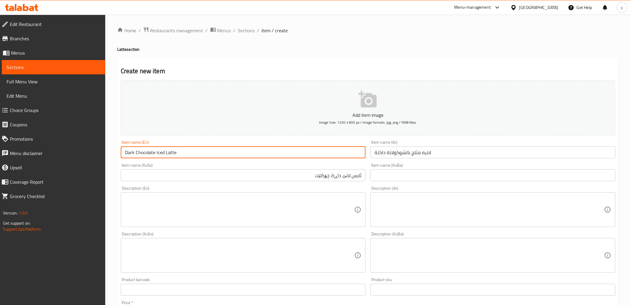
type input "Dark Chocolate Iced Latte"
click at [342, 175] on input "ئایس لاتێ داڕک چۆکلێت" at bounding box center [243, 175] width 245 height 12
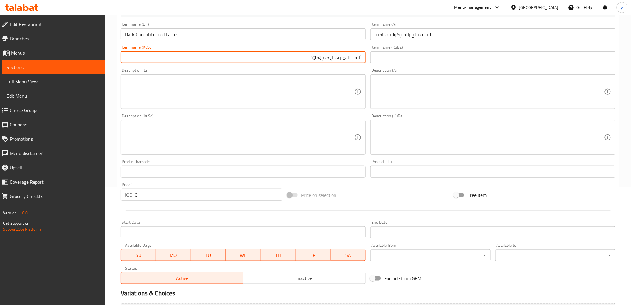
scroll to position [184, 0]
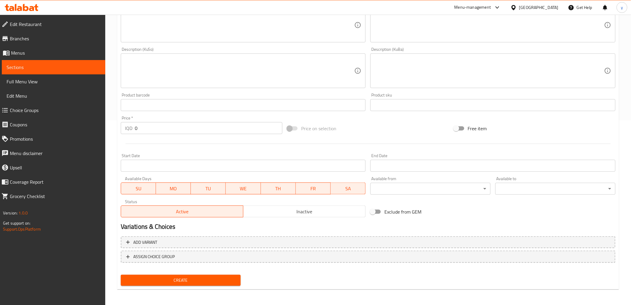
type input "ئایس لاتێ بە داڕک چۆکلێت"
click at [143, 130] on input "0" at bounding box center [209, 128] width 148 height 12
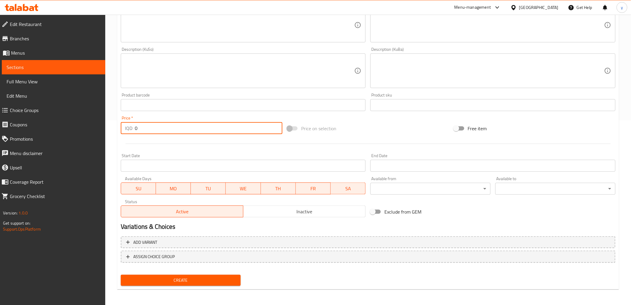
click at [143, 130] on input "0" at bounding box center [209, 128] width 148 height 12
paste input "575"
click at [143, 127] on input "5750" at bounding box center [209, 128] width 148 height 12
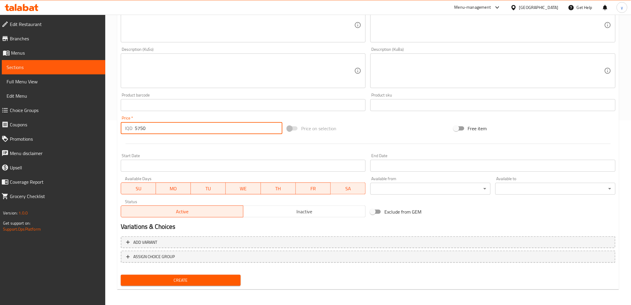
click at [143, 127] on input "5750" at bounding box center [209, 128] width 148 height 12
type input "5750"
click at [172, 148] on div at bounding box center [368, 143] width 500 height 15
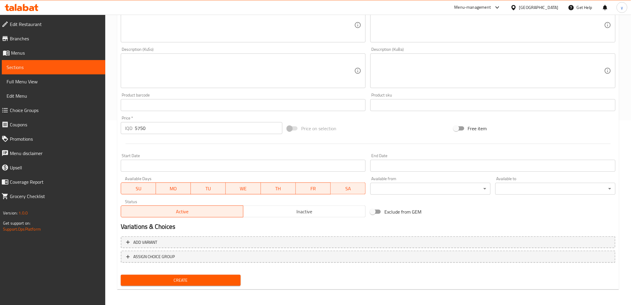
click at [156, 284] on button "Create" at bounding box center [181, 279] width 120 height 11
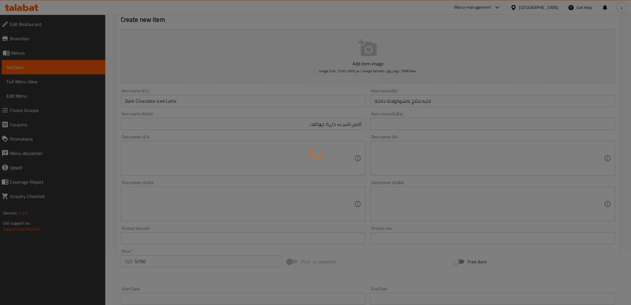
scroll to position [0, 0]
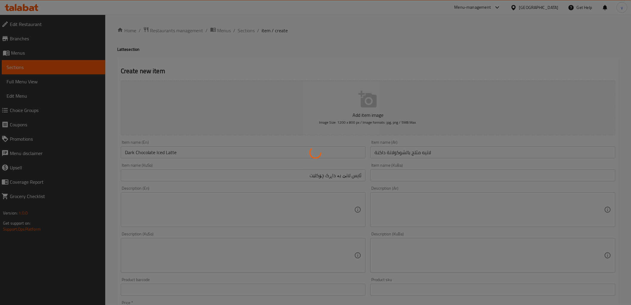
type input "0"
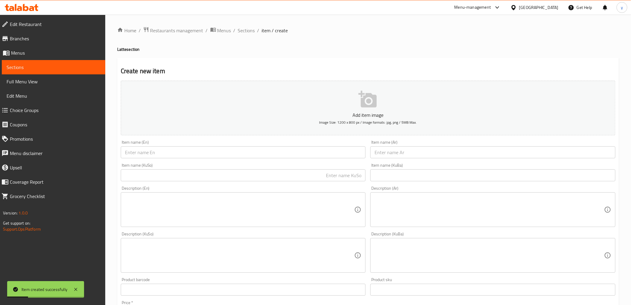
drag, startPoint x: 393, startPoint y: 153, endPoint x: 372, endPoint y: 153, distance: 20.6
click at [393, 153] on input "text" at bounding box center [493, 152] width 245 height 12
paste input "لاتيه مثلج بالفراولة"
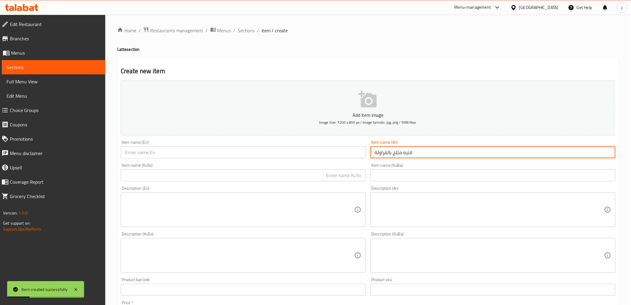
type input "لاتيه مثلج بالفراولة"
click at [325, 151] on input "text" at bounding box center [243, 152] width 245 height 12
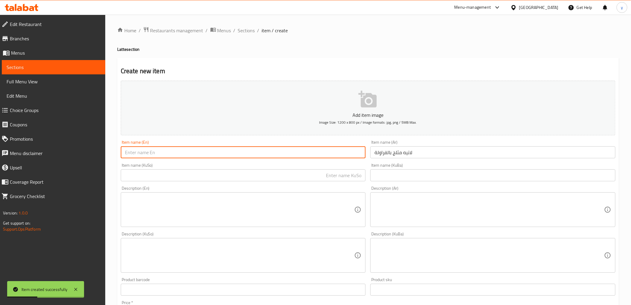
paste input "Strawberry Iced Latte"
type input "Strawberry Iced Latte"
click at [224, 178] on input "text" at bounding box center [243, 175] width 245 height 12
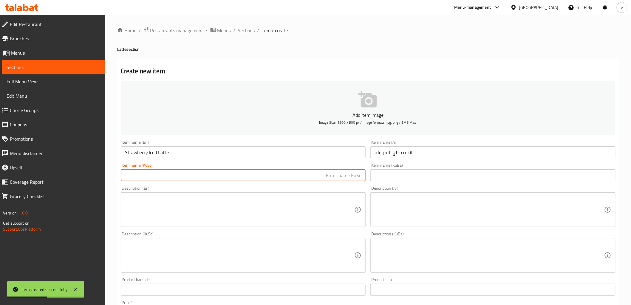
paste input "ئایس لاتێ فراولە"
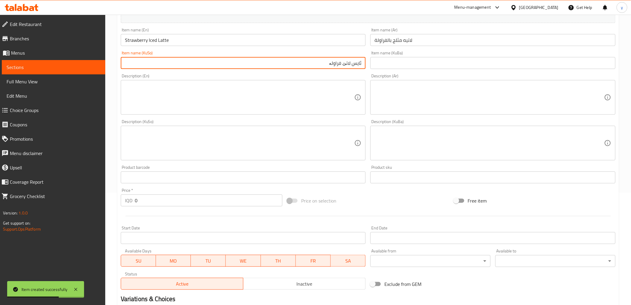
scroll to position [132, 0]
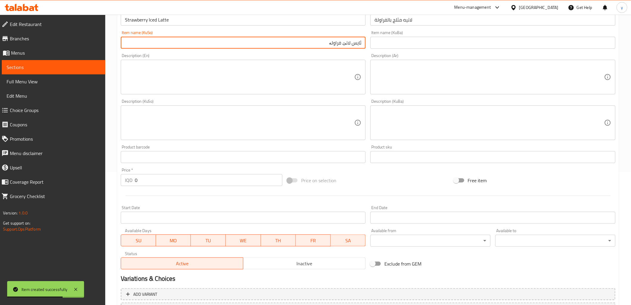
type input "ئایس لاتێ فراولە"
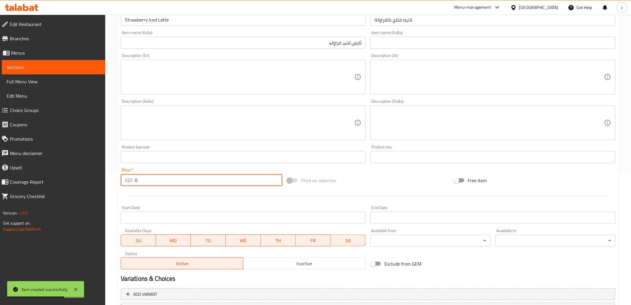
drag, startPoint x: 142, startPoint y: 182, endPoint x: 129, endPoint y: 178, distance: 13.0
click at [129, 178] on div "IQD 0 Price *" at bounding box center [202, 180] width 162 height 12
paste input "575"
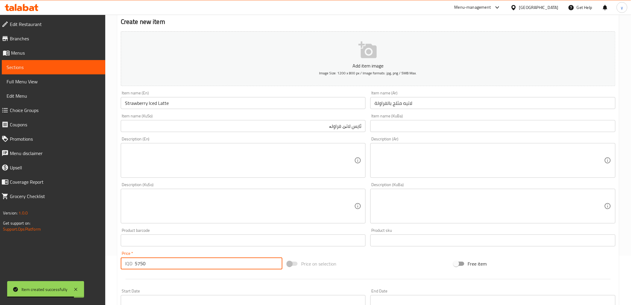
scroll to position [0, 0]
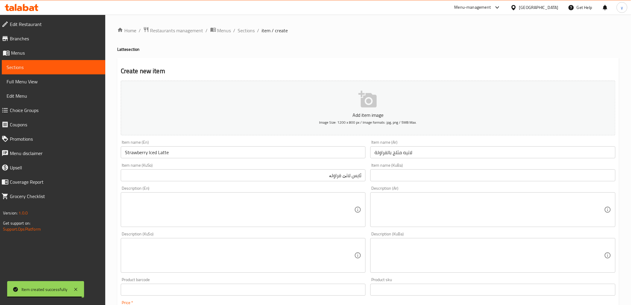
type input "5750"
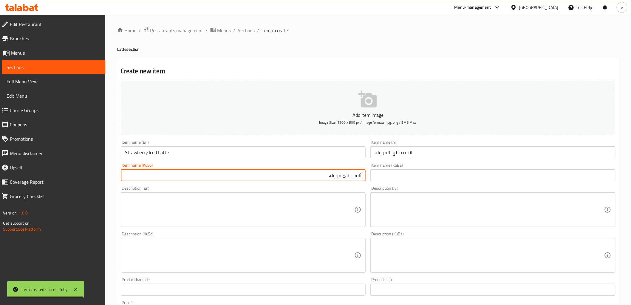
click at [342, 178] on input "ئایس لاتێ فراولە" at bounding box center [243, 175] width 245 height 12
type input "ئایس لاتێ بە فراولە"
click at [401, 153] on input "لاتيه مثلج بالفراولة" at bounding box center [493, 152] width 245 height 12
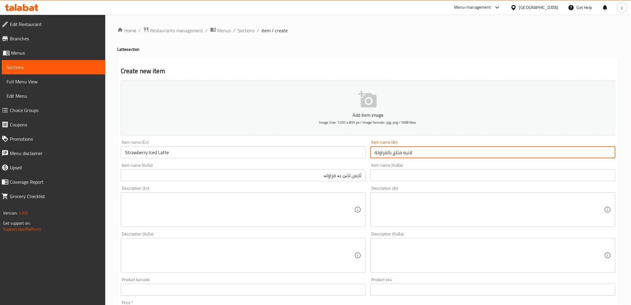
click at [397, 156] on input "لاتيه مثلج بالفراولة" at bounding box center [493, 152] width 245 height 12
click at [391, 152] on input "لاتيه مثلج بالفراولة" at bounding box center [493, 152] width 245 height 12
drag, startPoint x: 393, startPoint y: 153, endPoint x: 422, endPoint y: 149, distance: 29.8
click at [422, 149] on input "لاتيه مثلج بالفراولة" at bounding box center [493, 152] width 245 height 12
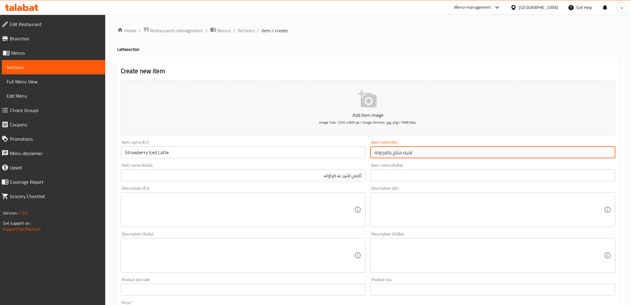
paste input "آيس لاتيه بالكراميل"
click at [401, 149] on input "آيس لاتيه بالكراميل بالفراولة" at bounding box center [493, 152] width 245 height 12
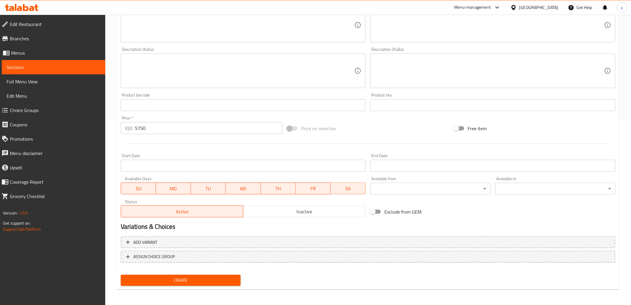
type input "آيس لاتيه بالفراولة"
click at [190, 276] on span "Create" at bounding box center [181, 279] width 111 height 7
click at [190, 276] on div at bounding box center [315, 152] width 631 height 305
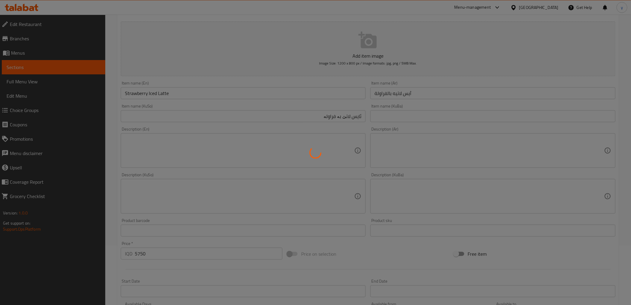
scroll to position [0, 0]
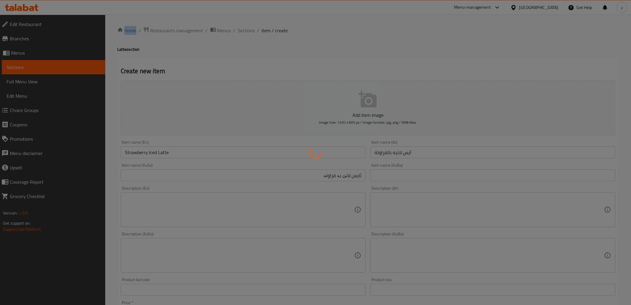
type input "0"
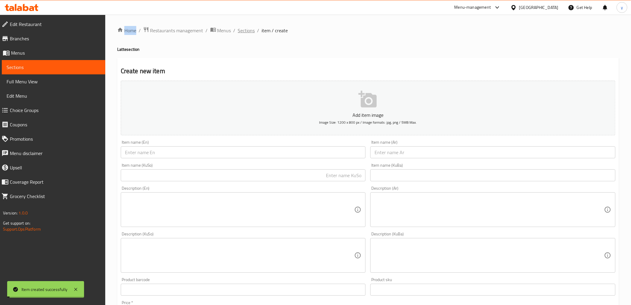
click at [240, 27] on span "Sections" at bounding box center [246, 30] width 17 height 7
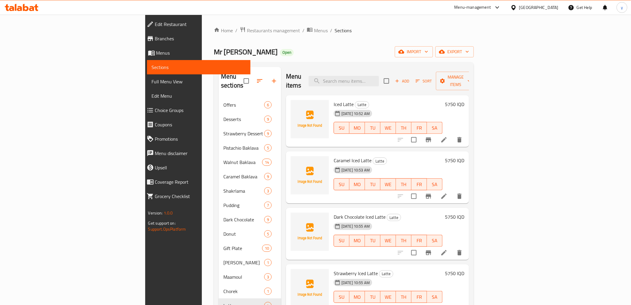
click at [453, 191] on li at bounding box center [444, 196] width 17 height 11
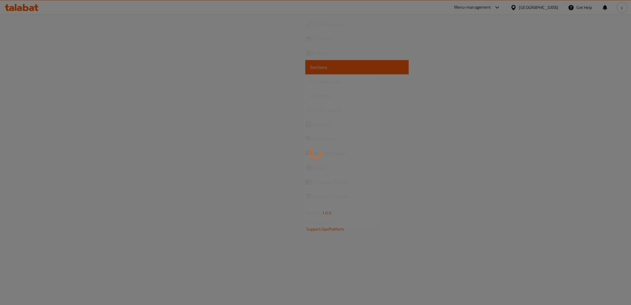
click at [589, 191] on div at bounding box center [315, 152] width 631 height 305
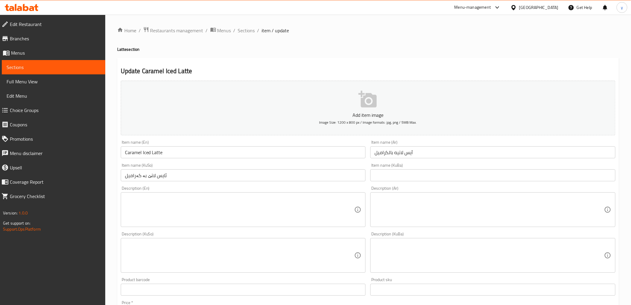
click at [251, 28] on span "Sections" at bounding box center [246, 30] width 17 height 7
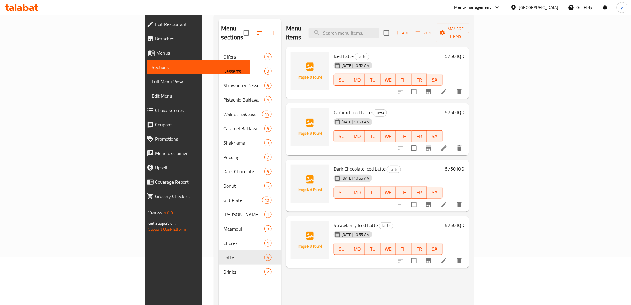
scroll to position [84, 0]
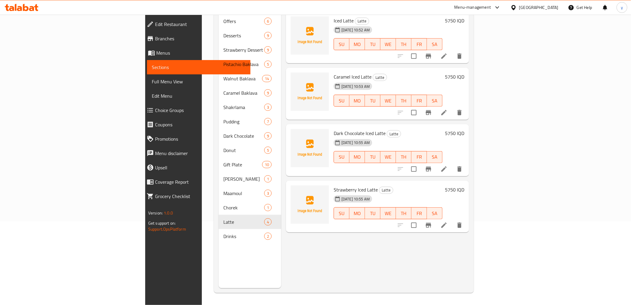
click at [453, 163] on li at bounding box center [444, 168] width 17 height 11
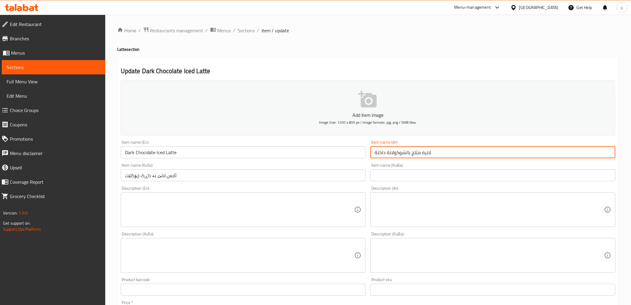
drag, startPoint x: 412, startPoint y: 153, endPoint x: 469, endPoint y: 160, distance: 58.1
click at [469, 160] on div "Add item image Image Size: 1200 x 800 px / Image formats: jpg, png / 5MB Max. I…" at bounding box center [368, 241] width 500 height 326
paste input "آيس لاتيه بالكراميل"
click at [426, 149] on input "آيس لاتيه بالكراميل بالشوكولاتة داكنة" at bounding box center [493, 152] width 245 height 12
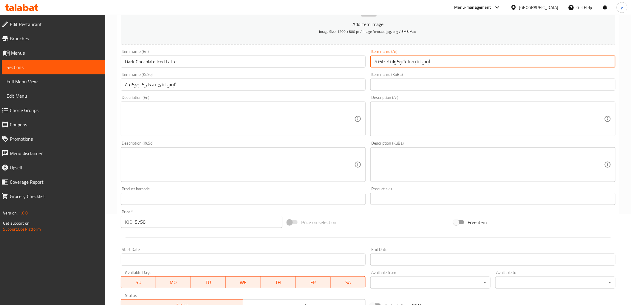
scroll to position [184, 0]
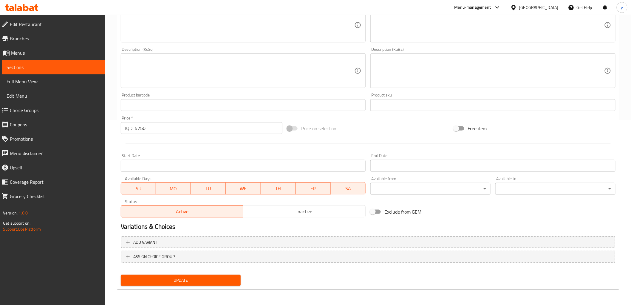
type input "آيس لاتيه بالشوكولاتة داكنة"
click at [227, 280] on span "Update" at bounding box center [181, 279] width 111 height 7
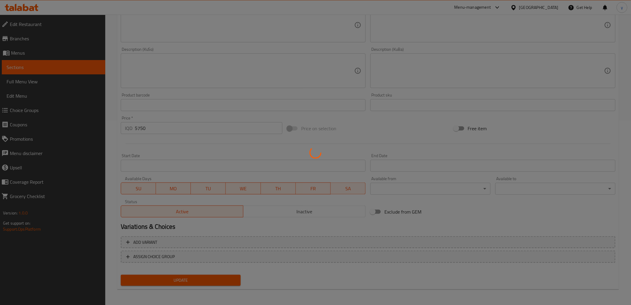
scroll to position [0, 0]
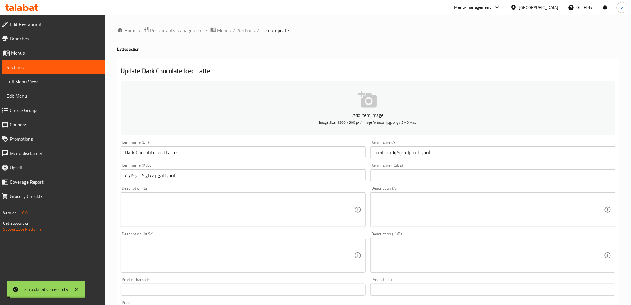
click at [250, 25] on div "Home / Restaurants management / Menus / Sections / item / update Latte section …" at bounding box center [368, 253] width 526 height 476
click at [252, 28] on span "Sections" at bounding box center [246, 30] width 17 height 7
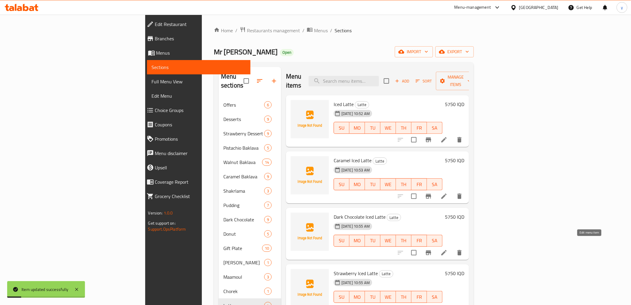
click at [448, 249] on icon at bounding box center [444, 252] width 7 height 7
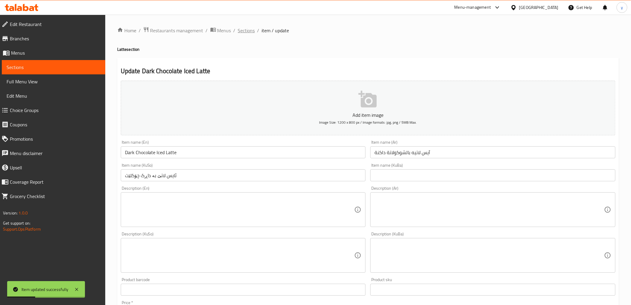
click at [250, 29] on span "Sections" at bounding box center [246, 30] width 17 height 7
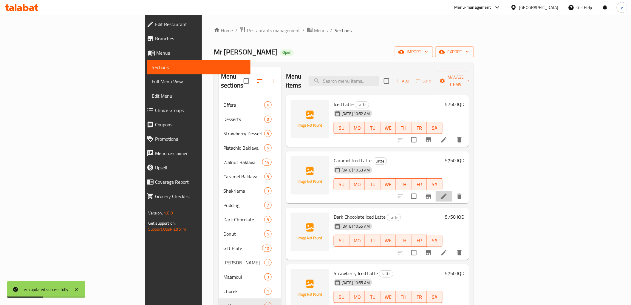
click at [453, 192] on li at bounding box center [444, 196] width 17 height 11
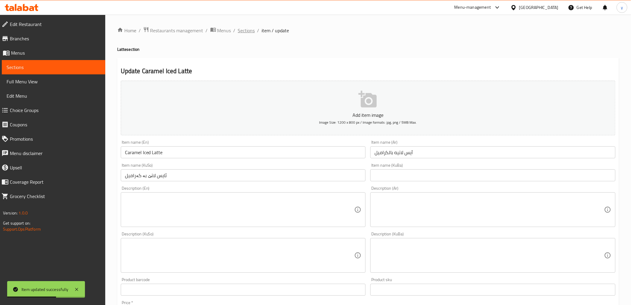
click at [251, 33] on span "Sections" at bounding box center [246, 30] width 17 height 7
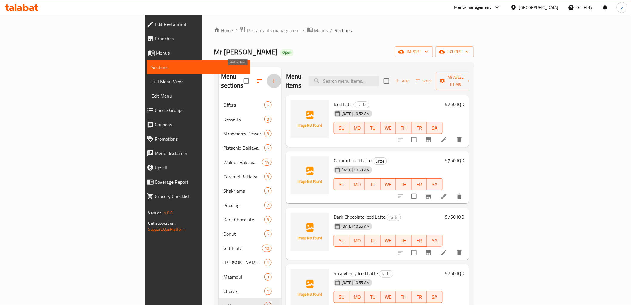
click at [271, 79] on icon "button" at bounding box center [274, 80] width 7 height 7
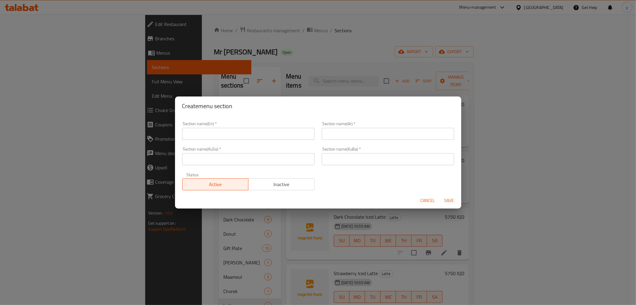
click at [267, 135] on input "text" at bounding box center [248, 134] width 132 height 12
type input "MilkShake"
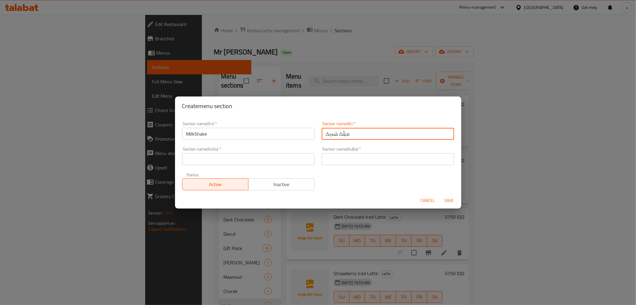
type input "میڵک شەیک"
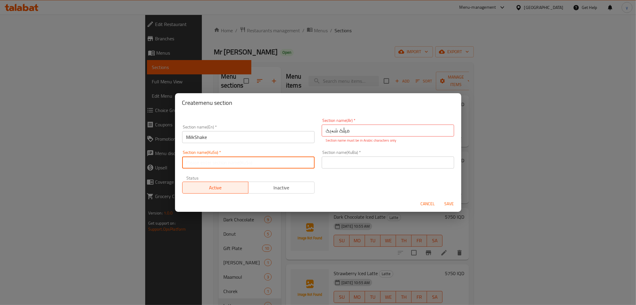
click at [266, 162] on input "text" at bounding box center [248, 162] width 132 height 12
paste input "میڵک شەیک"
type input "میڵک شەیک"
click at [356, 134] on input "میڵک شەیک" at bounding box center [388, 130] width 132 height 12
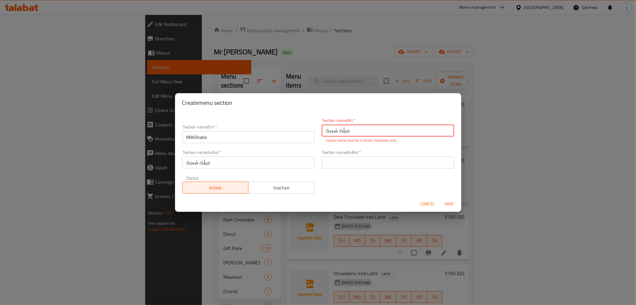
click at [356, 134] on input "میڵک شەیک" at bounding box center [388, 130] width 132 height 12
type input "الميلك شيك"
click at [356, 147] on div "Section name(KuBa)   * Section name(KuBa) *" at bounding box center [388, 158] width 140 height 25
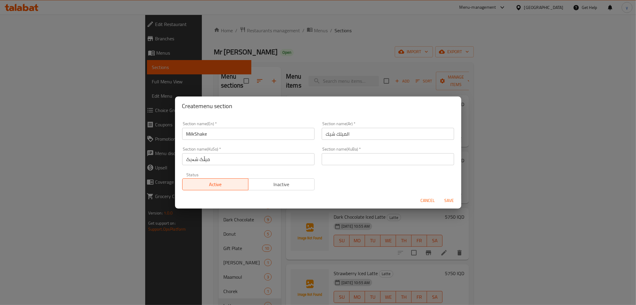
click at [252, 162] on input "میڵک شەیک" at bounding box center [248, 159] width 132 height 12
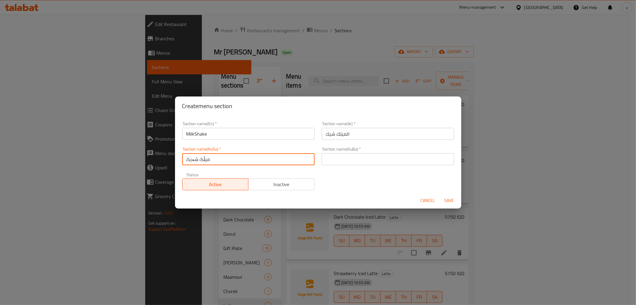
click at [252, 162] on input "میڵک شەیک" at bounding box center [248, 159] width 132 height 12
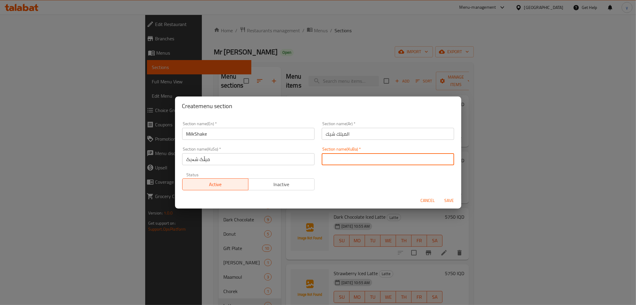
click at [343, 154] on input "text" at bounding box center [388, 159] width 132 height 12
paste input "میڵک شەیک"
type input "میڵک شەیک"
click at [448, 197] on span "Save" at bounding box center [449, 200] width 14 height 7
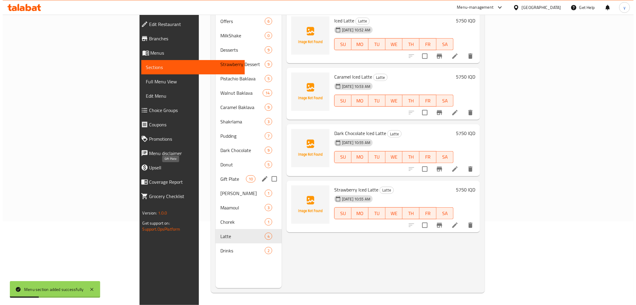
scroll to position [17, 0]
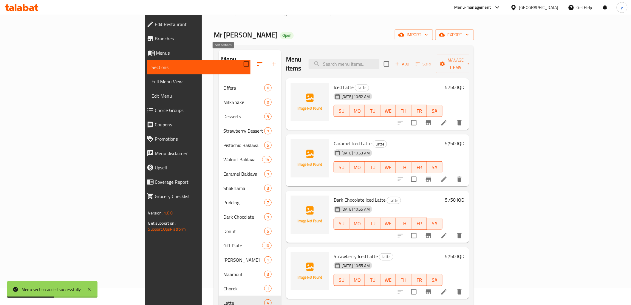
click at [253, 57] on button "button" at bounding box center [260, 64] width 14 height 14
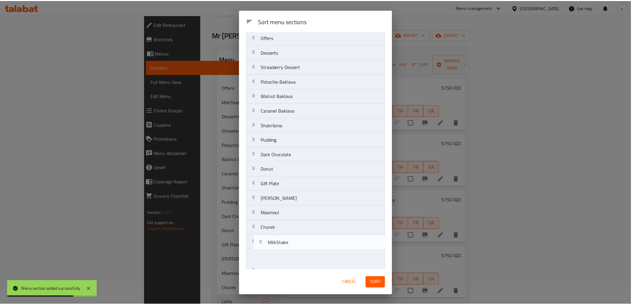
scroll to position [30, 0]
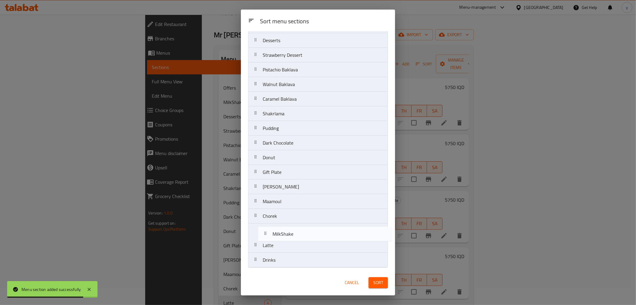
drag, startPoint x: 260, startPoint y: 67, endPoint x: 270, endPoint y: 233, distance: 166.2
click at [270, 233] on nav "Offers MilkShake Desserts Strawberry Dessert Pistachio Baklava Walnut Baklava C…" at bounding box center [318, 142] width 140 height 249
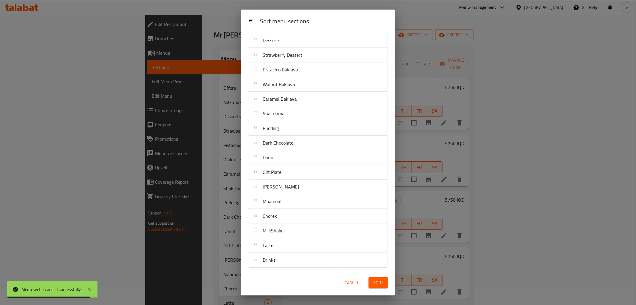
click at [376, 280] on span "Sort" at bounding box center [379, 282] width 10 height 7
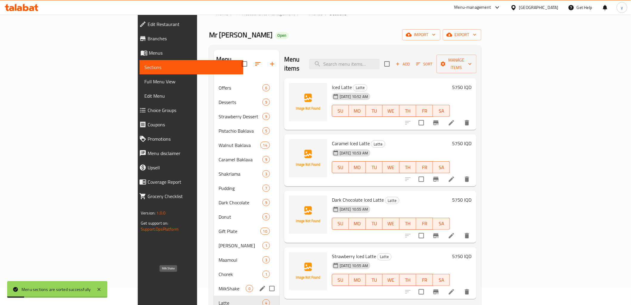
click at [219, 285] on span "MilkShake" at bounding box center [232, 288] width 27 height 7
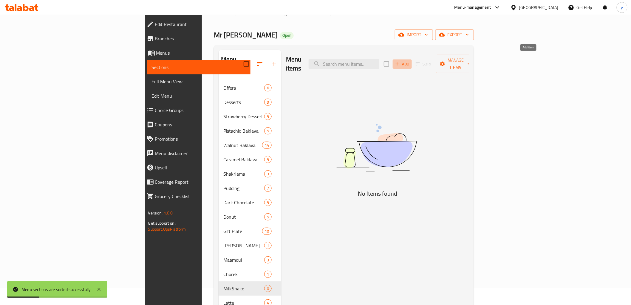
click at [412, 63] on button "Add" at bounding box center [402, 63] width 19 height 9
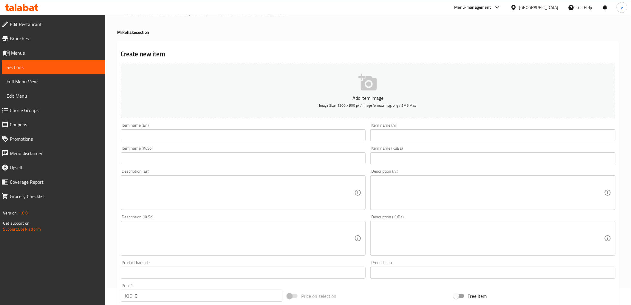
click at [318, 159] on input "text" at bounding box center [243, 158] width 245 height 12
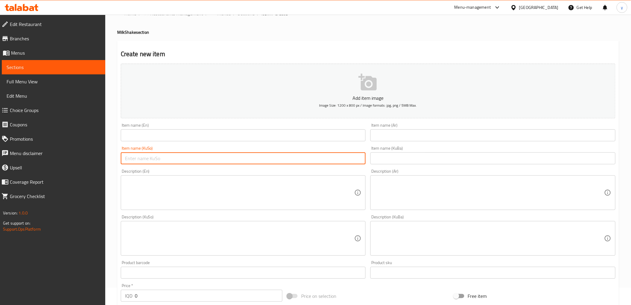
paste input "مێڵک شەیک داڕک چۆکلێت"
type input "مێڵک شەیک داڕک چۆکلێت"
click at [406, 141] on input "text" at bounding box center [493, 135] width 245 height 12
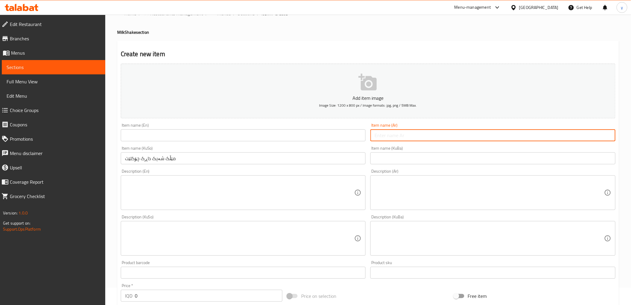
paste input "ميلك شيك شوكولاتة داكنة"
type input "ميلك شيك شوكولاتة داكنة"
drag, startPoint x: 321, startPoint y: 136, endPoint x: 272, endPoint y: 140, distance: 48.5
click at [321, 136] on input "text" at bounding box center [243, 135] width 245 height 12
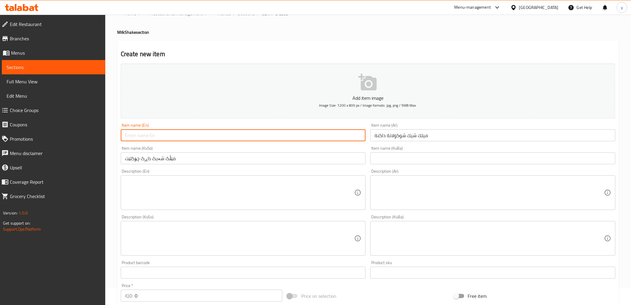
paste input "Dark Chocolate Milkshake"
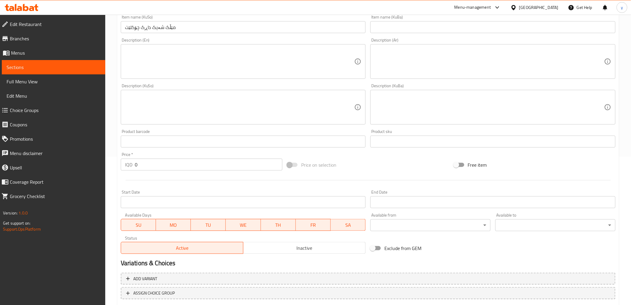
scroll to position [150, 0]
type input "Dark Chocolate Milkshake"
click at [166, 163] on input "0" at bounding box center [209, 163] width 148 height 12
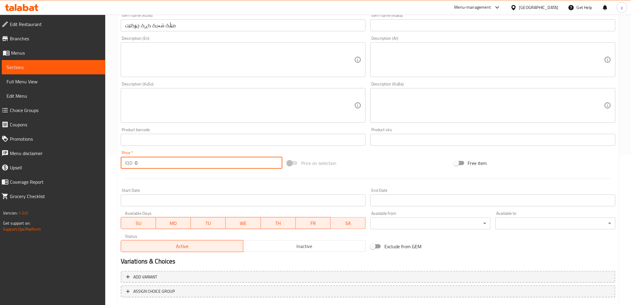
click at [166, 163] on input "0" at bounding box center [209, 163] width 148 height 12
paste input "675"
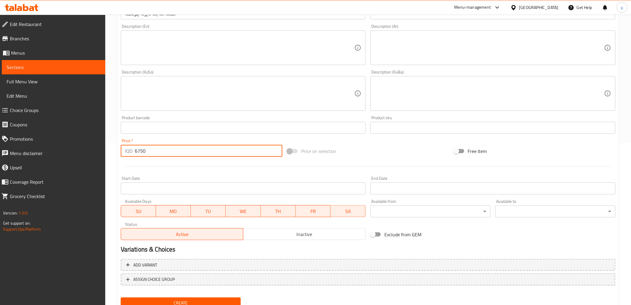
scroll to position [184, 0]
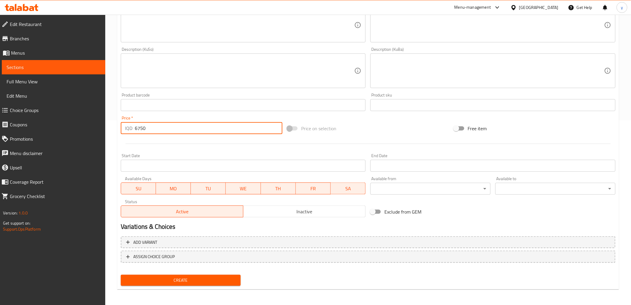
type input "6750"
click at [192, 274] on button "Create" at bounding box center [181, 279] width 120 height 11
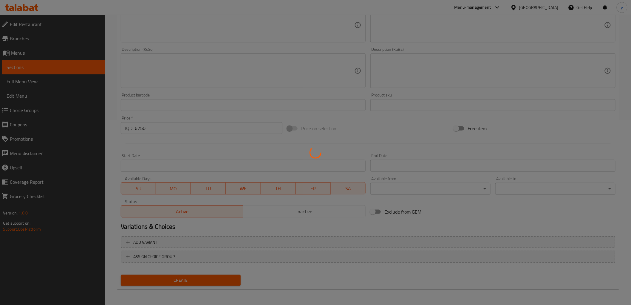
type input "0"
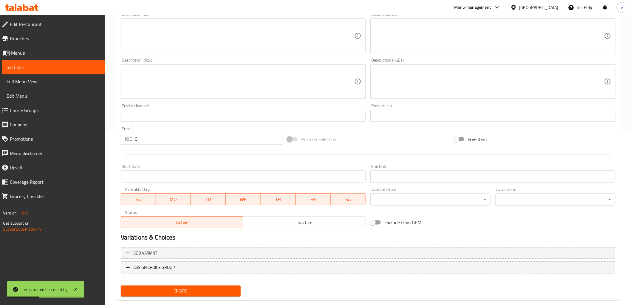
scroll to position [118, 0]
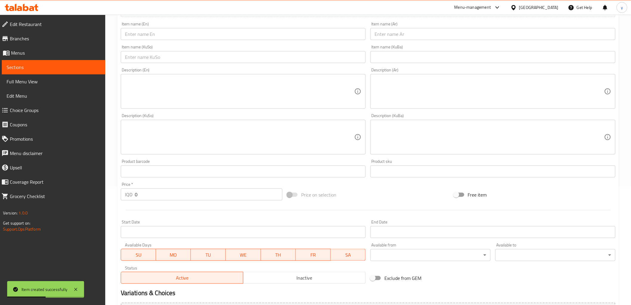
drag, startPoint x: 295, startPoint y: 58, endPoint x: 288, endPoint y: 61, distance: 8.0
click at [295, 58] on input "text" at bounding box center [243, 57] width 245 height 12
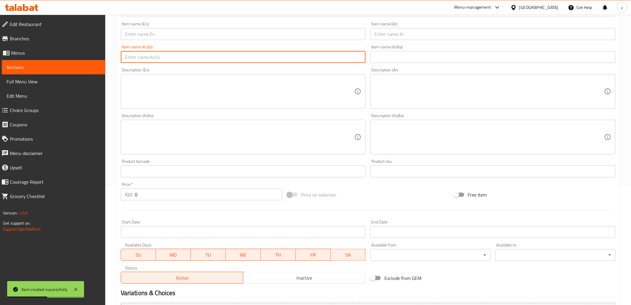
paste input "ميڵک [PERSON_NAME]"
type input "ميڵک [PERSON_NAME]"
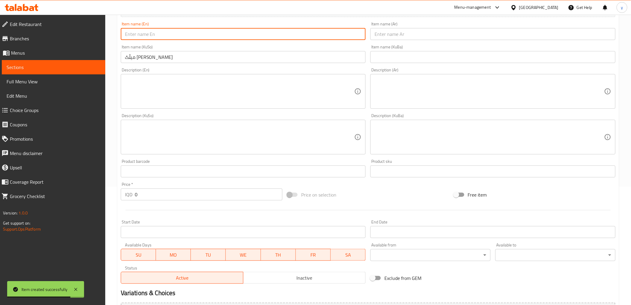
click at [203, 38] on input "text" at bounding box center [243, 34] width 245 height 12
paste input "Strawberry Milkshake"
type input "Strawberry Milkshake"
click at [465, 38] on input "text" at bounding box center [493, 34] width 245 height 12
drag, startPoint x: 465, startPoint y: 38, endPoint x: 448, endPoint y: 40, distance: 17.4
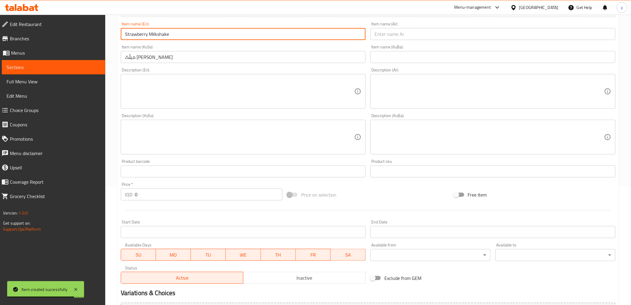
click at [465, 38] on input "text" at bounding box center [493, 34] width 245 height 12
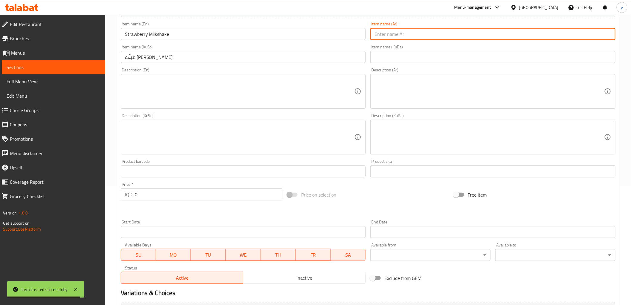
paste input "ميلك شيك فراولة"
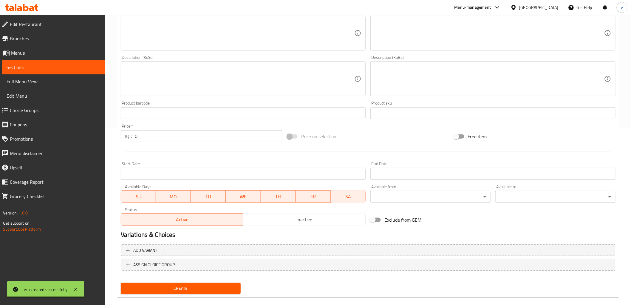
scroll to position [184, 0]
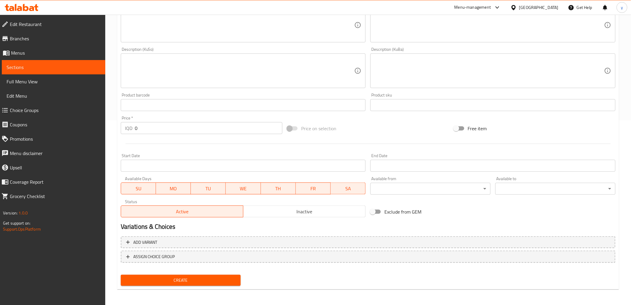
type input "ميلك شيك فراولة"
click at [183, 279] on span "Create" at bounding box center [181, 279] width 111 height 7
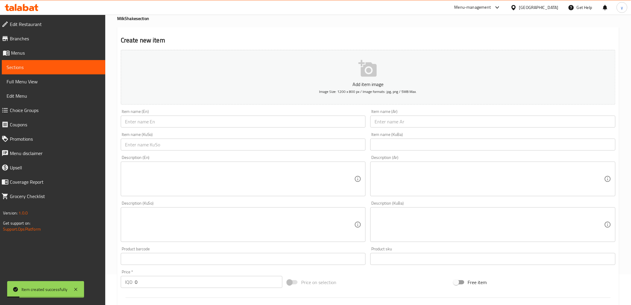
scroll to position [0, 0]
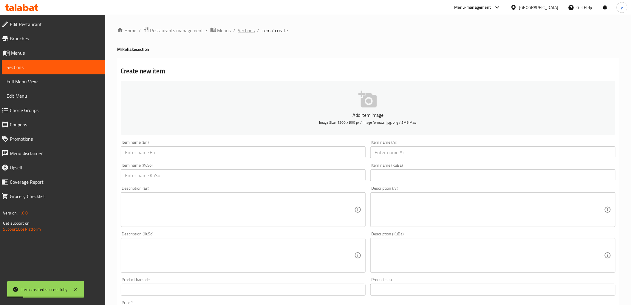
click at [244, 33] on span "Sections" at bounding box center [246, 30] width 17 height 7
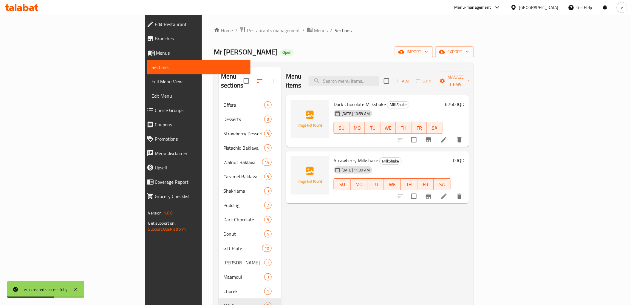
click at [464, 156] on div "0 IQD" at bounding box center [458, 160] width 14 height 8
click at [464, 156] on h6 "0 IQD" at bounding box center [458, 160] width 11 height 8
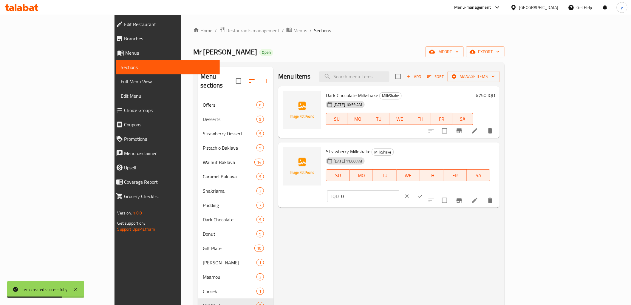
drag, startPoint x: 548, startPoint y: 154, endPoint x: 503, endPoint y: 157, distance: 44.8
click at [498, 157] on div "Strawberry Milkshake MilkShake [DATE] 11:00 AM SU MO TU WE TH FR SA IQD 0 ​" at bounding box center [411, 175] width 174 height 60
paste input "675"
type input "6750"
click at [423, 193] on icon "ok" at bounding box center [420, 196] width 6 height 6
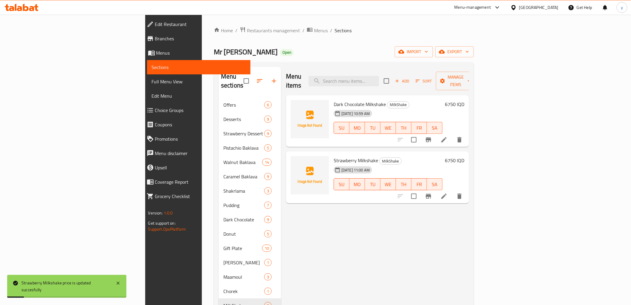
click at [469, 84] on div "Menu items Add Sort Manage items" at bounding box center [377, 81] width 183 height 28
click at [412, 81] on button "Add" at bounding box center [402, 80] width 19 height 9
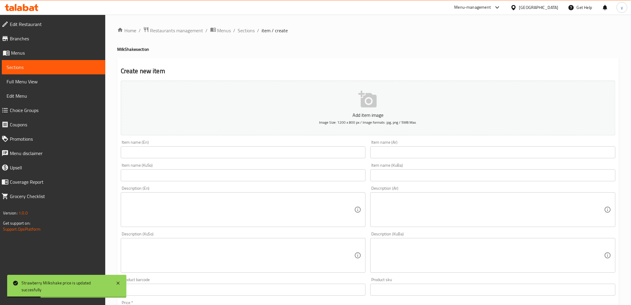
click at [527, 78] on div "Add item image Image Size: 1200 x 800 px / Image formats: jpg, png / 5MB Max." at bounding box center [368, 107] width 500 height 59
click at [325, 170] on input "text" at bounding box center [243, 175] width 245 height 12
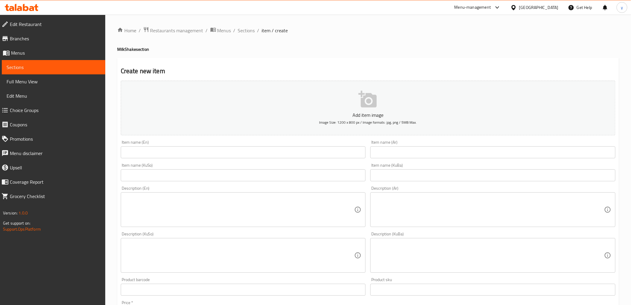
click at [211, 179] on input "text" at bounding box center [243, 175] width 245 height 12
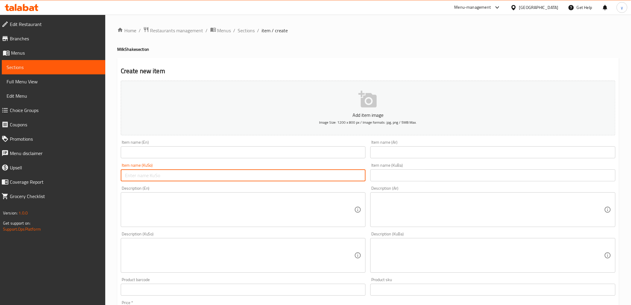
paste input "مێڵک شەیک کەرەمێڵ"
drag, startPoint x: 134, startPoint y: 175, endPoint x: 131, endPoint y: 177, distance: 3.2
click at [132, 177] on input "مێڵک شەیک کەرەمێڵ" at bounding box center [243, 175] width 245 height 12
click at [135, 174] on input "مێڵک شەیک کەرەمێڵ" at bounding box center [243, 175] width 245 height 12
click at [132, 176] on input "مێڵک شەیک کەرەمێڵ" at bounding box center [243, 175] width 245 height 12
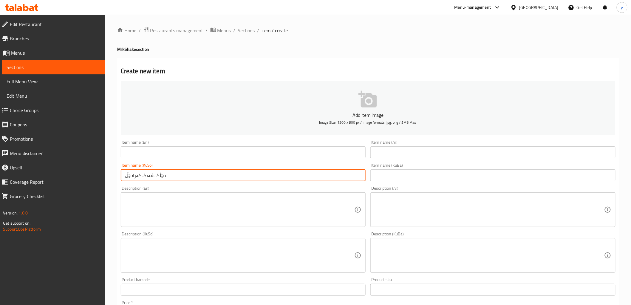
type input "مێڵک شەیک کەرامێڵ"
drag, startPoint x: 417, startPoint y: 156, endPoint x: 337, endPoint y: 154, distance: 79.4
click at [417, 156] on input "text" at bounding box center [493, 152] width 245 height 12
paste input "ميلك [PERSON_NAME]"
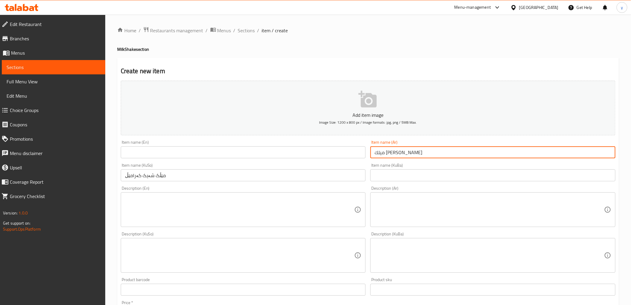
type input "ميلك [PERSON_NAME]"
click at [319, 152] on input "text" at bounding box center [243, 152] width 245 height 12
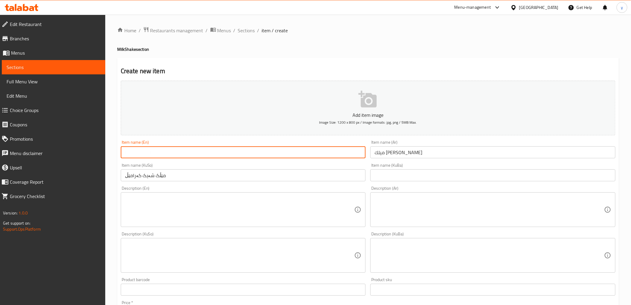
paste input "Caramel Milkshake"
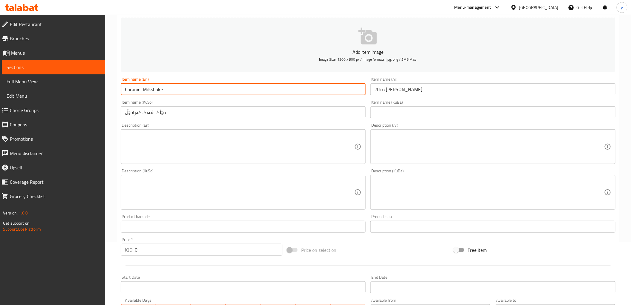
scroll to position [132, 0]
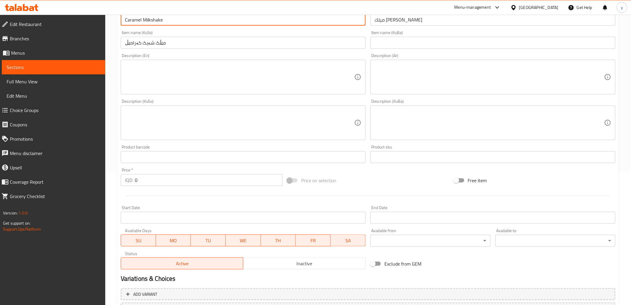
type input "Caramel Milkshake"
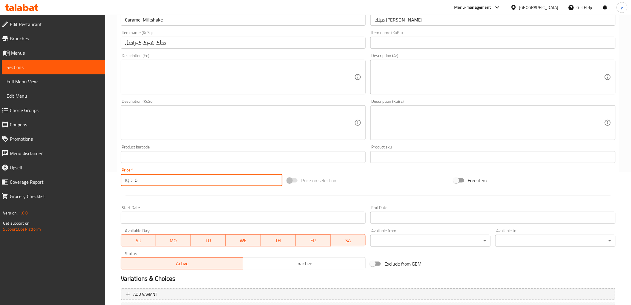
drag, startPoint x: 137, startPoint y: 181, endPoint x: 130, endPoint y: 183, distance: 6.5
click at [130, 183] on div "IQD 0 Price *" at bounding box center [202, 180] width 162 height 12
paste input "675"
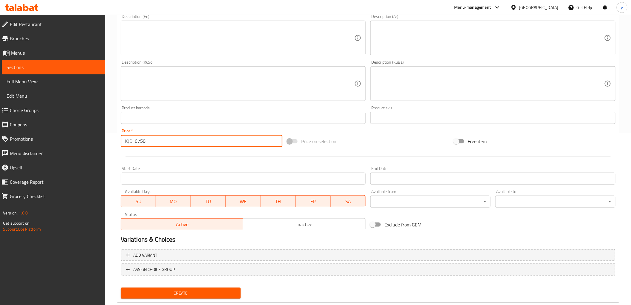
scroll to position [184, 0]
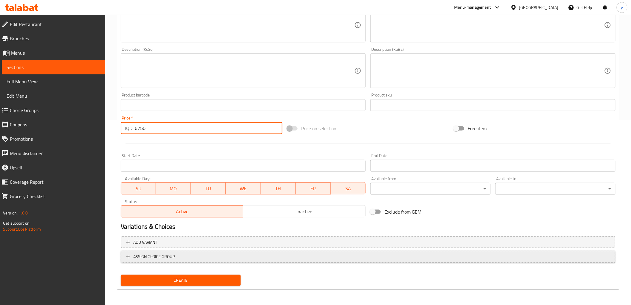
type input "6750"
click at [176, 257] on span "ASSIGN CHOICE GROUP" at bounding box center [368, 256] width 484 height 7
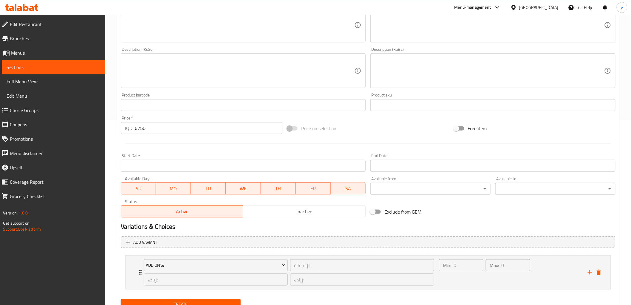
click at [138, 250] on nav "Add On's: الإضافات: ​ زیادە: ​ زیادە: ​ Min: 0 ​ Max: 0 ​ Dark Chocolate (ID: 4…" at bounding box center [368, 272] width 495 height 44
click at [601, 273] on icon "delete" at bounding box center [598, 271] width 7 height 7
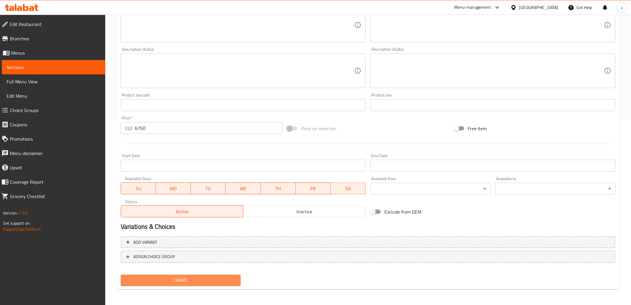
click at [187, 281] on span "Create" at bounding box center [181, 279] width 111 height 7
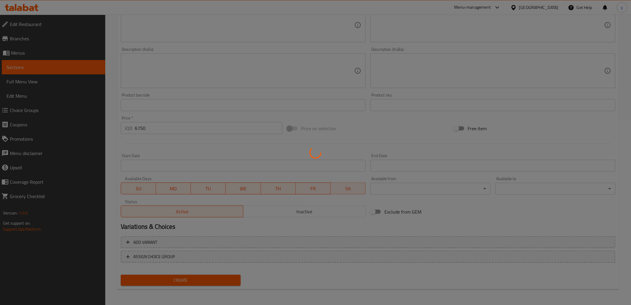
type input "0"
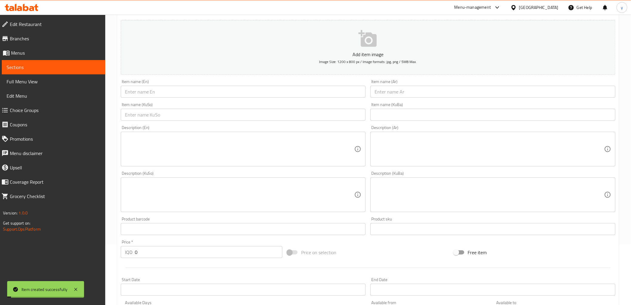
scroll to position [0, 0]
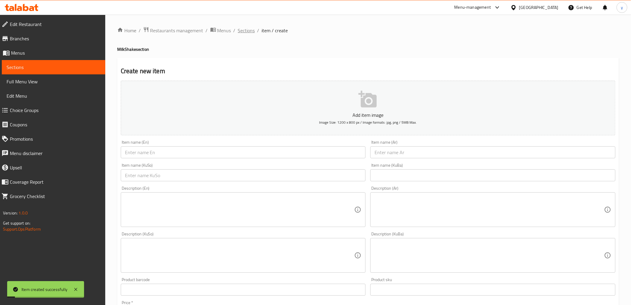
click at [241, 27] on span "Sections" at bounding box center [246, 30] width 17 height 7
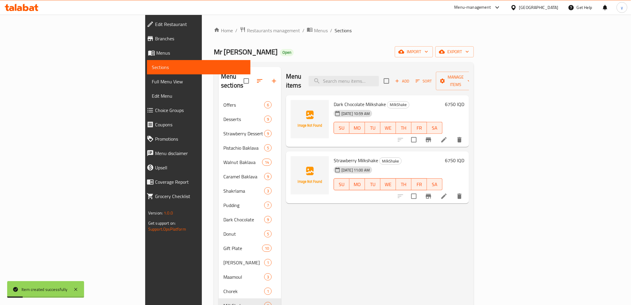
click at [152, 81] on span "Full Menu View" at bounding box center [199, 81] width 94 height 7
drag, startPoint x: 73, startPoint y: 81, endPoint x: 75, endPoint y: 97, distance: 16.8
click at [146, 97] on div "Sections Full Menu View Edit Menu" at bounding box center [198, 81] width 105 height 43
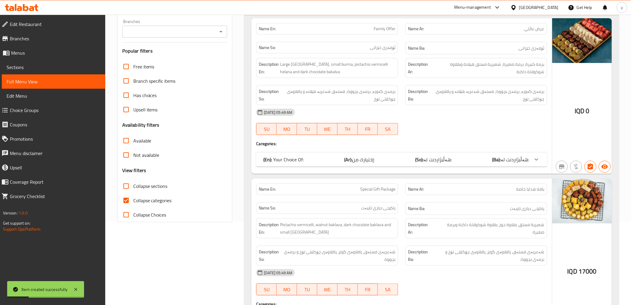
click at [69, 67] on span "Sections" at bounding box center [54, 67] width 94 height 7
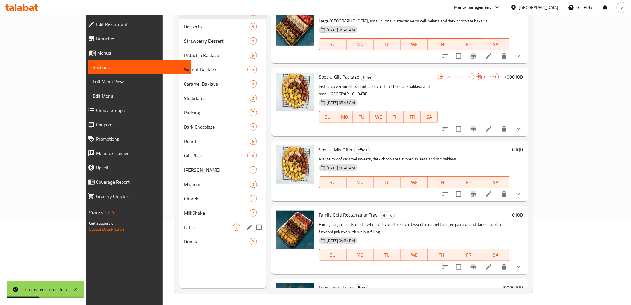
click at [179, 220] on div "Latte 4" at bounding box center [222, 227] width 87 height 14
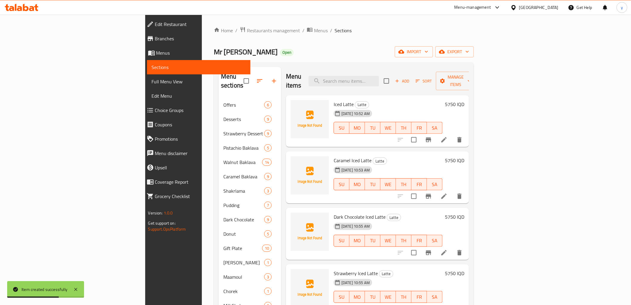
click at [453, 134] on li at bounding box center [444, 139] width 17 height 11
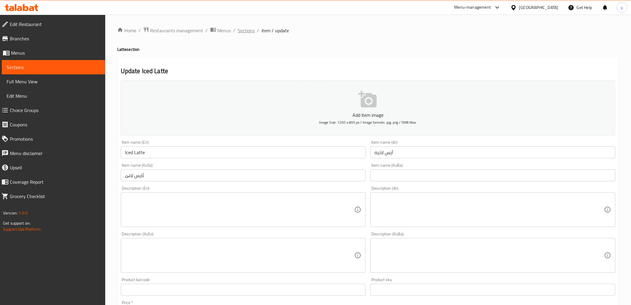
click at [249, 31] on span "Sections" at bounding box center [246, 30] width 17 height 7
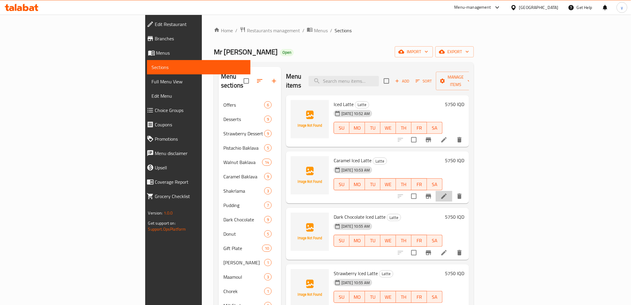
click at [453, 191] on li at bounding box center [444, 196] width 17 height 11
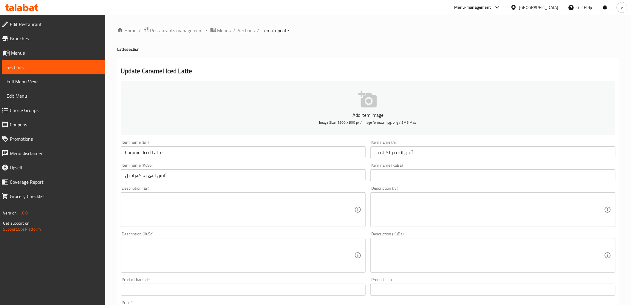
click at [388, 152] on input "آيس لاتيه بالكراميل" at bounding box center [493, 152] width 245 height 12
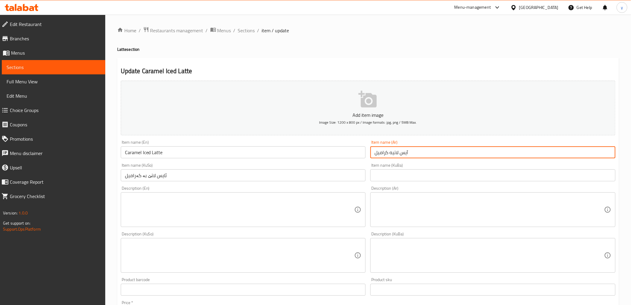
type input "آيس لاتيه كراميل"
click at [142, 176] on input "ئایس لاتێ بە کەرامیل" at bounding box center [243, 175] width 245 height 12
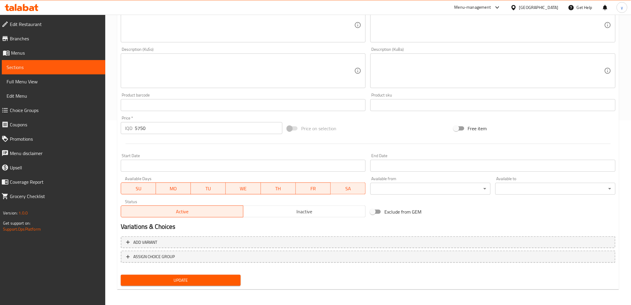
type input "ئایس لاتێ کەرامیل"
click at [174, 277] on span "Update" at bounding box center [181, 279] width 111 height 7
click at [174, 277] on div at bounding box center [315, 152] width 631 height 305
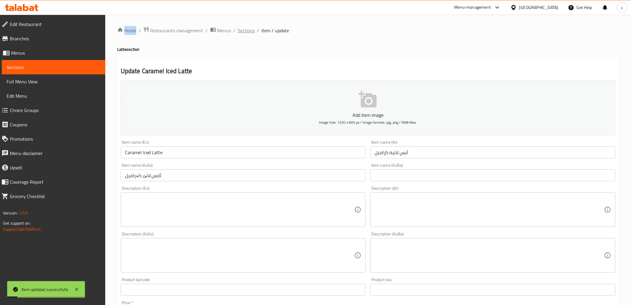
click at [244, 33] on span "Sections" at bounding box center [246, 30] width 17 height 7
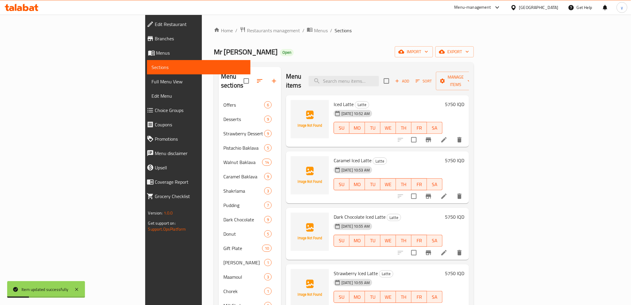
click at [448, 249] on icon at bounding box center [444, 252] width 7 height 7
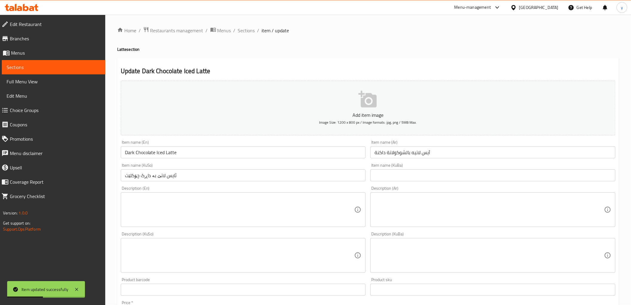
click at [406, 151] on input "آيس لاتيه بالشوكولاتة داكنة" at bounding box center [493, 152] width 245 height 12
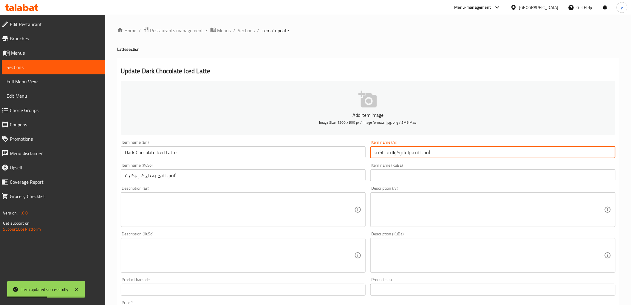
click at [407, 150] on input "آيس لاتيه بالشوكولاتة داكنة" at bounding box center [493, 152] width 245 height 12
click at [406, 156] on input "آيس لاتيه بالشوكولاتة داكنة" at bounding box center [493, 152] width 245 height 12
type input "آيس لاتيه شوكولاتة داكنة"
click at [150, 177] on input "ئایس لاتێ بە داڕک چۆکلێت" at bounding box center [243, 175] width 245 height 12
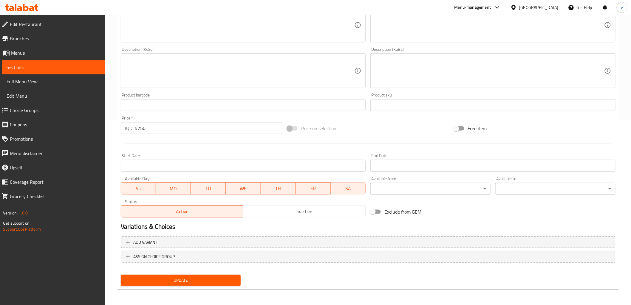
type input "ئایس لاتێ داڕک چۆکلێت"
click at [186, 276] on span "Update" at bounding box center [181, 279] width 111 height 7
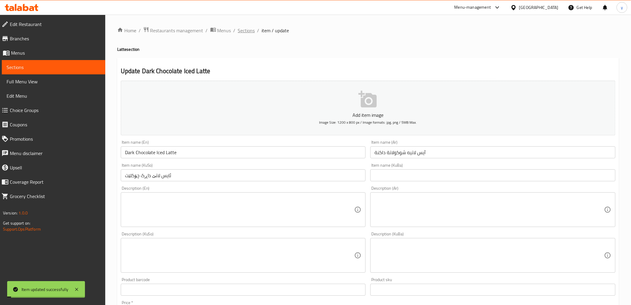
click at [242, 29] on span "Sections" at bounding box center [246, 30] width 17 height 7
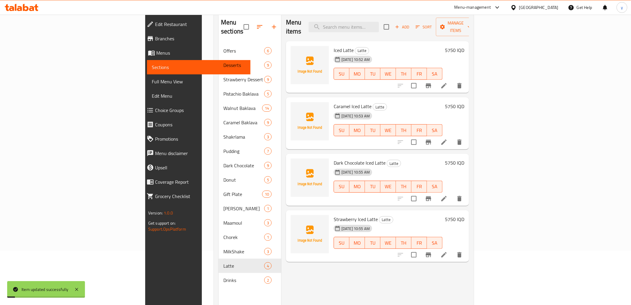
scroll to position [84, 0]
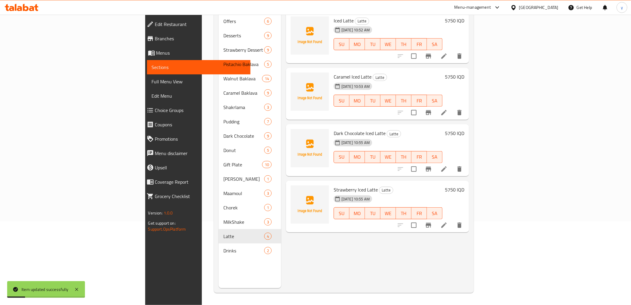
click at [453, 220] on li at bounding box center [444, 225] width 17 height 11
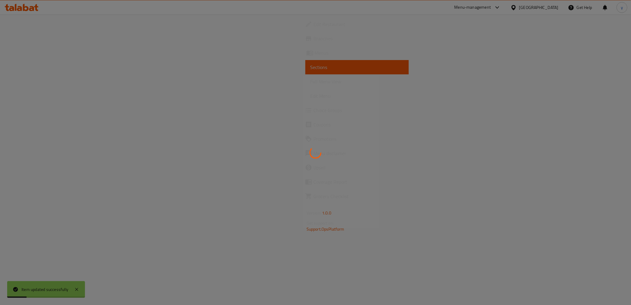
click at [584, 213] on div at bounding box center [315, 152] width 631 height 305
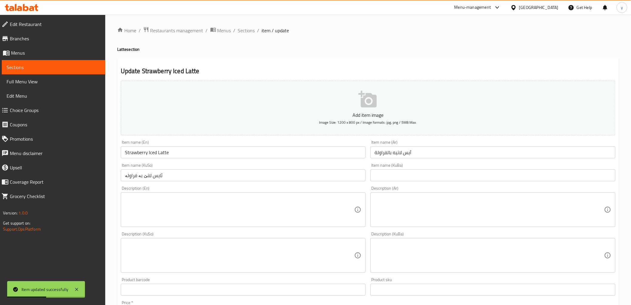
click at [388, 154] on input "آيس لاتيه بالفراولة" at bounding box center [493, 152] width 245 height 12
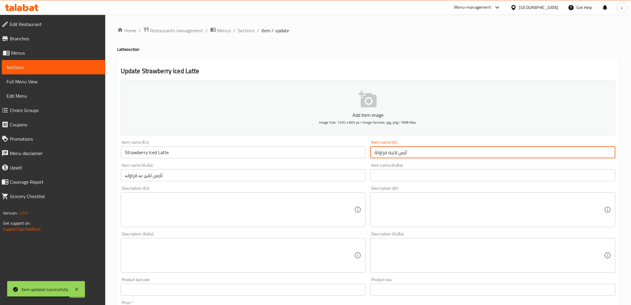
type input "آيس لاتيه فراولة"
click at [138, 176] on input "ئایس لاتێ بە فراولە" at bounding box center [243, 175] width 245 height 12
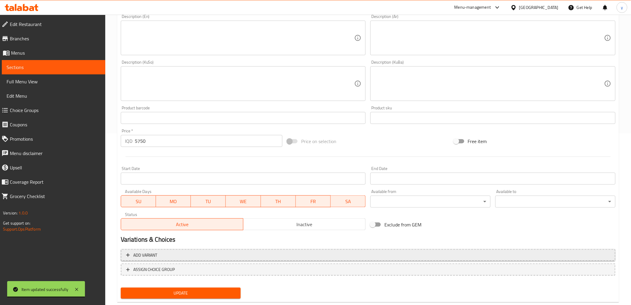
scroll to position [184, 0]
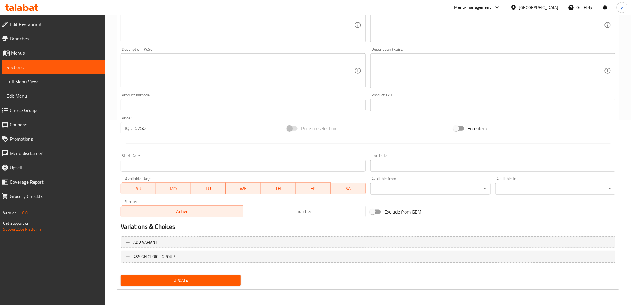
type input "ئایس لاتێ فراولە"
click at [166, 278] on span "Update" at bounding box center [181, 279] width 111 height 7
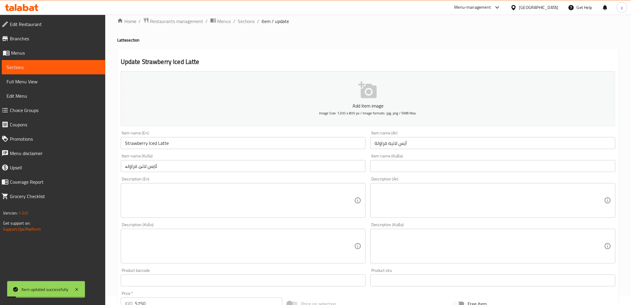
scroll to position [0, 0]
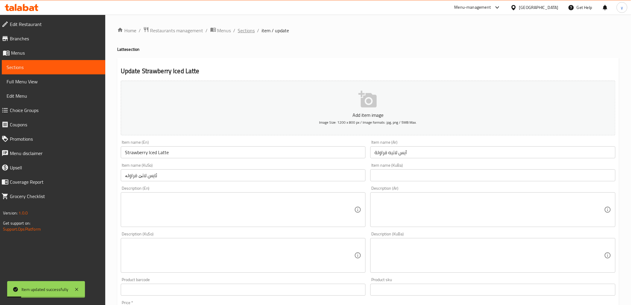
click at [242, 31] on span "Sections" at bounding box center [246, 30] width 17 height 7
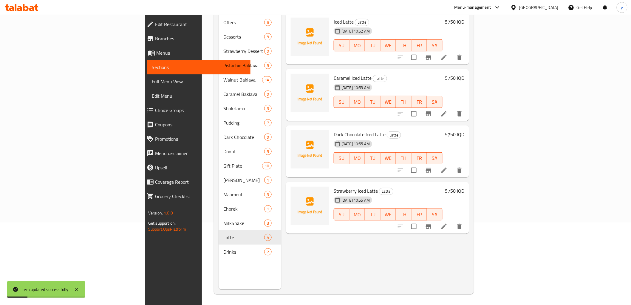
scroll to position [84, 0]
click at [152, 82] on span "Full Menu View" at bounding box center [199, 81] width 94 height 7
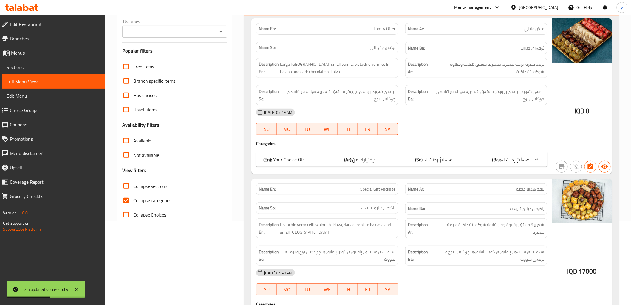
click at [222, 34] on icon "Open" at bounding box center [220, 31] width 7 height 7
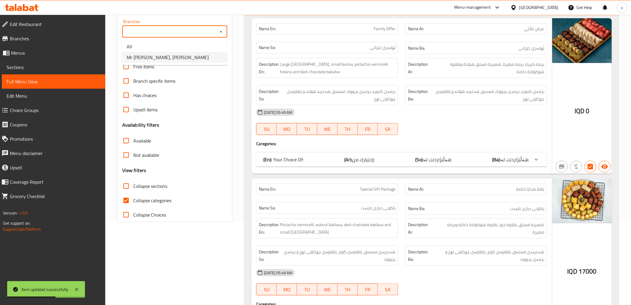
click at [206, 53] on li "Mr [PERSON_NAME], [PERSON_NAME]" at bounding box center [174, 57] width 105 height 11
type input "Mr [PERSON_NAME], [PERSON_NAME]"
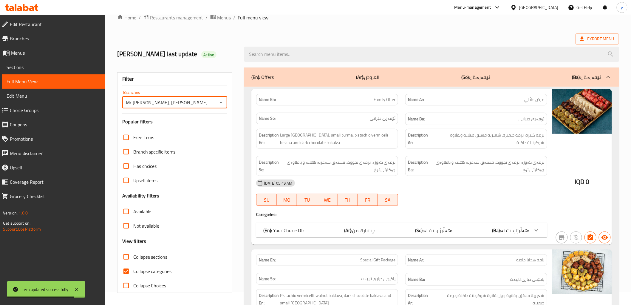
scroll to position [84, 0]
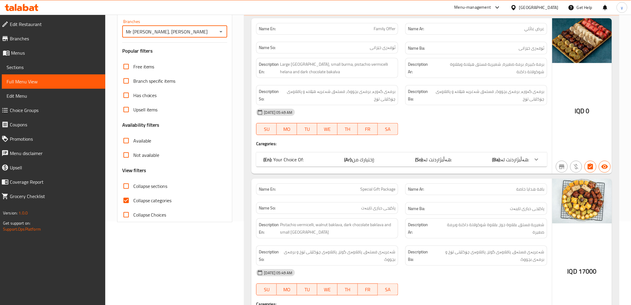
click at [135, 200] on span "Collapse categories" at bounding box center [152, 200] width 38 height 7
click at [133, 200] on input "Collapse categories" at bounding box center [126, 200] width 14 height 14
click at [126, 178] on div "Free items Branch specific items Has choices Upsell items Availability filters …" at bounding box center [174, 140] width 105 height 162
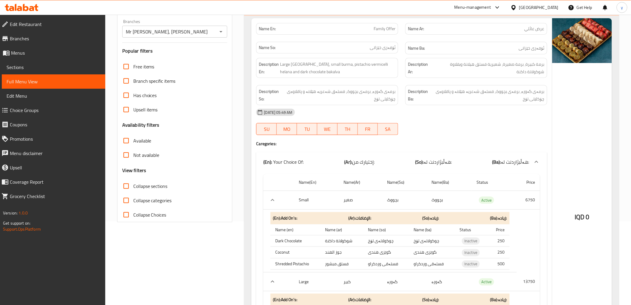
click at [126, 203] on input "Collapse categories" at bounding box center [126, 200] width 14 height 14
checkbox input "true"
click at [127, 186] on input "Collapse sections" at bounding box center [126, 186] width 14 height 14
checkbox input "true"
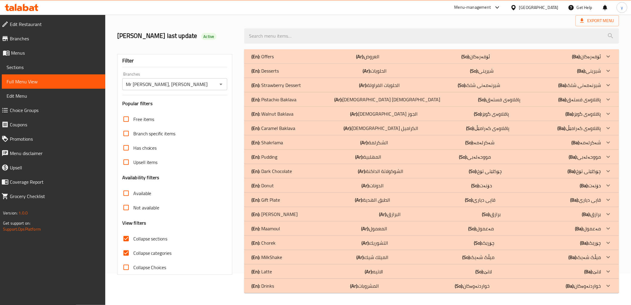
scroll to position [31, 0]
drag, startPoint x: 296, startPoint y: 288, endPoint x: 297, endPoint y: 271, distance: 17.6
click at [297, 271] on div "(En): Offers (Ar): العروض (So): ئۆفەرەکان (Ba): ئۆفەرەکان Name En: Family Offer…" at bounding box center [431, 170] width 375 height 243
click at [297, 270] on div "(En): Latte (Ar): الاتيه (So): لاتێ (Ba): لاتێ" at bounding box center [426, 271] width 350 height 7
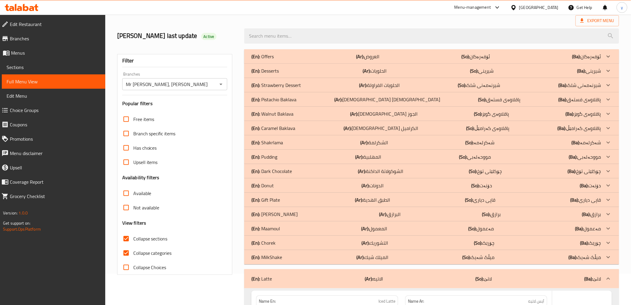
click at [300, 253] on div "(En): MilkShake (Ar): الميلك شيك (So): میڵک شەیک (Ba): میڵک شەیک" at bounding box center [426, 256] width 350 height 7
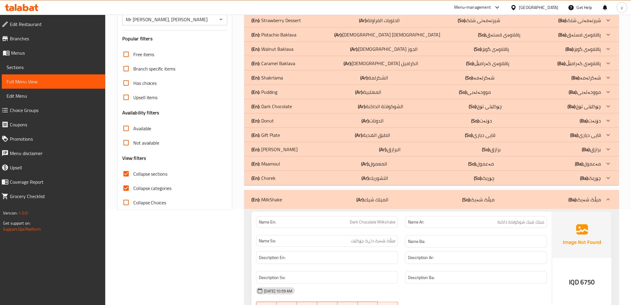
scroll to position [132, 0]
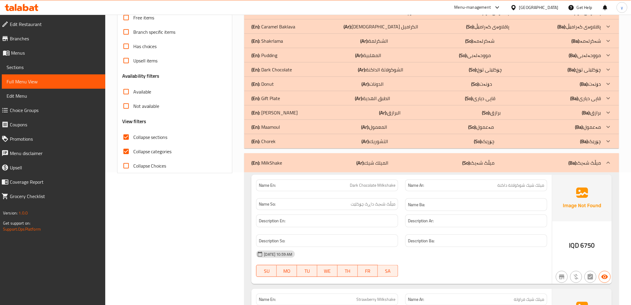
drag, startPoint x: 125, startPoint y: 151, endPoint x: 502, endPoint y: 35, distance: 394.5
click at [126, 151] on input "Collapse categories" at bounding box center [126, 151] width 14 height 14
checkbox input "false"
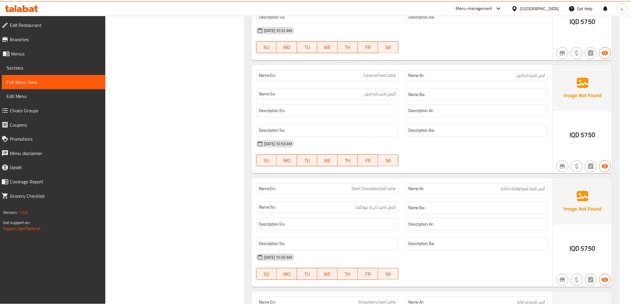
scroll to position [874, 0]
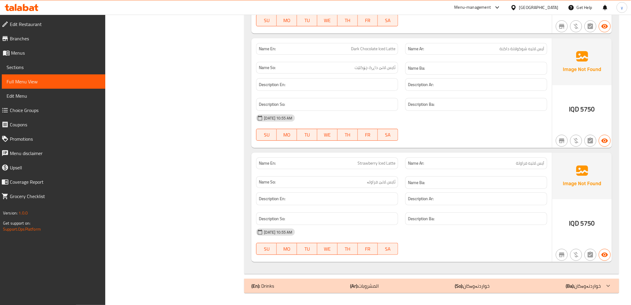
click at [21, 40] on span "Branches" at bounding box center [55, 38] width 91 height 7
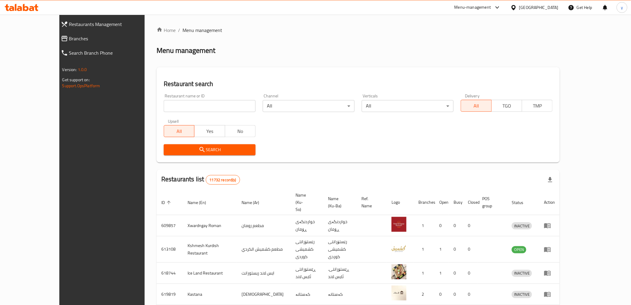
click at [59, 42] on link "Branches" at bounding box center [110, 38] width 109 height 14
click at [72, 39] on span "Branches" at bounding box center [114, 38] width 91 height 7
click at [212, 101] on input "search" at bounding box center [210, 106] width 92 height 12
paste input "778828"
type input "778828"
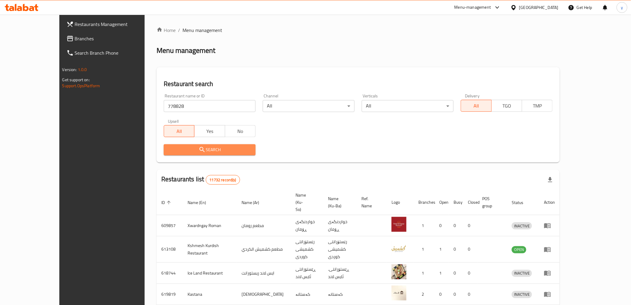
click at [190, 144] on button "Search" at bounding box center [210, 149] width 92 height 11
click at [190, 144] on div at bounding box center [315, 152] width 631 height 305
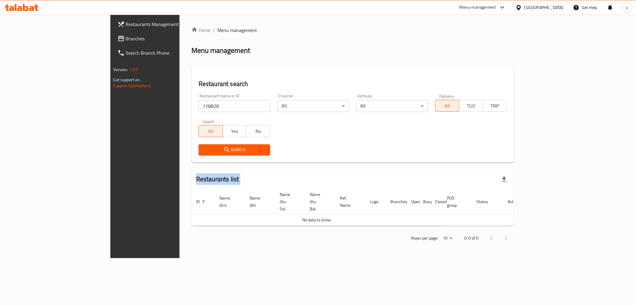
drag, startPoint x: 190, startPoint y: 144, endPoint x: 74, endPoint y: 41, distance: 155.1
click at [104, 63] on div at bounding box center [318, 152] width 636 height 305
click at [126, 36] on span "Branches" at bounding box center [169, 38] width 86 height 7
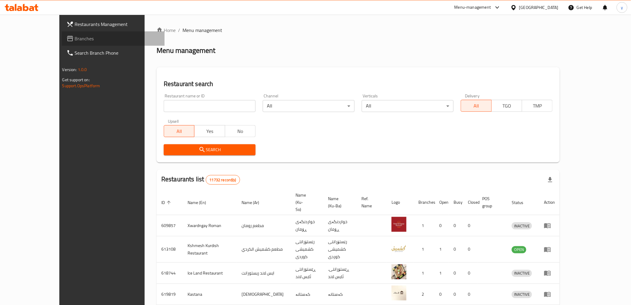
click at [75, 37] on span "Branches" at bounding box center [117, 38] width 85 height 7
drag, startPoint x: 0, startPoint y: 0, endPoint x: 70, endPoint y: 41, distance: 81.3
click at [75, 41] on span "Branches" at bounding box center [117, 38] width 85 height 7
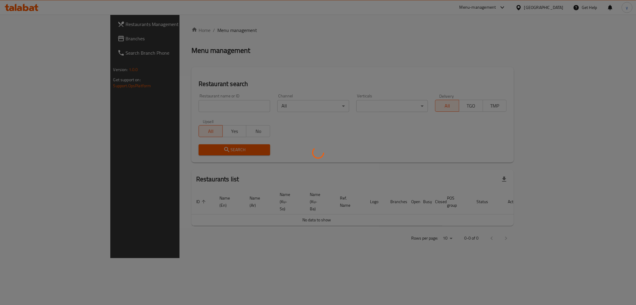
click at [174, 101] on div at bounding box center [318, 152] width 636 height 305
click at [190, 105] on div at bounding box center [318, 152] width 636 height 305
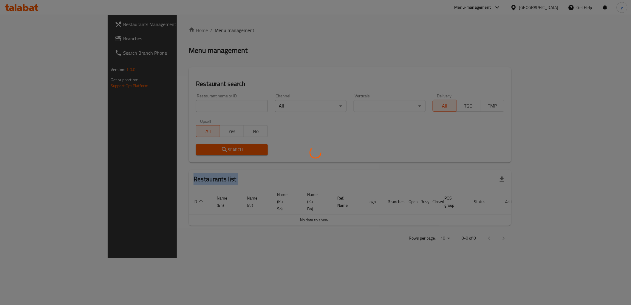
click at [190, 105] on div at bounding box center [315, 152] width 631 height 305
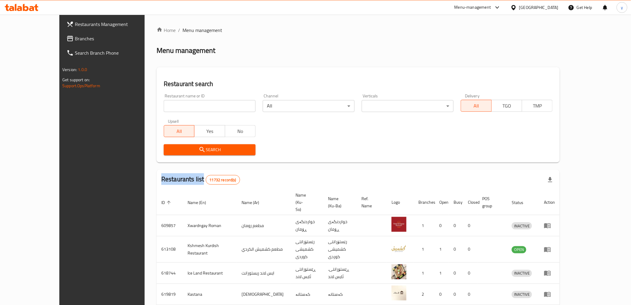
click at [190, 105] on input "search" at bounding box center [210, 106] width 92 height 12
paste input "632077"
type input "632077"
click at [200, 147] on span "Search" at bounding box center [210, 149] width 82 height 7
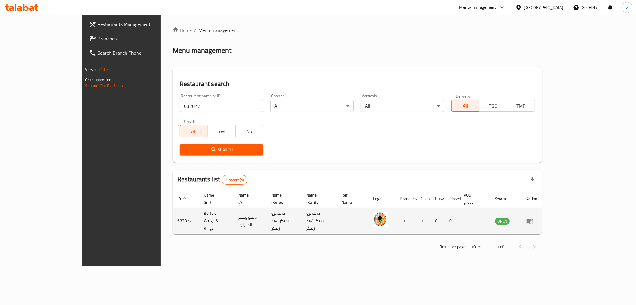
click at [534, 217] on icon "enhanced table" at bounding box center [530, 220] width 7 height 7
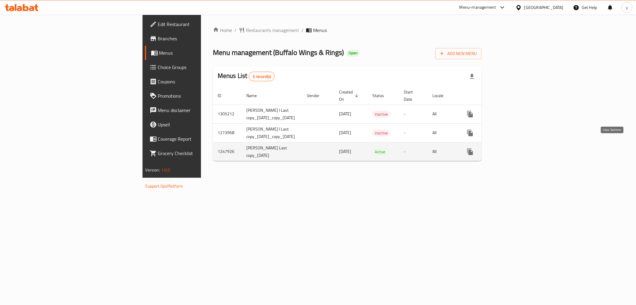
click at [521, 149] on link "enhanced table" at bounding box center [513, 151] width 14 height 14
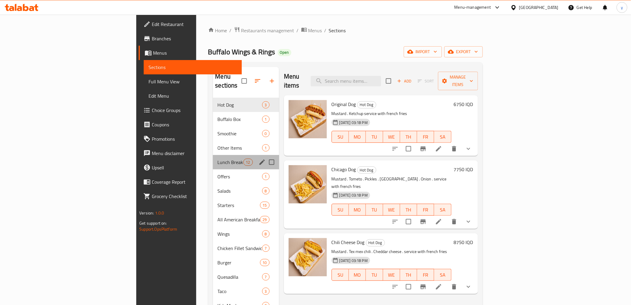
click at [213, 155] on div "Lunch Break 12" at bounding box center [246, 162] width 66 height 14
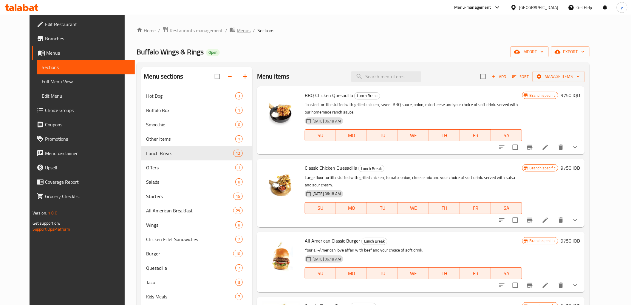
click at [237, 34] on span "Menus" at bounding box center [244, 30] width 14 height 7
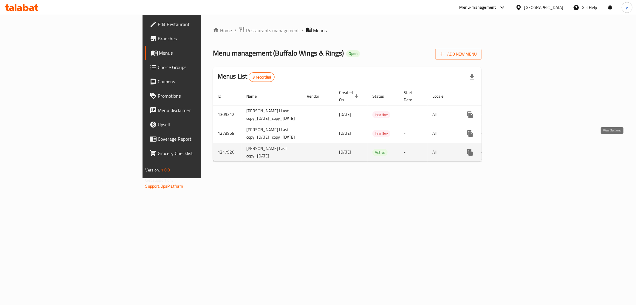
click at [516, 149] on icon "enhanced table" at bounding box center [513, 151] width 5 height 5
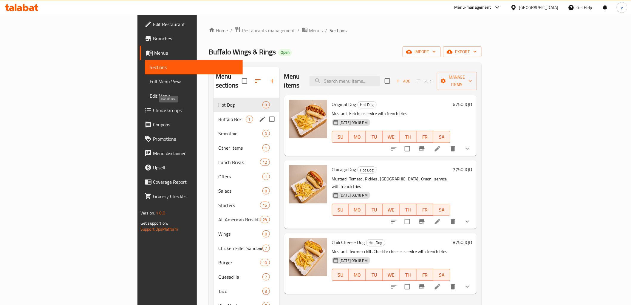
click at [218, 115] on span "Buffalo Box" at bounding box center [231, 118] width 27 height 7
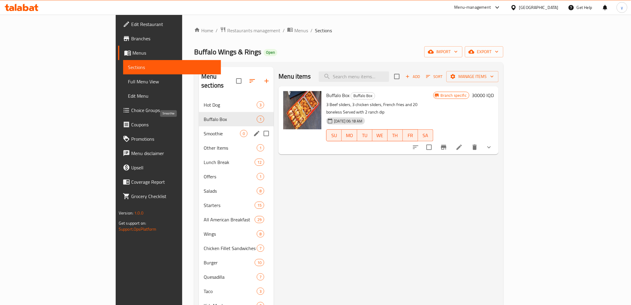
click at [204, 130] on span "Smoothie" at bounding box center [222, 133] width 36 height 7
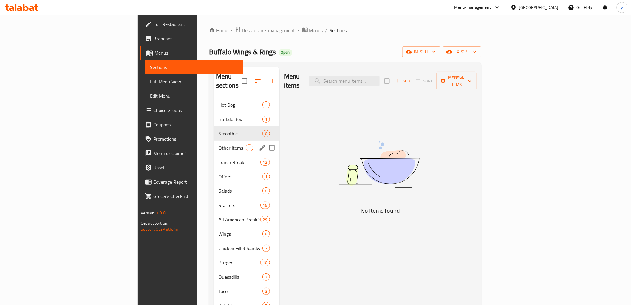
click at [214, 141] on div "Other Items 1" at bounding box center [247, 148] width 66 height 14
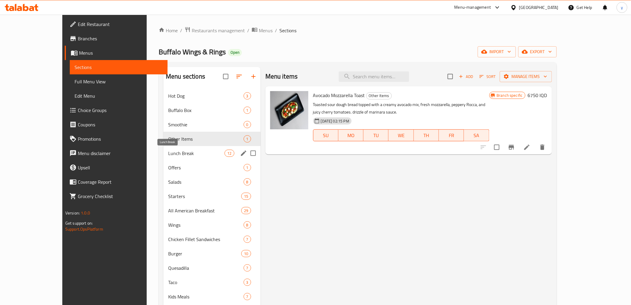
click at [171, 151] on span "Lunch Break" at bounding box center [196, 152] width 56 height 7
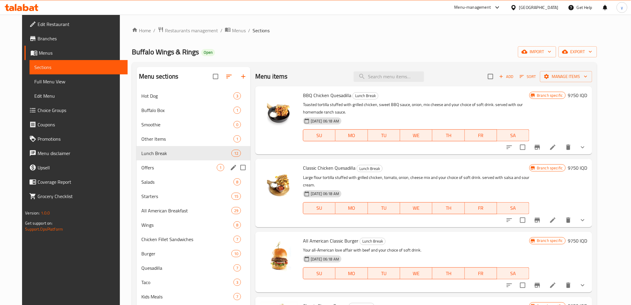
click at [171, 160] on div "Offers 1" at bounding box center [194, 167] width 114 height 14
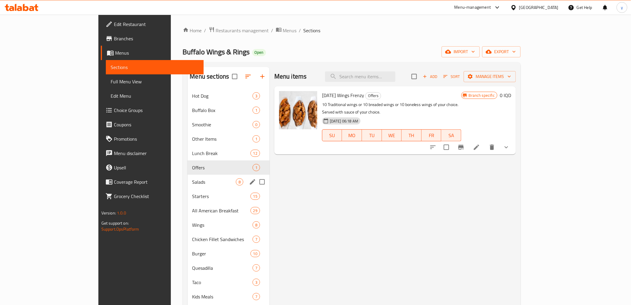
click at [188, 176] on div "Salads 8" at bounding box center [229, 182] width 82 height 14
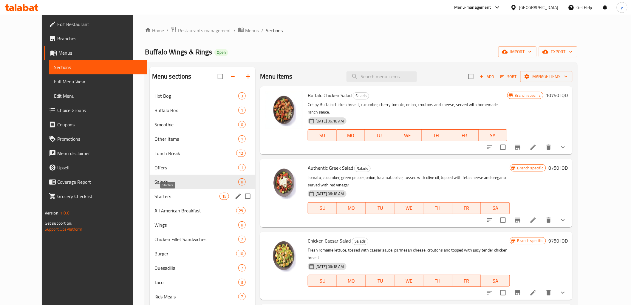
click at [176, 194] on span "Starters" at bounding box center [187, 195] width 65 height 7
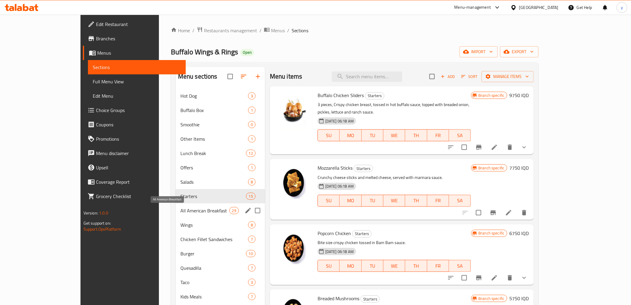
click at [180, 212] on span "All American Breakfast" at bounding box center [204, 210] width 49 height 7
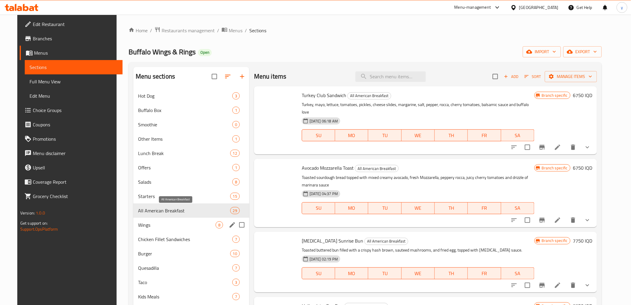
click at [177, 224] on span "Wings" at bounding box center [177, 224] width 78 height 7
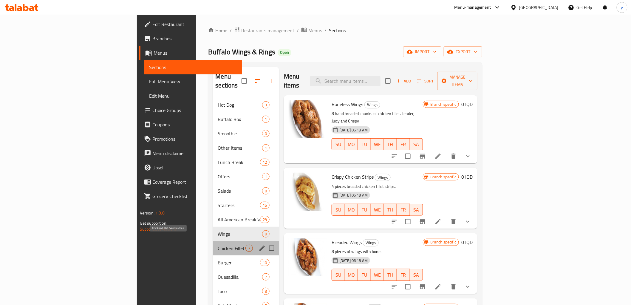
click at [218, 244] on span "Chicken Fillet Sandwiches" at bounding box center [232, 247] width 28 height 7
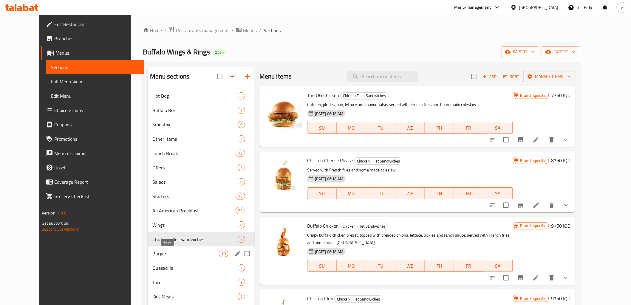
click at [170, 258] on div "Burger 10" at bounding box center [201, 253] width 107 height 14
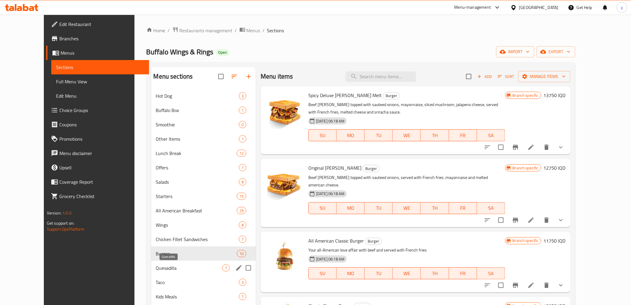
click at [168, 267] on span "Quesadilla" at bounding box center [189, 267] width 66 height 7
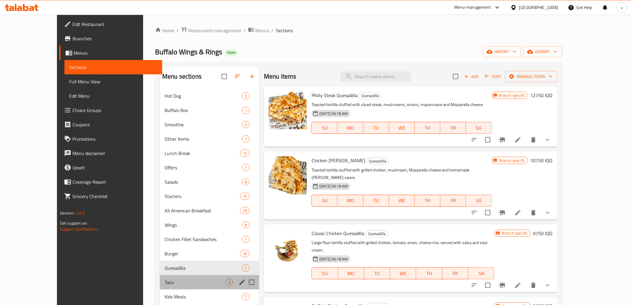
click at [167, 278] on div "Taco 3" at bounding box center [209, 282] width 99 height 14
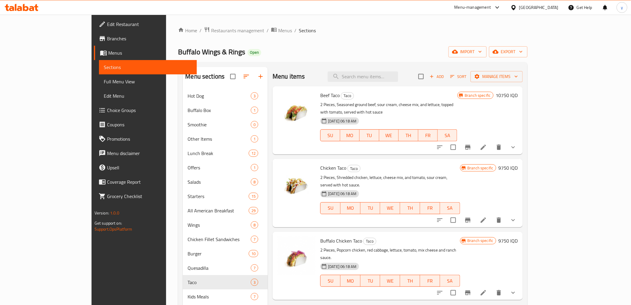
scroll to position [66, 0]
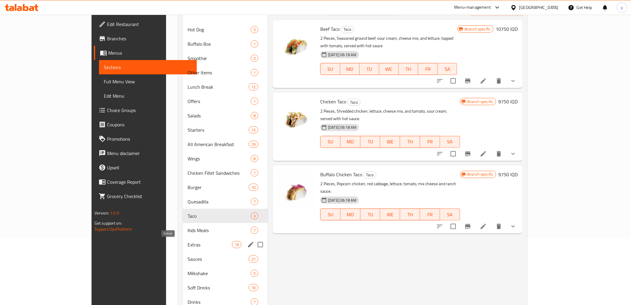
click at [188, 229] on span "Kids Meals" at bounding box center [219, 229] width 63 height 7
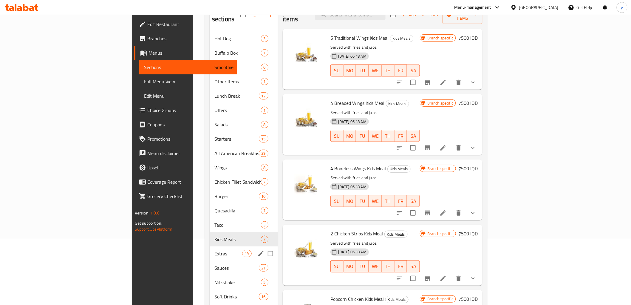
click at [210, 246] on div "Extras 19" at bounding box center [244, 253] width 68 height 14
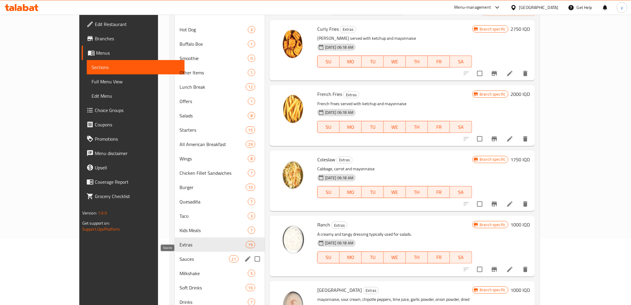
click at [180, 257] on span "Sauces" at bounding box center [205, 258] width 50 height 7
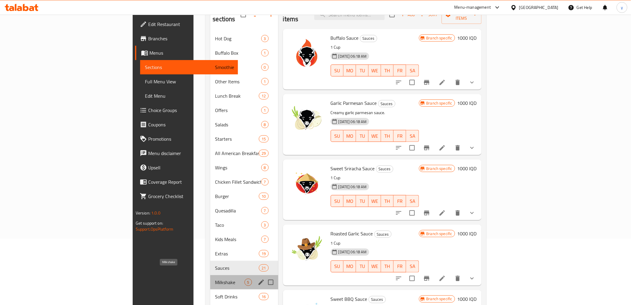
click at [215, 278] on span "Milkshake" at bounding box center [229, 281] width 29 height 7
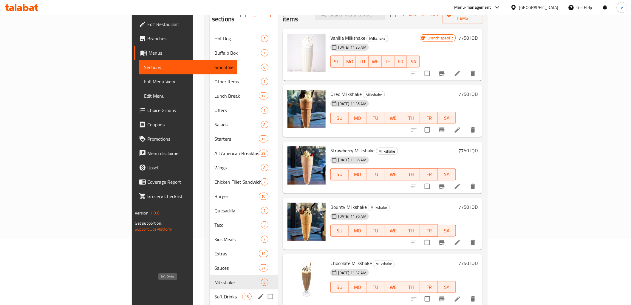
click at [214, 293] on span "Soft Drinks" at bounding box center [228, 296] width 28 height 7
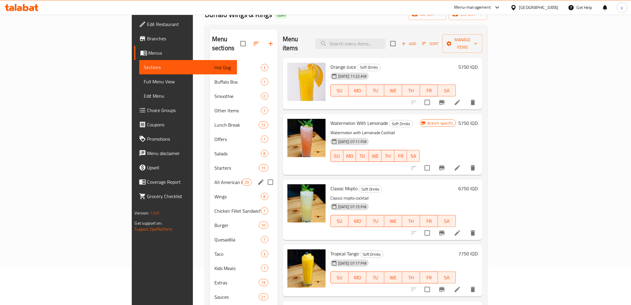
scroll to position [23, 0]
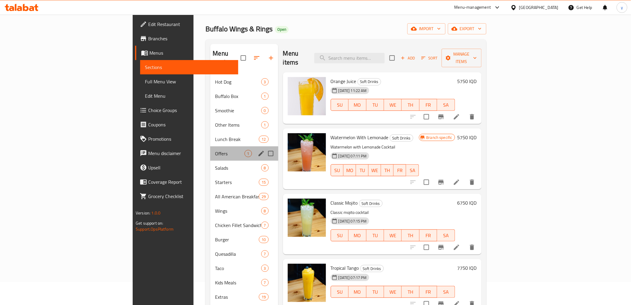
click at [210, 150] on div "Offers 1" at bounding box center [244, 153] width 68 height 14
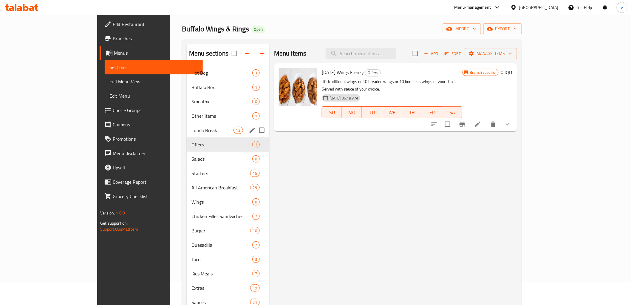
click at [187, 133] on div "Lunch Break 12" at bounding box center [228, 130] width 83 height 14
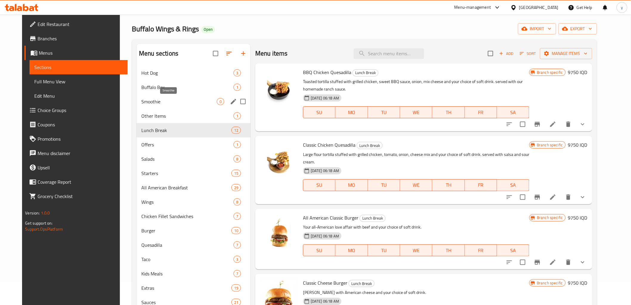
click at [178, 104] on span "Smoothie" at bounding box center [178, 101] width 75 height 7
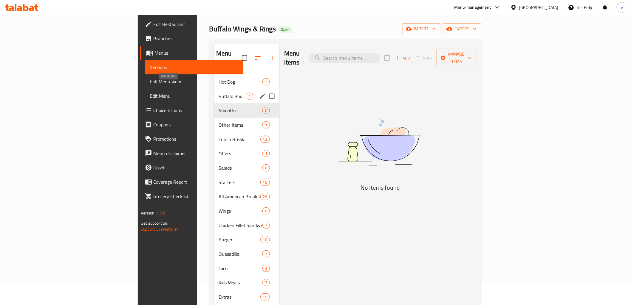
click at [219, 92] on span "Buffalo Box" at bounding box center [232, 95] width 27 height 7
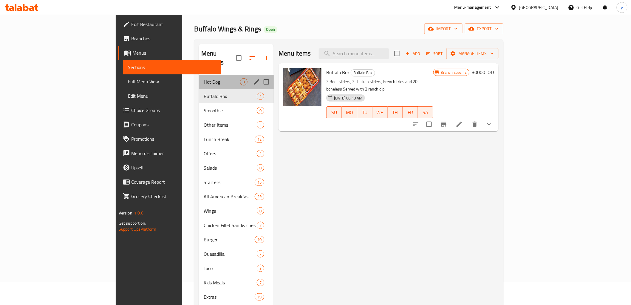
click at [199, 76] on div "Hot Dog 3" at bounding box center [236, 82] width 75 height 14
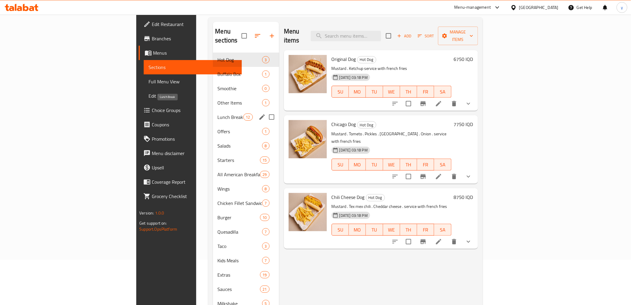
scroll to position [23, 0]
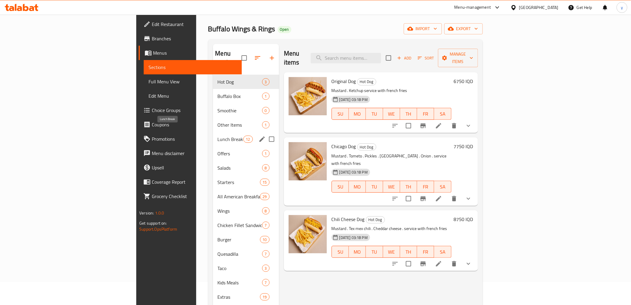
click at [218, 135] on span "Lunch Break" at bounding box center [231, 138] width 26 height 7
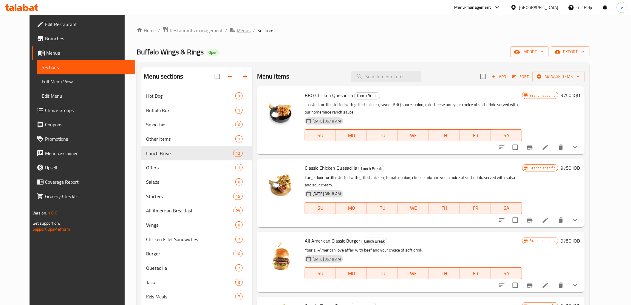
click at [237, 32] on span "Menus" at bounding box center [244, 30] width 14 height 7
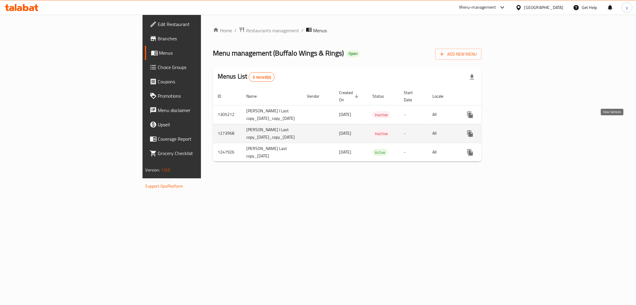
click at [521, 127] on link "enhanced table" at bounding box center [513, 133] width 14 height 14
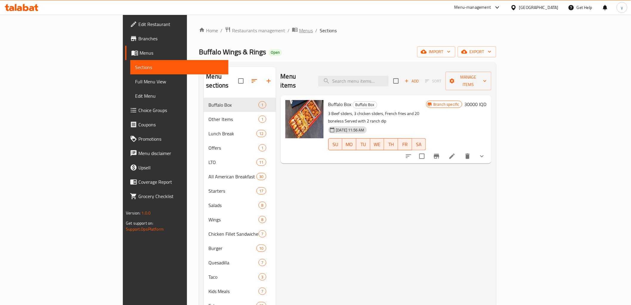
click at [299, 28] on span "Menus" at bounding box center [306, 30] width 14 height 7
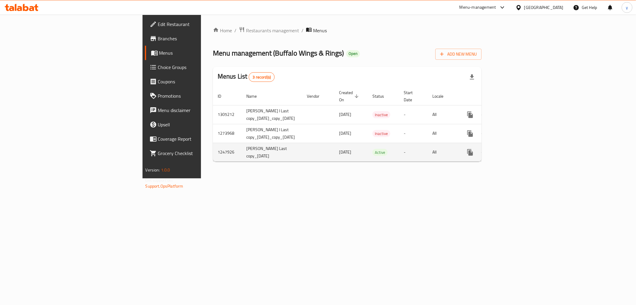
click at [517, 149] on icon "enhanced table" at bounding box center [513, 152] width 7 height 7
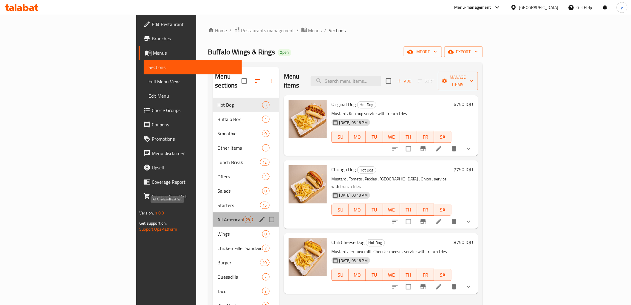
click at [218, 216] on span "All American Breakfast" at bounding box center [231, 219] width 26 height 7
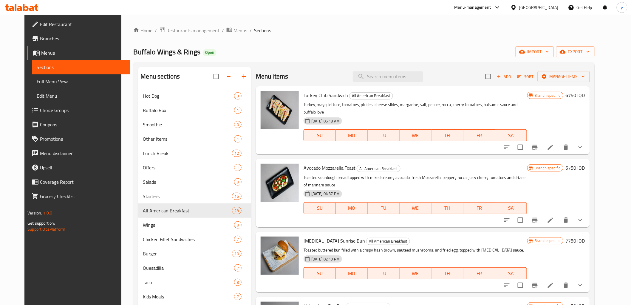
click at [585, 83] on div "Menu items Add Sort Manage items" at bounding box center [423, 76] width 334 height 19
click at [585, 78] on span "Manage items" at bounding box center [564, 76] width 43 height 7
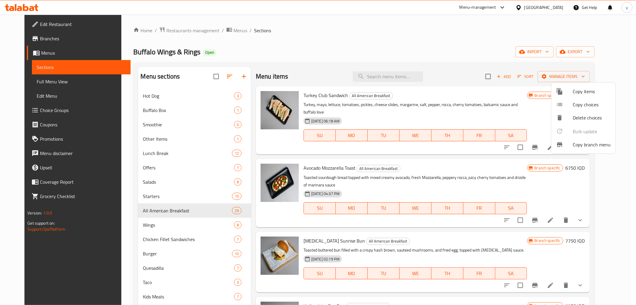
click at [523, 147] on div at bounding box center [318, 152] width 636 height 305
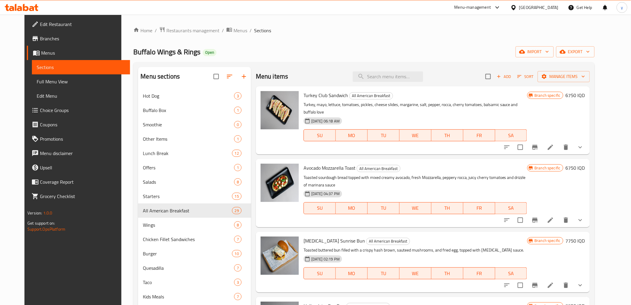
click at [559, 142] on li at bounding box center [550, 147] width 17 height 11
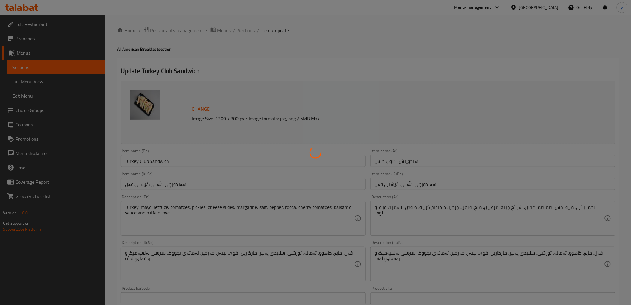
type input "الإضافات:"
type input "زیادە:"
type input "0"
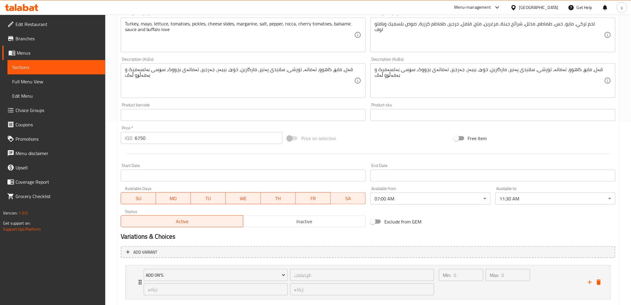
scroll to position [218, 0]
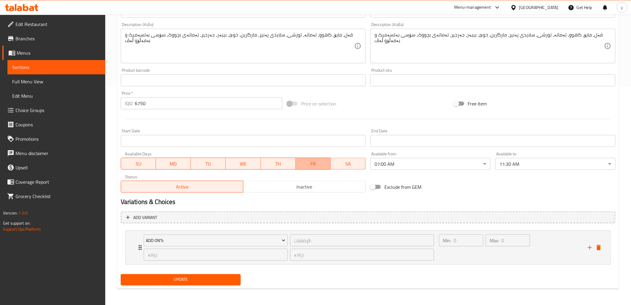
click at [326, 164] on span "FR" at bounding box center [313, 163] width 30 height 9
click at [332, 162] on button "SA" at bounding box center [348, 164] width 35 height 12
click at [269, 164] on span "TH" at bounding box center [278, 163] width 30 height 9
click at [242, 163] on span "WE" at bounding box center [243, 163] width 30 height 9
drag, startPoint x: 213, startPoint y: 164, endPoint x: 201, endPoint y: 164, distance: 11.9
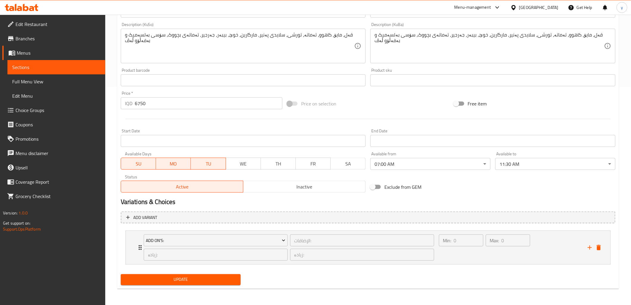
click at [213, 164] on span "TU" at bounding box center [208, 163] width 30 height 9
click at [172, 165] on span "MO" at bounding box center [173, 163] width 30 height 9
click at [134, 161] on span "SU" at bounding box center [139, 163] width 30 height 9
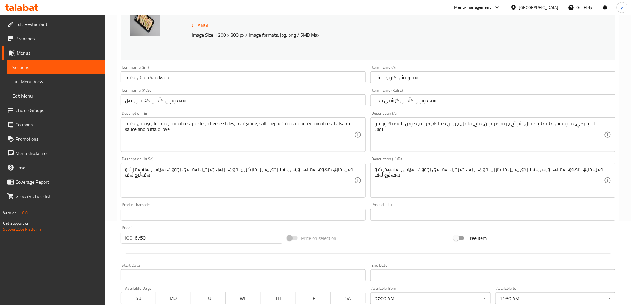
scroll to position [0, 0]
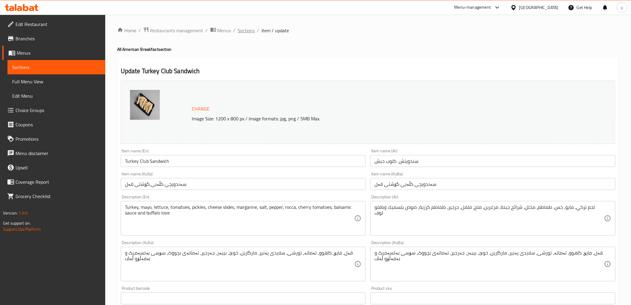
click at [246, 33] on span "Sections" at bounding box center [246, 30] width 17 height 7
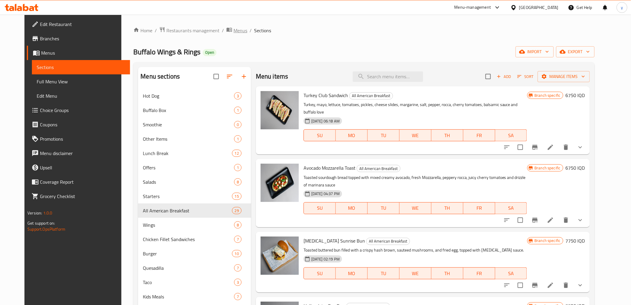
click at [234, 28] on span "Menus" at bounding box center [241, 30] width 14 height 7
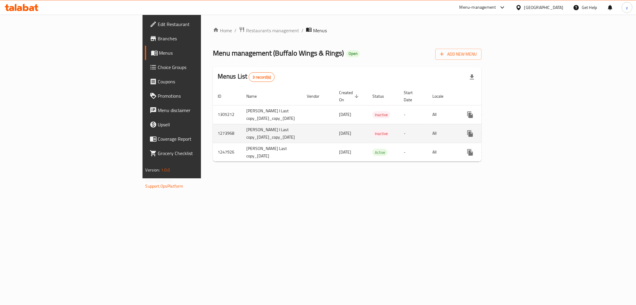
click at [521, 128] on link "enhanced table" at bounding box center [513, 133] width 14 height 14
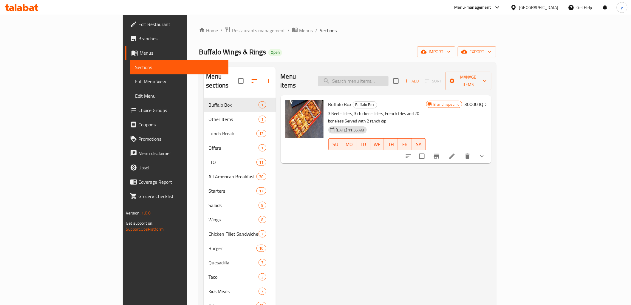
click at [389, 78] on input "search" at bounding box center [353, 81] width 70 height 10
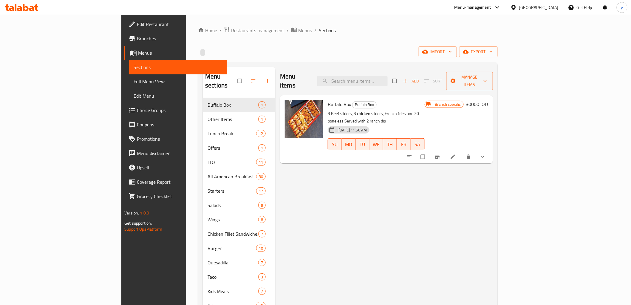
click at [32, 8] on icon at bounding box center [31, 8] width 5 height 5
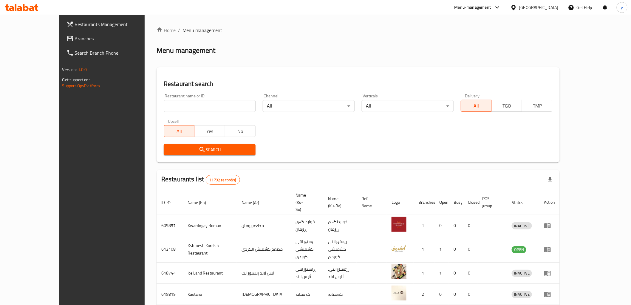
click at [200, 105] on input "search" at bounding box center [210, 106] width 92 height 12
paste input "657341"
type input "657341"
click at [195, 149] on span "Search" at bounding box center [210, 149] width 82 height 7
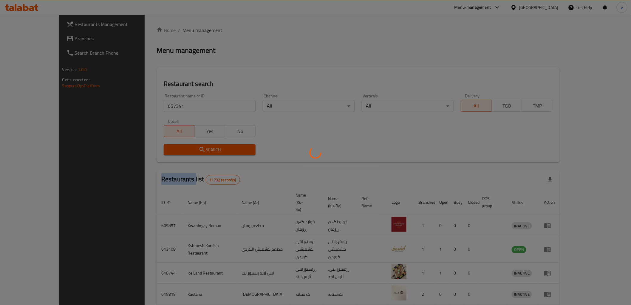
click at [195, 149] on div at bounding box center [315, 152] width 631 height 305
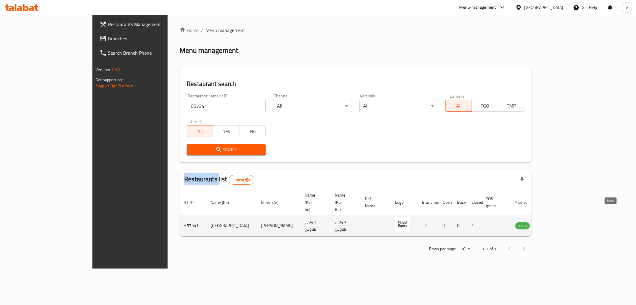
click at [554, 223] on icon "enhanced table" at bounding box center [550, 225] width 7 height 5
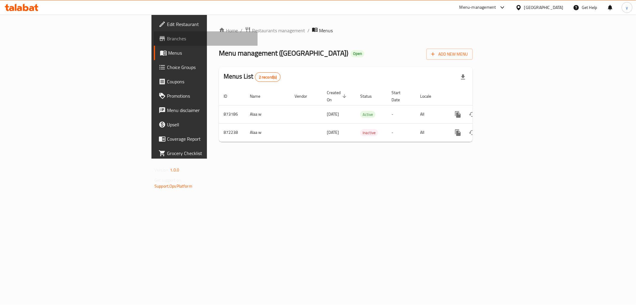
click at [154, 44] on link "Branches" at bounding box center [206, 38] width 104 height 14
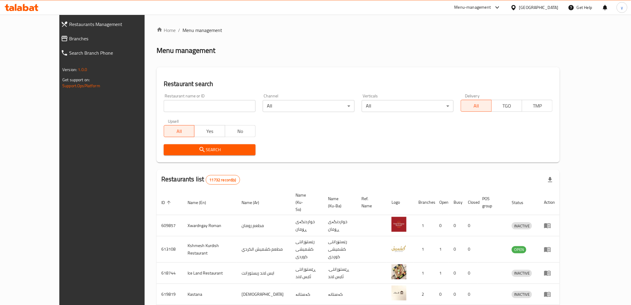
click at [183, 108] on div "Home / Menu management Menu management Restaurant search Restaurant name or ID …" at bounding box center [358, 239] width 403 height 425
click at [183, 108] on input "search" at bounding box center [210, 106] width 92 height 12
paste input "Cheshtkhana w kebabi lawez"
click at [216, 153] on button "Search" at bounding box center [210, 149] width 92 height 11
click at [216, 153] on div at bounding box center [315, 152] width 631 height 305
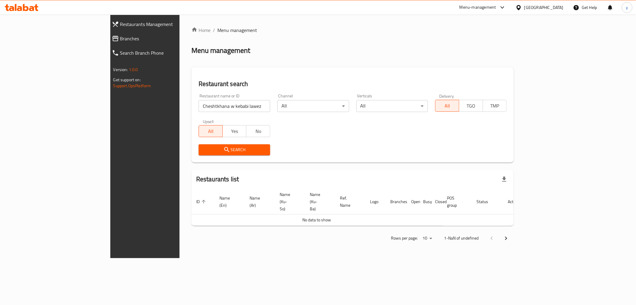
click at [215, 111] on input "Cheshtkhana w kebabi lawez" at bounding box center [235, 106] width 72 height 12
type input "Cheshtkhana w ke"
click at [272, 141] on div "Search" at bounding box center [353, 150] width 316 height 18
click at [210, 147] on span "Search" at bounding box center [234, 149] width 62 height 7
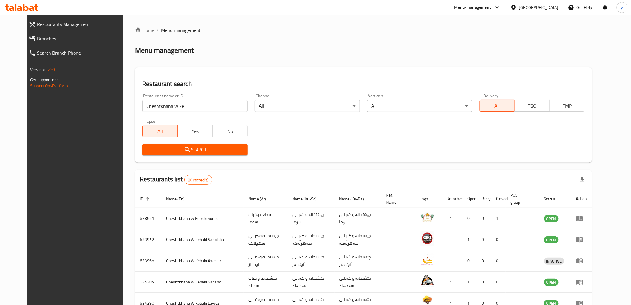
scroll to position [66, 0]
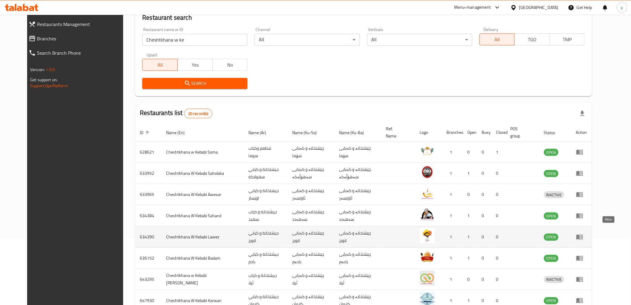
click at [584, 233] on icon "enhanced table" at bounding box center [579, 236] width 7 height 7
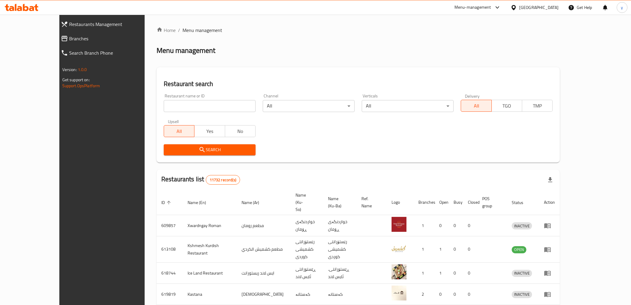
scroll to position [43, 0]
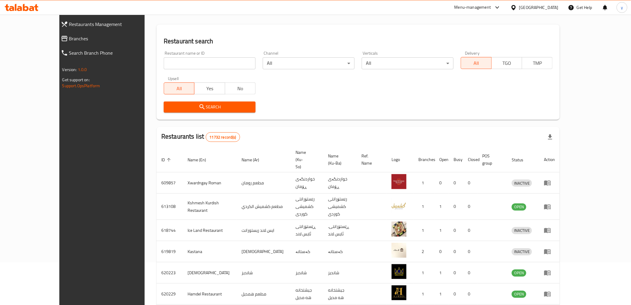
click at [178, 68] on input "search" at bounding box center [210, 63] width 92 height 12
paste input "Cheshtkhana w kebabi lawez"
click at [185, 105] on span "Search" at bounding box center [210, 106] width 82 height 7
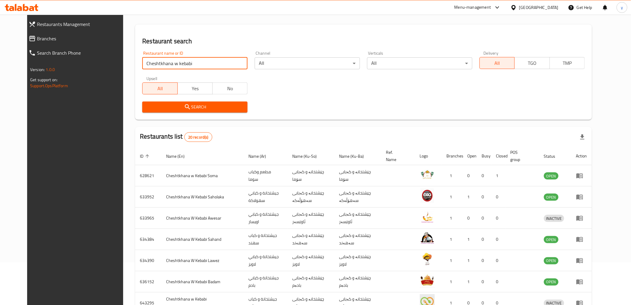
click at [188, 58] on input "Cheshtkhana w kebabi" at bounding box center [194, 63] width 105 height 12
paste input "lawez"
click at [204, 107] on span "Search" at bounding box center [195, 106] width 96 height 7
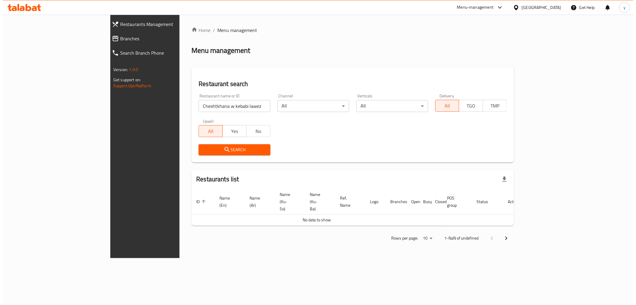
scroll to position [0, 0]
click at [203, 151] on span "Search" at bounding box center [234, 149] width 62 height 7
click at [201, 109] on input "Cheshtkhana w kebabi lawez" at bounding box center [235, 106] width 72 height 12
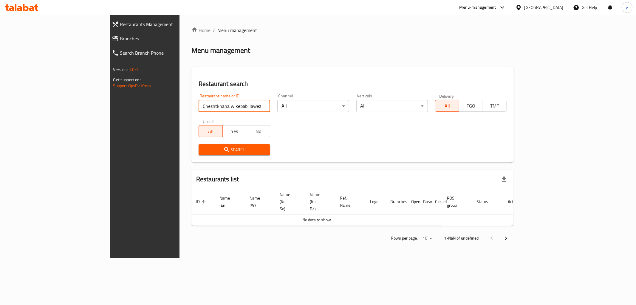
click at [201, 104] on input "Cheshtkhana w kebabi lawez" at bounding box center [235, 106] width 72 height 12
type input "Cheshtkhana w kebabi lawe"
click at [203, 150] on span "Search" at bounding box center [234, 149] width 62 height 7
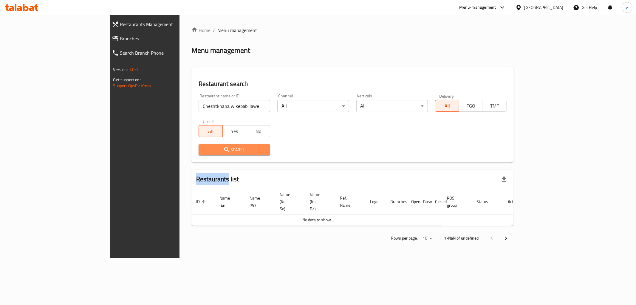
click at [184, 150] on div at bounding box center [318, 152] width 636 height 305
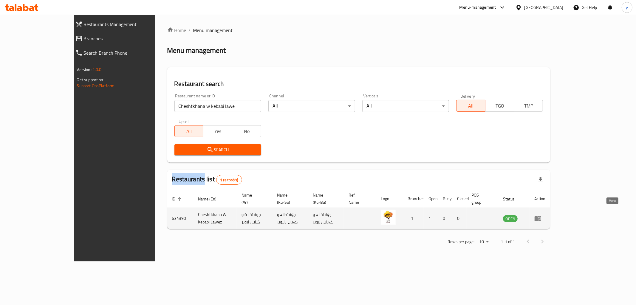
click at [542, 214] on icon "enhanced table" at bounding box center [538, 217] width 7 height 7
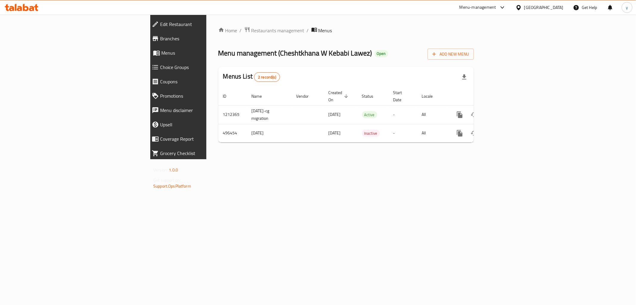
click at [147, 44] on link "Branches" at bounding box center [201, 38] width 109 height 14
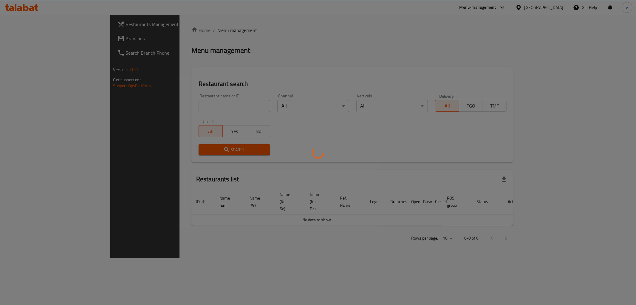
click at [202, 106] on div at bounding box center [318, 152] width 636 height 305
click at [20, 27] on div at bounding box center [318, 152] width 636 height 305
click at [27, 39] on div at bounding box center [318, 152] width 636 height 305
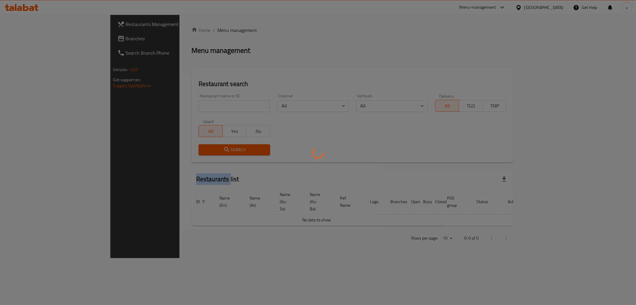
click at [27, 39] on div at bounding box center [318, 152] width 636 height 305
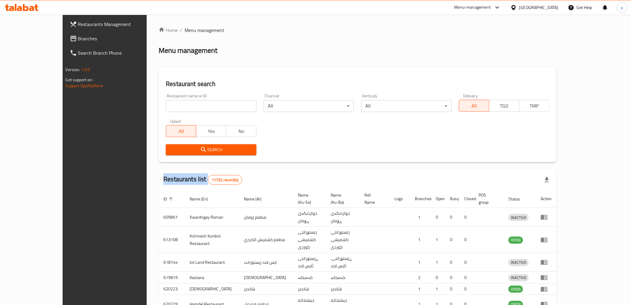
click at [27, 39] on div at bounding box center [315, 152] width 631 height 305
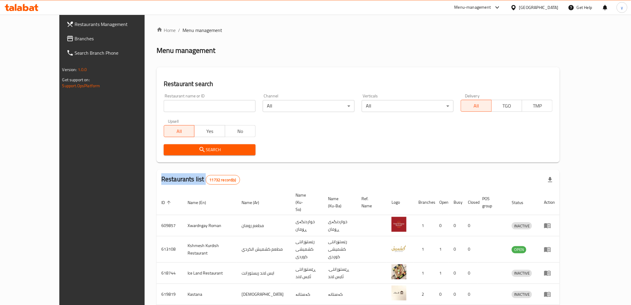
click at [75, 39] on span "Branches" at bounding box center [117, 38] width 85 height 7
click at [75, 41] on span "Branches" at bounding box center [117, 38] width 85 height 7
click at [164, 107] on input "search" at bounding box center [210, 106] width 92 height 12
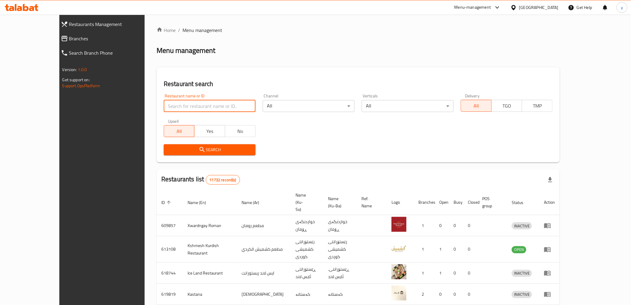
paste input "688153"
type input "688153"
click at [169, 149] on span "Search" at bounding box center [210, 149] width 82 height 7
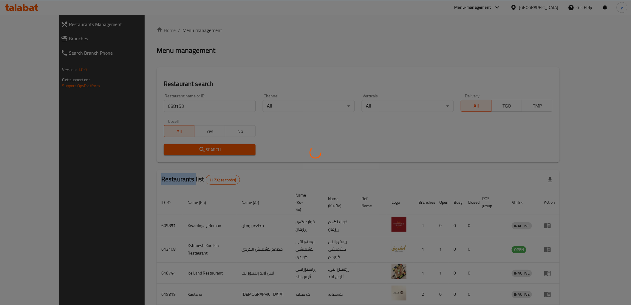
click at [152, 149] on div at bounding box center [315, 152] width 631 height 305
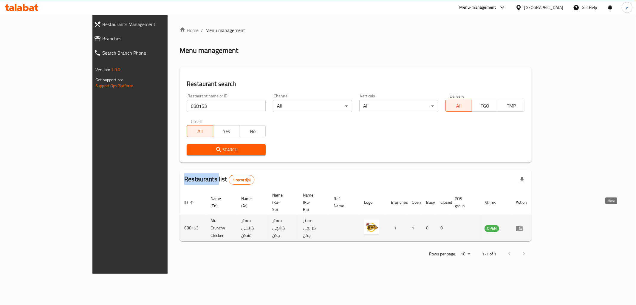
click at [523, 224] on icon "enhanced table" at bounding box center [519, 227] width 7 height 7
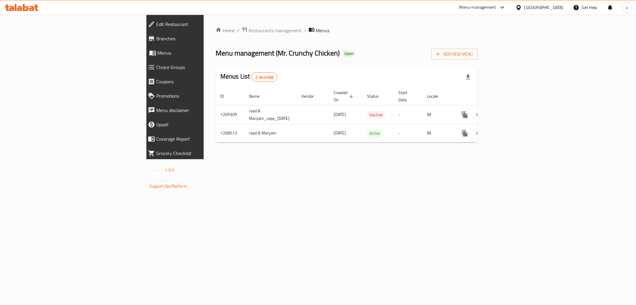
click at [143, 44] on link "Branches" at bounding box center [197, 38] width 109 height 14
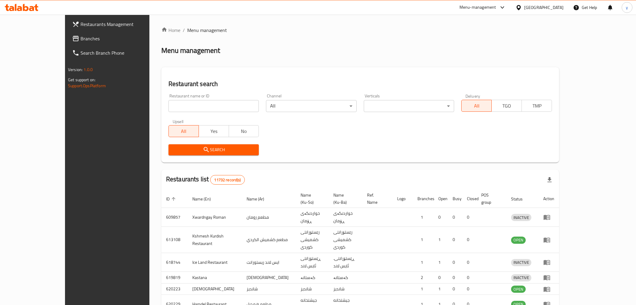
click at [37, 40] on div at bounding box center [318, 152] width 636 height 305
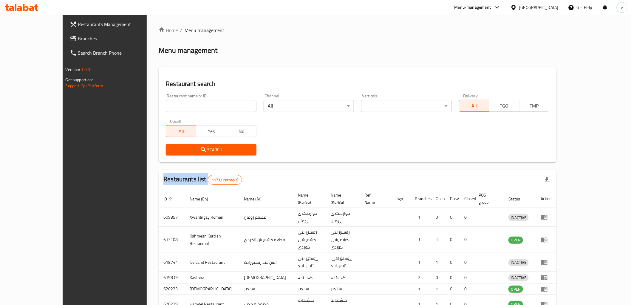
click at [37, 40] on div at bounding box center [315, 152] width 631 height 305
click at [78, 40] on span "Branches" at bounding box center [120, 38] width 85 height 7
drag, startPoint x: 0, startPoint y: 0, endPoint x: 37, endPoint y: 40, distance: 54.2
click at [78, 40] on span "Branches" at bounding box center [120, 38] width 85 height 7
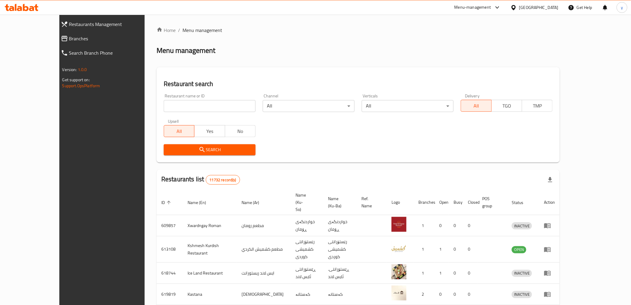
drag, startPoint x: 0, startPoint y: 0, endPoint x: 271, endPoint y: 138, distance: 303.7
click at [271, 138] on div "Restaurant name or ID Restaurant name or ID Channel All ​ Verticals All ​ Deliv…" at bounding box center [358, 124] width 396 height 69
drag, startPoint x: 177, startPoint y: 103, endPoint x: 177, endPoint y: 112, distance: 8.4
click at [177, 103] on input "search" at bounding box center [210, 106] width 92 height 12
click at [66, 34] on link "Branches" at bounding box center [110, 38] width 109 height 14
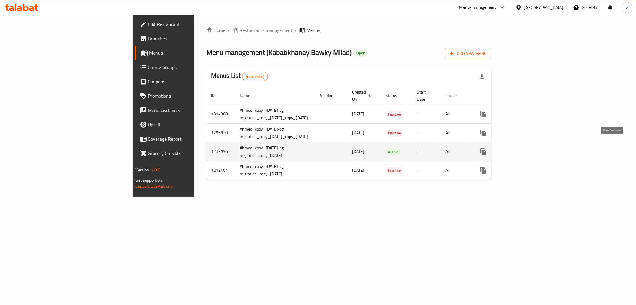
click at [534, 147] on link "enhanced table" at bounding box center [526, 151] width 14 height 14
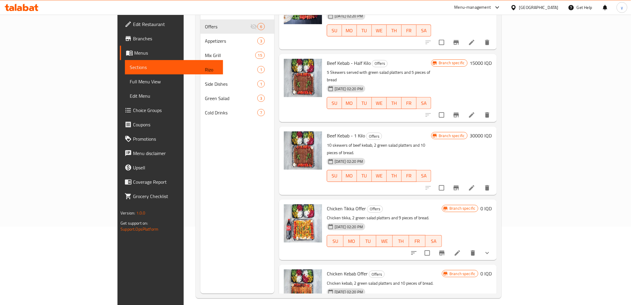
scroll to position [84, 0]
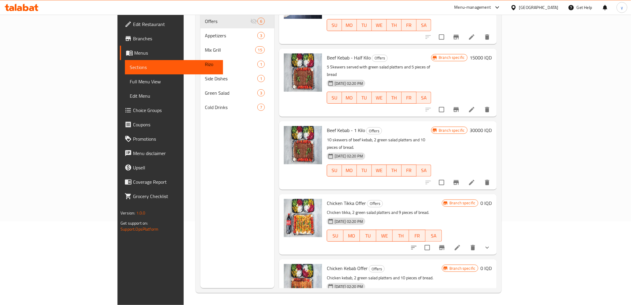
click at [495, 240] on button "show more" at bounding box center [487, 247] width 14 height 14
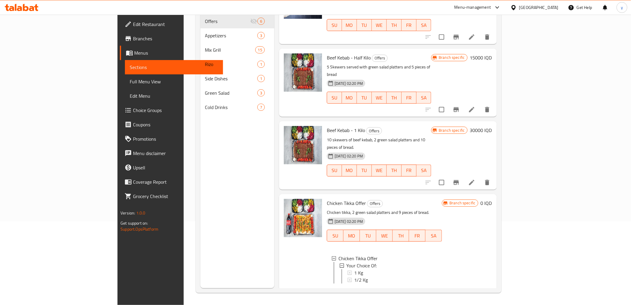
scroll to position [151, 0]
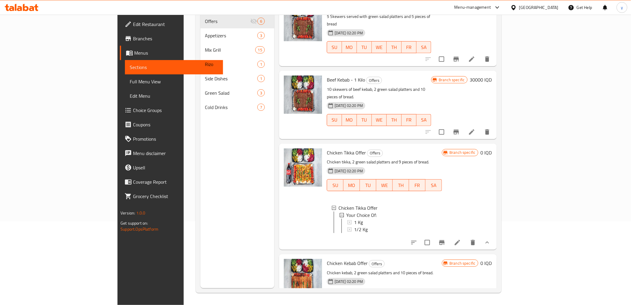
click at [466, 237] on li at bounding box center [457, 242] width 17 height 11
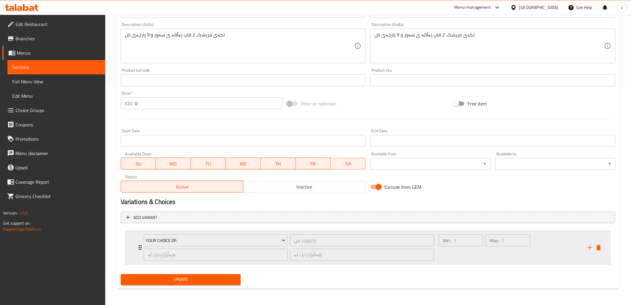
click at [127, 257] on div "Your Choice Of: إختيارك من: ​ هەڵبژاردنت لە: ​ هەڵبژاردنت لە: ​ Min: 1 ​ Max: 1…" at bounding box center [368, 247] width 485 height 33
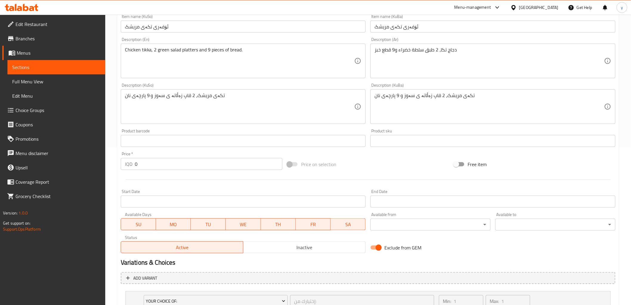
scroll to position [72, 0]
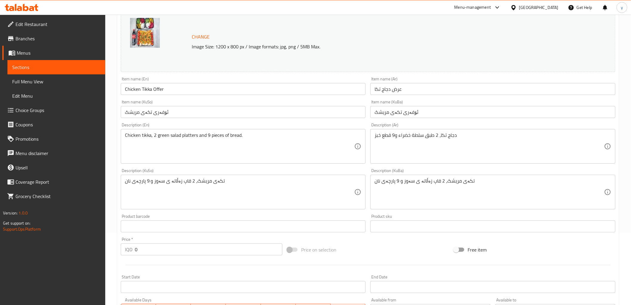
click at [182, 90] on input "Chicken Tikka Offer" at bounding box center [243, 89] width 245 height 12
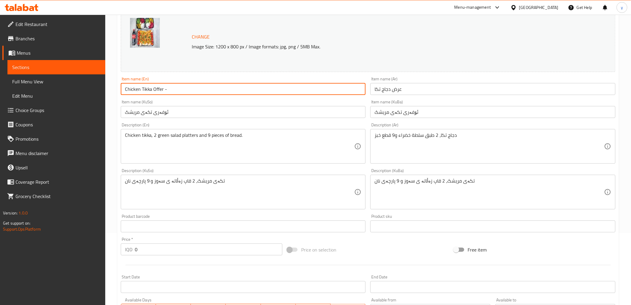
paste input "1/2 Kg"
type input "Chicken Tikka Offer - 1/2 Kg"
click at [427, 84] on input "عرض دجاج تكا" at bounding box center [493, 89] width 245 height 12
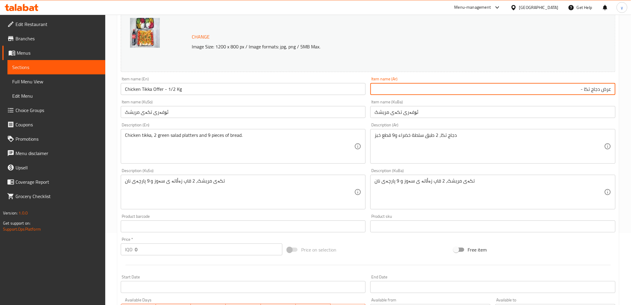
paste input "1/2 كجم"
type input "عرض دجاج تكا - 1/2 كجم"
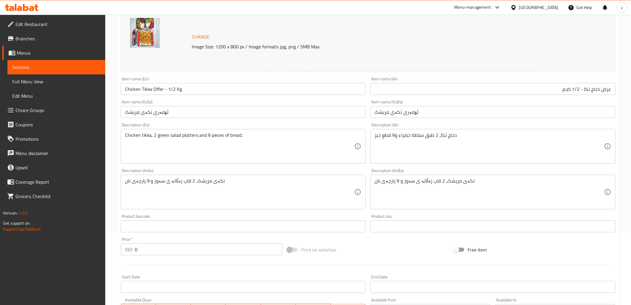
click at [342, 103] on div "Item name (KuSo) ئۆفەری تکەی مریشک Item name (KuSo)" at bounding box center [243, 109] width 245 height 18
click at [342, 105] on div "Item name (KuSo) ئۆفەری تکەی مریشک Item name (KuSo)" at bounding box center [243, 109] width 245 height 18
click at [343, 108] on input "ئۆفەری تکەی مریشک" at bounding box center [243, 112] width 245 height 12
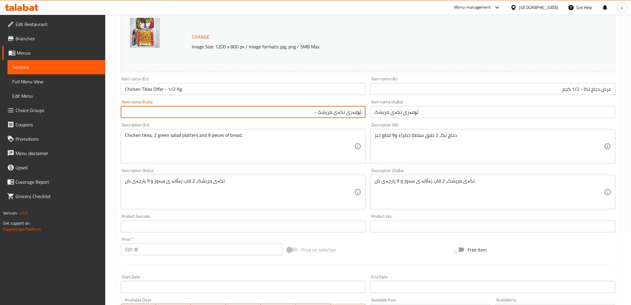
paste input "1/2 کگم"
type input "ئۆفەری تکەی مریشک - 1/2 کگم"
click at [275, 87] on input "Chicken Tikka Offer - 1/2 Kg" at bounding box center [243, 89] width 245 height 12
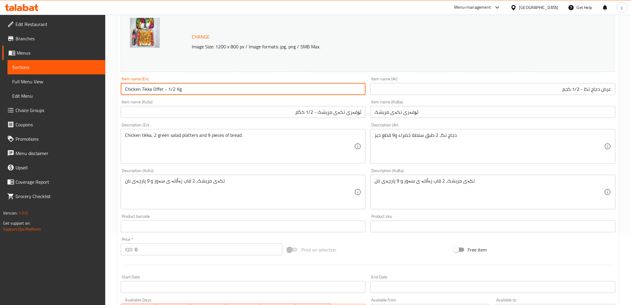
click at [475, 93] on input "عرض دجاج تكا - 1/2 كجم" at bounding box center [493, 89] width 245 height 12
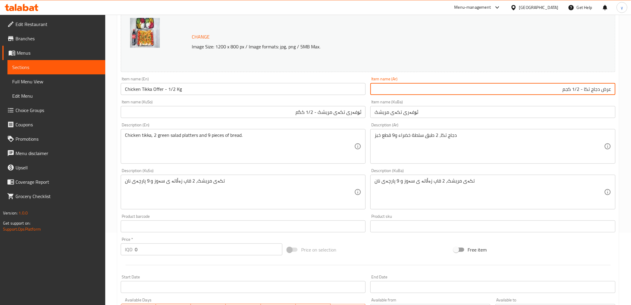
type input "عرض دجاج تكا - 1/2 كجم"
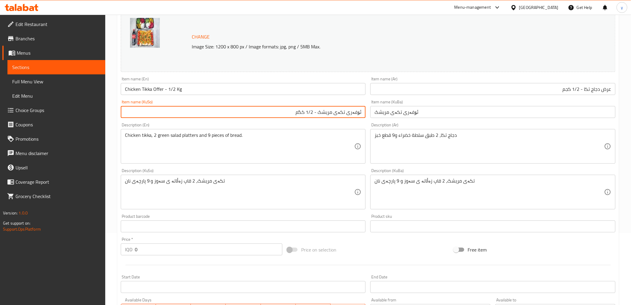
drag, startPoint x: 291, startPoint y: 115, endPoint x: 401, endPoint y: 117, distance: 110.1
click at [401, 117] on div "Change Image Size: 1200 x 800 px / Image formats: jpg, png / 5MB Max. Item name…" at bounding box center [368, 173] width 500 height 334
click at [402, 114] on input "ئۆفەری تکەی مریشک" at bounding box center [493, 112] width 245 height 12
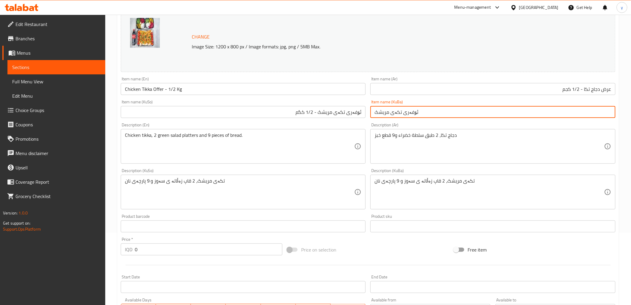
click at [402, 114] on input "ئۆفەری تکەی مریشک" at bounding box center [493, 112] width 245 height 12
paste input "- 1/2 کگم"
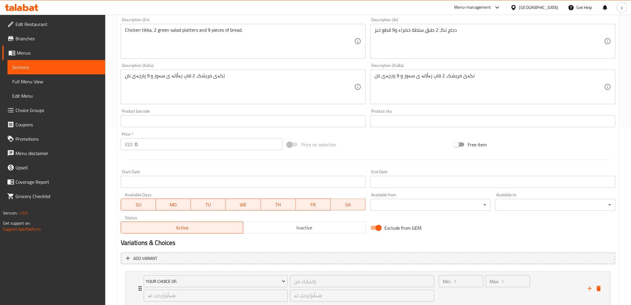
scroll to position [204, 0]
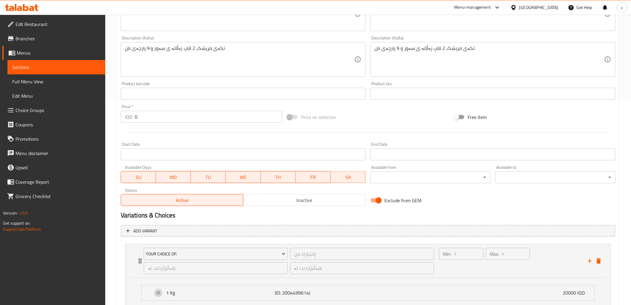
type input "ئۆفەری تکەی مریشک - 1/2 کگم"
click at [200, 121] on input "0" at bounding box center [209, 117] width 148 height 12
paste input "1300"
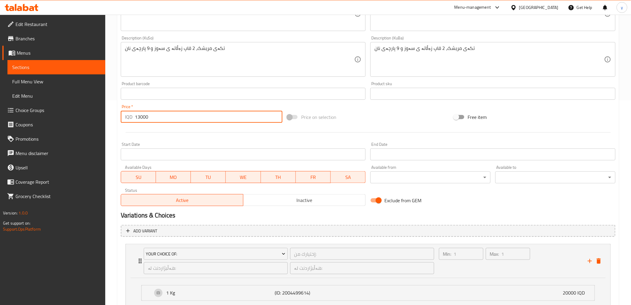
type input "13000"
click at [199, 130] on div at bounding box center [368, 132] width 500 height 15
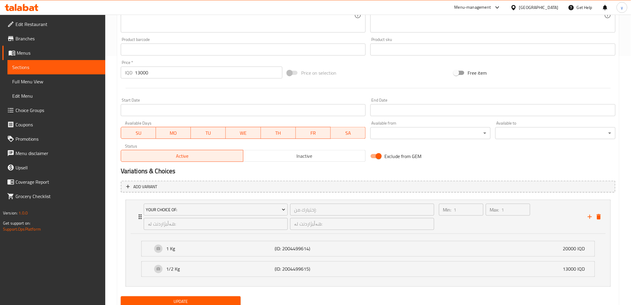
scroll to position [271, 0]
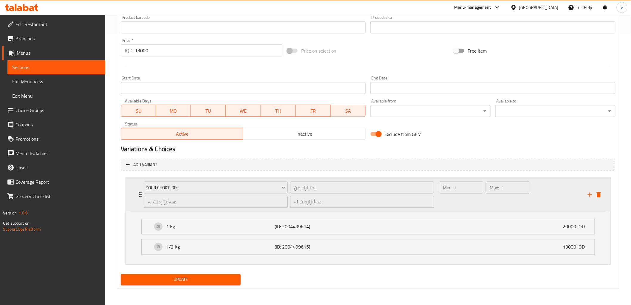
click at [491, 207] on div "Max: 1 ​" at bounding box center [508, 194] width 47 height 29
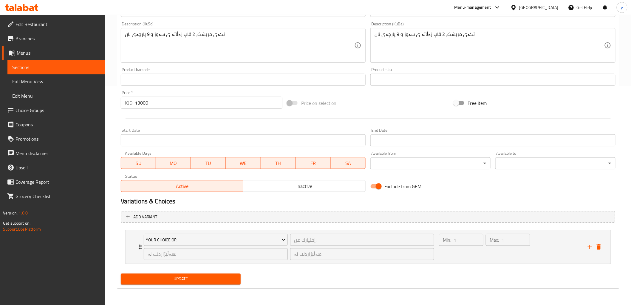
scroll to position [218, 0]
click at [599, 245] on icon "delete" at bounding box center [598, 247] width 7 height 7
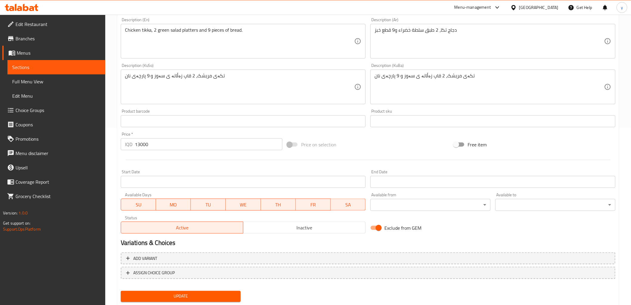
scroll to position [193, 0]
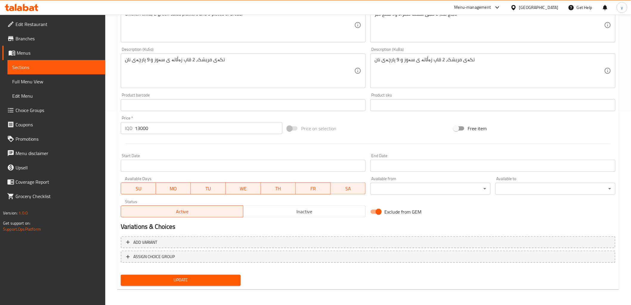
click at [216, 281] on span "Update" at bounding box center [181, 279] width 111 height 7
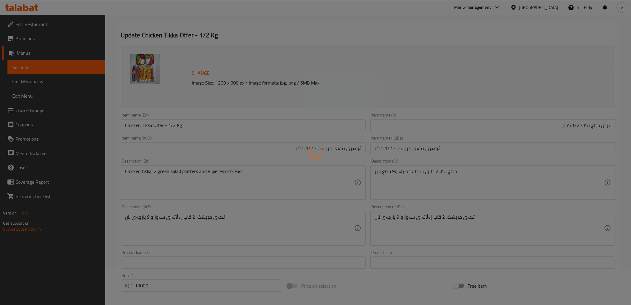
scroll to position [0, 0]
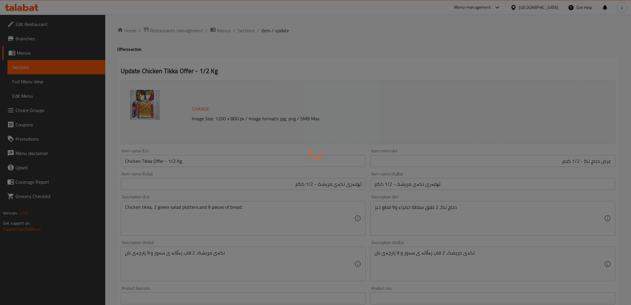
click at [247, 28] on div at bounding box center [315, 152] width 631 height 305
click at [250, 30] on div at bounding box center [315, 152] width 631 height 305
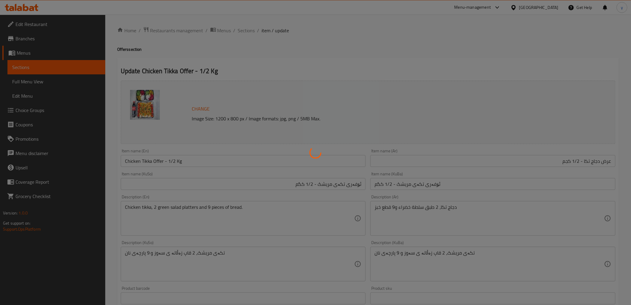
click at [250, 30] on div at bounding box center [315, 152] width 631 height 305
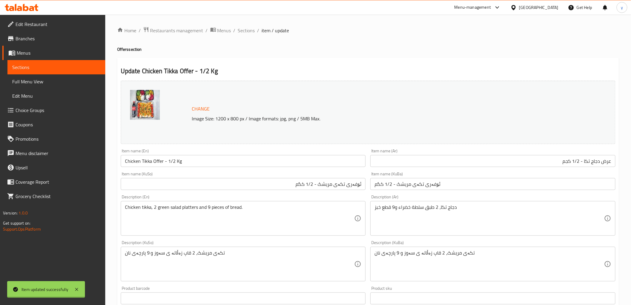
click at [250, 30] on div at bounding box center [315, 152] width 631 height 305
click at [250, 30] on span "Sections" at bounding box center [246, 30] width 17 height 7
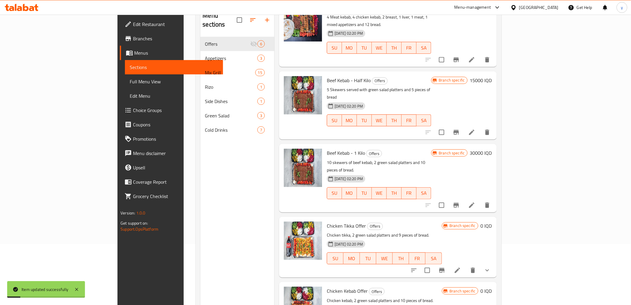
scroll to position [84, 0]
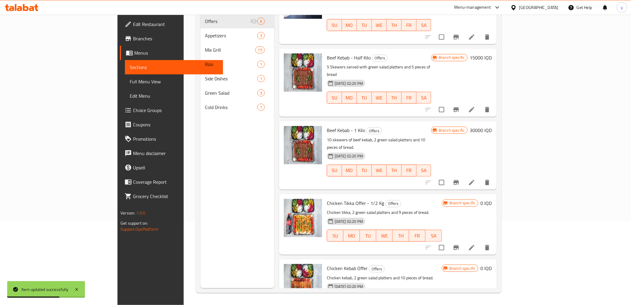
click at [492, 199] on h6 "0 IQD" at bounding box center [486, 203] width 11 height 8
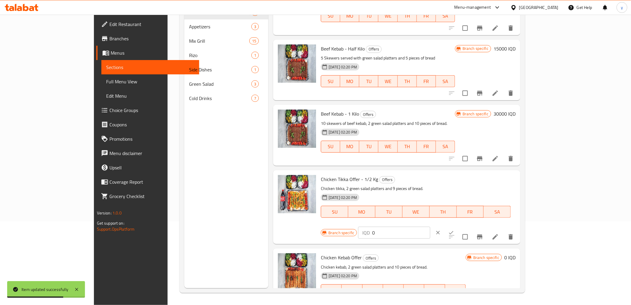
click at [430, 226] on input "0" at bounding box center [401, 232] width 58 height 12
paste input "1300"
type input "13000"
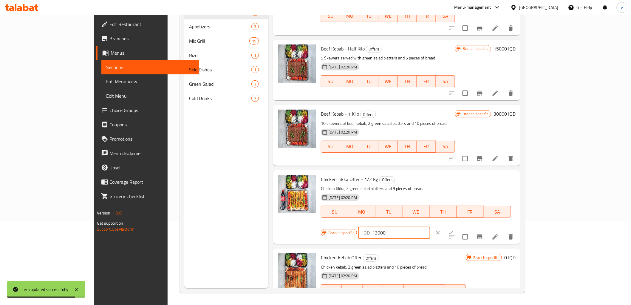
click at [454, 229] on icon "ok" at bounding box center [451, 232] width 6 height 6
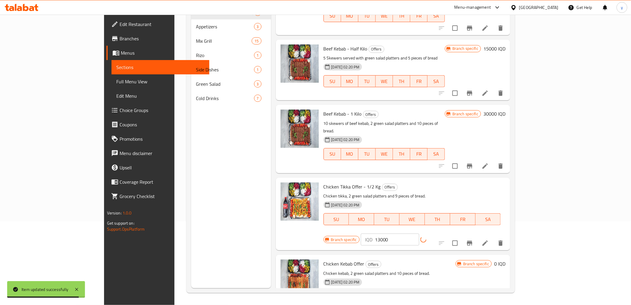
click at [473, 239] on icon "Branch-specific-item" at bounding box center [469, 242] width 7 height 7
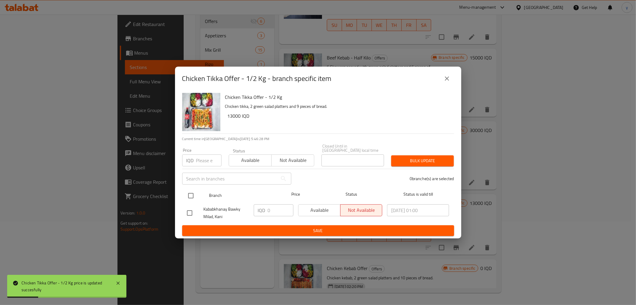
click at [195, 189] on input "checkbox" at bounding box center [191, 195] width 13 height 13
checkbox input "true"
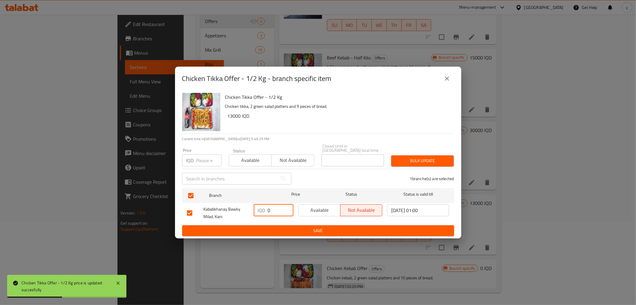
click at [271, 208] on input "0" at bounding box center [281, 210] width 26 height 12
paste input "1300"
type input "13000"
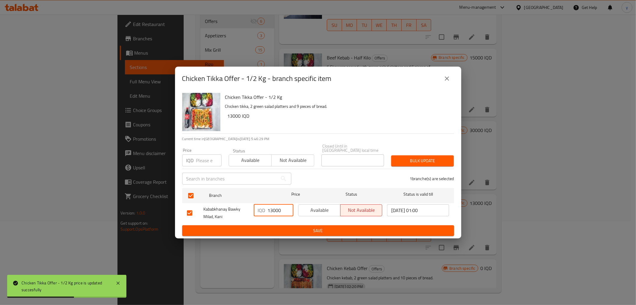
click at [281, 227] on span "Save" at bounding box center [318, 230] width 263 height 7
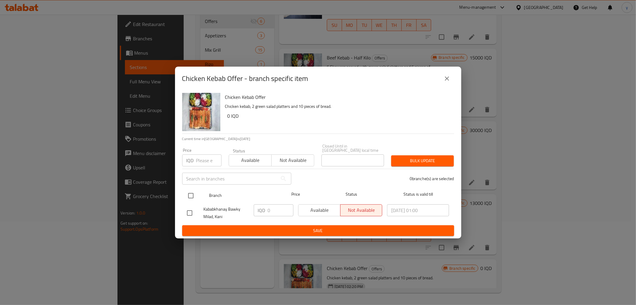
click at [187, 193] on input "checkbox" at bounding box center [191, 195] width 13 height 13
checkbox input "true"
click at [281, 208] on input "0" at bounding box center [281, 210] width 26 height 12
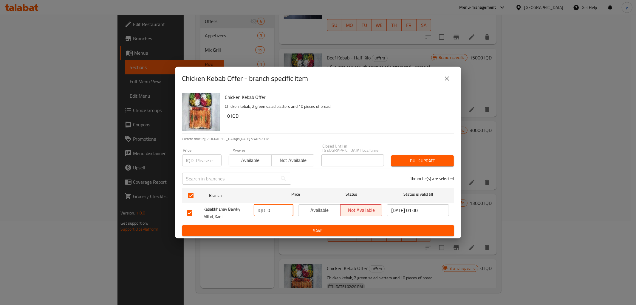
click at [281, 208] on input "0" at bounding box center [281, 210] width 26 height 12
paste input "1300"
type input "13000"
click at [298, 219] on div "Available Not available" at bounding box center [340, 213] width 89 height 22
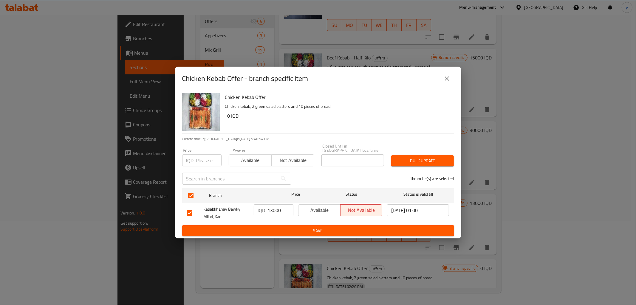
click at [300, 225] on button "Save" at bounding box center [318, 230] width 272 height 11
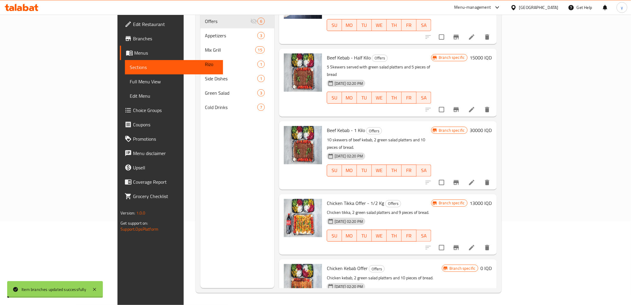
click at [492, 264] on h6 "0 IQD" at bounding box center [486, 268] width 11 height 8
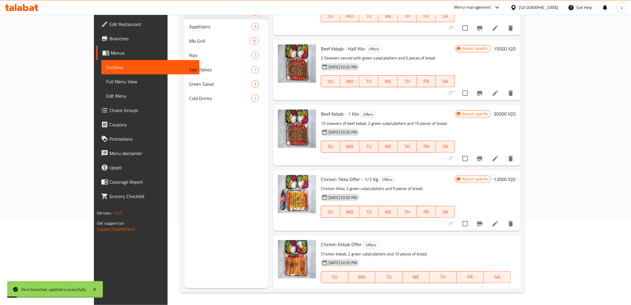
drag, startPoint x: 550, startPoint y: 240, endPoint x: 497, endPoint y: 248, distance: 53.1
click at [466, 291] on div "Branch specific IQD 0 ​" at bounding box center [393, 297] width 145 height 13
paste input "1300"
type input "13000"
click at [458, 291] on button "ok" at bounding box center [451, 297] width 13 height 13
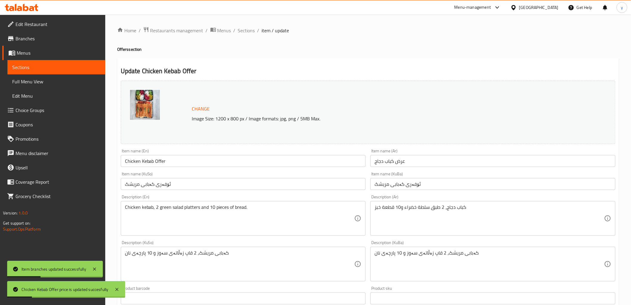
click at [254, 156] on input "Chicken Kebab Offer" at bounding box center [243, 161] width 245 height 12
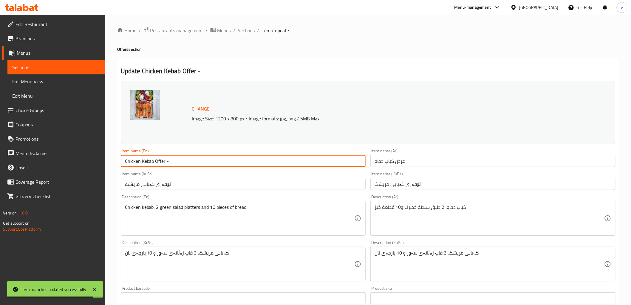
paste input "1/2 Kilo"
type input "Chicken Kebab Offer - 1/2 Kilo"
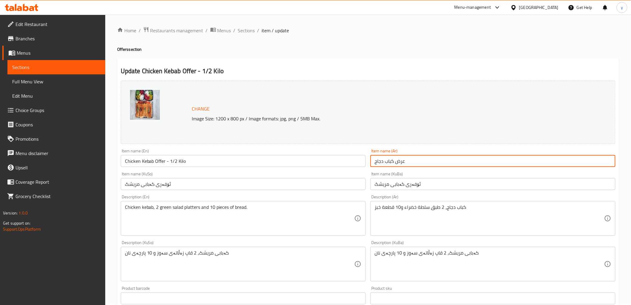
click at [416, 161] on input "عرض كباب دجاج" at bounding box center [493, 161] width 245 height 12
paste input "1/2 كيلو"
type input "عرض كباب دجاج - 1/2 كيلو"
click at [331, 189] on input "ئۆفەری کەبابی مریشک" at bounding box center [243, 184] width 245 height 12
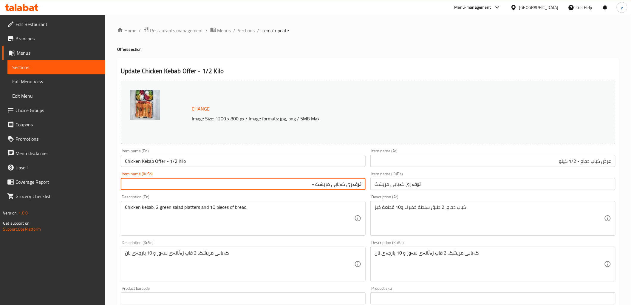
paste input "1/2 کیلۆ"
click at [332, 184] on input "ئۆفەری کەبابی مریشک - 1/2 کیلۆ" at bounding box center [243, 184] width 245 height 12
type input "ئۆفەری کەبابی مریشک - 1/2 کیلۆ"
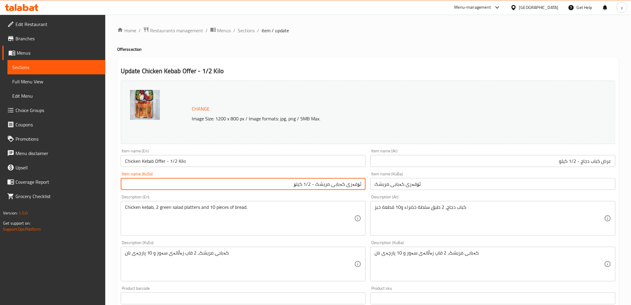
click at [402, 183] on input "ئۆفەری کەبابی مریشک" at bounding box center [493, 184] width 245 height 12
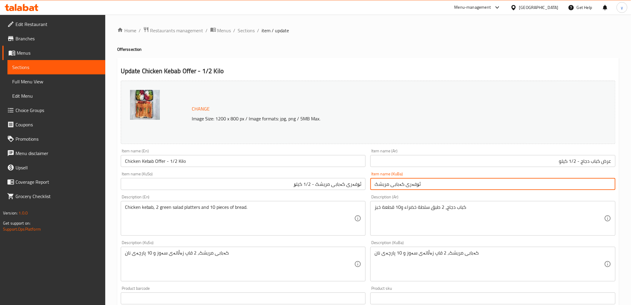
click at [402, 183] on input "ئۆفەری کەبابی مریشک" at bounding box center [493, 184] width 245 height 12
paste input "- 1/2 کیلۆ"
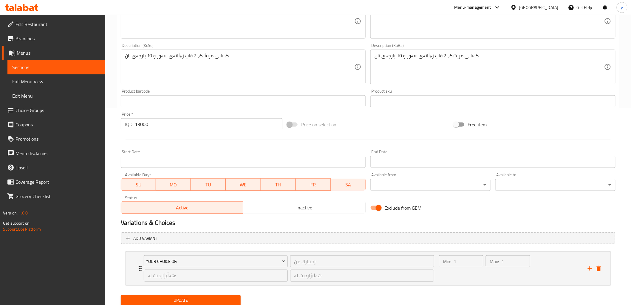
scroll to position [218, 0]
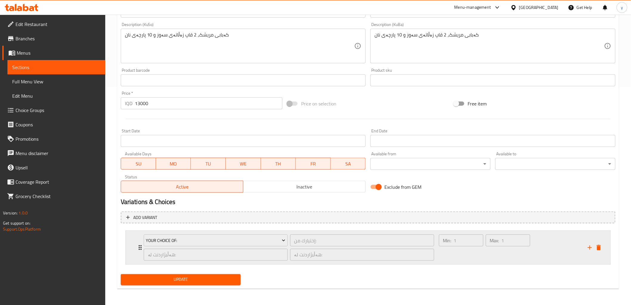
click at [527, 252] on div "Max: 1 ​" at bounding box center [508, 247] width 47 height 29
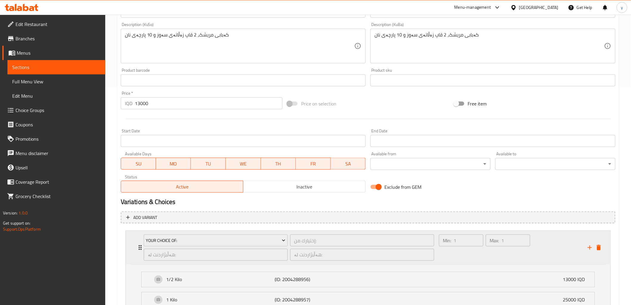
scroll to position [271, 0]
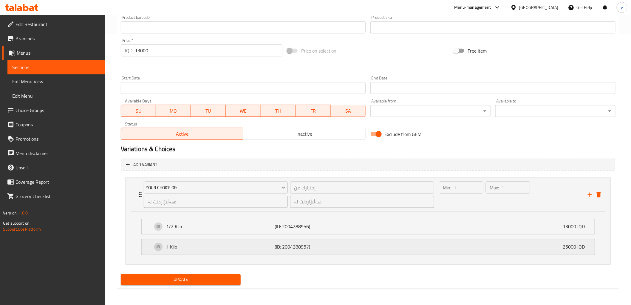
click at [481, 246] on div "1 Kilo (ID: 2004288957) 25000 IQD" at bounding box center [369, 246] width 435 height 15
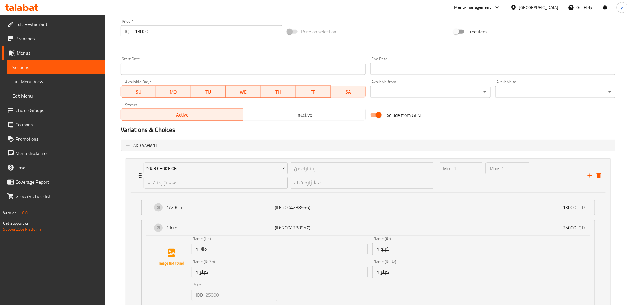
scroll to position [356, 0]
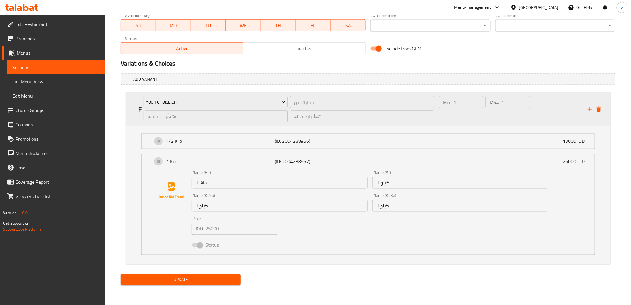
click at [598, 110] on icon "delete" at bounding box center [599, 109] width 4 height 5
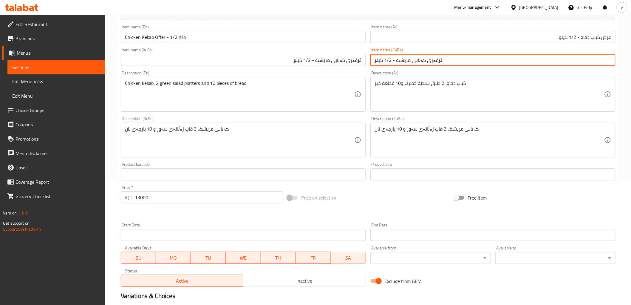
scroll to position [193, 0]
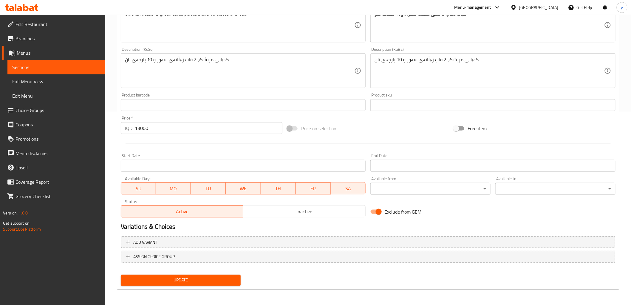
type input "ئۆفەری کەبابی مریشک - 1/2 کیلۆ"
click at [219, 280] on span "Update" at bounding box center [181, 279] width 111 height 7
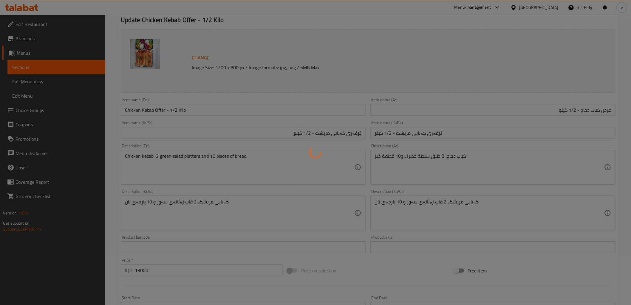
scroll to position [0, 0]
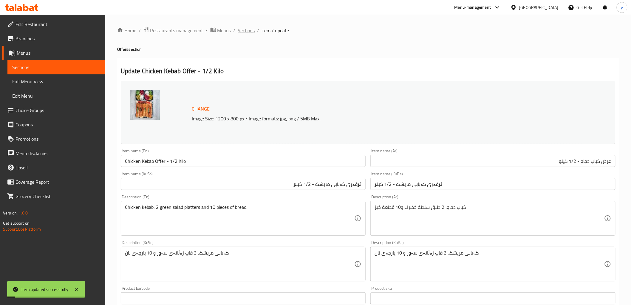
click at [250, 32] on span "Sections" at bounding box center [246, 30] width 17 height 7
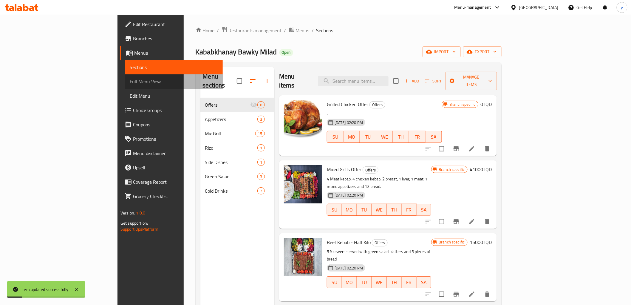
click at [130, 81] on span "Full Menu View" at bounding box center [174, 81] width 88 height 7
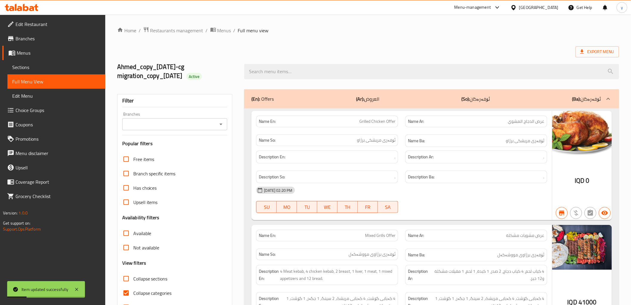
click at [222, 123] on icon "Open" at bounding box center [220, 124] width 7 height 7
click at [186, 153] on span "Kababkhanay Bawky Milad, Kani" at bounding box center [159, 149] width 65 height 7
type input "Kababkhanay Bawky Milad, Kani"
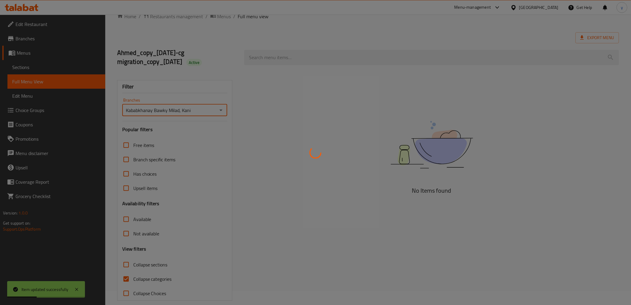
scroll to position [22, 0]
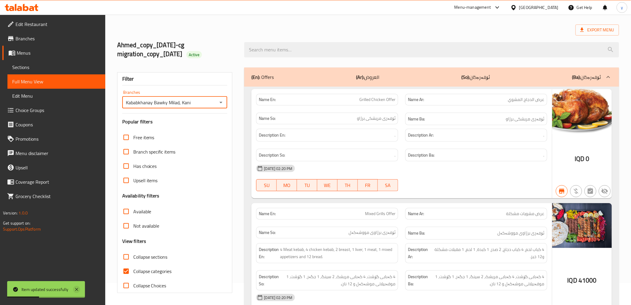
click at [73, 287] on icon at bounding box center [76, 288] width 7 height 7
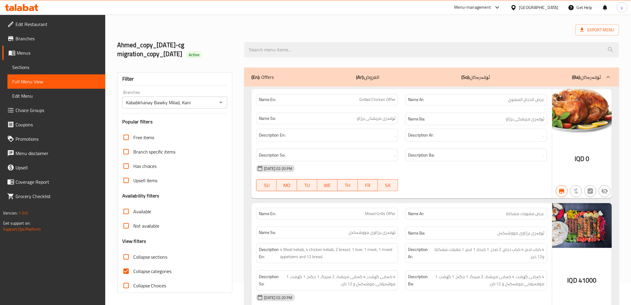
click at [137, 268] on span "Collapse categories" at bounding box center [152, 270] width 38 height 7
click at [133, 268] on input "Collapse categories" at bounding box center [126, 271] width 14 height 14
click at [127, 272] on input "Collapse categories" at bounding box center [126, 271] width 14 height 14
click at [129, 271] on input "Collapse categories" at bounding box center [126, 271] width 14 height 14
checkbox input "false"
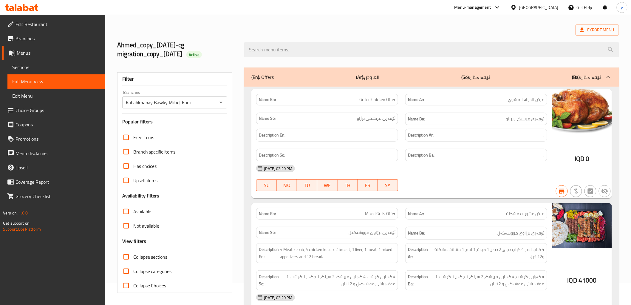
click at [127, 261] on input "Collapse sections" at bounding box center [126, 256] width 14 height 14
checkbox input "true"
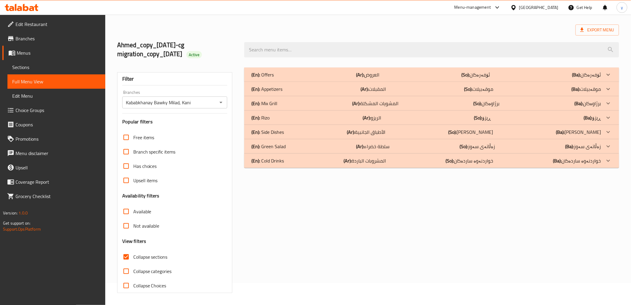
click at [336, 82] on div "(En): Appetizers (Ar): المقبلات (So): موقەبیلات (Ba): موقەبیلات Name En: Mixed …" at bounding box center [431, 89] width 375 height 14
click at [448, 76] on div "(En): Offers (Ar): العروض (So): ئۆفەرەکان (Ba): ئۆفەرەکان" at bounding box center [426, 74] width 350 height 7
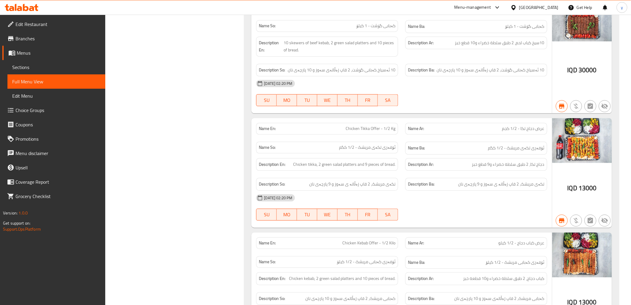
scroll to position [552, 0]
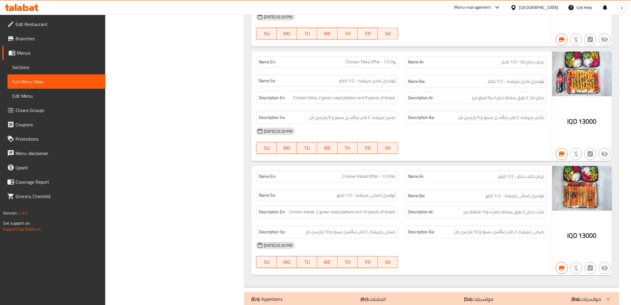
click at [67, 51] on span "Menus" at bounding box center [59, 52] width 84 height 7
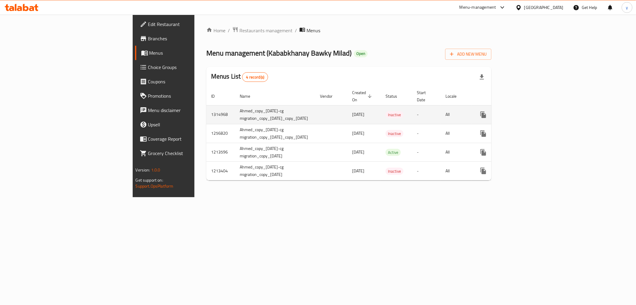
click at [530, 111] on icon "enhanced table" at bounding box center [526, 114] width 7 height 7
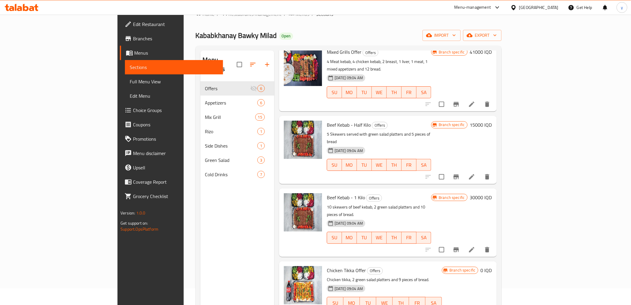
scroll to position [84, 0]
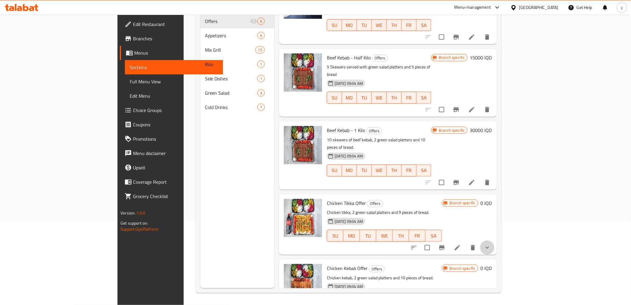
click at [495, 240] on button "show more" at bounding box center [487, 247] width 14 height 14
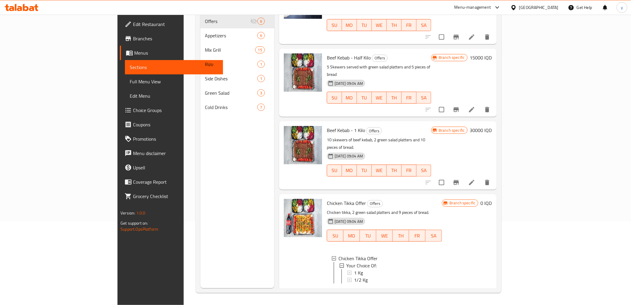
click at [130, 67] on span "Sections" at bounding box center [174, 67] width 88 height 7
click at [120, 59] on link "Menus" at bounding box center [171, 53] width 103 height 14
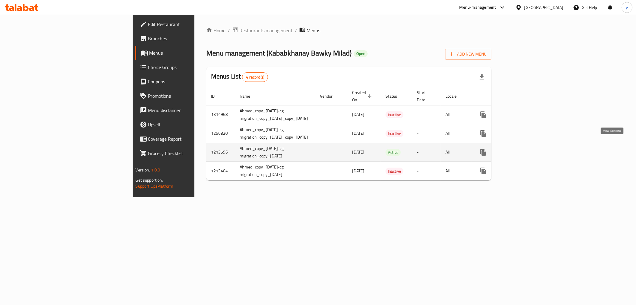
click at [534, 146] on link "enhanced table" at bounding box center [526, 152] width 14 height 14
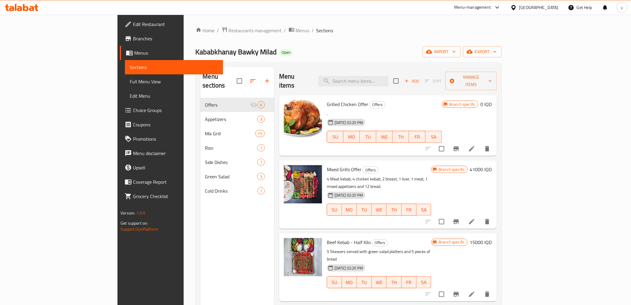
click at [130, 84] on span "Full Menu View" at bounding box center [174, 81] width 88 height 7
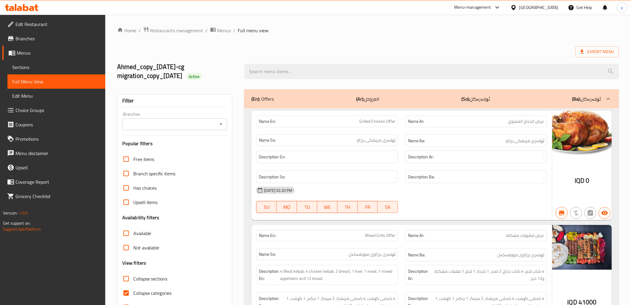
click at [221, 123] on icon "Open" at bounding box center [220, 124] width 7 height 7
click at [175, 153] on span "Kababkhanay Bawky Milad, Kani" at bounding box center [159, 149] width 65 height 7
click at [175, 153] on div "Free items" at bounding box center [174, 159] width 105 height 14
type input "Kababkhanay Bawky Milad, Kani"
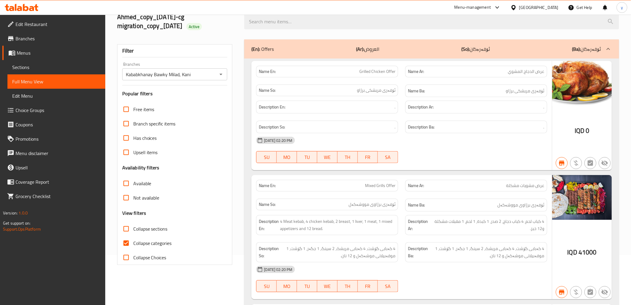
scroll to position [132, 0]
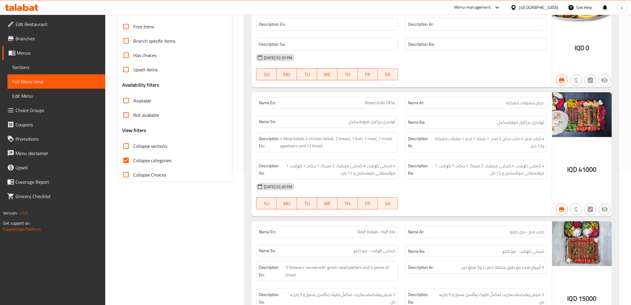
click at [129, 157] on input "Collapse categories" at bounding box center [126, 160] width 14 height 14
checkbox input "false"
click at [130, 147] on input "Collapse sections" at bounding box center [126, 146] width 14 height 14
checkbox input "true"
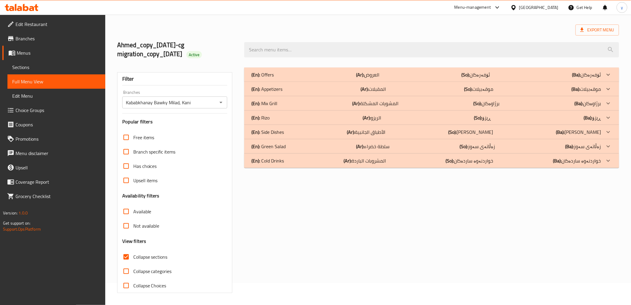
scroll to position [22, 0]
click at [371, 67] on div "(En): Offers (Ar): العروض (So): ئۆفەرەکان (Ba): ئۆفەرەکان" at bounding box center [431, 74] width 375 height 14
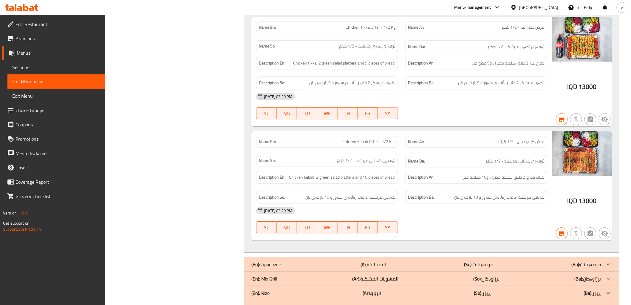
scroll to position [564, 0]
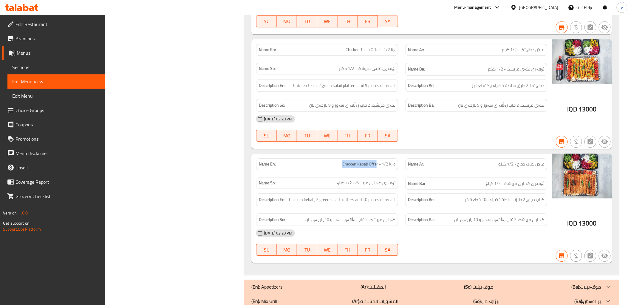
drag, startPoint x: 377, startPoint y: 158, endPoint x: 339, endPoint y: 156, distance: 38.2
click at [339, 161] on p "Name En: Chicken Kebab Offer - 1/2 Kilo" at bounding box center [327, 164] width 137 height 6
copy span "Chicken Kebab Offe"
click at [378, 161] on span "Chicken Kebab Offer - 1/2 Kilo" at bounding box center [368, 164] width 53 height 6
drag, startPoint x: 379, startPoint y: 158, endPoint x: 335, endPoint y: 157, distance: 43.9
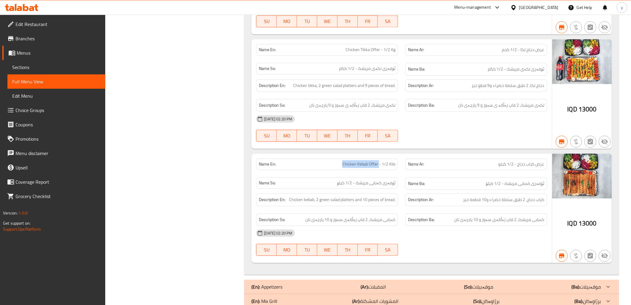
click at [335, 161] on p "Name En: Chicken Kebab Offer - 1/2 Kilo" at bounding box center [327, 164] width 137 height 6
copy span "Chicken Kebab Offer"
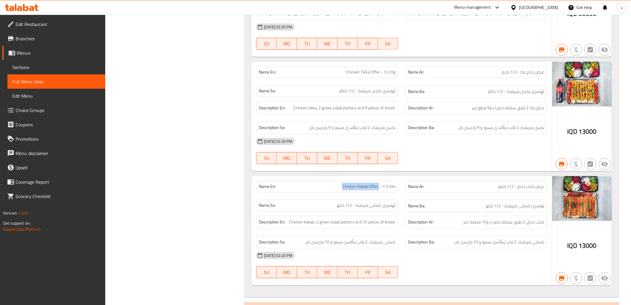
scroll to position [498, 0]
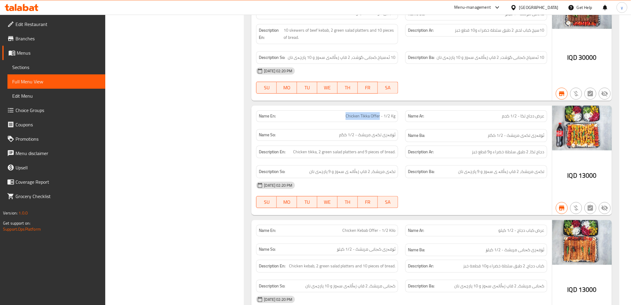
drag, startPoint x: 380, startPoint y: 111, endPoint x: 346, endPoint y: 109, distance: 33.5
click at [346, 113] on span "Chicken Tikka Offer - 1/2 Kg" at bounding box center [371, 116] width 50 height 6
copy span "Chicken Tikka Offer"
click at [367, 113] on span "Chicken Tikka Offer - 1/2 Kg" at bounding box center [371, 116] width 50 height 6
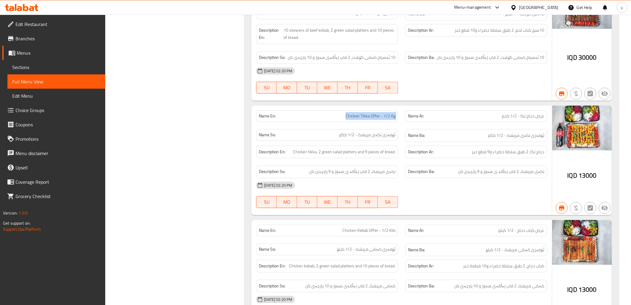
click at [367, 113] on span "Chicken Tikka Offer - 1/2 Kg" at bounding box center [371, 116] width 50 height 6
click at [368, 227] on span "Chicken Kebab Offer - 1/2 Kilo" at bounding box center [368, 230] width 53 height 6
copy span "Chicken Kebab Offer - 1/2 Kilo"
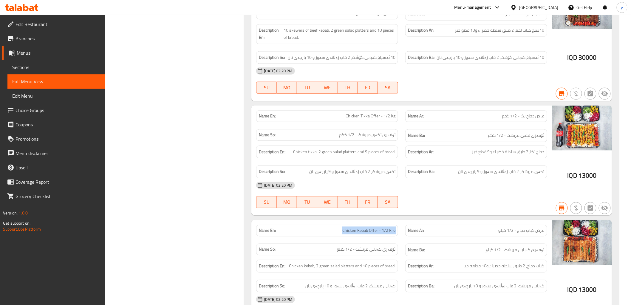
click at [34, 9] on icon at bounding box center [22, 7] width 34 height 7
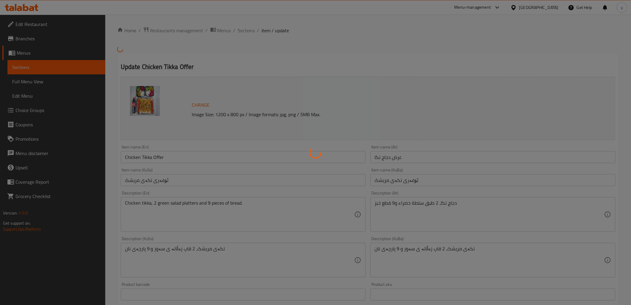
type input "إختيارك من:"
type input "هەڵبژاردنت لە:"
type input "1"
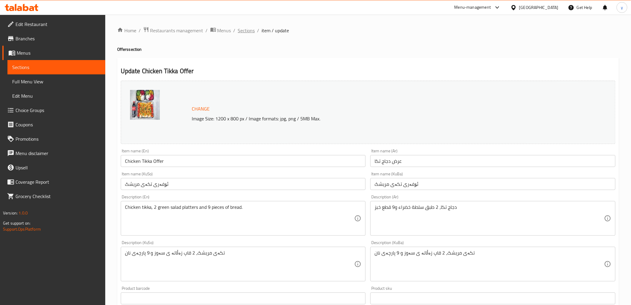
click at [251, 28] on span "Sections" at bounding box center [246, 30] width 17 height 7
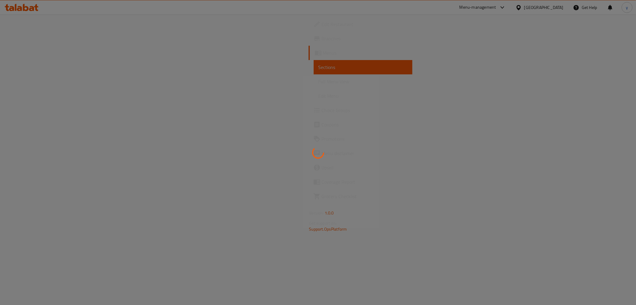
click at [41, 76] on div at bounding box center [318, 152] width 636 height 305
click at [43, 84] on div at bounding box center [318, 152] width 636 height 305
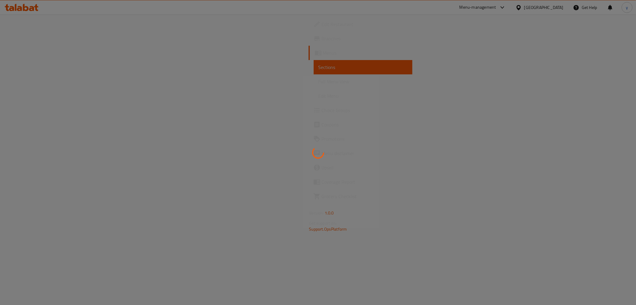
click at [43, 84] on div at bounding box center [318, 152] width 636 height 305
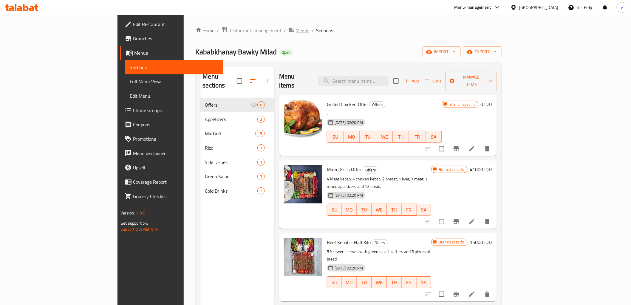
click at [296, 29] on span "Menus" at bounding box center [303, 30] width 14 height 7
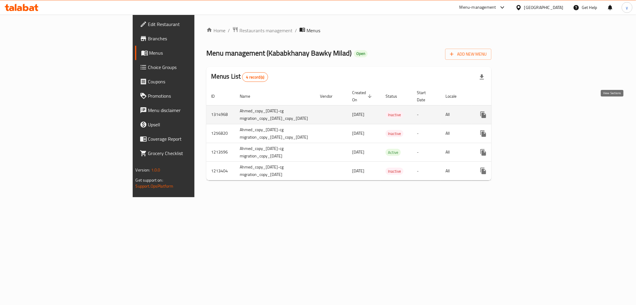
click at [529, 112] on icon "enhanced table" at bounding box center [526, 114] width 5 height 5
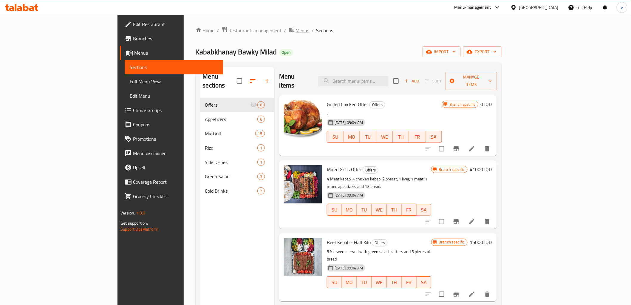
click at [296, 29] on span "Menus" at bounding box center [303, 30] width 14 height 7
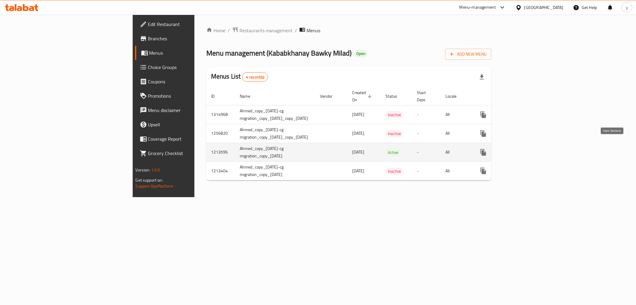
click at [534, 146] on link "enhanced table" at bounding box center [526, 152] width 14 height 14
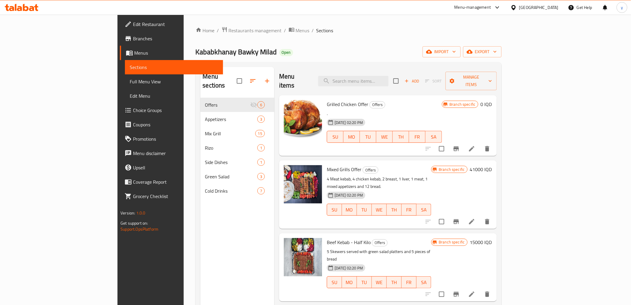
click at [130, 80] on span "Full Menu View" at bounding box center [174, 81] width 88 height 7
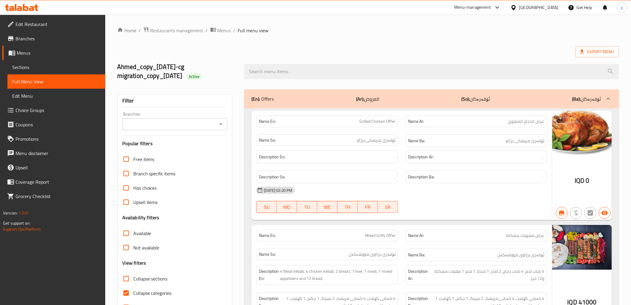
click at [219, 121] on icon "Open" at bounding box center [220, 124] width 7 height 7
click at [201, 144] on li "Kababkhanay Bawky Milad, Kani" at bounding box center [174, 149] width 105 height 11
type input "Kababkhanay Bawky Milad, Kani"
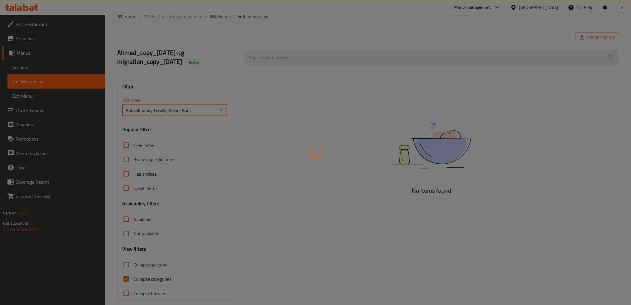
scroll to position [22, 0]
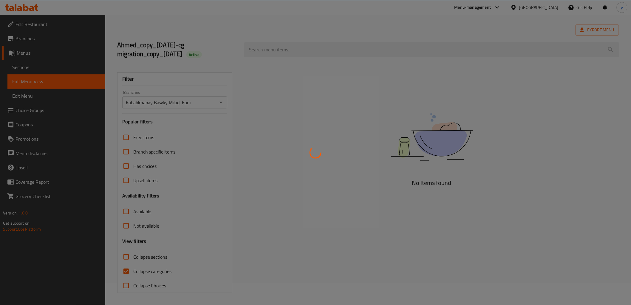
click at [125, 271] on div at bounding box center [315, 152] width 631 height 305
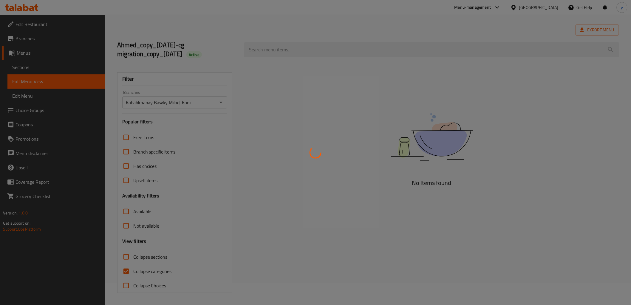
click at [125, 271] on div at bounding box center [315, 152] width 631 height 305
click at [125, 270] on div at bounding box center [315, 152] width 631 height 305
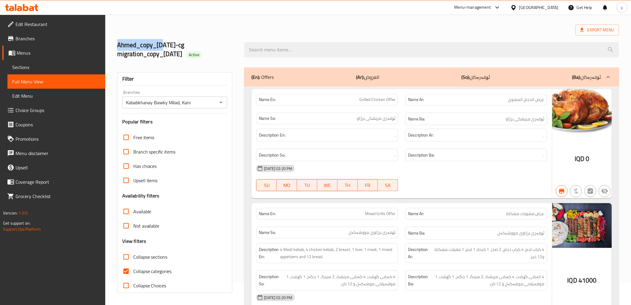
click at [125, 270] on input "Collapse categories" at bounding box center [126, 271] width 14 height 14
checkbox input "false"
click at [126, 260] on input "Collapse sections" at bounding box center [126, 256] width 14 height 14
checkbox input "true"
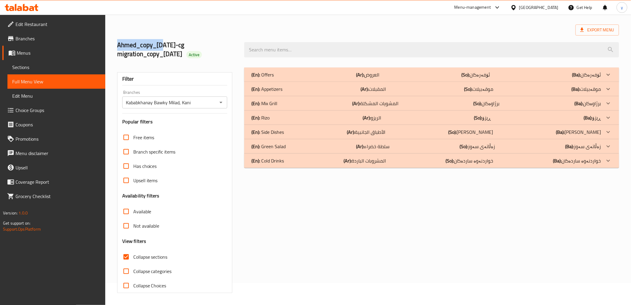
click at [315, 74] on div "(En): Offers (Ar): العروض (So): ئۆفەرەکان (Ba): ئۆفەرەکان" at bounding box center [426, 74] width 350 height 7
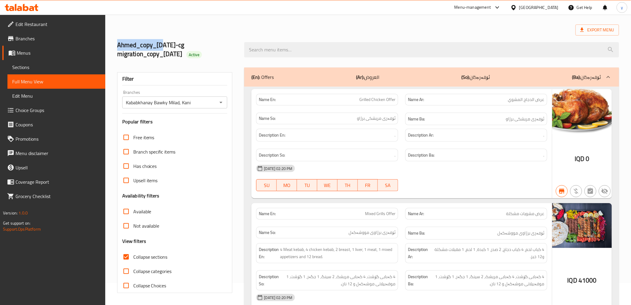
click at [239, 35] on div "Ahmed_copy_[DATE]-cg migration_copy_[DATE] Active" at bounding box center [177, 50] width 127 height 36
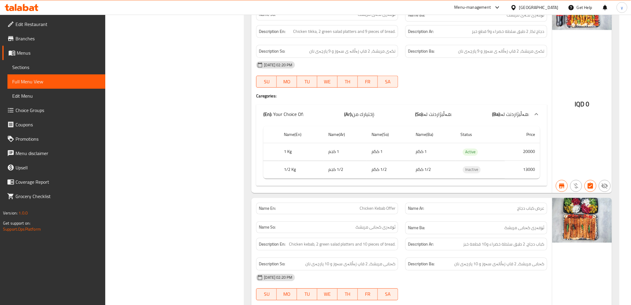
scroll to position [552, 0]
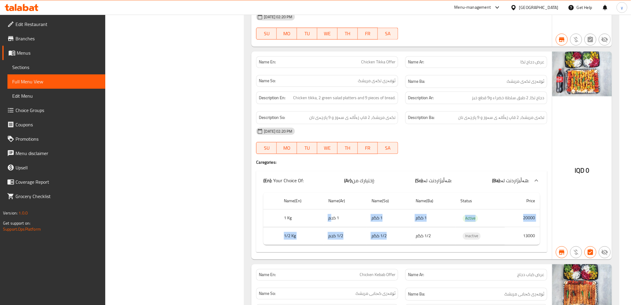
drag, startPoint x: 438, startPoint y: 225, endPoint x: 328, endPoint y: 219, distance: 110.5
click at [329, 219] on tbody "1 Kg 1 كجم 1 کگم 1 کگم Active 20000 1/2 Kg 1/2 كجم 1/2 کگم 1/2 کگم Inactive 130…" at bounding box center [401, 227] width 277 height 36
click at [422, 227] on td "1/2 کگم" at bounding box center [433, 236] width 45 height 18
drag, startPoint x: 433, startPoint y: 228, endPoint x: 284, endPoint y: 210, distance: 150.2
click at [284, 210] on tbody "1 Kg 1 كجم 1 کگم 1 کگم Active 20000 1/2 Kg 1/2 كجم 1/2 کگم 1/2 کگم Inactive 130…" at bounding box center [401, 227] width 277 height 36
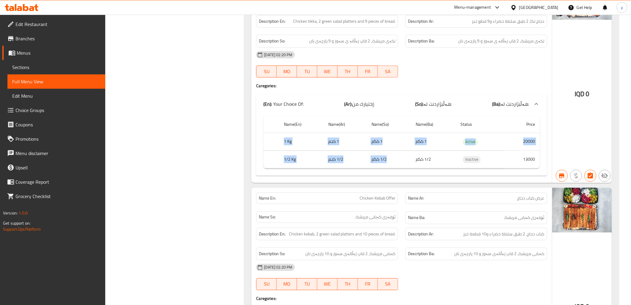
scroll to position [628, 0]
click at [555, 227] on div "IQD 0" at bounding box center [582, 292] width 60 height 208
click at [536, 153] on td "13000" at bounding box center [522, 160] width 35 height 18
click at [533, 153] on td "13000" at bounding box center [522, 160] width 35 height 18
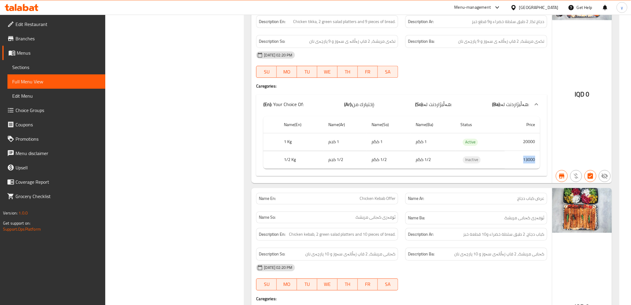
click at [533, 153] on td "13000" at bounding box center [522, 160] width 35 height 18
copy td "13000"
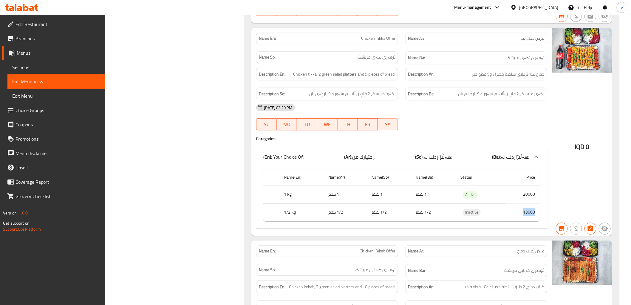
scroll to position [562, 0]
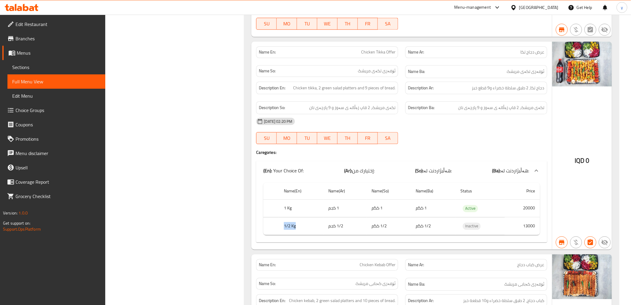
drag, startPoint x: 301, startPoint y: 220, endPoint x: 281, endPoint y: 219, distance: 20.6
click at [281, 219] on th "1/2 Kg" at bounding box center [301, 226] width 45 height 18
copy th "1/2 Kg"
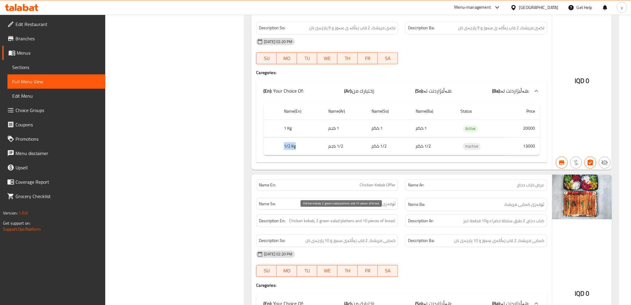
scroll to position [628, 0]
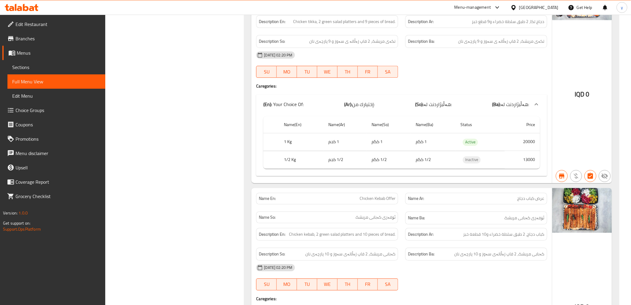
click at [333, 151] on td "1/2 كجم" at bounding box center [345, 160] width 43 height 18
copy td "1/2 كجم"
click at [378, 154] on td "1/2 کگم" at bounding box center [389, 160] width 44 height 18
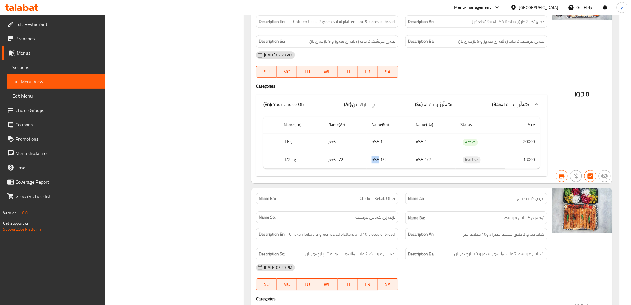
click at [378, 154] on td "1/2 کگم" at bounding box center [389, 160] width 44 height 18
copy td "1/2 کگم"
click at [523, 151] on td "13000" at bounding box center [522, 160] width 35 height 18
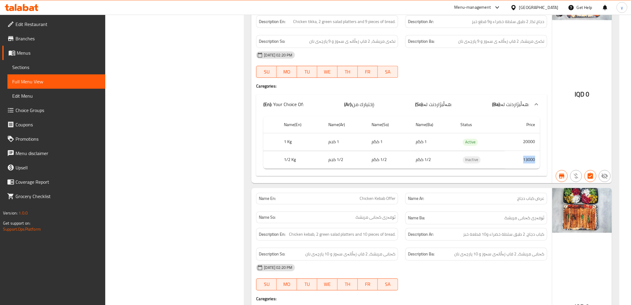
copy td "13000"
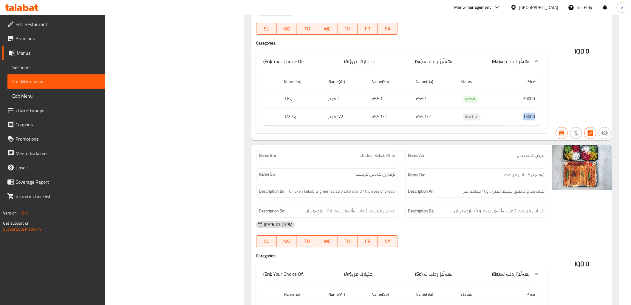
scroll to position [761, 0]
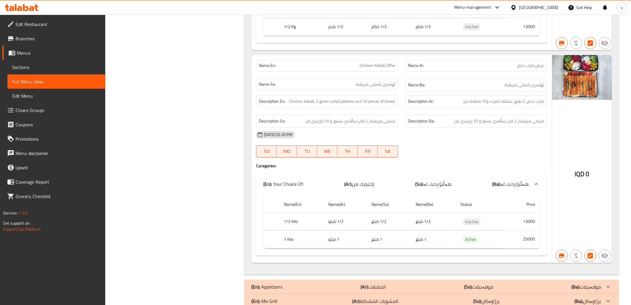
click at [528, 217] on td "13000" at bounding box center [522, 221] width 35 height 18
copy td "13000"
click at [296, 214] on th "1/2 Kilo" at bounding box center [301, 221] width 45 height 18
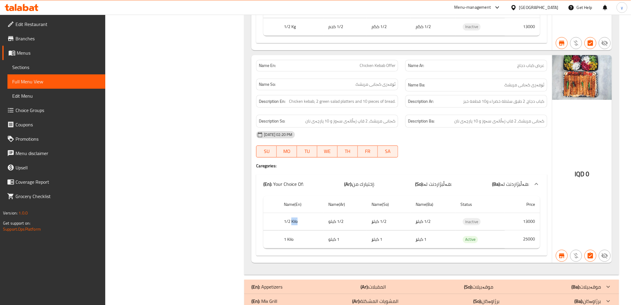
copy th "Kilo"
click at [296, 216] on th "1/2 Kilo" at bounding box center [301, 221] width 45 height 18
click at [333, 215] on td "1/2 كيلو" at bounding box center [345, 221] width 43 height 18
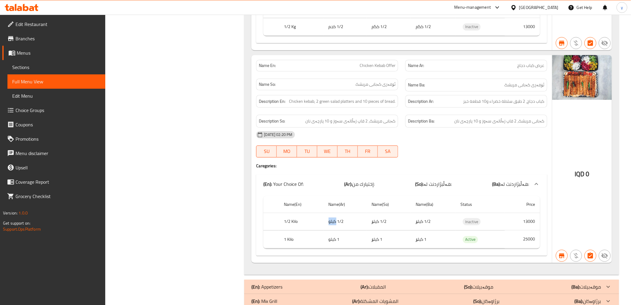
click at [333, 215] on td "1/2 كيلو" at bounding box center [345, 221] width 43 height 18
copy td "1/2 كيلو"
click at [385, 213] on td "1/2 کیلۆ" at bounding box center [389, 221] width 44 height 18
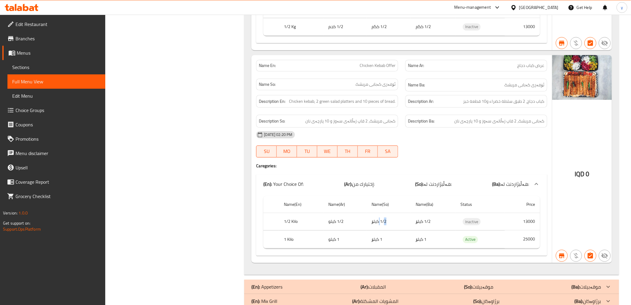
click at [385, 213] on td "1/2 کیلۆ" at bounding box center [389, 221] width 44 height 18
copy td "1/2 کیلۆ"
click at [420, 214] on td "1/2 کیلۆ" at bounding box center [433, 221] width 45 height 18
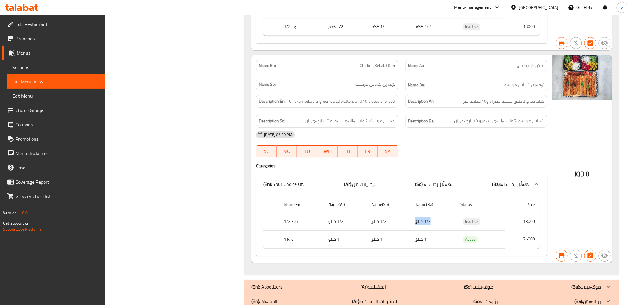
click at [420, 214] on td "1/2 کیلۆ" at bounding box center [433, 221] width 45 height 18
click at [368, 204] on th "Name(So)" at bounding box center [389, 204] width 44 height 17
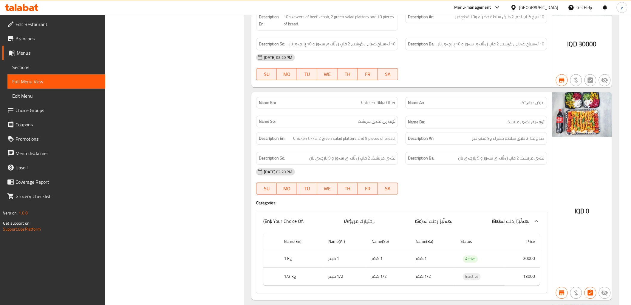
scroll to position [496, 0]
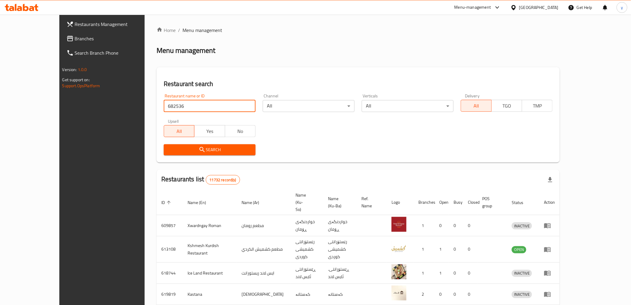
type input "682536"
click at [169, 151] on span "Search" at bounding box center [210, 149] width 82 height 7
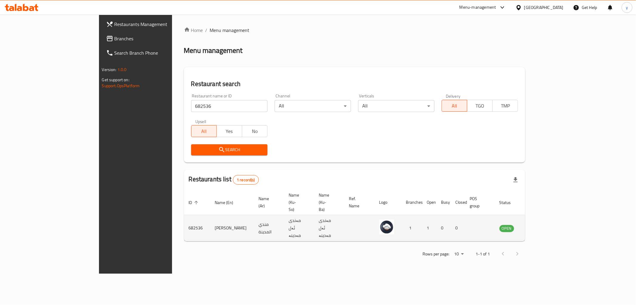
click at [537, 227] on icon "enhanced table" at bounding box center [536, 228] width 2 height 2
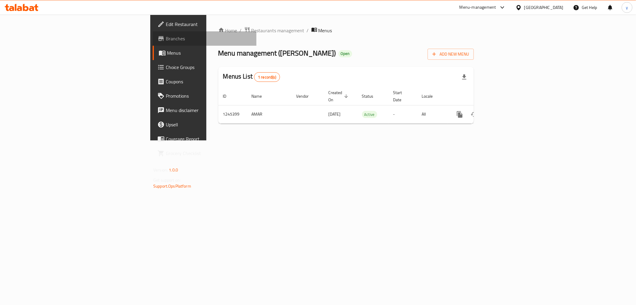
click at [166, 36] on span "Branches" at bounding box center [209, 38] width 86 height 7
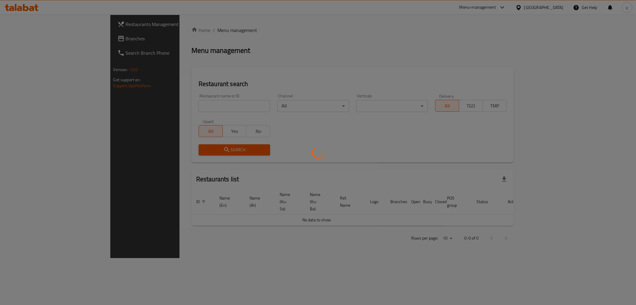
click at [206, 109] on div at bounding box center [318, 152] width 636 height 305
click at [177, 104] on div at bounding box center [318, 152] width 636 height 305
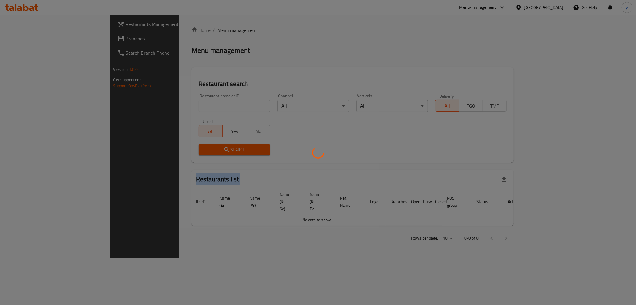
click at [177, 104] on div at bounding box center [318, 152] width 636 height 305
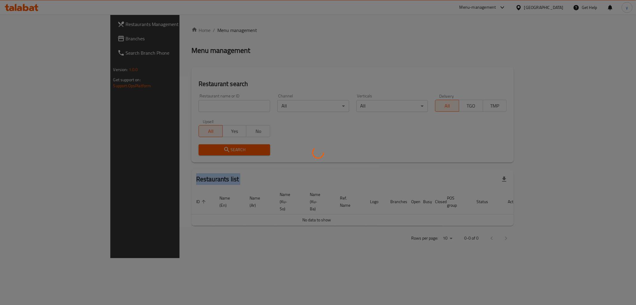
click at [177, 104] on div at bounding box center [318, 152] width 636 height 305
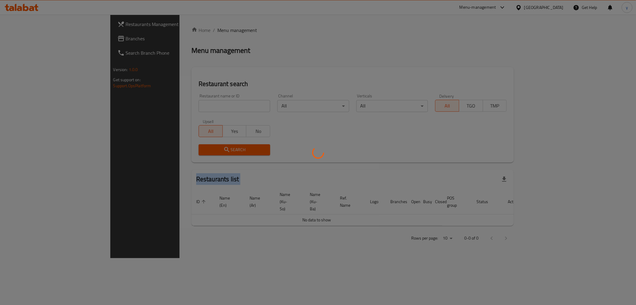
click at [177, 104] on div at bounding box center [318, 152] width 636 height 305
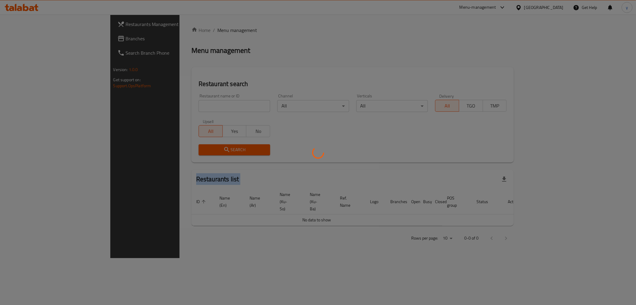
click at [177, 104] on div at bounding box center [318, 152] width 636 height 305
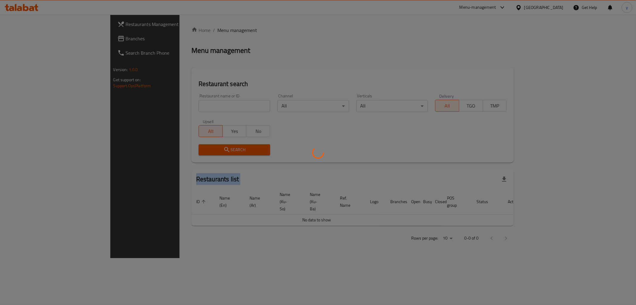
click at [177, 104] on div at bounding box center [318, 152] width 636 height 305
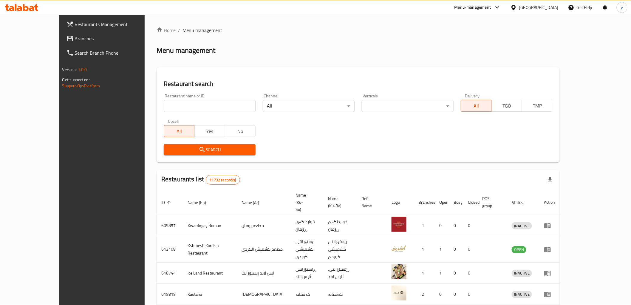
click at [215, 101] on input "search" at bounding box center [210, 106] width 92 height 12
paste input "665203"
type input "665203"
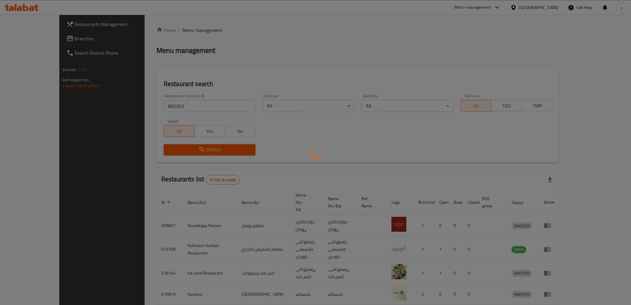
click at [214, 149] on div at bounding box center [315, 152] width 631 height 305
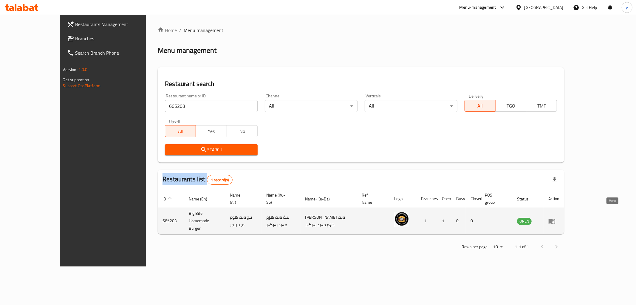
click at [555, 218] on icon "enhanced table" at bounding box center [552, 220] width 7 height 5
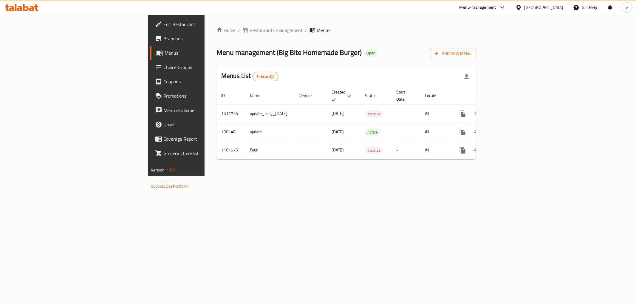
click at [217, 53] on span "Menu management ( Big Bite Homemade Burger )" at bounding box center [289, 52] width 145 height 13
drag, startPoint x: 182, startPoint y: 53, endPoint x: 258, endPoint y: 57, distance: 76.2
click at [258, 57] on span "Menu management ( Big Bite Homemade Burger )" at bounding box center [289, 52] width 145 height 13
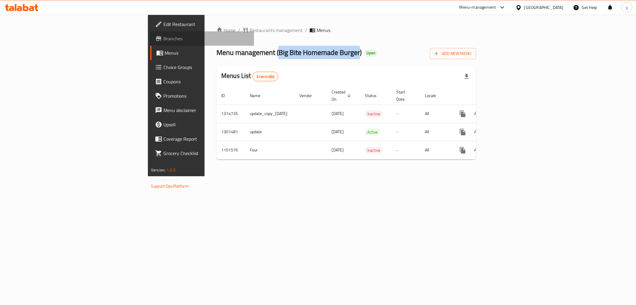
click at [150, 32] on link "Branches" at bounding box center [202, 38] width 104 height 14
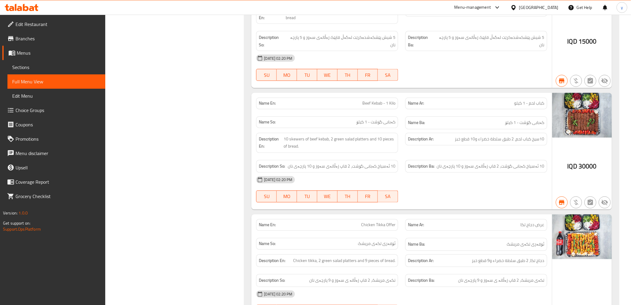
scroll to position [363, 0]
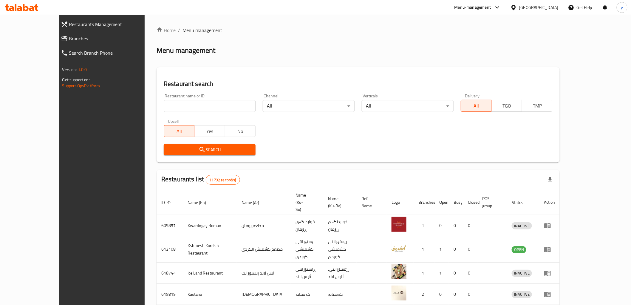
click at [69, 39] on span "Branches" at bounding box center [114, 38] width 91 height 7
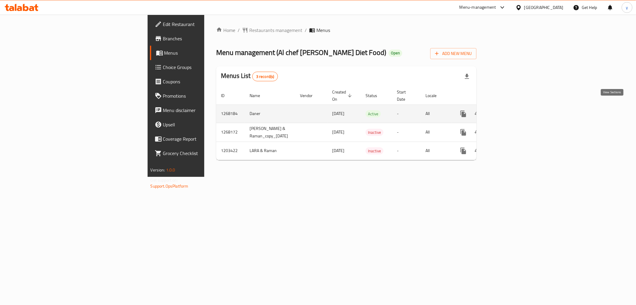
click at [514, 107] on link "enhanced table" at bounding box center [506, 114] width 14 height 14
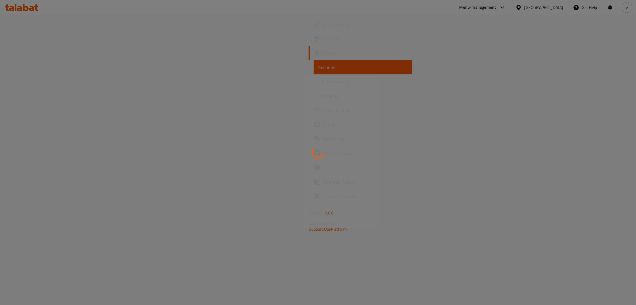
click at [85, 81] on div at bounding box center [318, 152] width 636 height 305
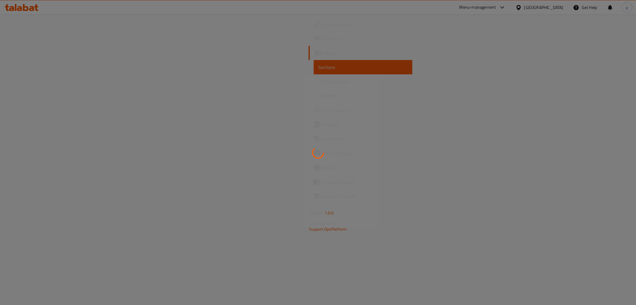
click at [85, 81] on div at bounding box center [318, 152] width 636 height 305
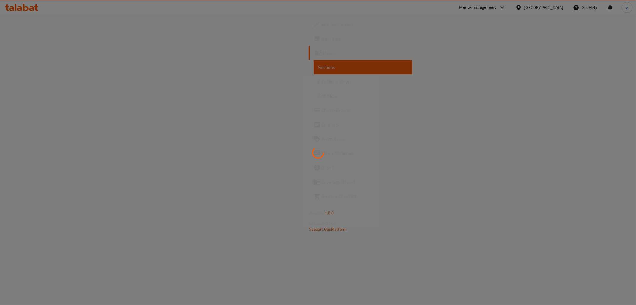
click at [85, 81] on div at bounding box center [318, 152] width 636 height 305
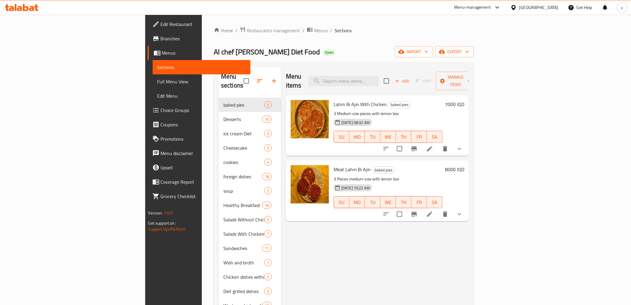
click at [158, 81] on span "Full Menu View" at bounding box center [202, 81] width 88 height 7
click at [158, 69] on span "Sections" at bounding box center [202, 67] width 88 height 7
click at [158, 67] on span "Sections" at bounding box center [202, 67] width 88 height 7
click at [379, 78] on input "search" at bounding box center [344, 81] width 70 height 10
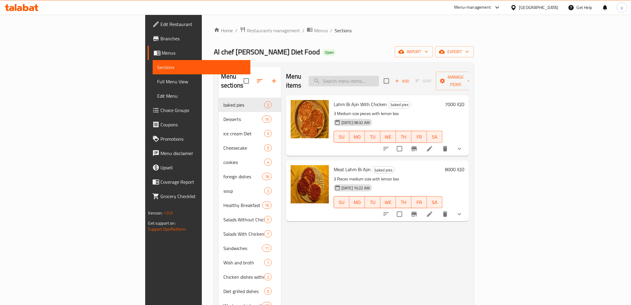
paste input "716579"
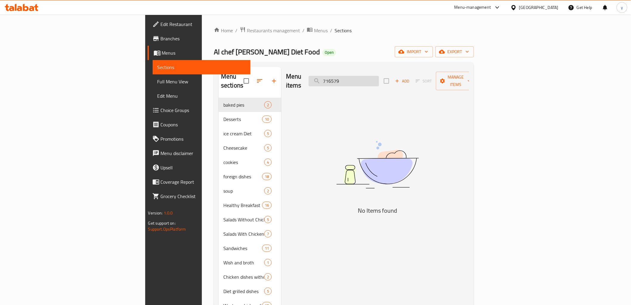
click at [379, 80] on input "716579" at bounding box center [344, 81] width 70 height 10
paste input "Seven Diet"
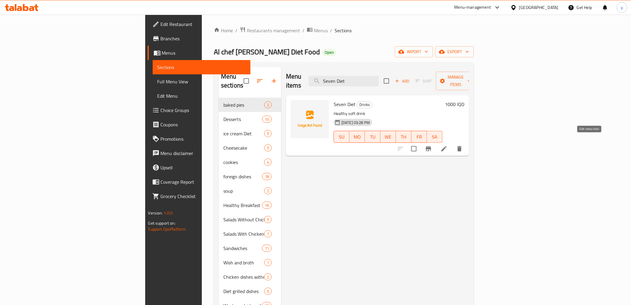
type input "Seven Diet"
click at [448, 145] on icon at bounding box center [444, 148] width 7 height 7
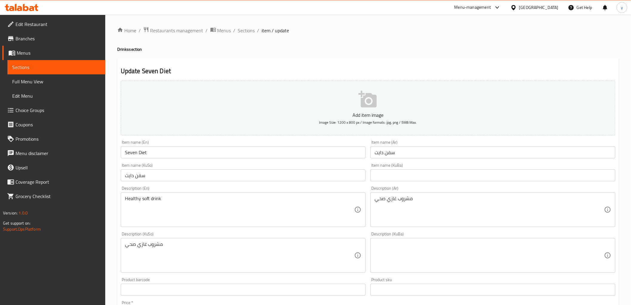
click at [330, 175] on input "سفن دايت" at bounding box center [243, 175] width 245 height 12
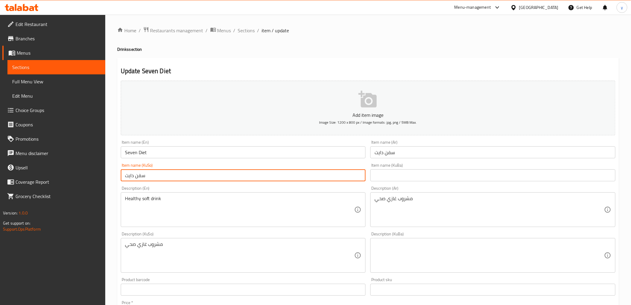
click at [330, 175] on input "سفن دايت" at bounding box center [243, 175] width 245 height 12
type input "سێڤنی دایت"
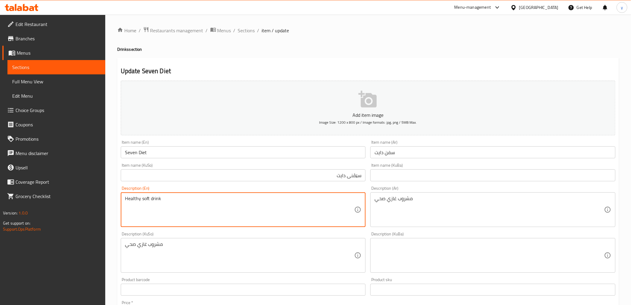
click at [274, 198] on textarea "Healthy soft drink" at bounding box center [240, 209] width 230 height 28
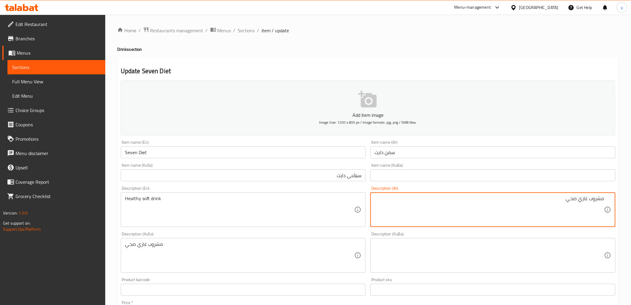
type textarea "مشروب غازي صحي"
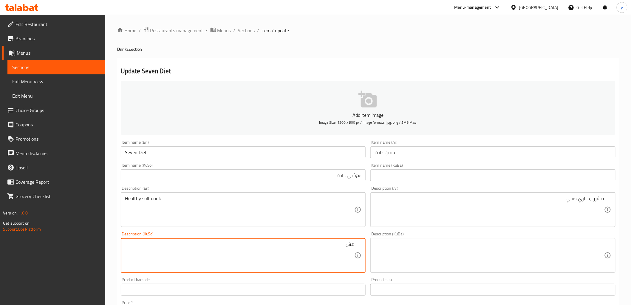
type textarea "م"
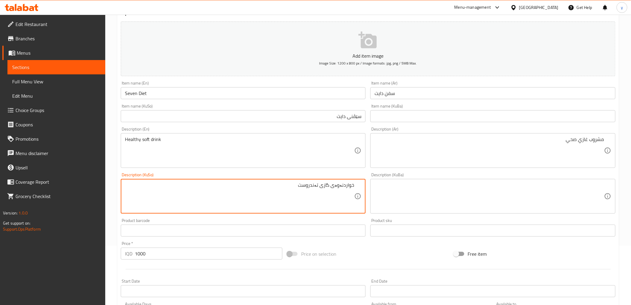
scroll to position [132, 0]
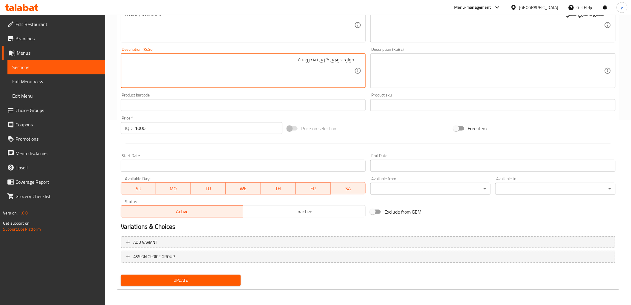
type textarea "خواردنەوەی گازی تەندروست"
click at [203, 276] on span "Update" at bounding box center [181, 279] width 111 height 7
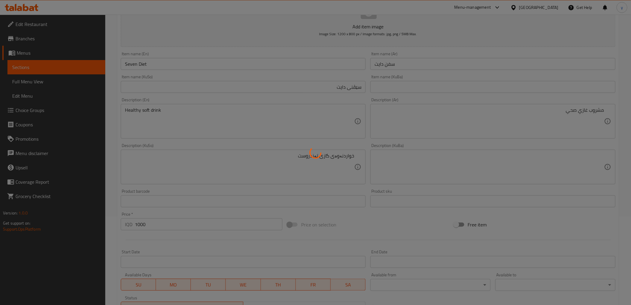
scroll to position [0, 0]
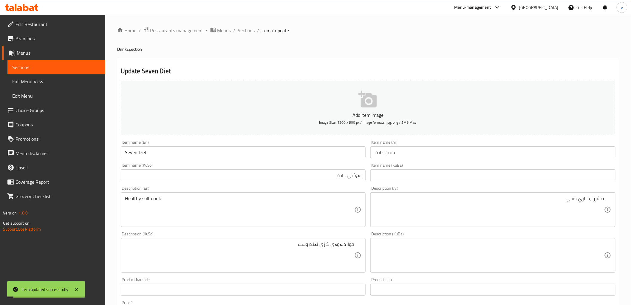
click at [200, 138] on div "Item name (En) Seven Diet Item name (En)" at bounding box center [243, 149] width 250 height 23
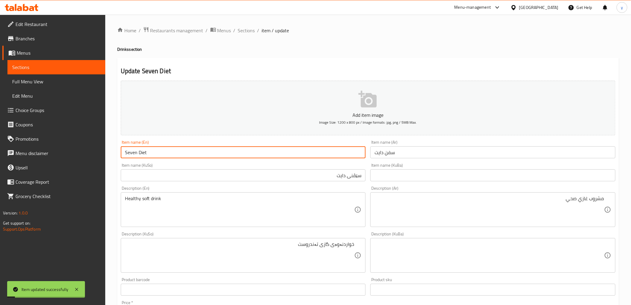
click at [196, 151] on input "Seven Diet" at bounding box center [243, 152] width 245 height 12
click at [43, 81] on span "Full Menu View" at bounding box center [56, 81] width 88 height 7
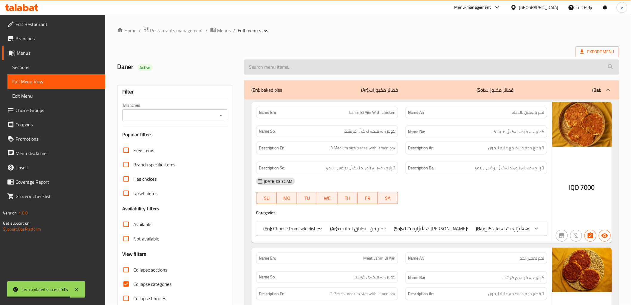
click at [263, 66] on input "search" at bounding box center [431, 66] width 375 height 15
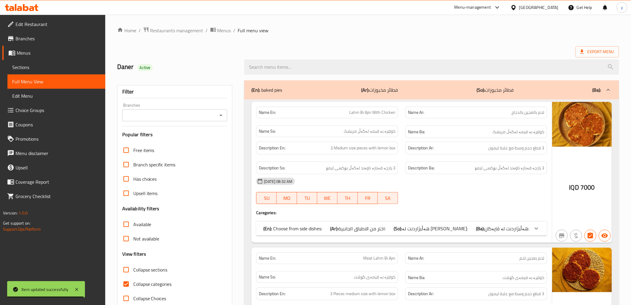
paste input "Seven Diet"
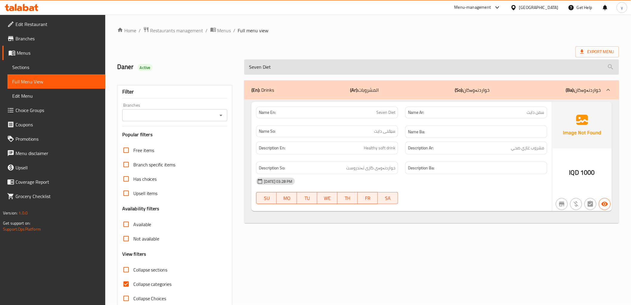
click at [260, 68] on input "Seven Diet" at bounding box center [431, 66] width 375 height 15
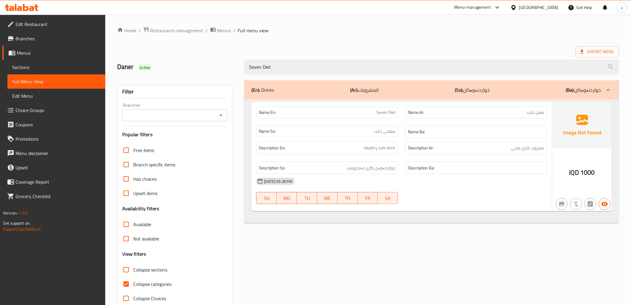
type input "Seven Diet"
click at [51, 62] on link "Sections" at bounding box center [56, 67] width 98 height 14
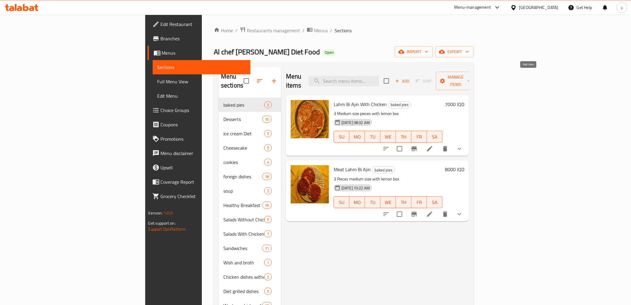
click at [410, 78] on span "Add" at bounding box center [402, 81] width 16 height 7
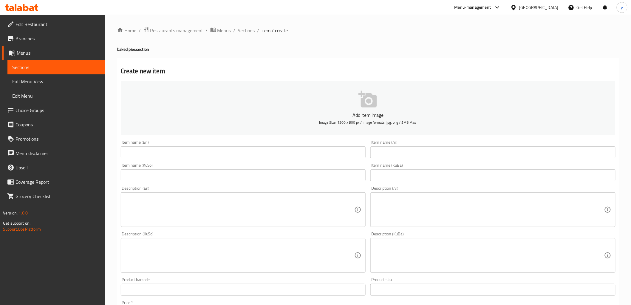
click at [346, 177] on input "text" at bounding box center [243, 175] width 245 height 12
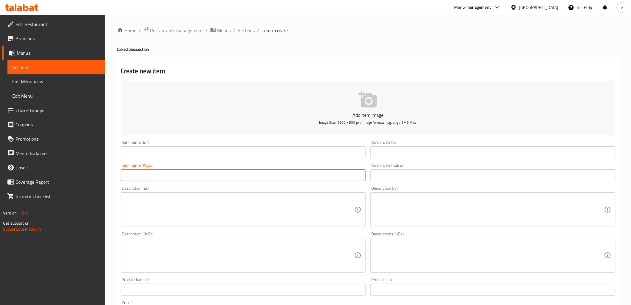
paste input "سێڤن ئاپ دایت"
type input "سێڤن ئاپ دایت"
click at [385, 157] on input "text" at bounding box center [493, 152] width 245 height 12
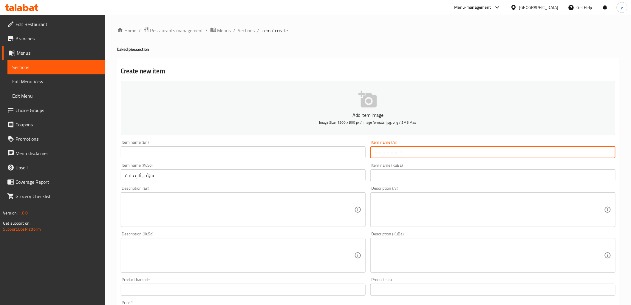
paste input "دايت سفن أب"
type input "دايت سفن أب"
drag, startPoint x: 315, startPoint y: 148, endPoint x: 298, endPoint y: 155, distance: 18.5
click at [315, 148] on input "text" at bounding box center [243, 152] width 245 height 12
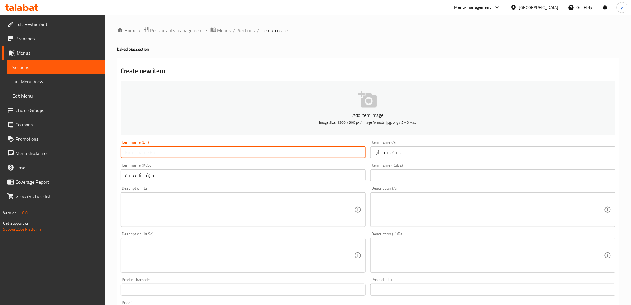
paste input "Diet 7 Up"
type input "Diet 7 Up"
click at [19, 10] on icon at bounding box center [19, 8] width 5 height 5
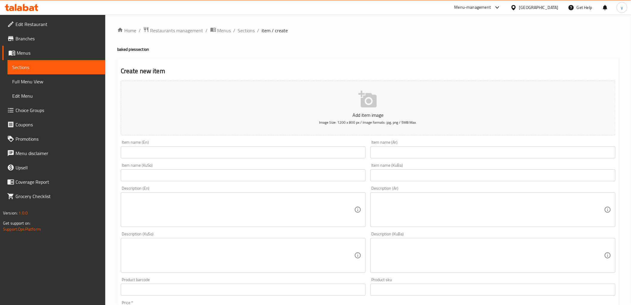
click at [45, 85] on link "Full Menu View" at bounding box center [56, 81] width 98 height 14
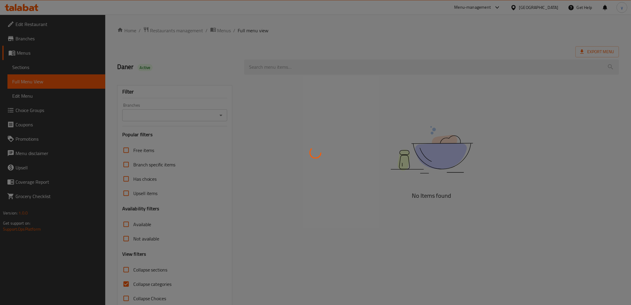
click at [300, 70] on div at bounding box center [315, 152] width 631 height 305
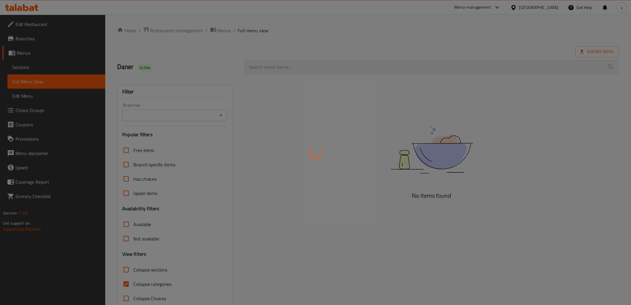
click at [300, 70] on div at bounding box center [315, 152] width 631 height 305
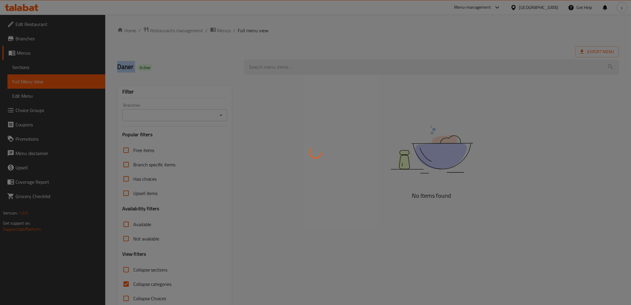
click at [300, 70] on div at bounding box center [315, 152] width 631 height 305
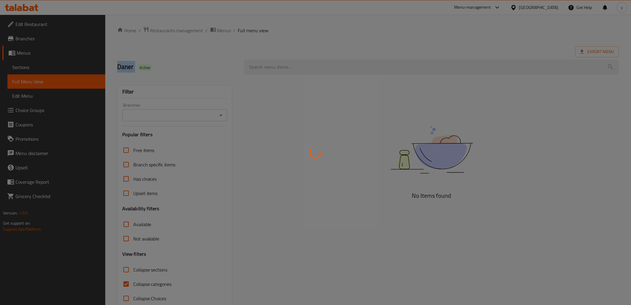
click at [300, 70] on div at bounding box center [315, 152] width 631 height 305
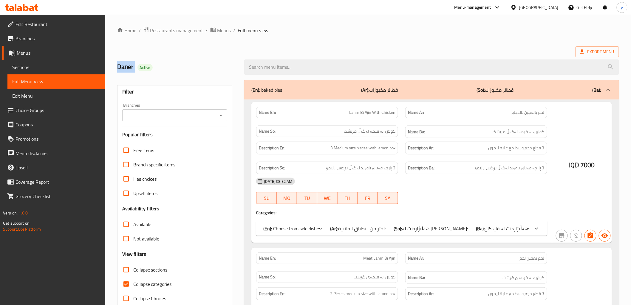
click at [302, 68] on div at bounding box center [315, 152] width 631 height 305
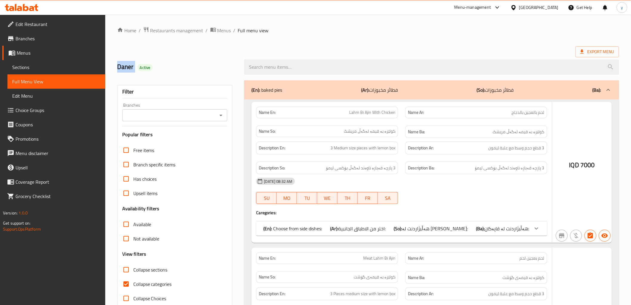
click at [302, 68] on div at bounding box center [315, 152] width 631 height 305
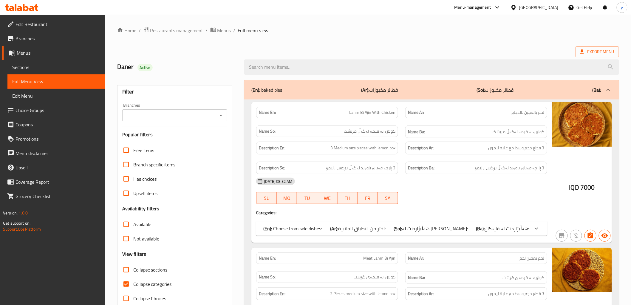
click at [302, 68] on div at bounding box center [315, 152] width 631 height 305
click at [302, 68] on input "search" at bounding box center [431, 66] width 375 height 15
paste input "Seven Diet"
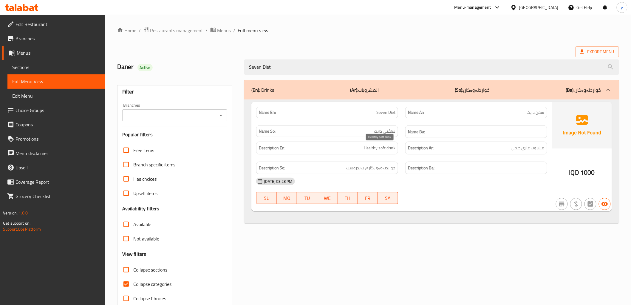
type input "Seven Diet"
click at [381, 146] on span "Healthy soft drink" at bounding box center [380, 147] width 32 height 7
copy span "Healthy soft drink"
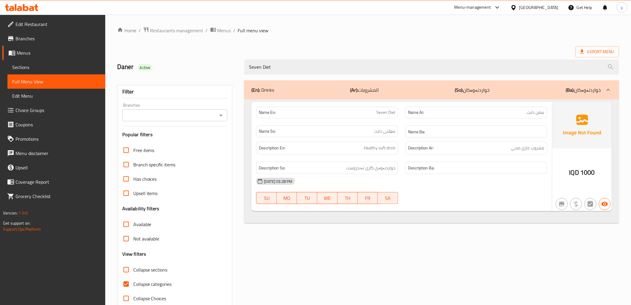
click at [449, 152] on div "Description Ar: مشروب غازي صحي" at bounding box center [476, 147] width 142 height 13
click at [524, 152] on div "Description Ar: مشروب غازي صحي" at bounding box center [476, 147] width 142 height 13
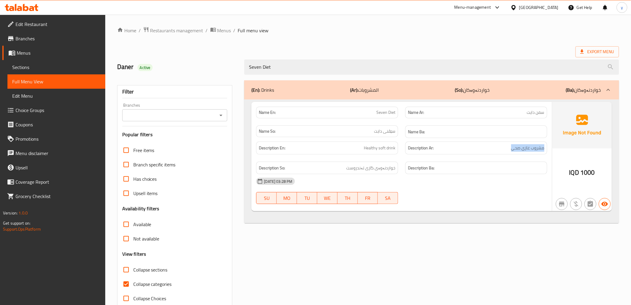
copy span "مشروب غازي صحي"
click at [374, 171] on span "خواردنەوەی گازی تەندروست" at bounding box center [370, 167] width 49 height 7
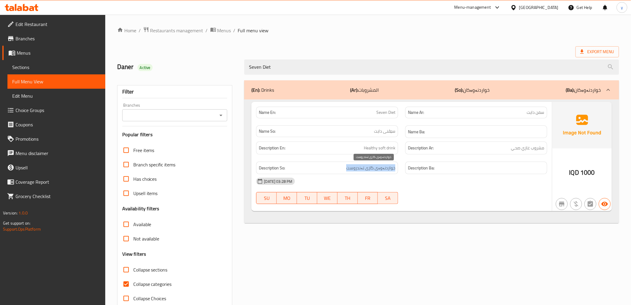
copy span "خواردنەوەی گازی تەندروست"
click at [587, 171] on span "1000" at bounding box center [588, 172] width 15 height 12
copy div "IQD 1000"
click at [491, 150] on h6 "Description Ar: مشروب غازي صحي" at bounding box center [476, 147] width 137 height 7
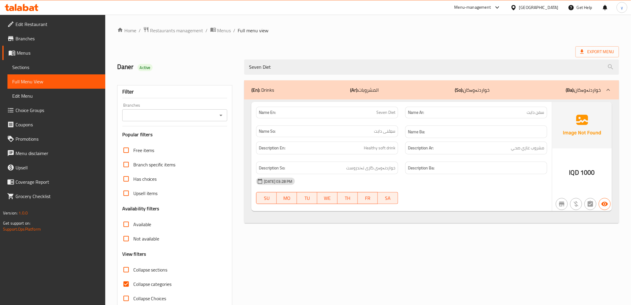
click at [392, 114] on span "Seven Diet" at bounding box center [385, 112] width 19 height 6
copy span "Seven Diet"
click at [50, 68] on span "Sections" at bounding box center [56, 67] width 88 height 7
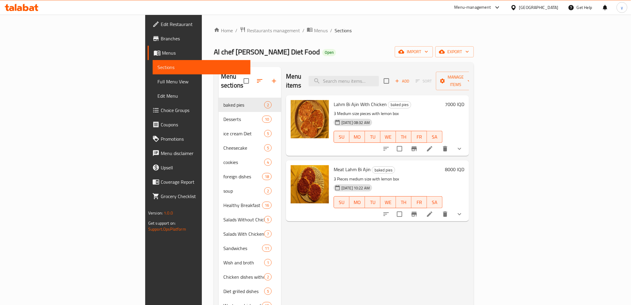
click at [399, 83] on div "Menu items Add Sort Manage items" at bounding box center [377, 81] width 183 height 28
click at [379, 81] on input "search" at bounding box center [344, 81] width 70 height 10
paste input "Seven Diet"
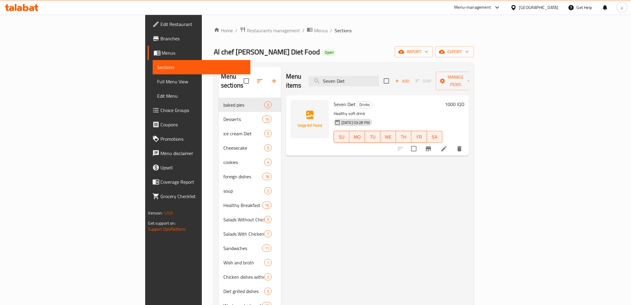
type input "Seven Diet"
click at [448, 145] on icon at bounding box center [444, 148] width 7 height 7
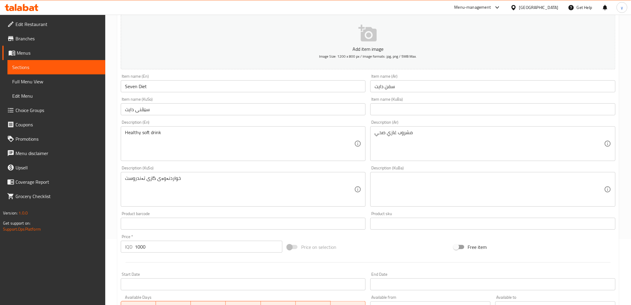
scroll to position [66, 0]
click at [209, 95] on div "Item name (KuSo) سێڤنی دایت Item name (KuSo)" at bounding box center [243, 105] width 250 height 23
click at [216, 76] on div "Item name (En) Seven Diet Item name (En)" at bounding box center [243, 83] width 245 height 18
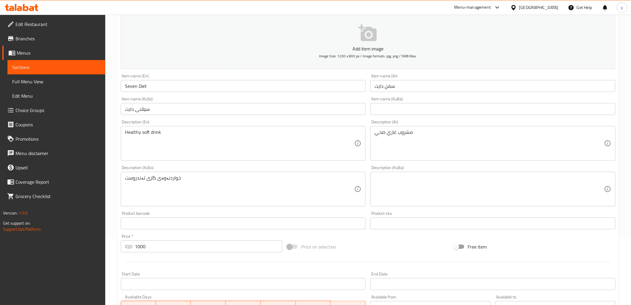
click at [217, 85] on input "Seven Diet" at bounding box center [243, 86] width 245 height 12
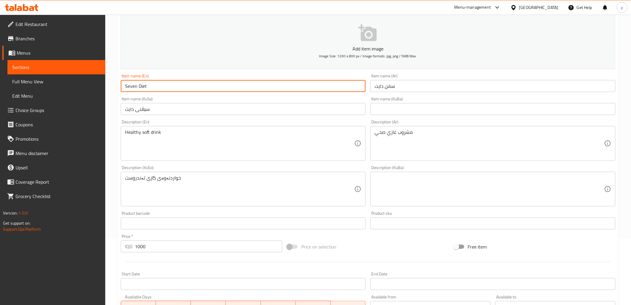
click at [217, 85] on input "Seven Diet" at bounding box center [243, 86] width 245 height 12
paste input "Diet 7 Up"
type input "Diet 7 Up"
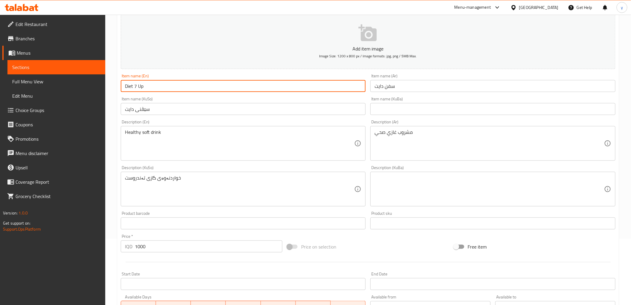
click at [391, 84] on input "سفن دايت" at bounding box center [493, 86] width 245 height 12
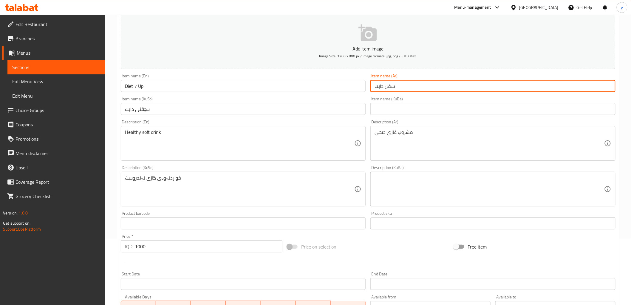
click at [391, 84] on input "سفن دايت" at bounding box center [493, 86] width 245 height 12
paste input "ايت سفن أب"
type input "دايت سفن أب"
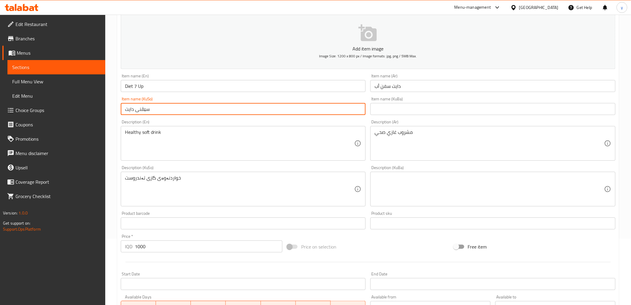
click at [307, 114] on input "سێڤنی دایت" at bounding box center [243, 109] width 245 height 12
paste input "ئاپ"
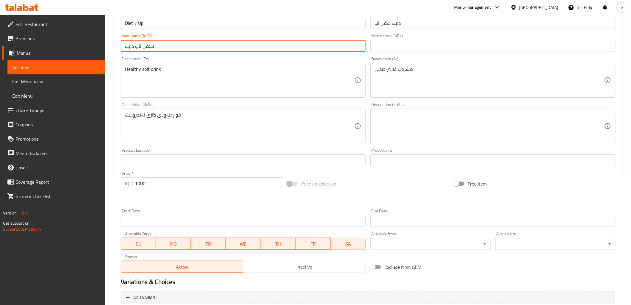
scroll to position [184, 0]
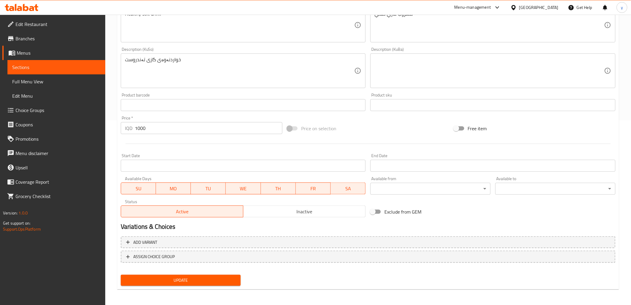
type input "سێڤن ئاپ دایت"
click at [208, 274] on button "Update" at bounding box center [181, 279] width 120 height 11
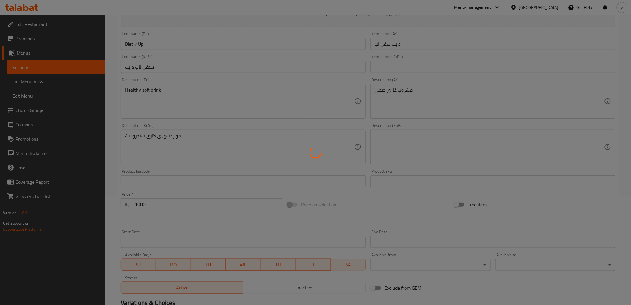
scroll to position [52, 0]
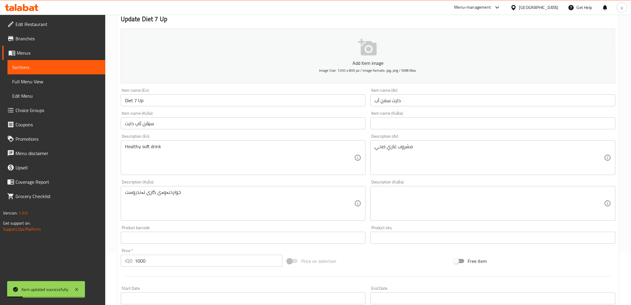
click at [151, 99] on input "Diet 7 Up" at bounding box center [243, 100] width 245 height 12
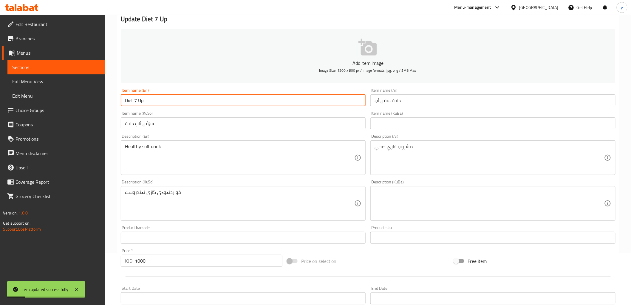
click at [151, 99] on input "Diet 7 Up" at bounding box center [243, 100] width 245 height 12
click at [78, 81] on span "Full Menu View" at bounding box center [56, 81] width 88 height 7
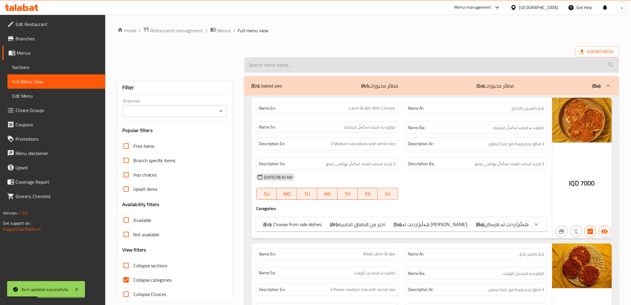
click at [302, 70] on input "search" at bounding box center [431, 64] width 375 height 15
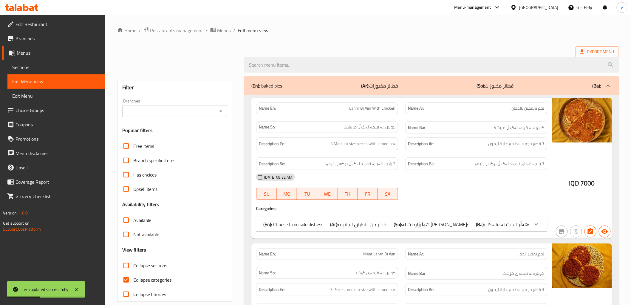
paste input "Diet 7 Up"
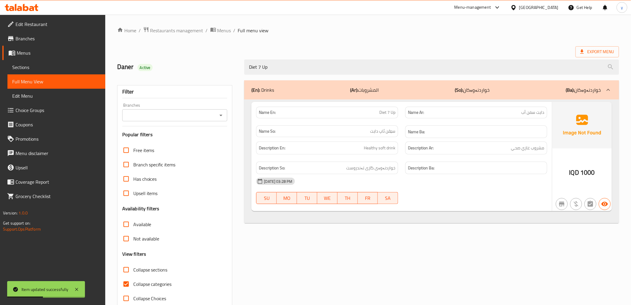
click at [225, 108] on div "Branches Branches" at bounding box center [174, 112] width 105 height 18
type input "Diet 7 Up"
click at [221, 112] on icon "Open" at bounding box center [220, 115] width 7 height 7
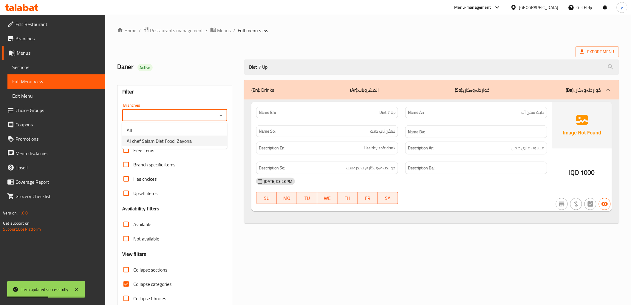
click at [191, 138] on span "Al chef Salam Diet Food, Zayona" at bounding box center [159, 140] width 65 height 7
type input "Al chef Salam Diet Food, Zayona"
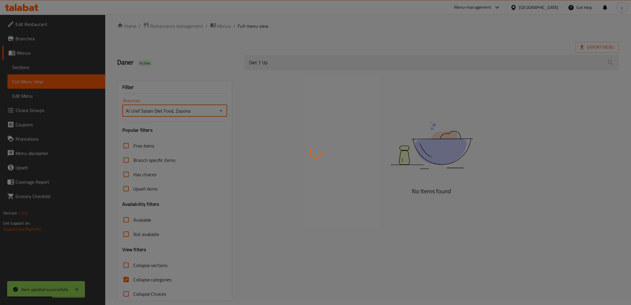
scroll to position [13, 0]
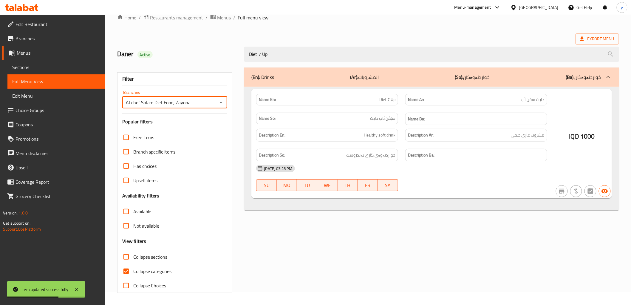
click at [129, 268] on div at bounding box center [315, 152] width 631 height 305
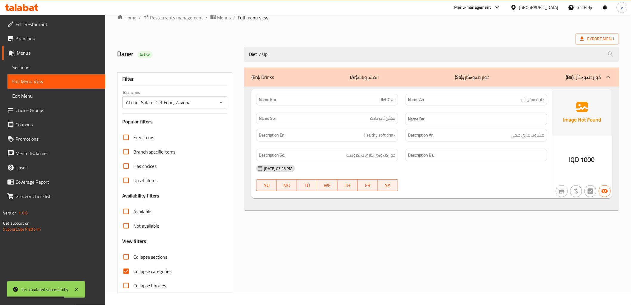
click at [129, 268] on input "Collapse categories" at bounding box center [126, 271] width 14 height 14
checkbox input "false"
click at [78, 288] on icon at bounding box center [76, 289] width 3 height 3
click at [73, 288] on icon at bounding box center [72, 289] width 3 height 3
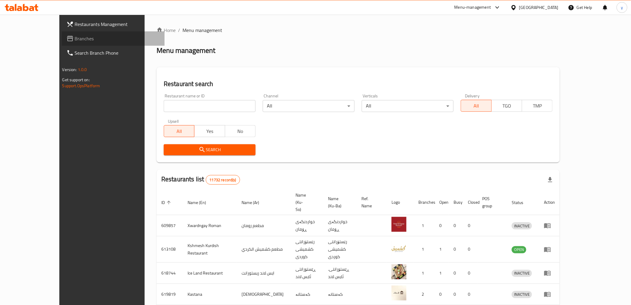
click at [75, 38] on span "Branches" at bounding box center [117, 38] width 85 height 7
